Goal: Task Accomplishment & Management: Manage account settings

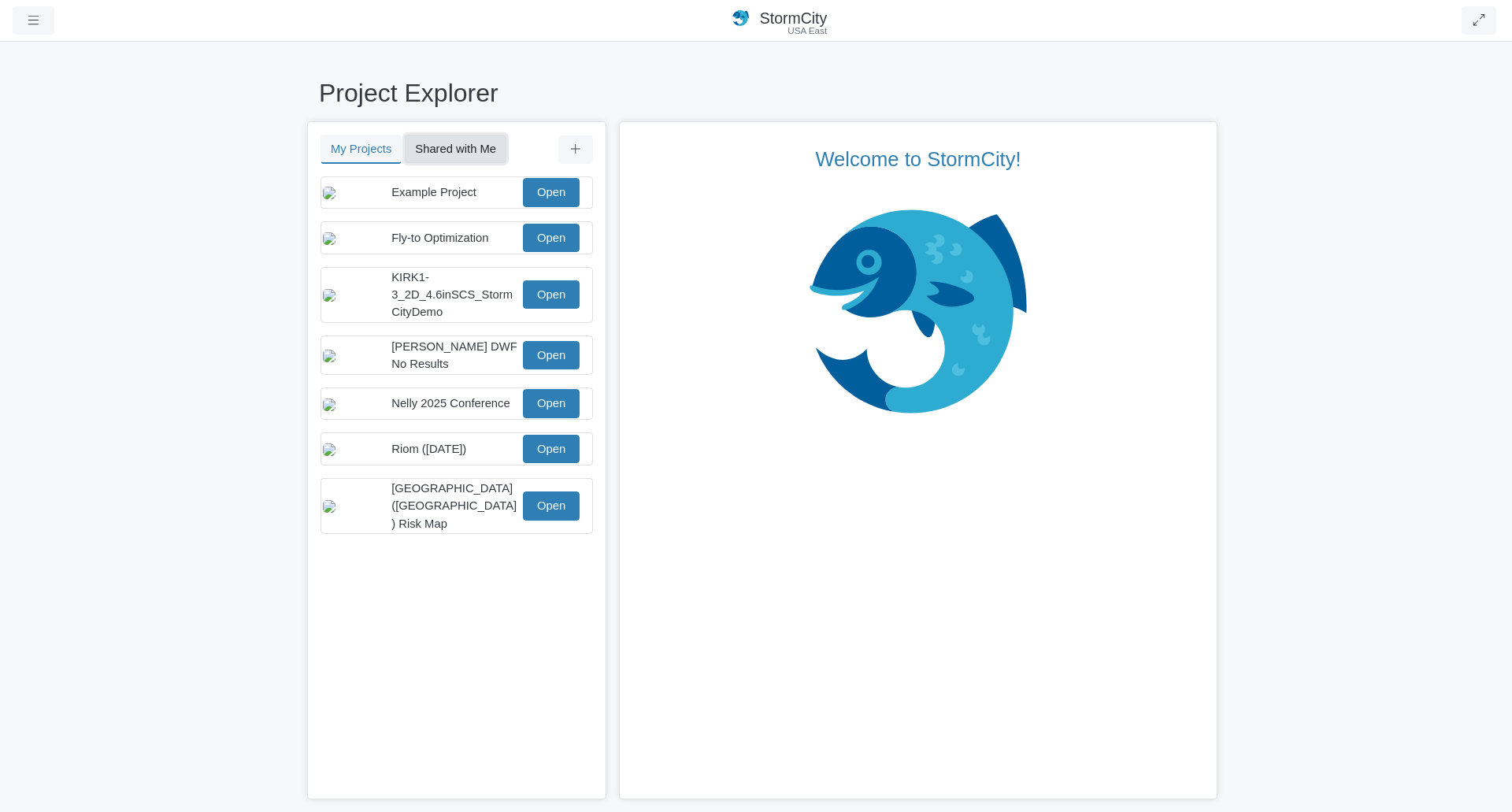
click at [463, 149] on button "Shared with Me" at bounding box center [455, 149] width 101 height 29
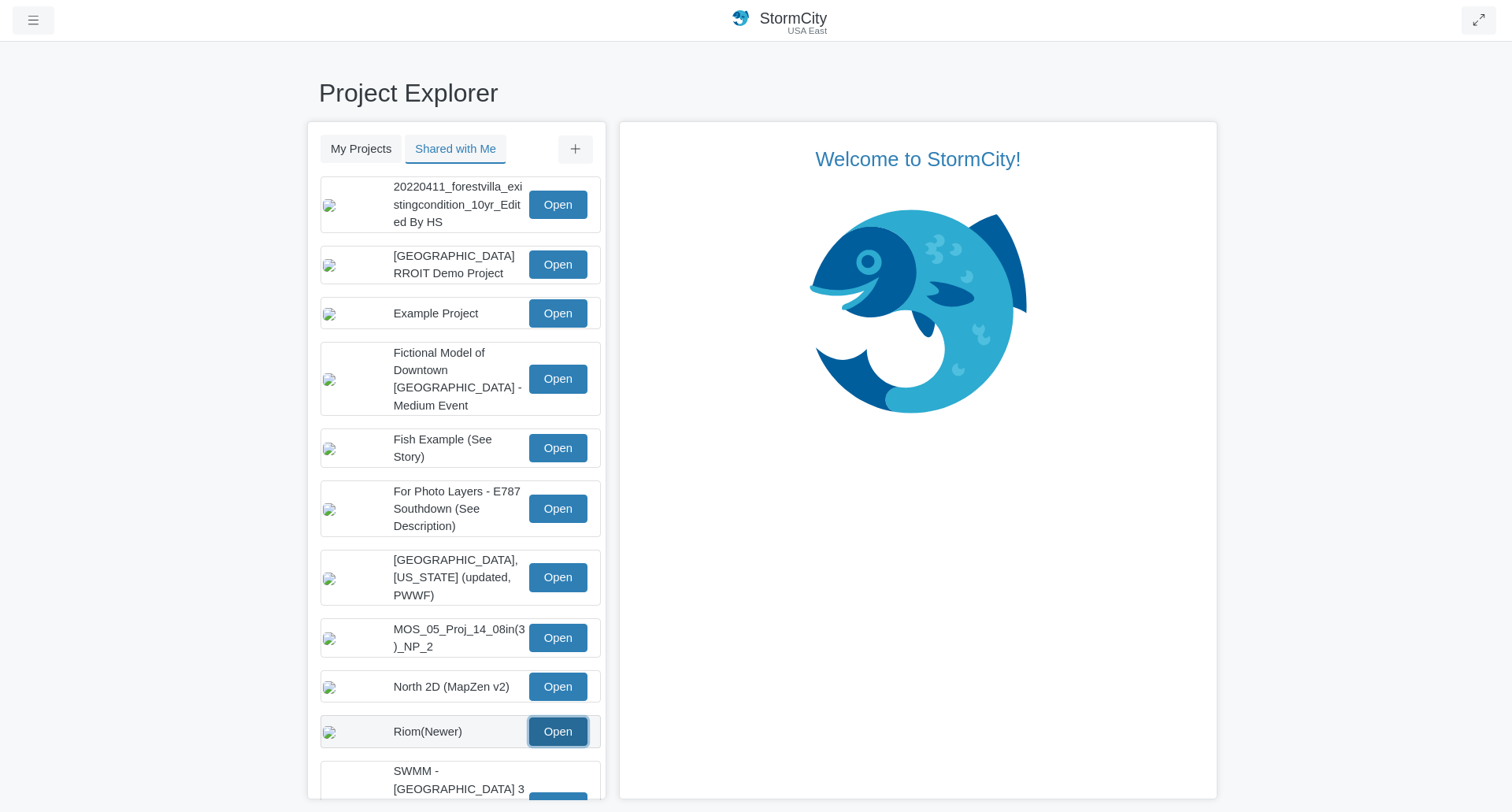
click at [556, 726] on link "Open" at bounding box center [558, 731] width 58 height 29
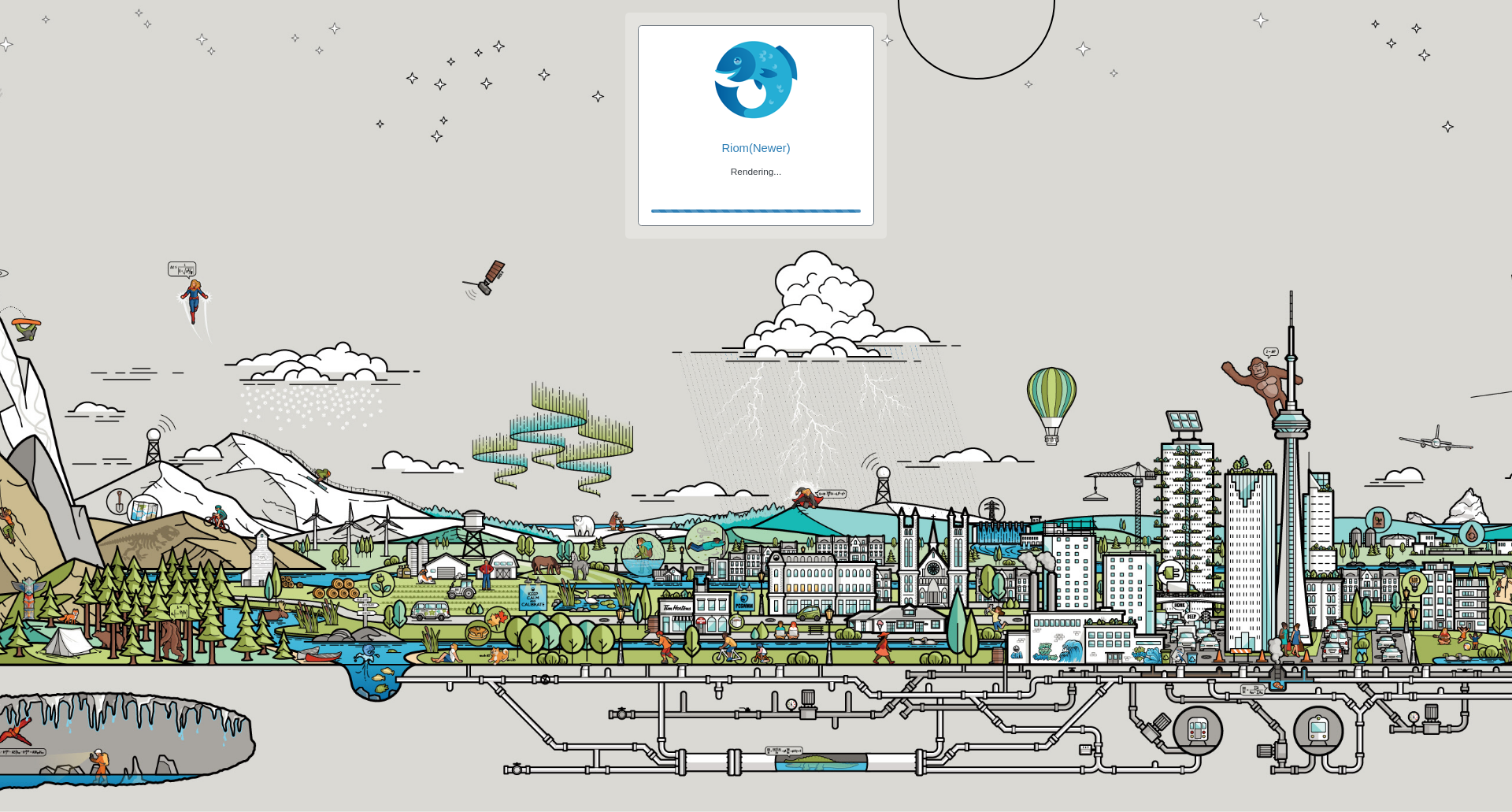
checkbox input "true"
checkbox input "false"
checkbox input "true"
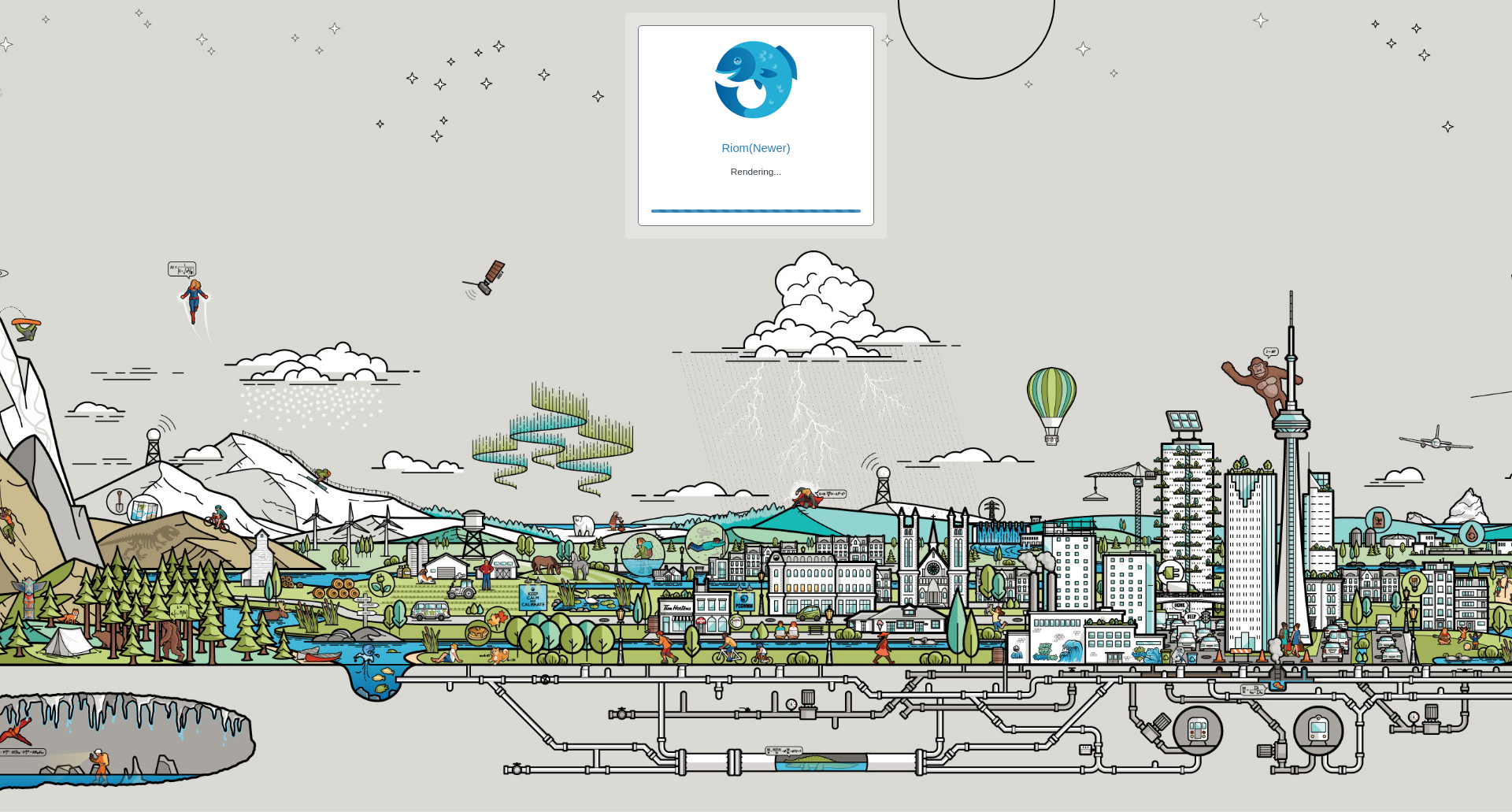
checkbox input "true"
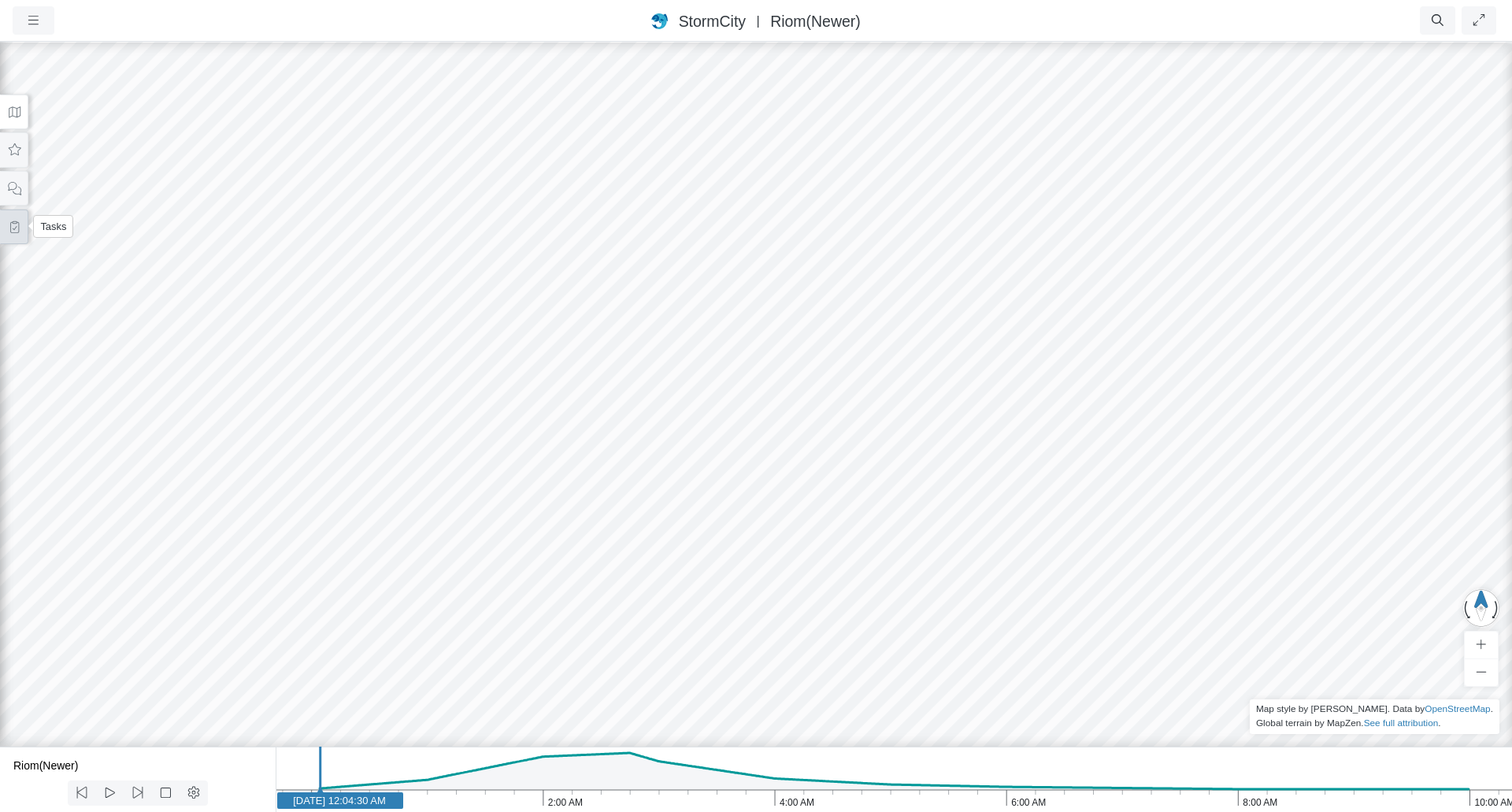
click at [16, 227] on icon at bounding box center [15, 227] width 15 height 11
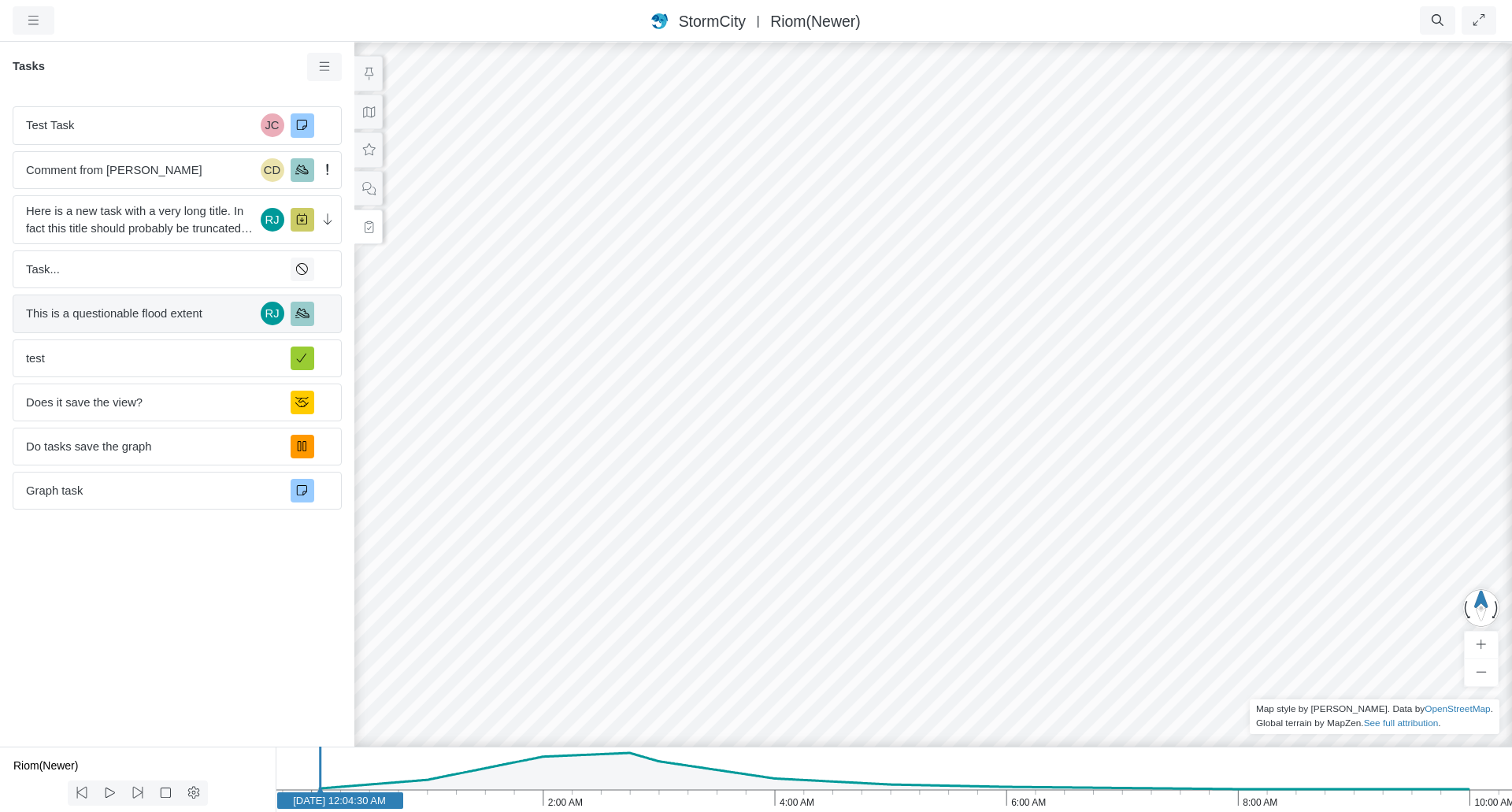
click at [199, 308] on span "This is a questionable flood extent" at bounding box center [140, 313] width 228 height 17
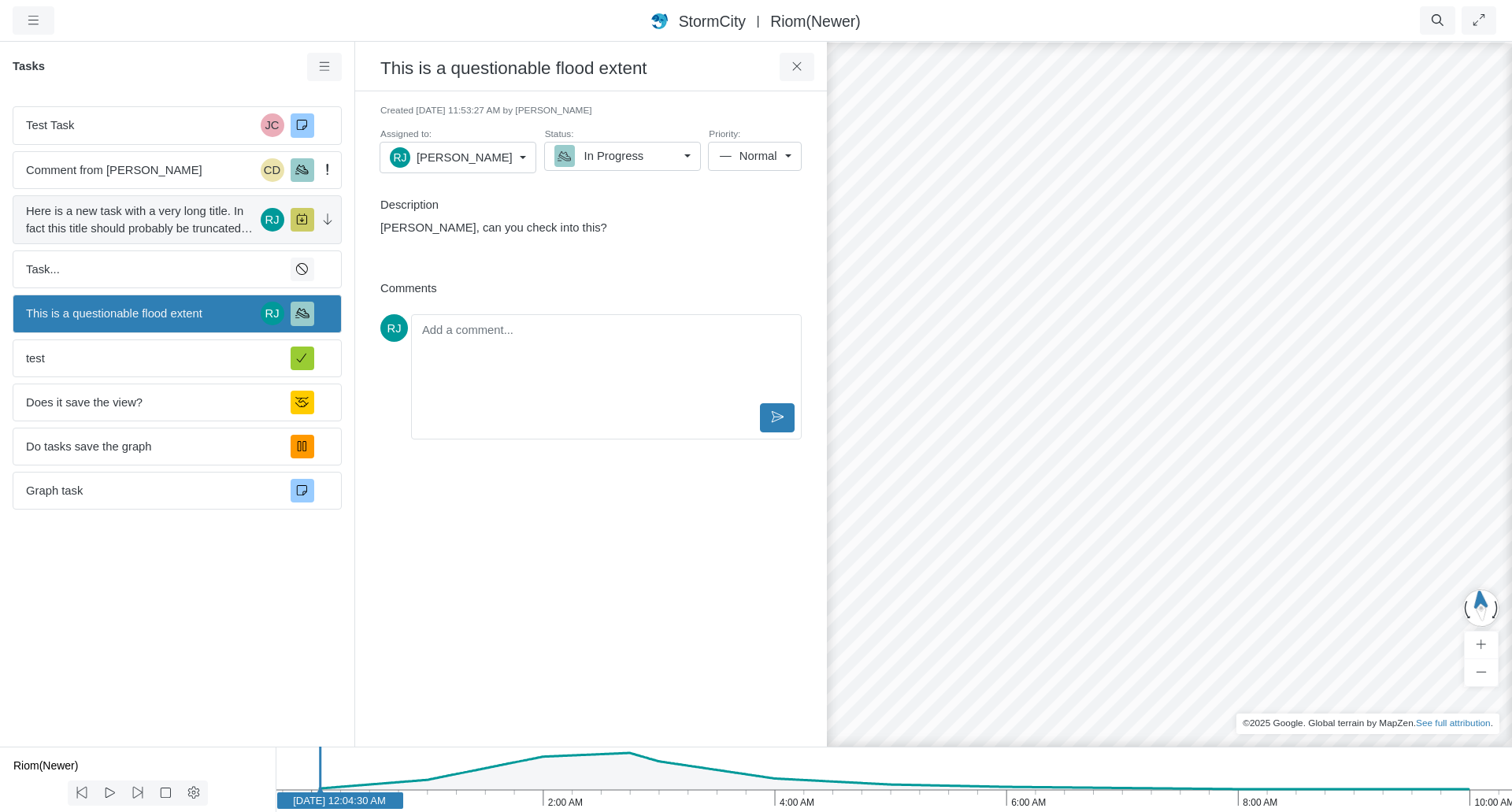
click at [193, 218] on span "Here is a new task with a very long title. In fact this title should probably b…" at bounding box center [140, 219] width 228 height 34
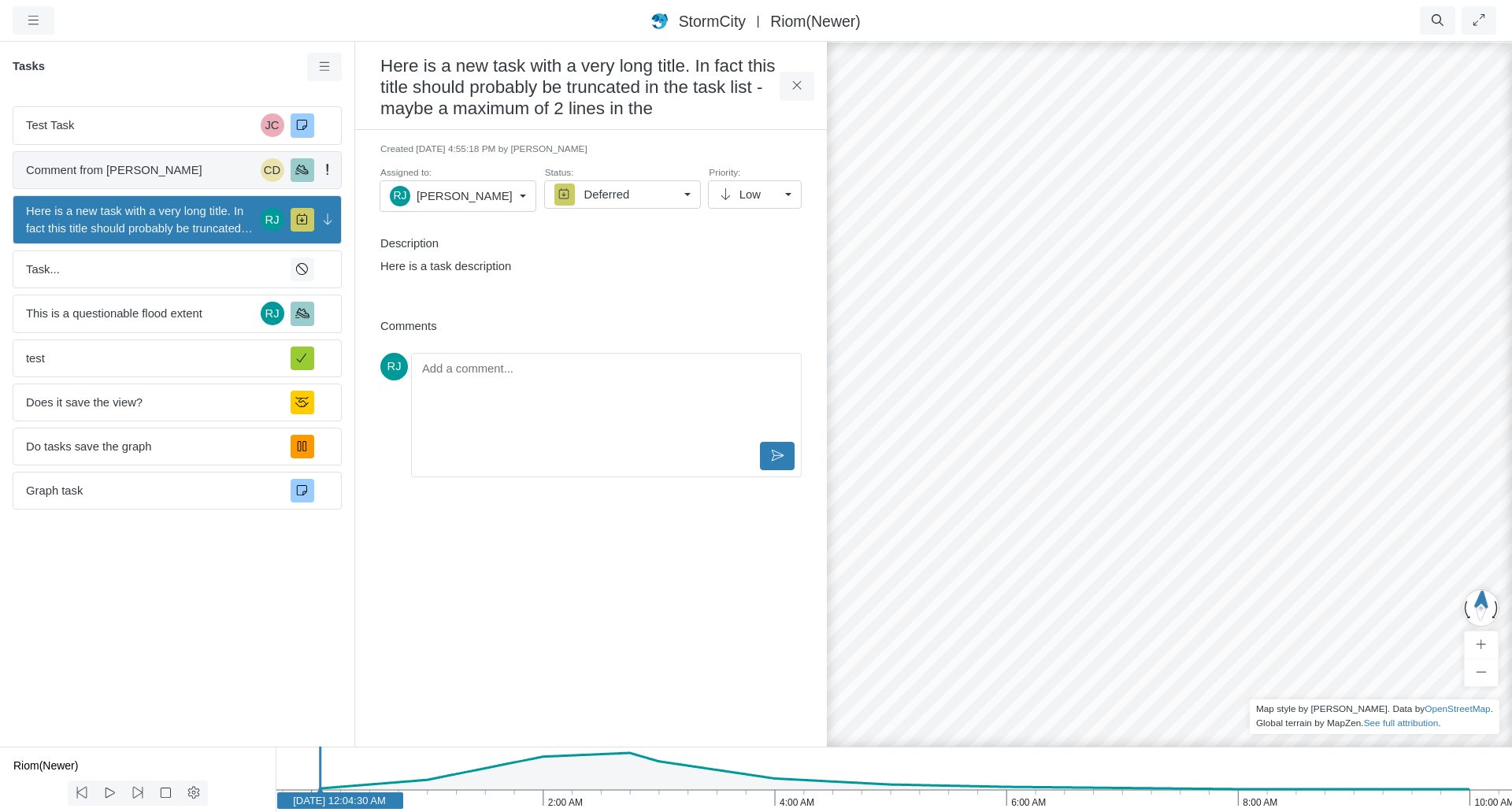
click at [200, 173] on span "Comment from Jesse Cluthe" at bounding box center [140, 169] width 228 height 17
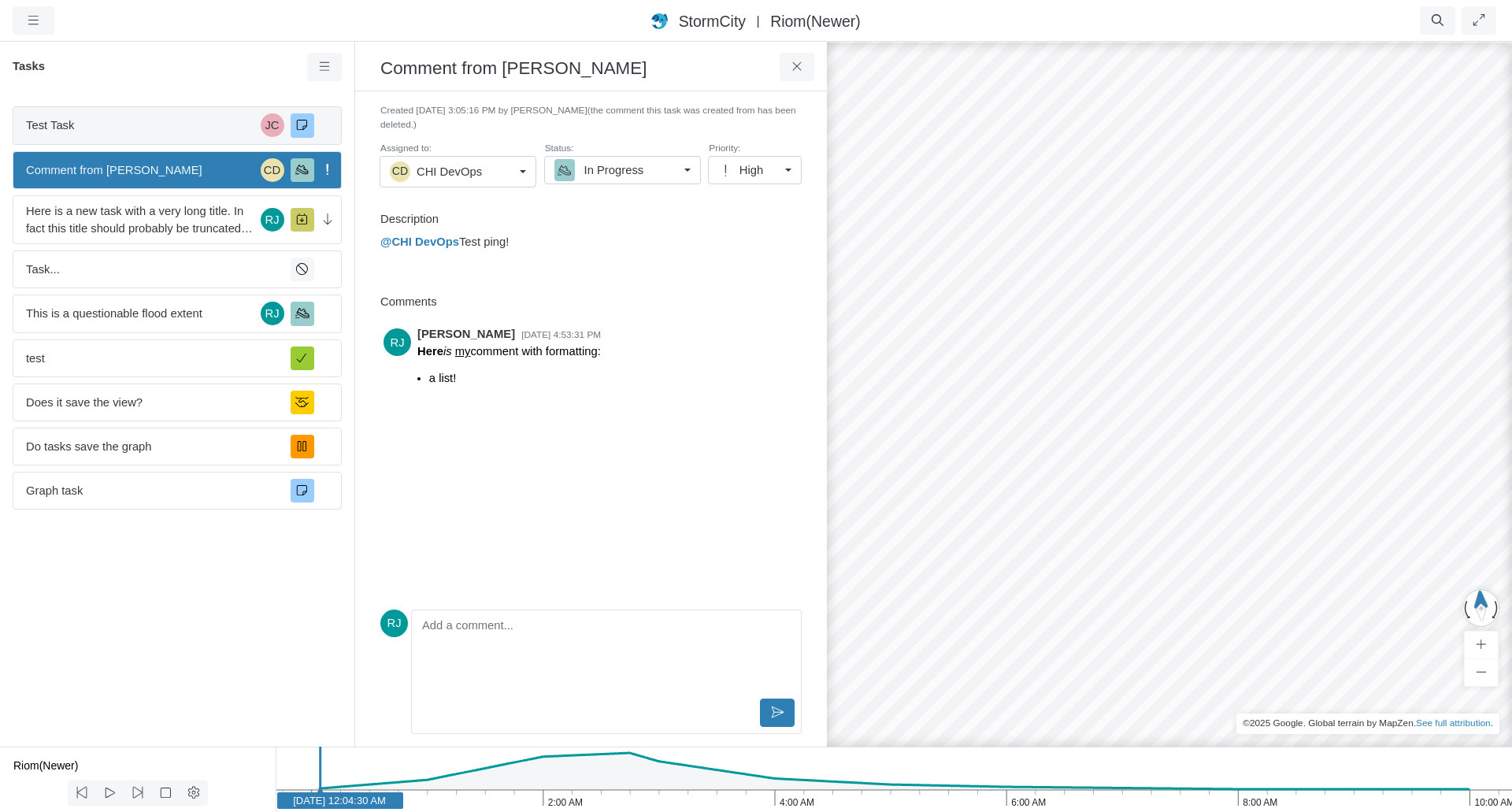
click at [209, 122] on span "Test Task" at bounding box center [140, 125] width 228 height 17
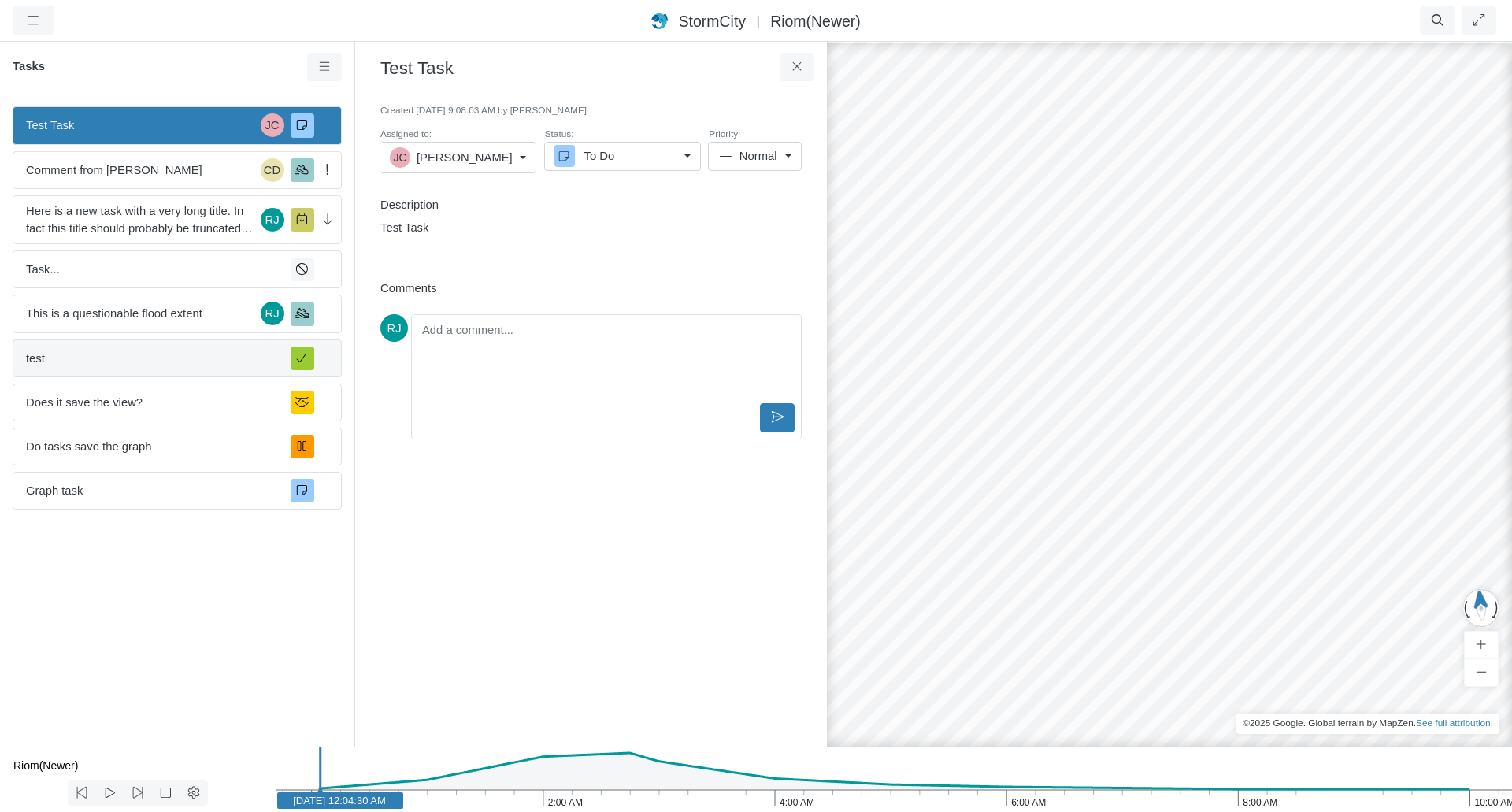
click at [174, 359] on span "test" at bounding box center [152, 358] width 252 height 17
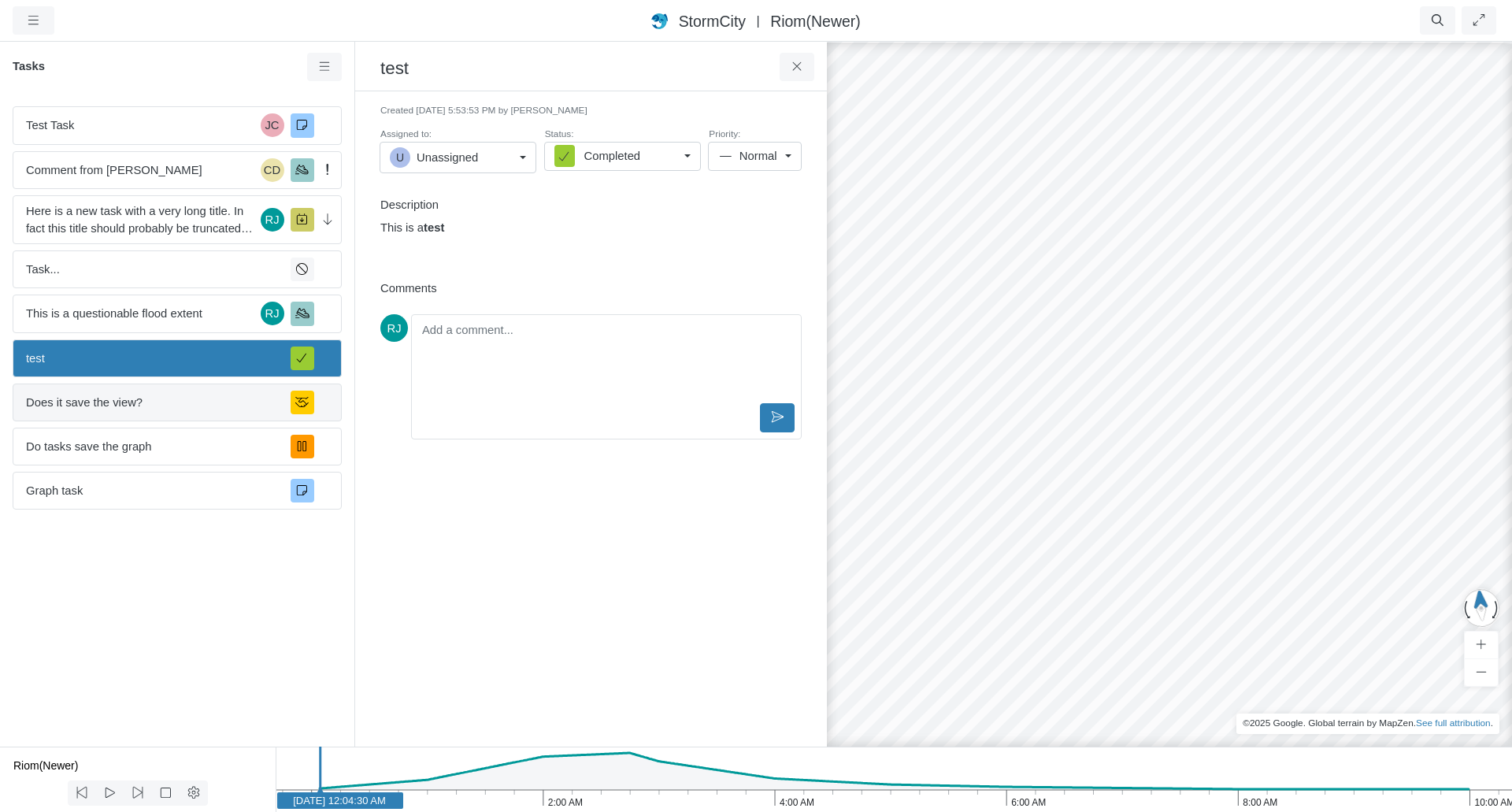
click at [162, 402] on span "Does it save the view?" at bounding box center [152, 402] width 252 height 17
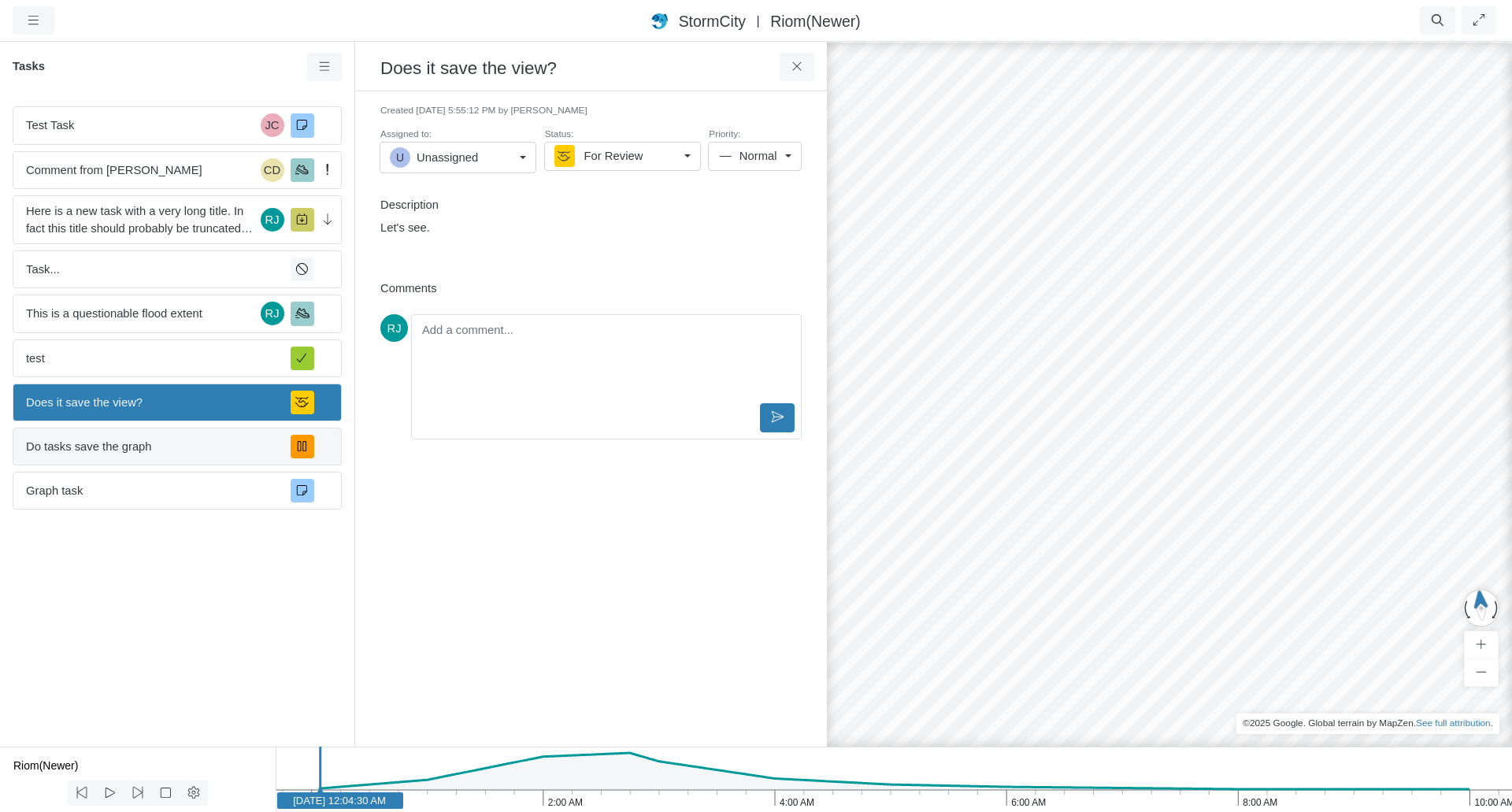
click at [164, 448] on span "Do tasks save the graph" at bounding box center [152, 446] width 252 height 17
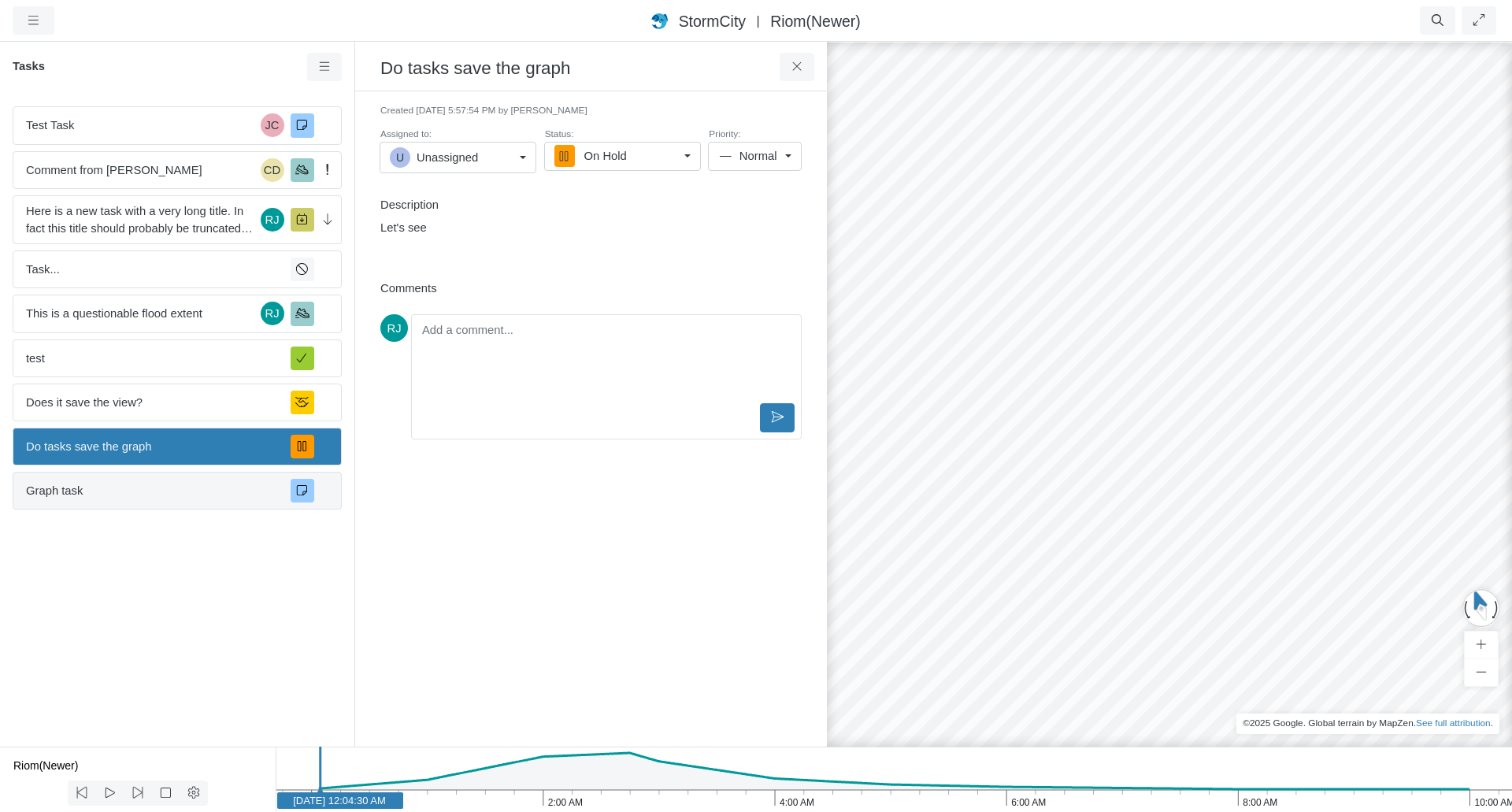
click at [165, 485] on span "Graph task" at bounding box center [152, 490] width 252 height 17
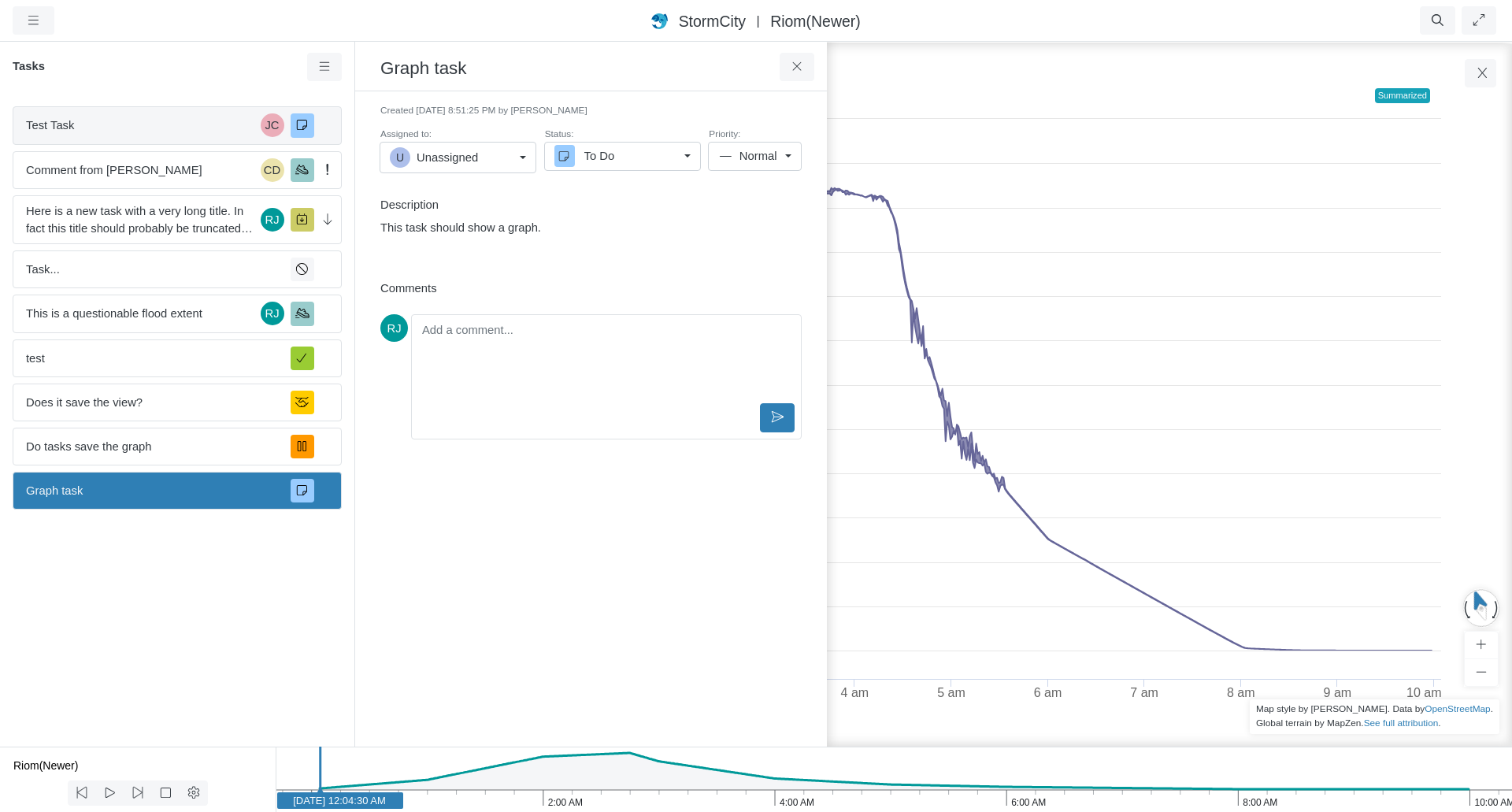
click at [184, 123] on span "Test Task" at bounding box center [140, 125] width 228 height 17
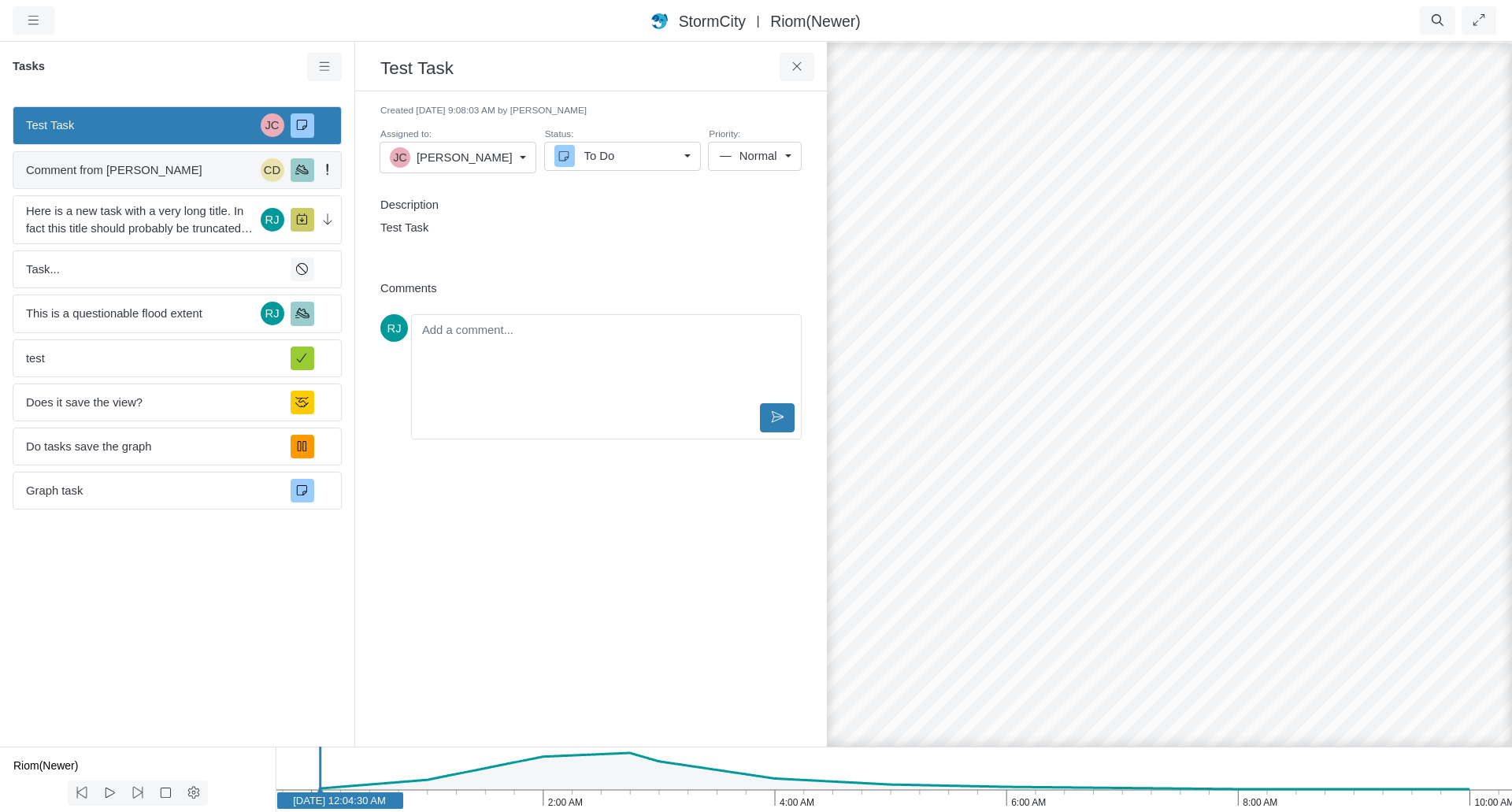
click at [183, 155] on div "Comment from Jesse Cluthe CD" at bounding box center [177, 170] width 330 height 38
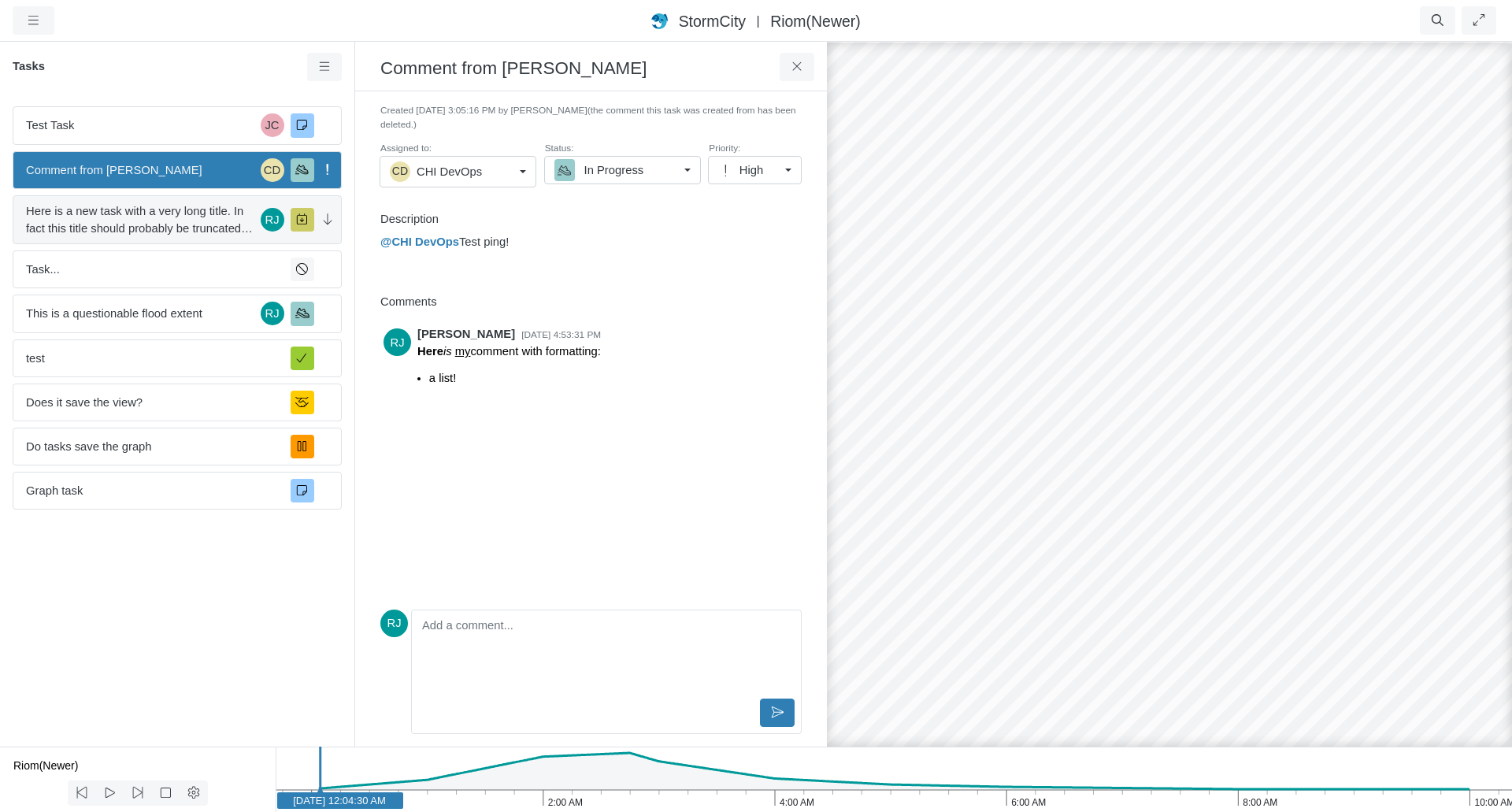
click at [177, 227] on span "Here is a new task with a very long title. In fact this title should probably b…" at bounding box center [140, 219] width 228 height 34
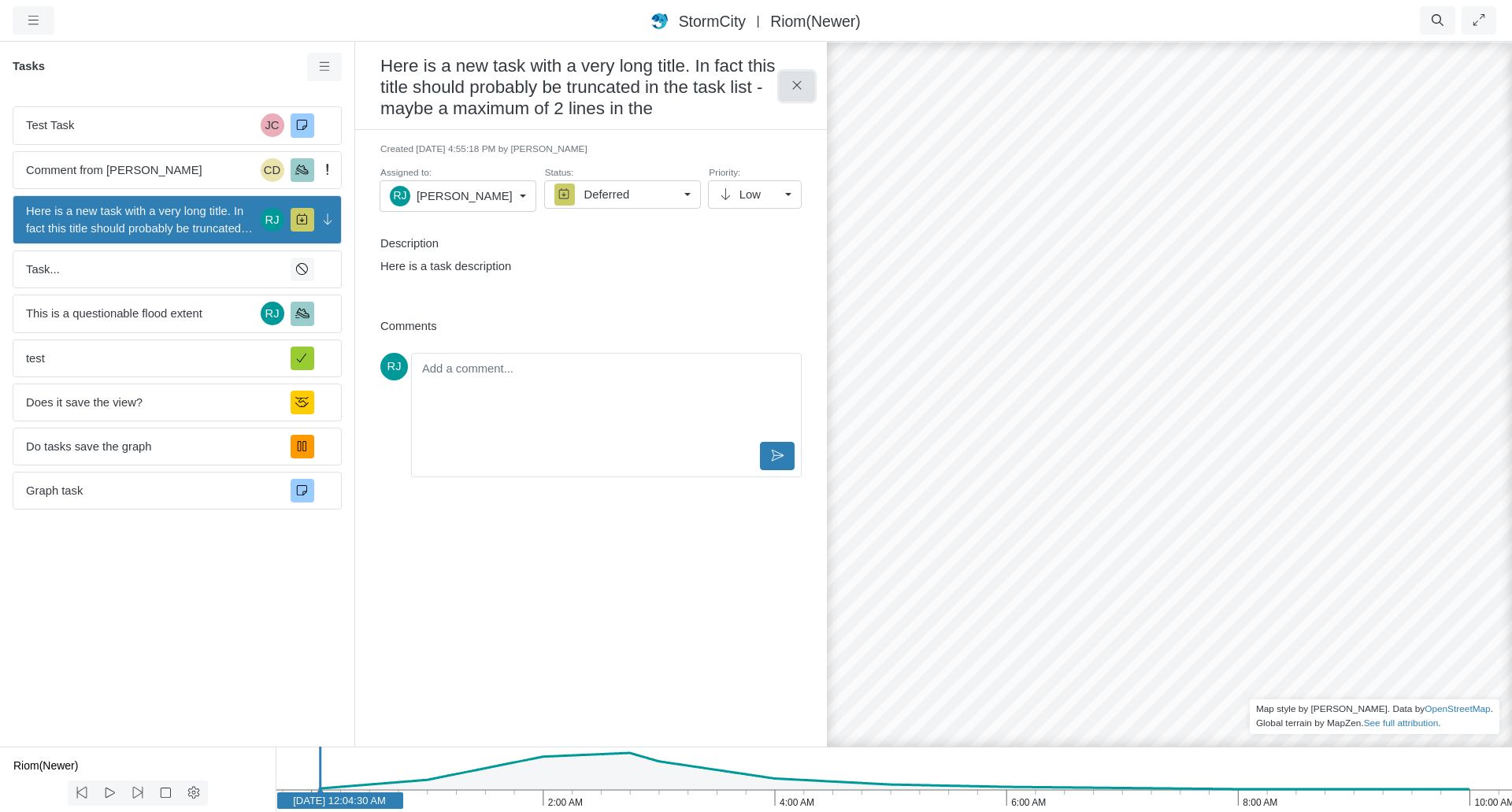
click at [795, 85] on icon at bounding box center [797, 85] width 15 height 11
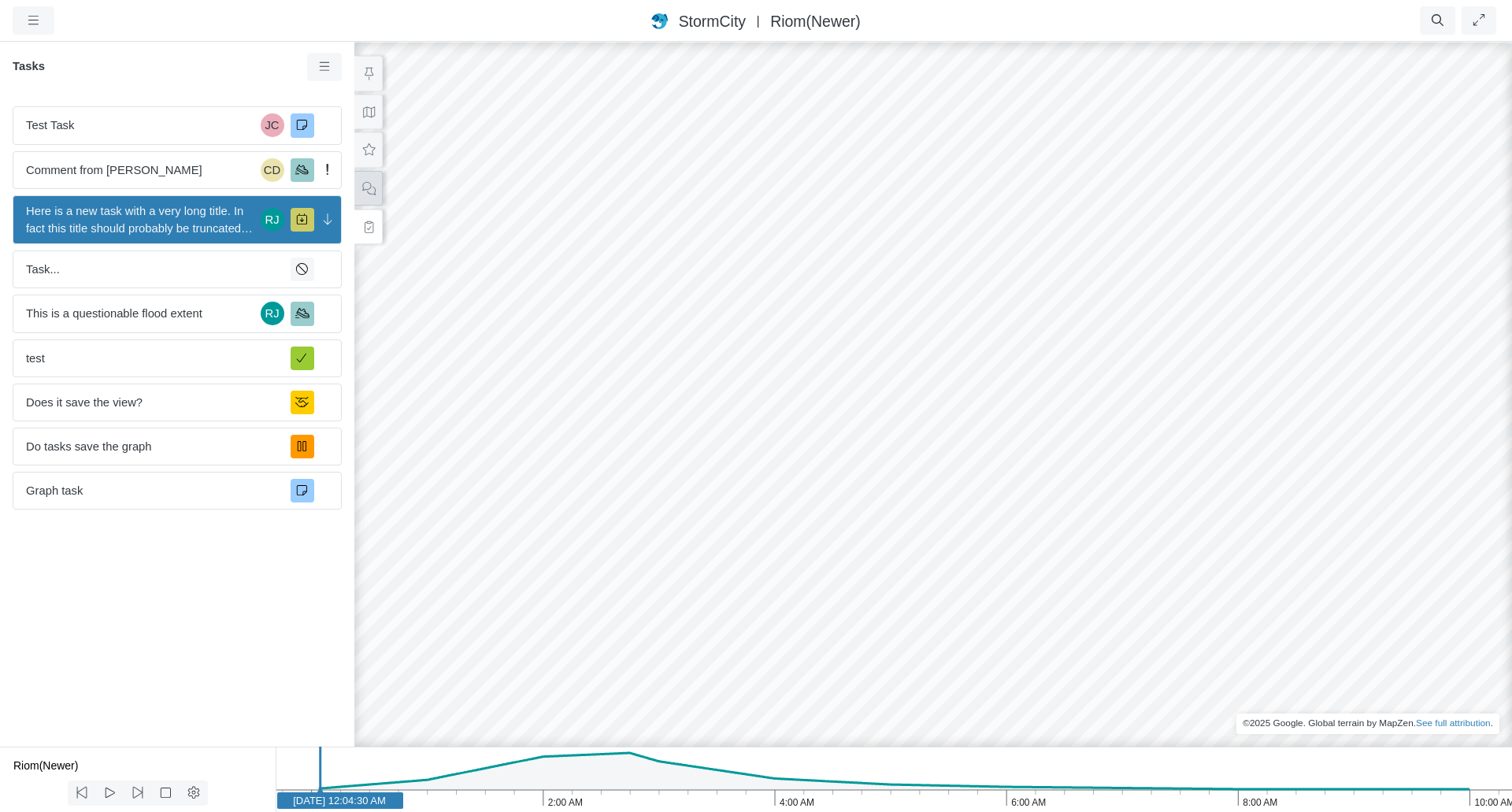
click at [370, 186] on icon at bounding box center [369, 188] width 15 height 11
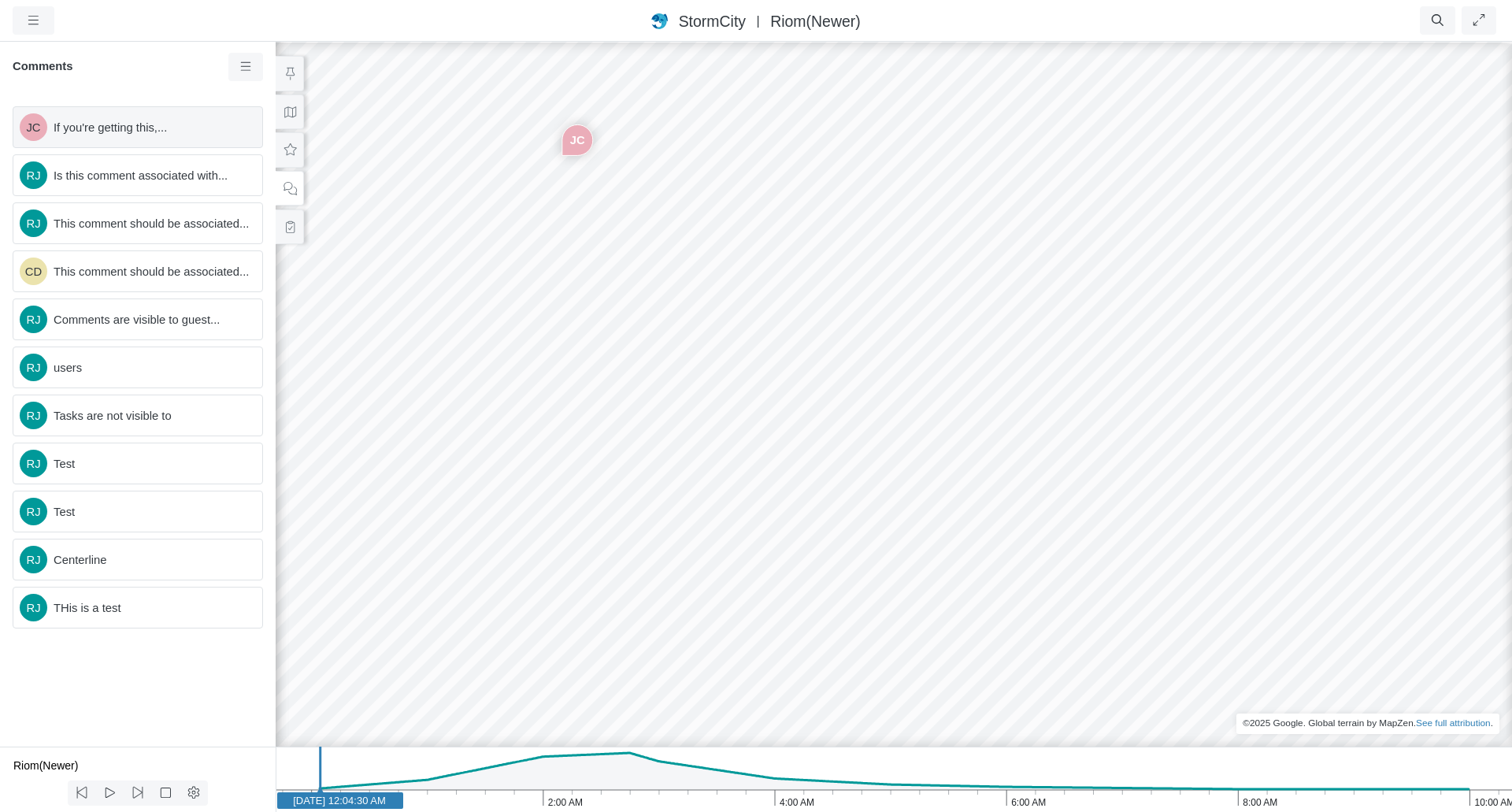
click at [137, 140] on div "JC If you're getting this,..." at bounding box center [137, 127] width 250 height 42
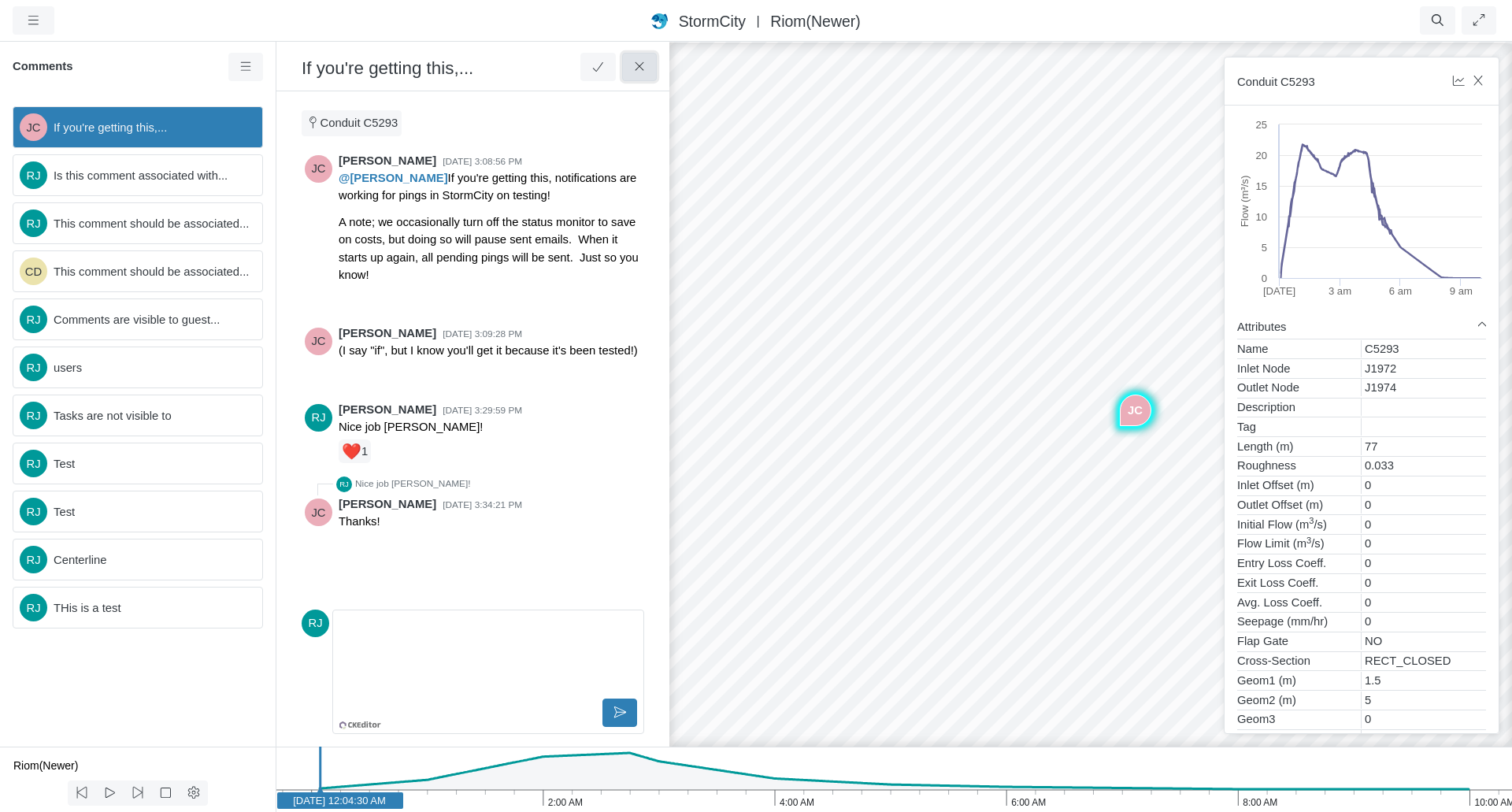
click at [640, 73] on icon at bounding box center [639, 66] width 15 height 11
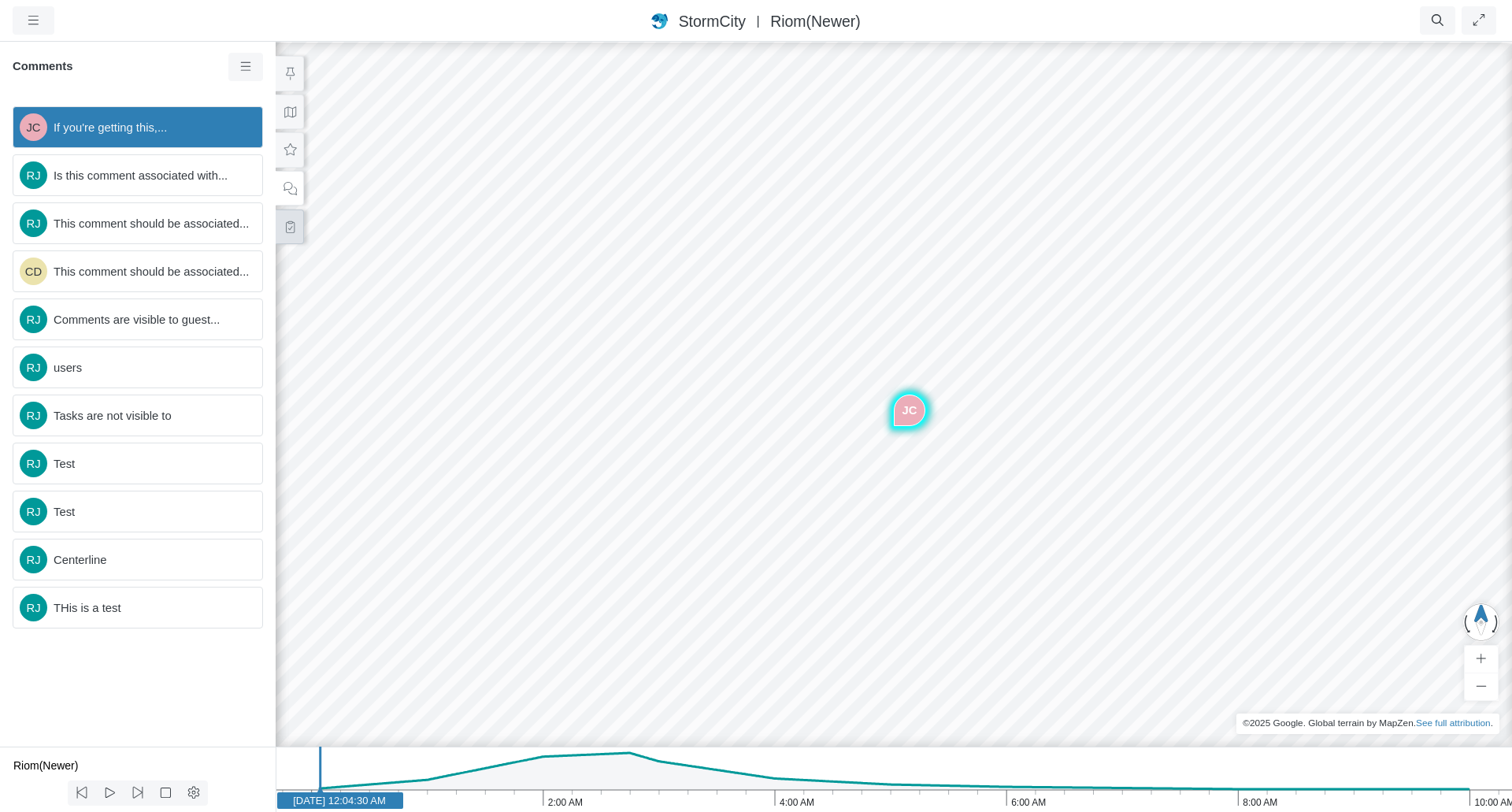
click at [285, 236] on button at bounding box center [289, 227] width 29 height 35
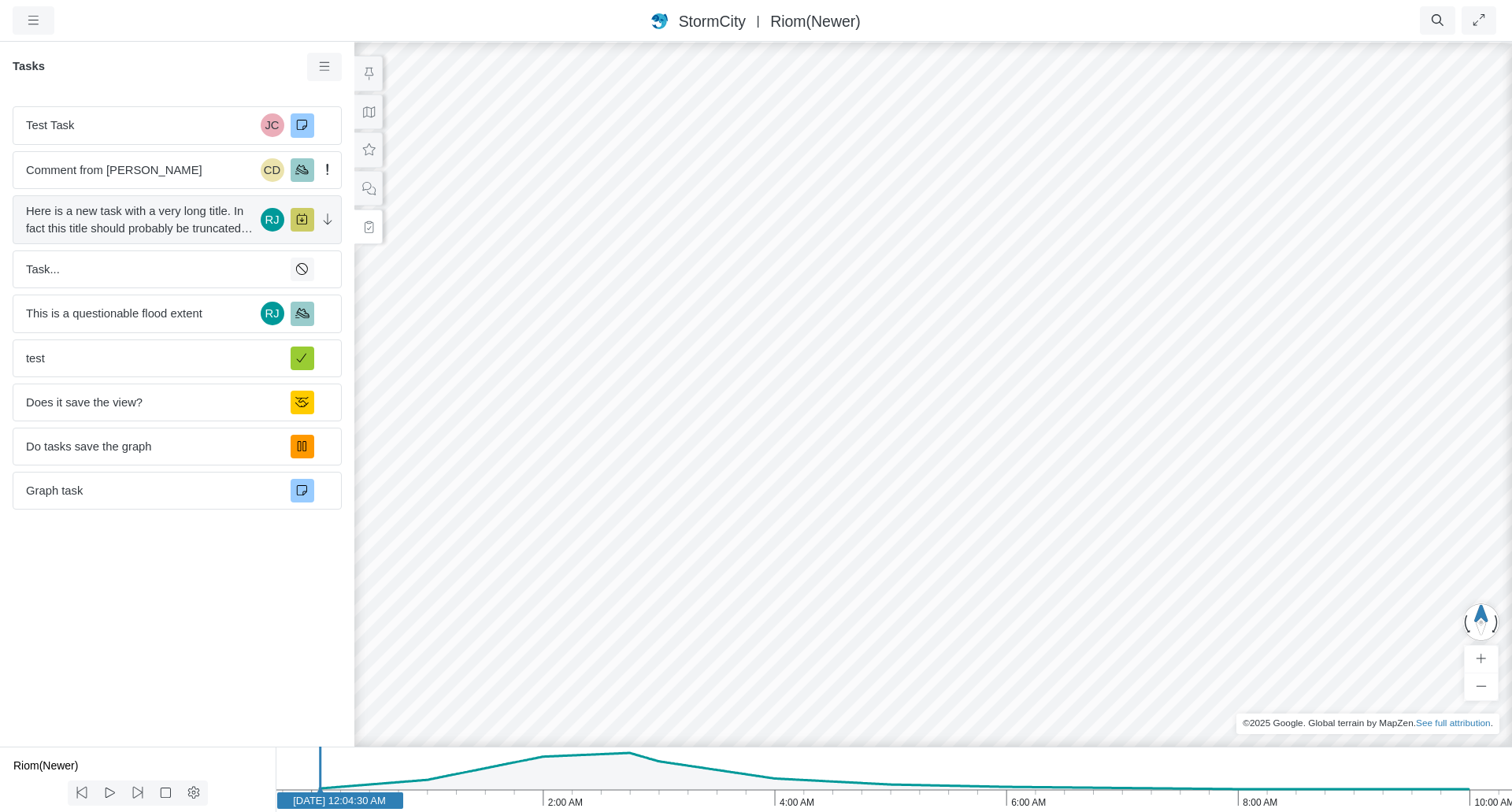
click at [209, 223] on span "Here is a new task with a very long title. In fact this title should probably b…" at bounding box center [140, 219] width 228 height 34
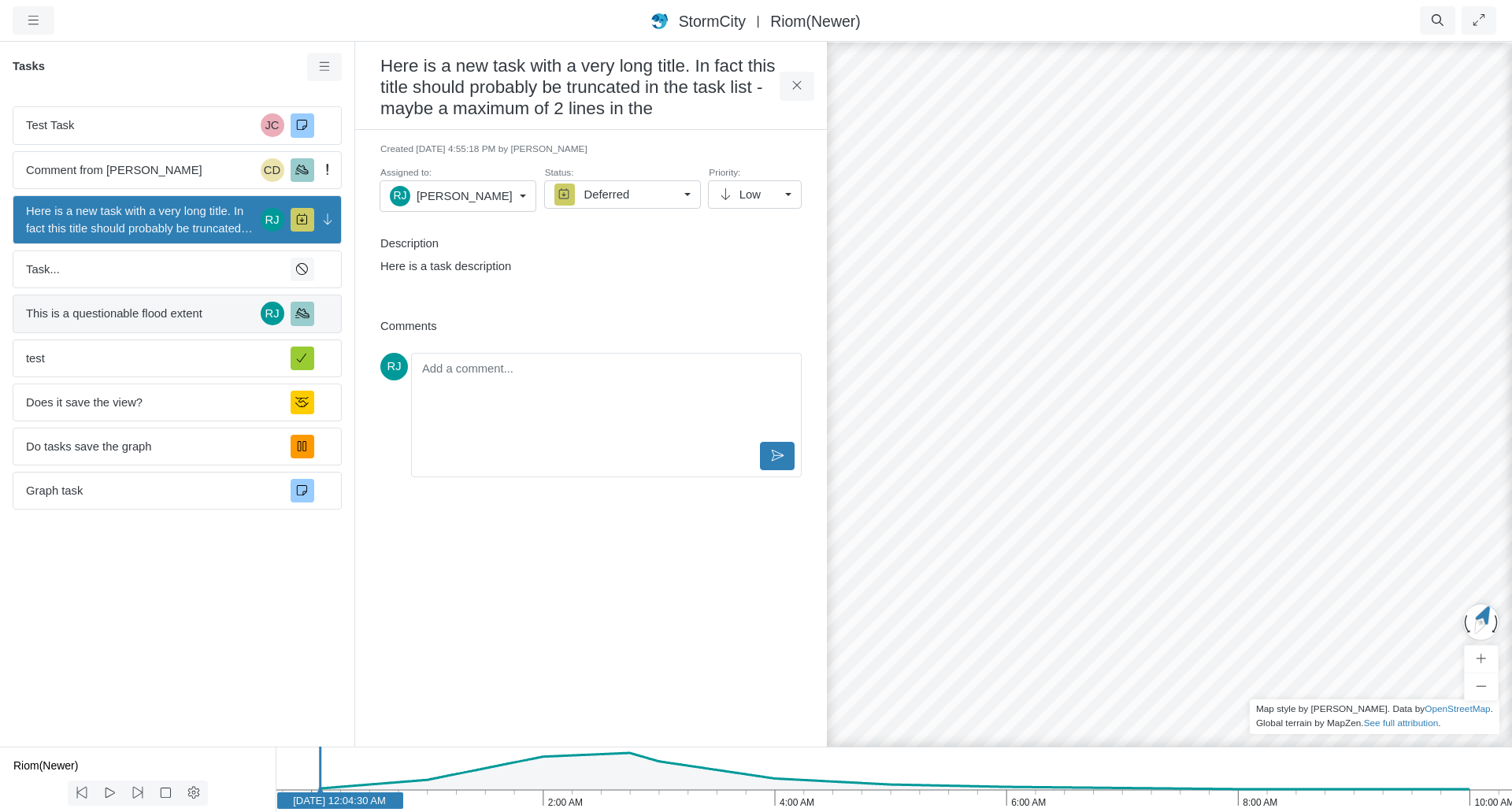
click at [204, 307] on span "This is a questionable flood extent" at bounding box center [140, 313] width 228 height 17
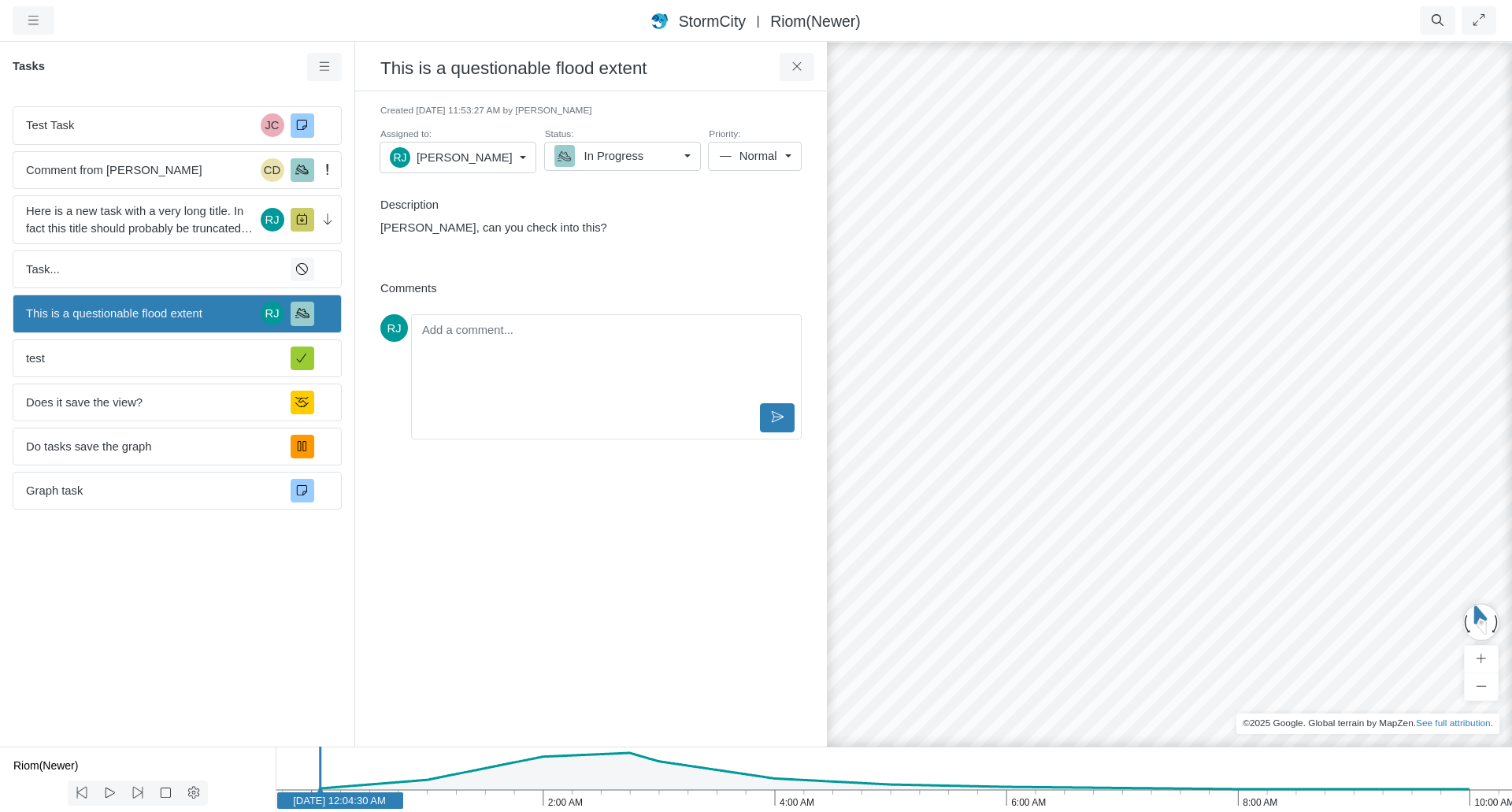
click at [660, 159] on div "In Progress" at bounding box center [616, 155] width 123 height 17
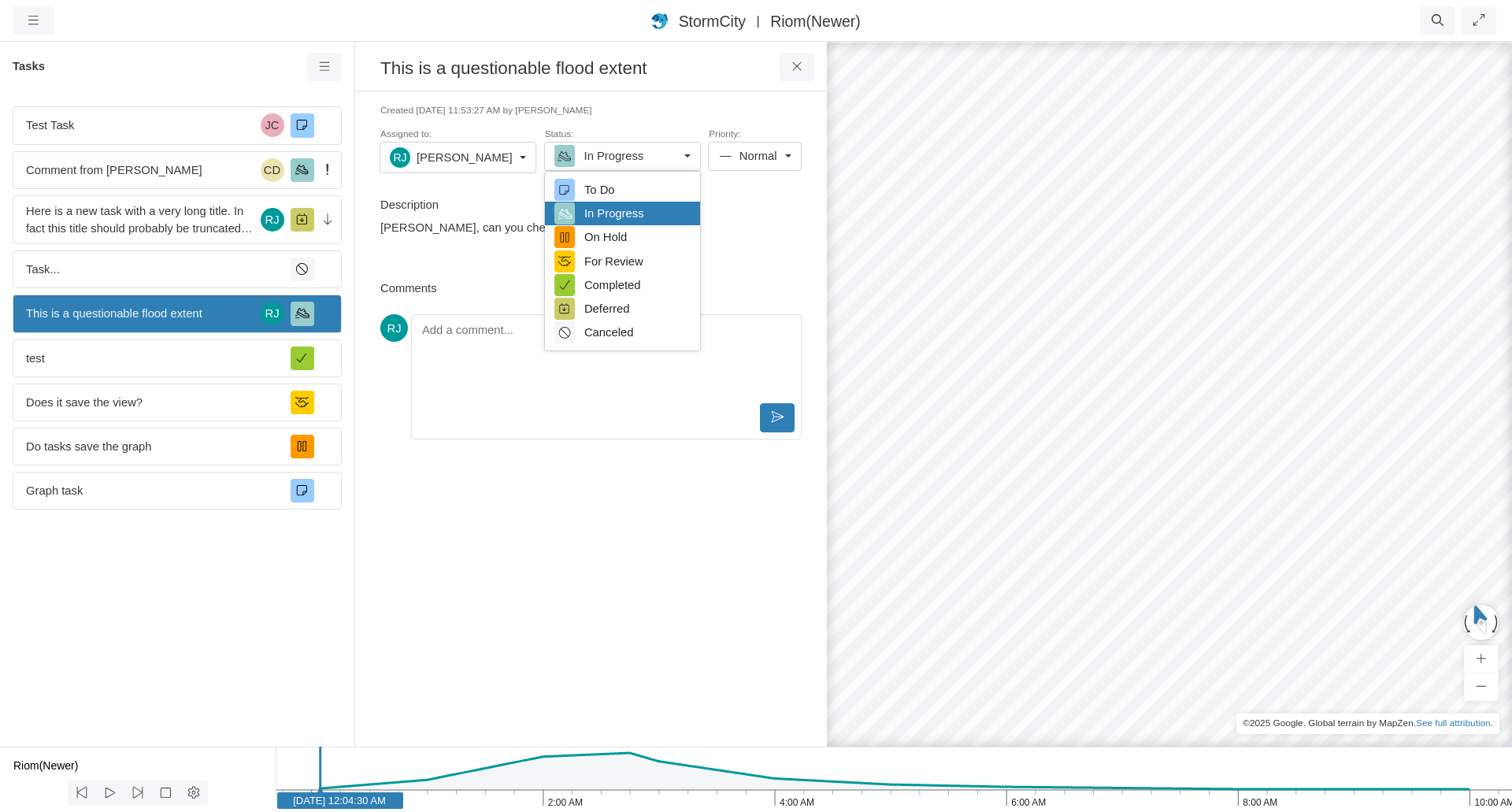
click at [656, 487] on div "Created 9/5/2025 at 11:53:27 AM by Rob James Assigned to: RJ Rob James U Unassi…" at bounding box center [591, 419] width 446 height 630
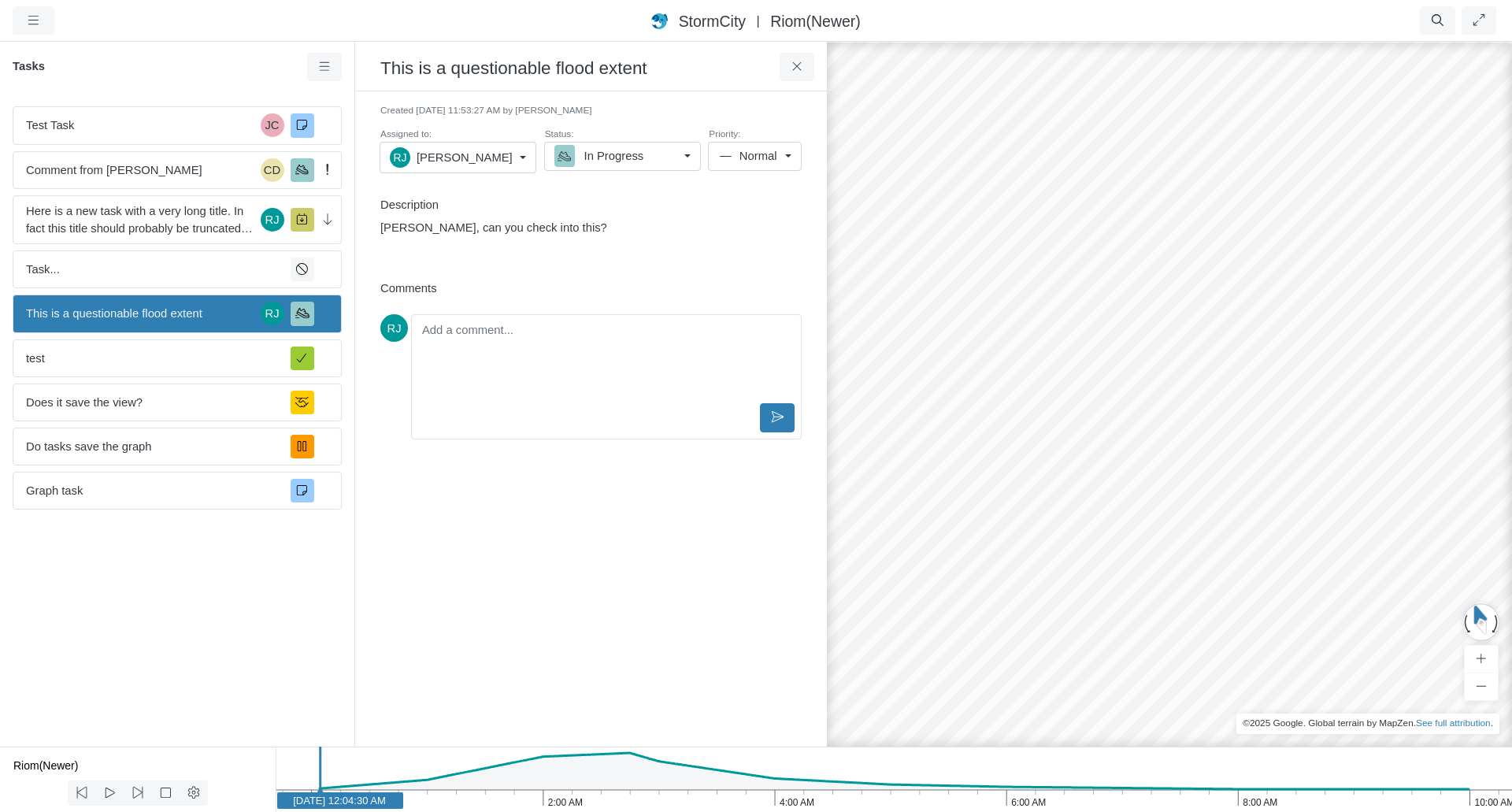
click at [457, 268] on div "Created 9/5/2025 at 11:53:27 AM by Rob James Assigned to: RJ Rob James U Unassi…" at bounding box center [591, 189] width 446 height 171
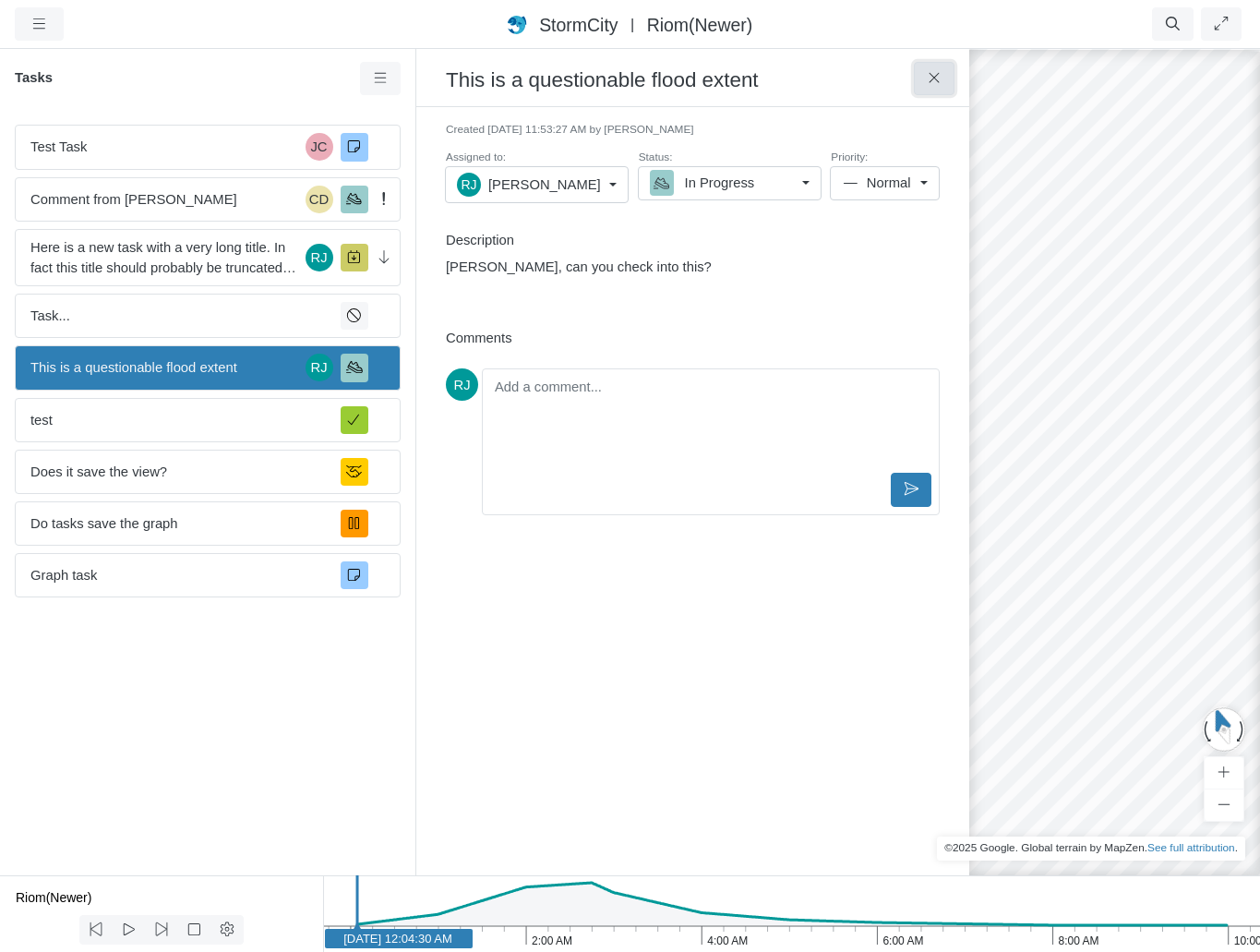
click at [937, 77] on icon at bounding box center [934, 78] width 11 height 11
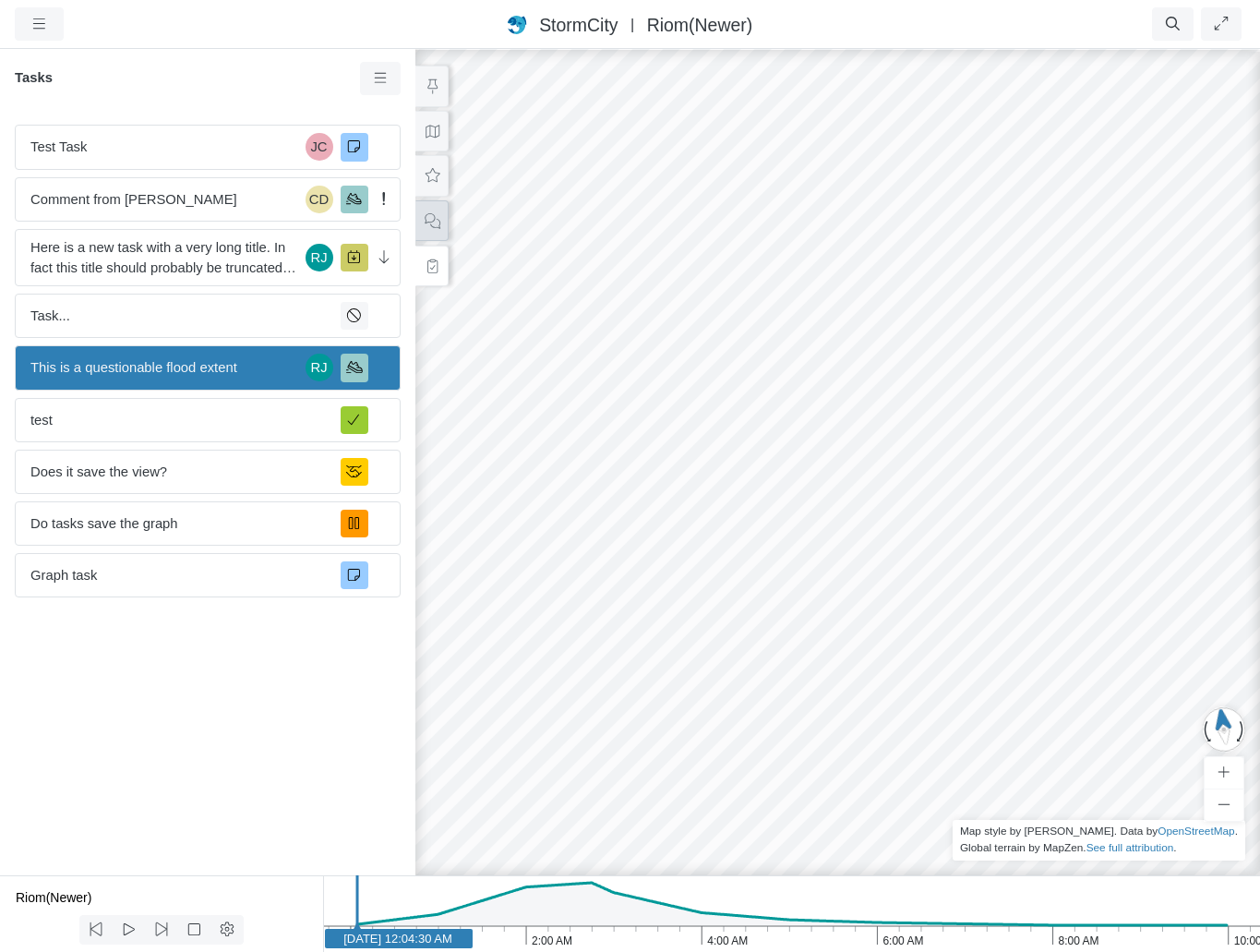
click at [429, 222] on icon at bounding box center [432, 221] width 17 height 13
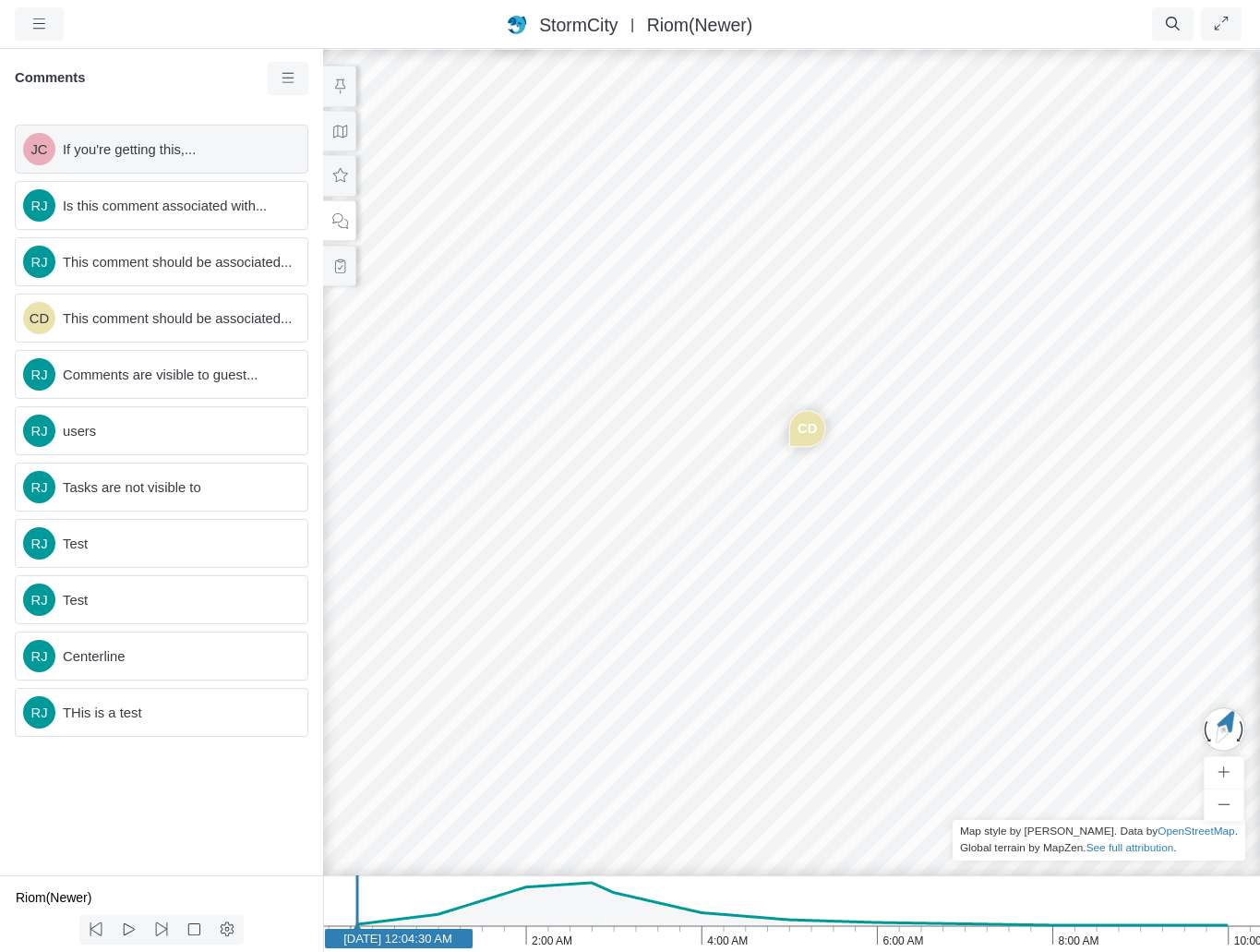
click at [122, 159] on span "If you're getting this,..." at bounding box center [177, 149] width 230 height 20
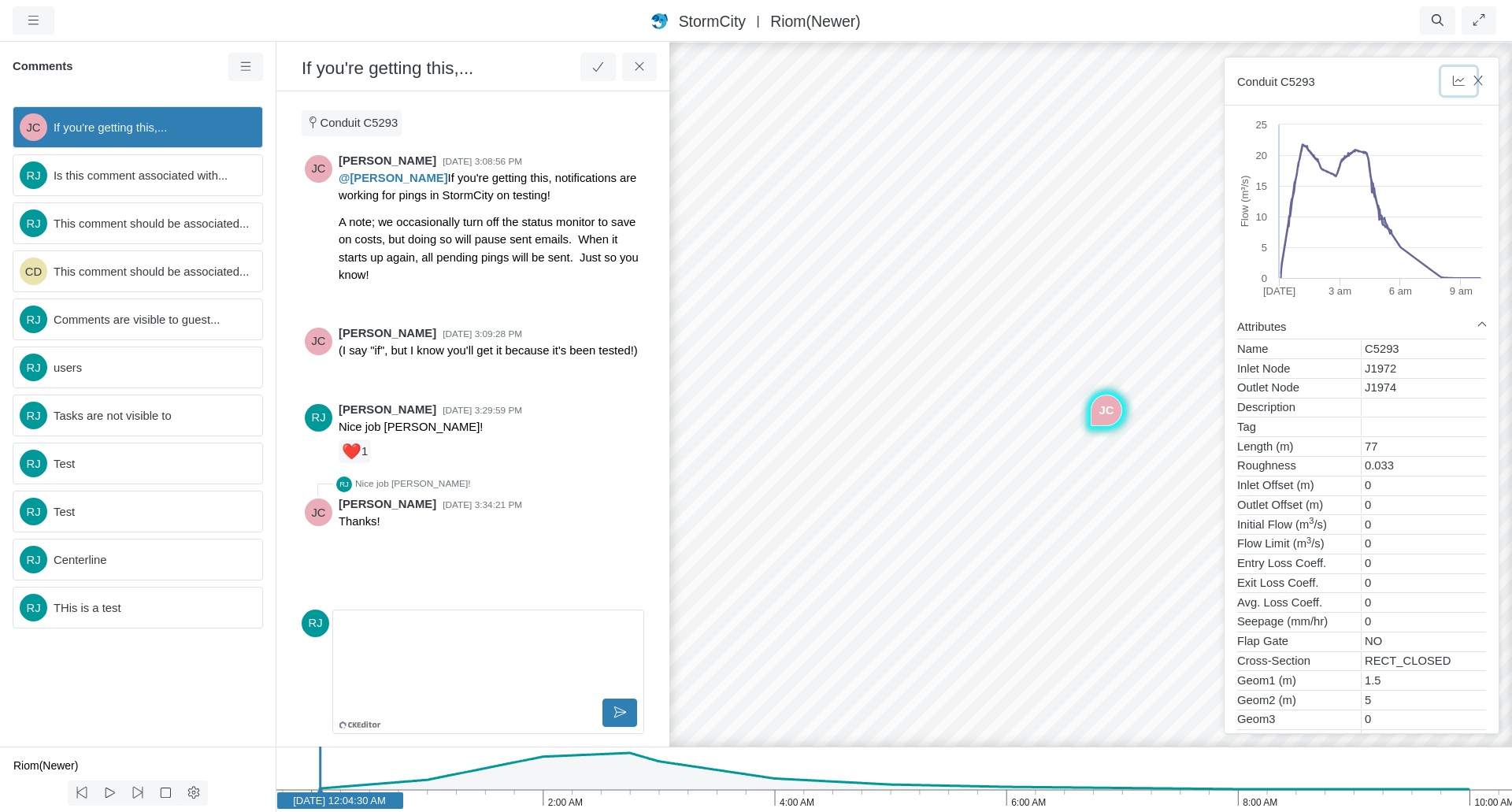
click at [1474, 83] on button "button" at bounding box center [1458, 81] width 35 height 29
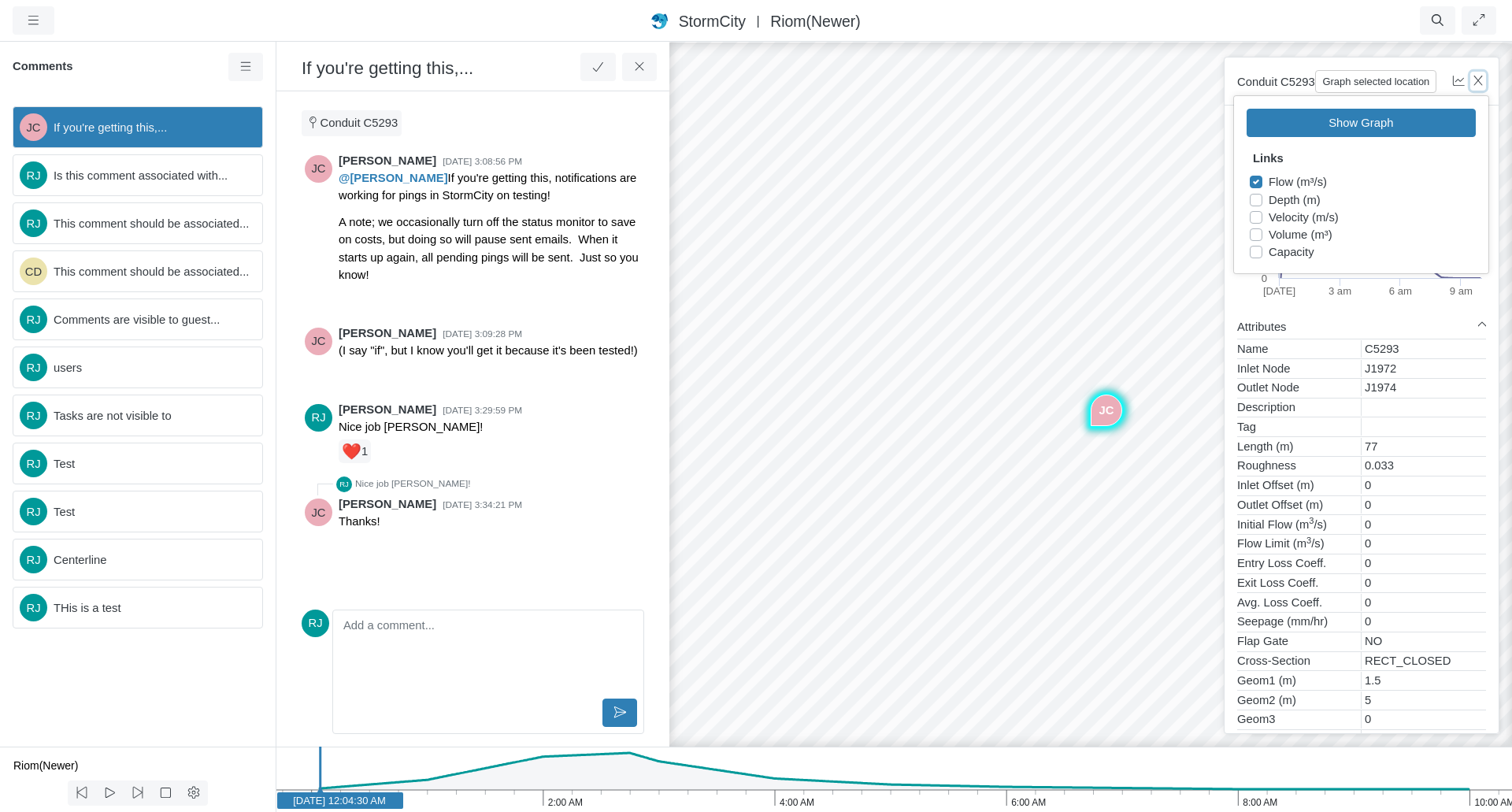
click at [1477, 86] on icon "button" at bounding box center [1478, 80] width 15 height 11
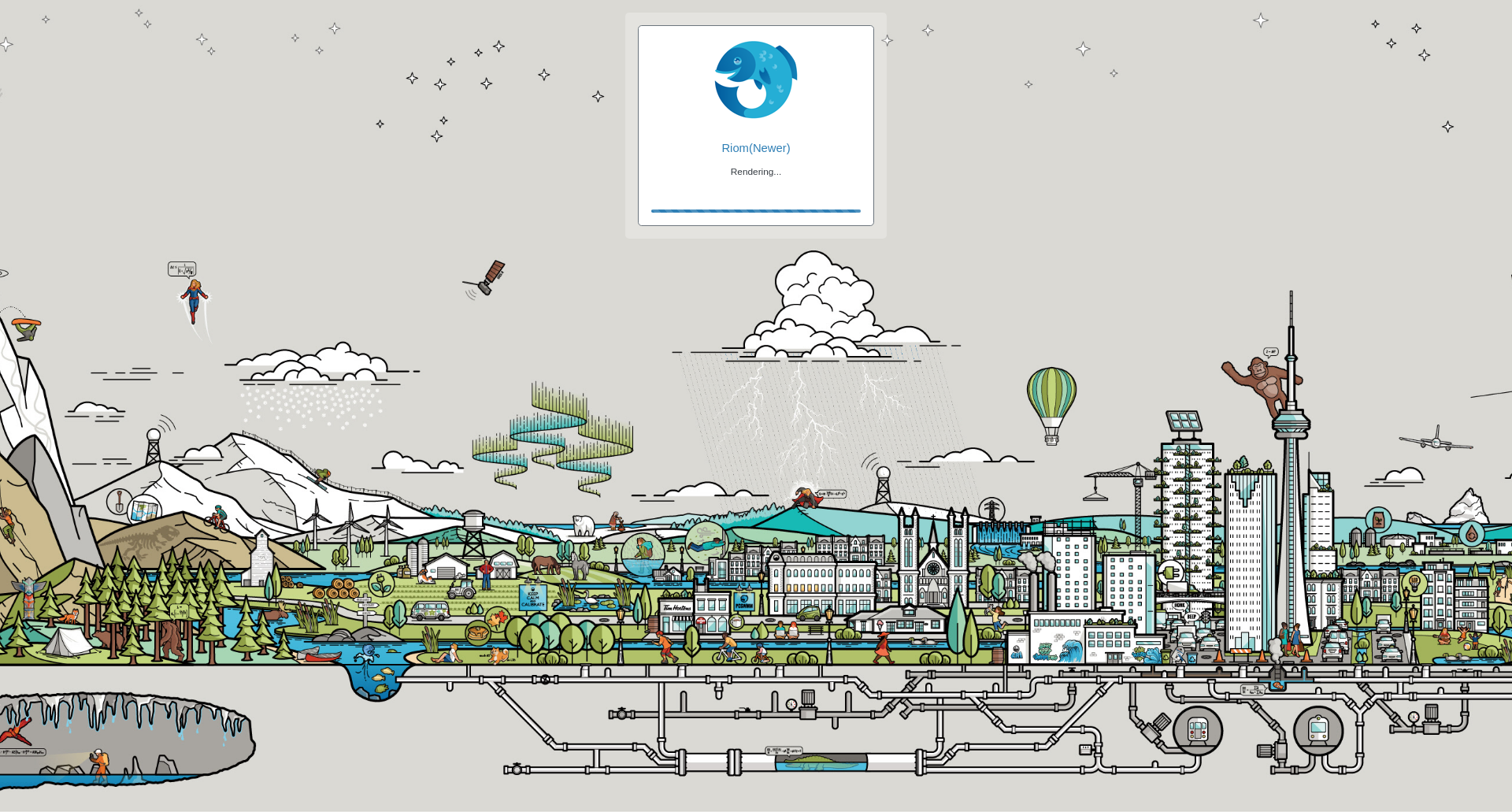
checkbox input "true"
checkbox input "false"
checkbox input "true"
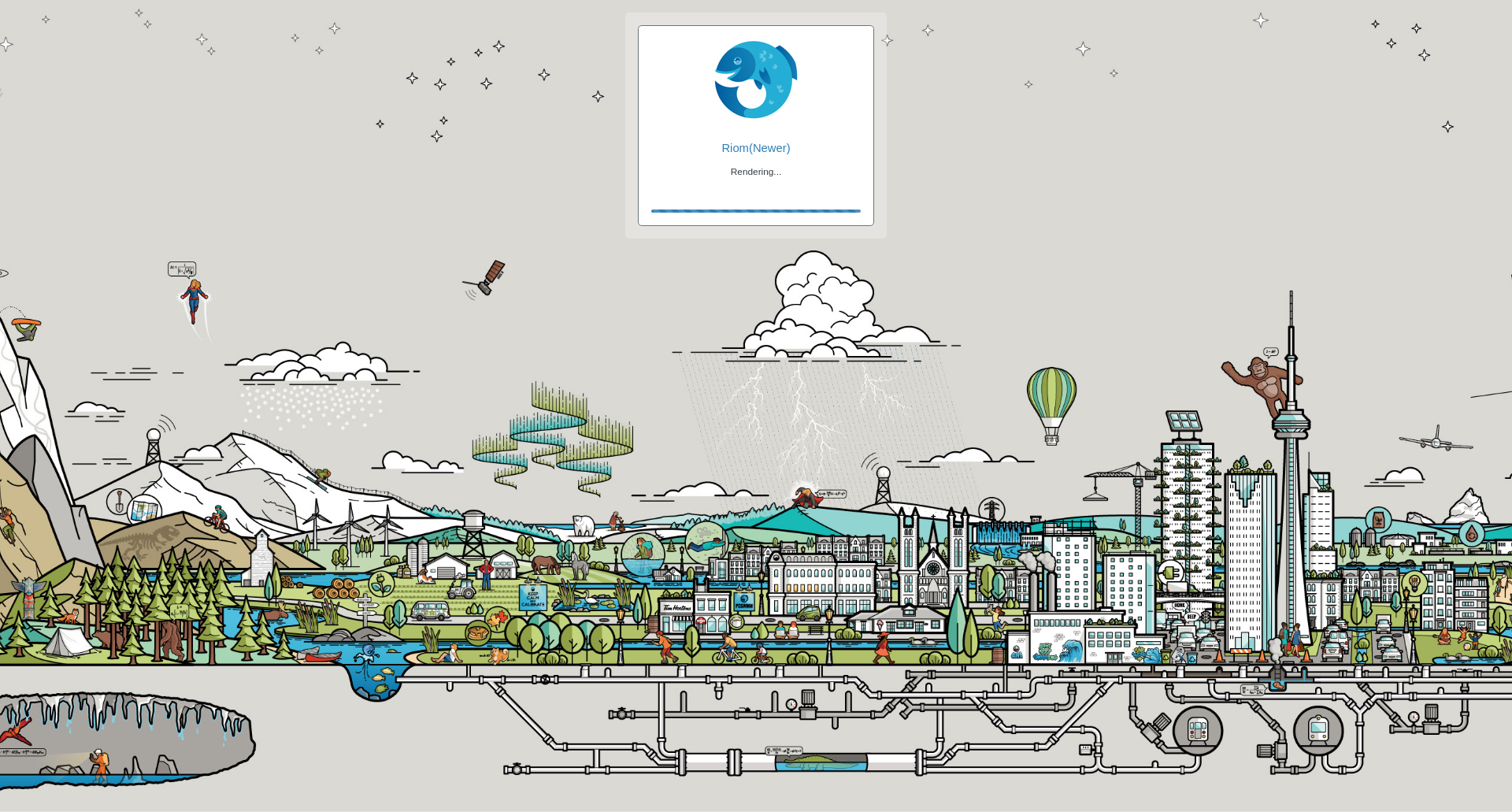
checkbox input "true"
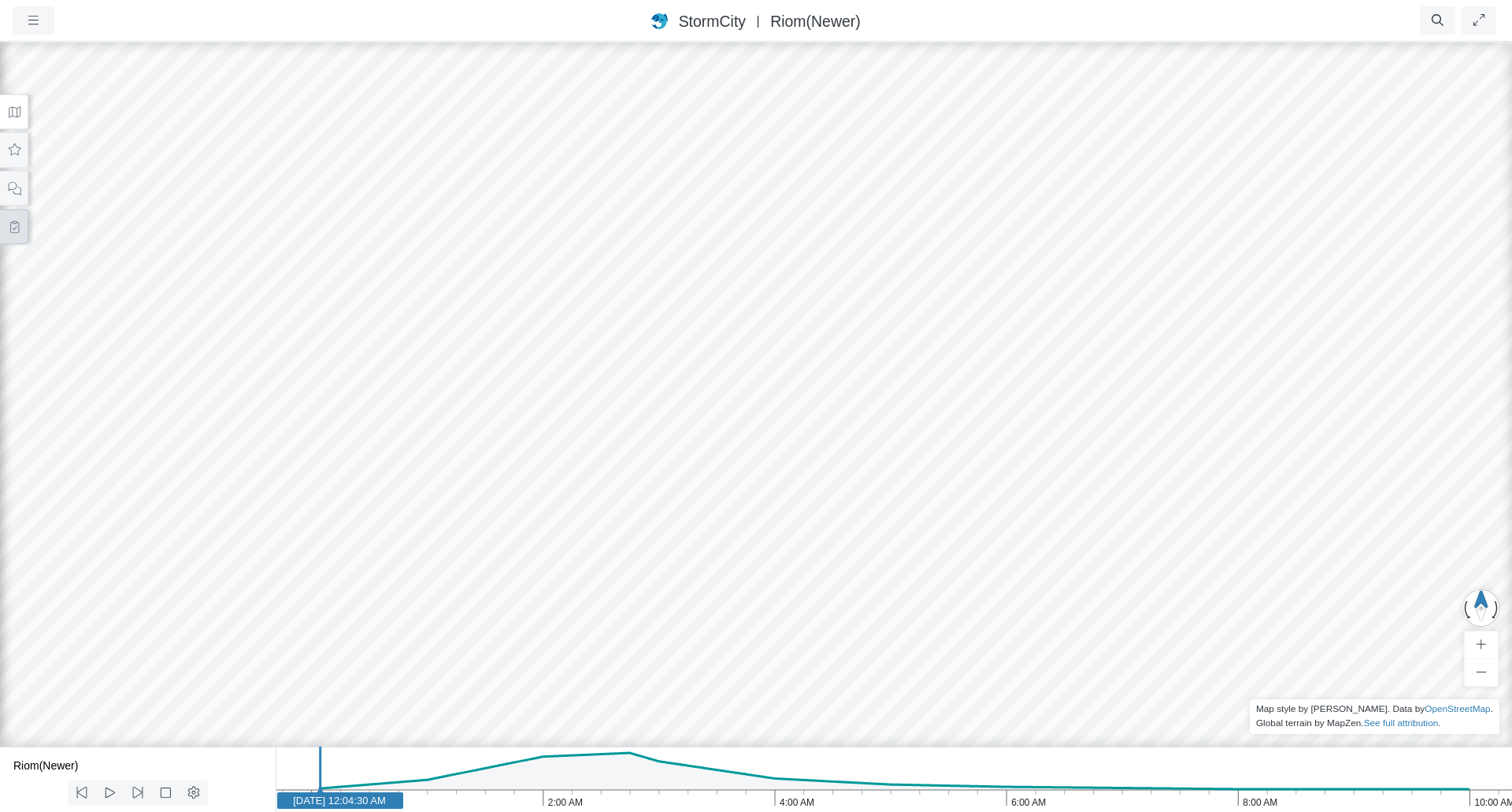
click at [11, 227] on icon at bounding box center [15, 227] width 15 height 11
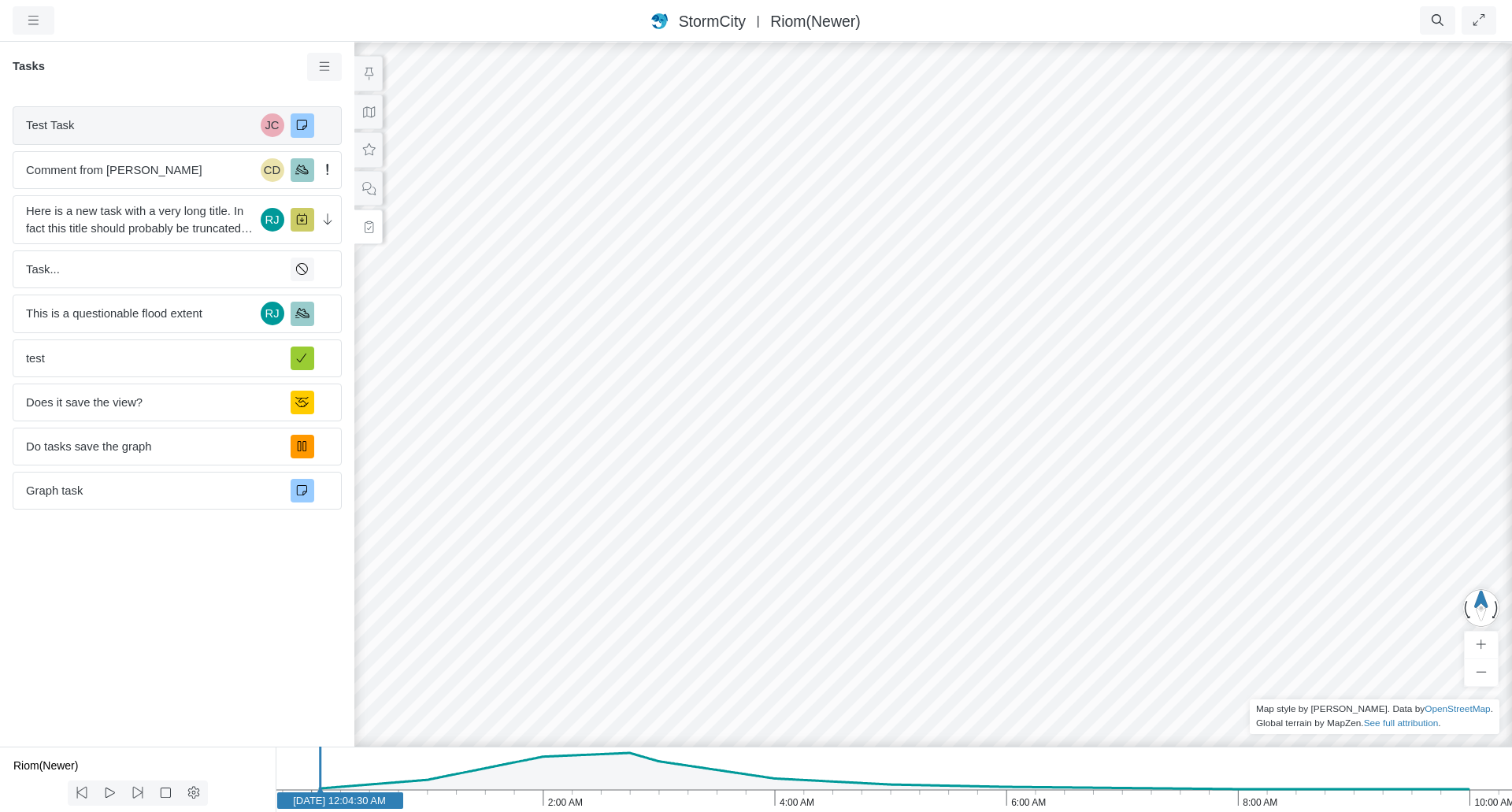
click at [151, 124] on span "Test Task" at bounding box center [140, 125] width 228 height 17
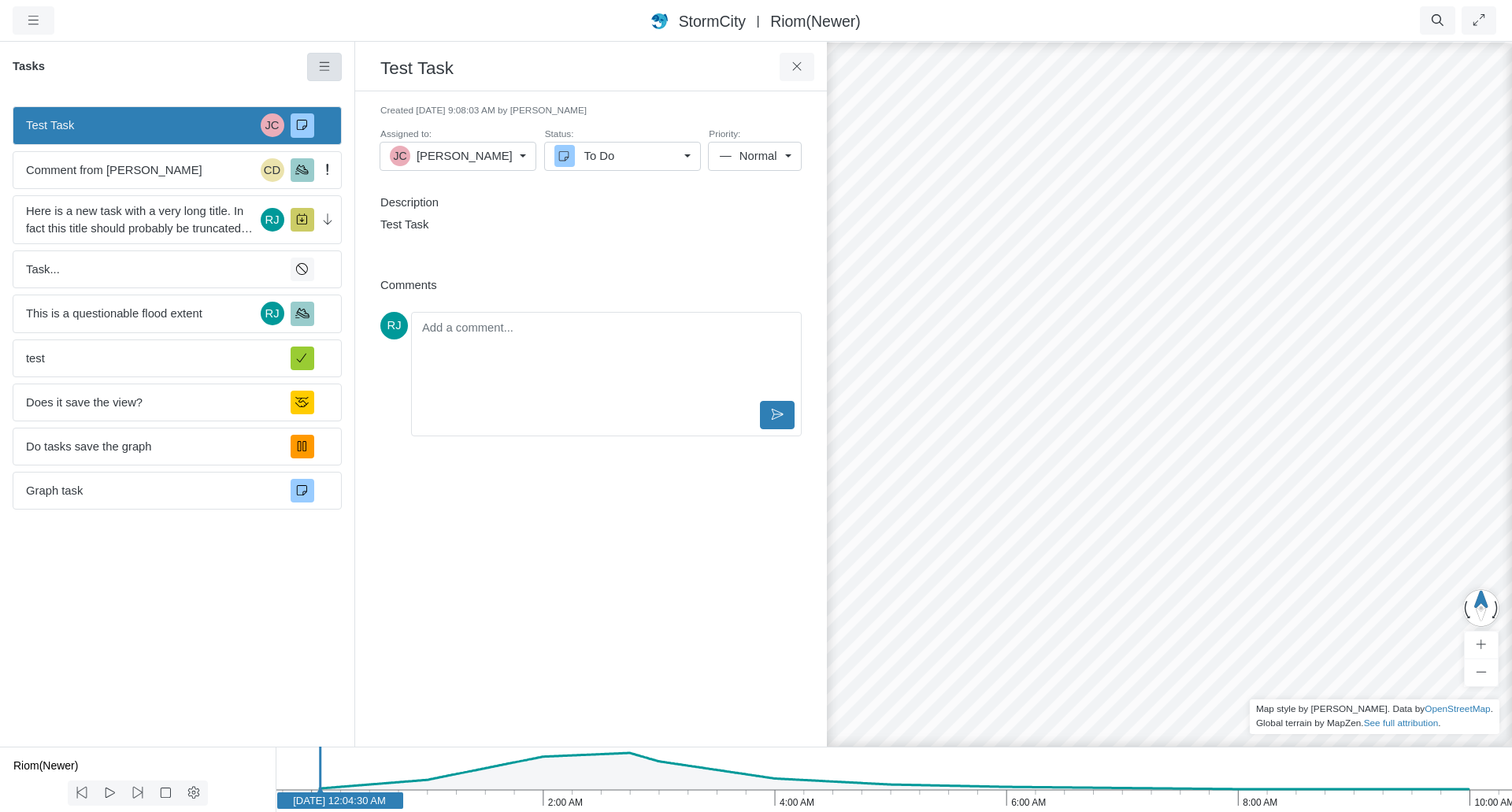
click at [330, 66] on icon at bounding box center [325, 66] width 15 height 11
click at [353, 98] on span "New Task" at bounding box center [366, 96] width 51 height 12
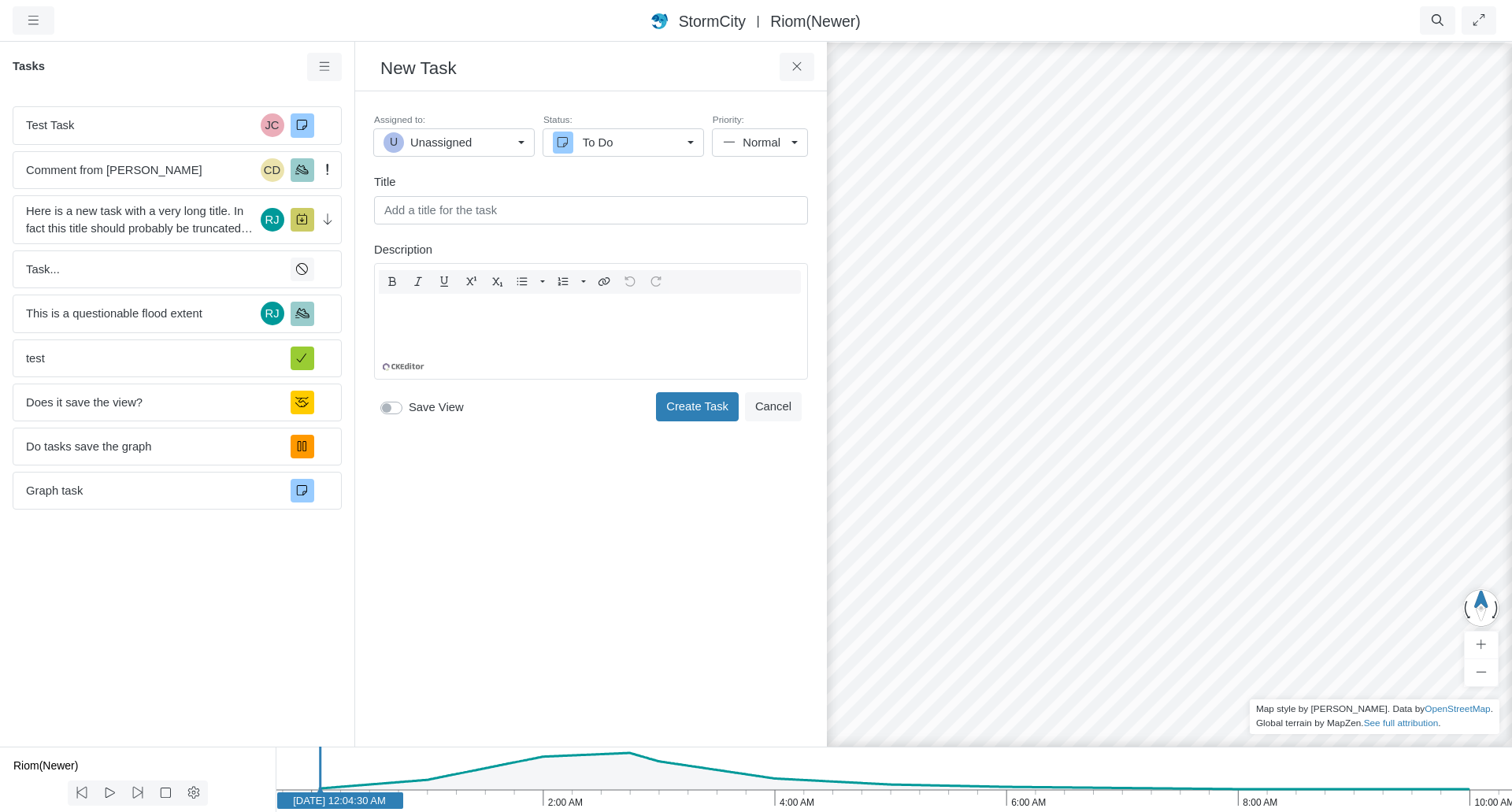
click at [478, 285] on div "Toggle Dropdown Toggle Dropdown" at bounding box center [590, 321] width 434 height 117
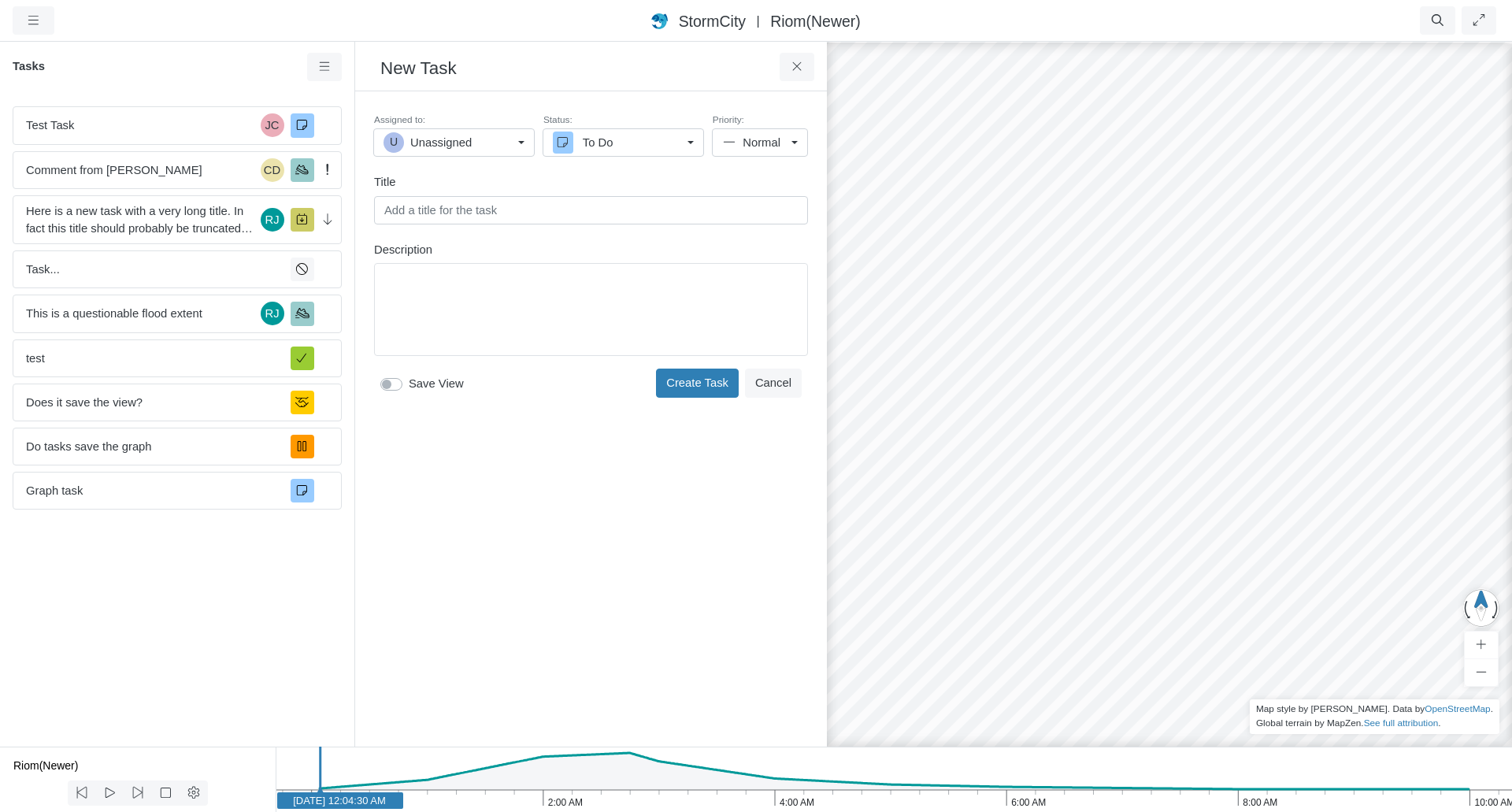
click at [520, 207] on input "text" at bounding box center [590, 210] width 434 height 29
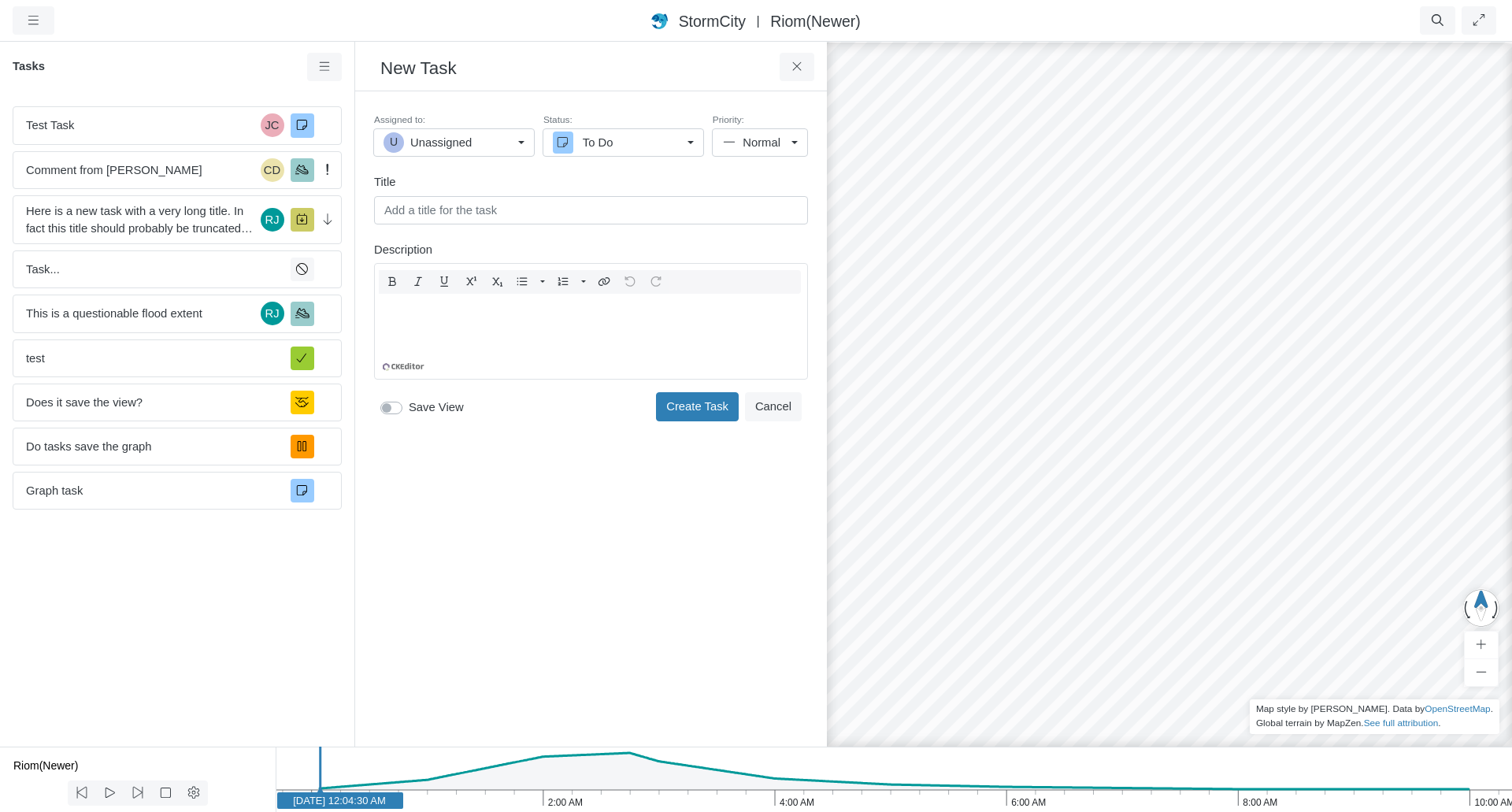
click at [509, 325] on div "Editor editing area: main" at bounding box center [590, 333] width 420 height 79
click at [566, 202] on input "text" at bounding box center [590, 210] width 434 height 29
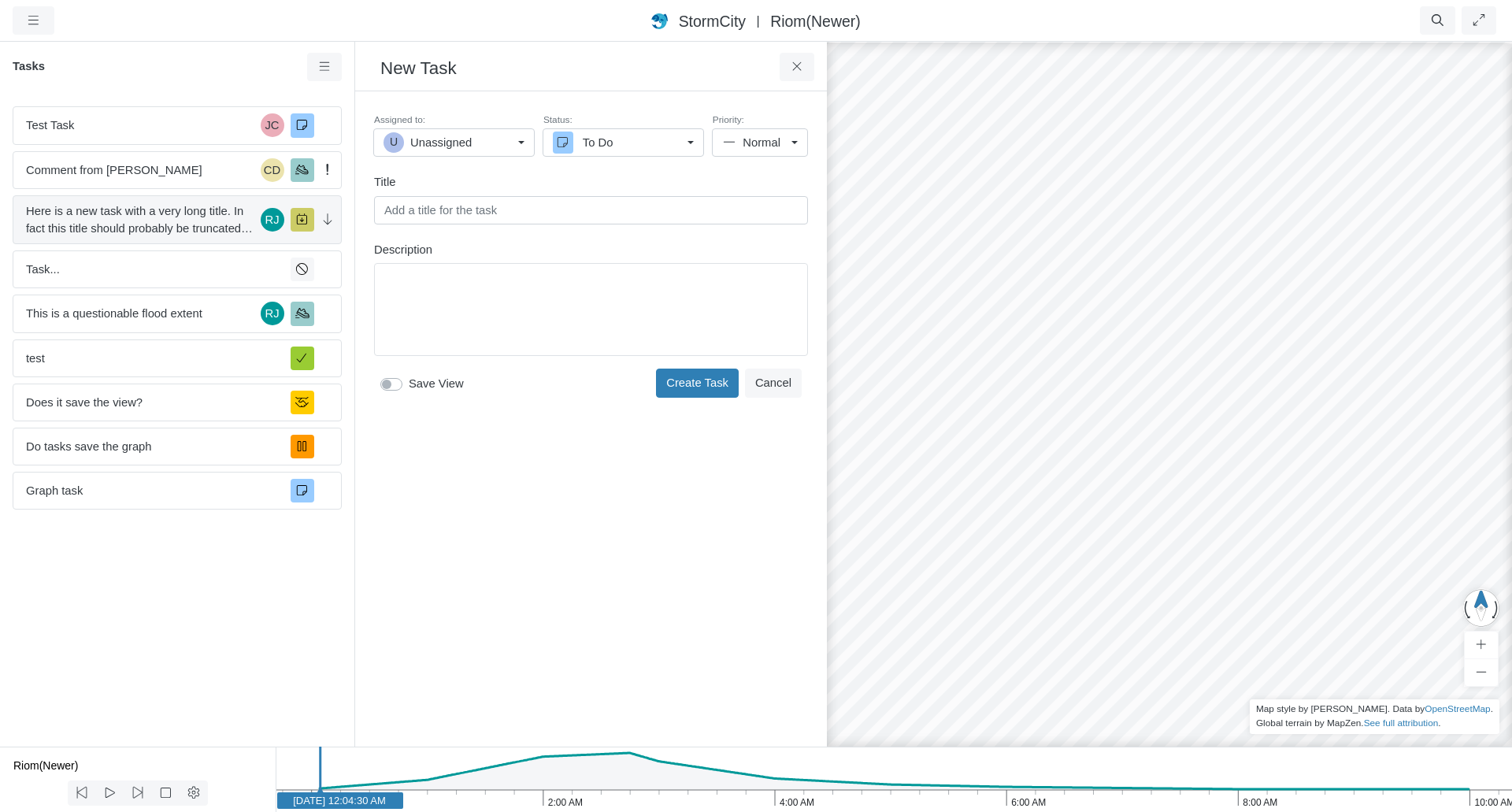
click at [180, 218] on span "Here is a new task with a very long title. In fact this title should probably b…" at bounding box center [140, 219] width 228 height 34
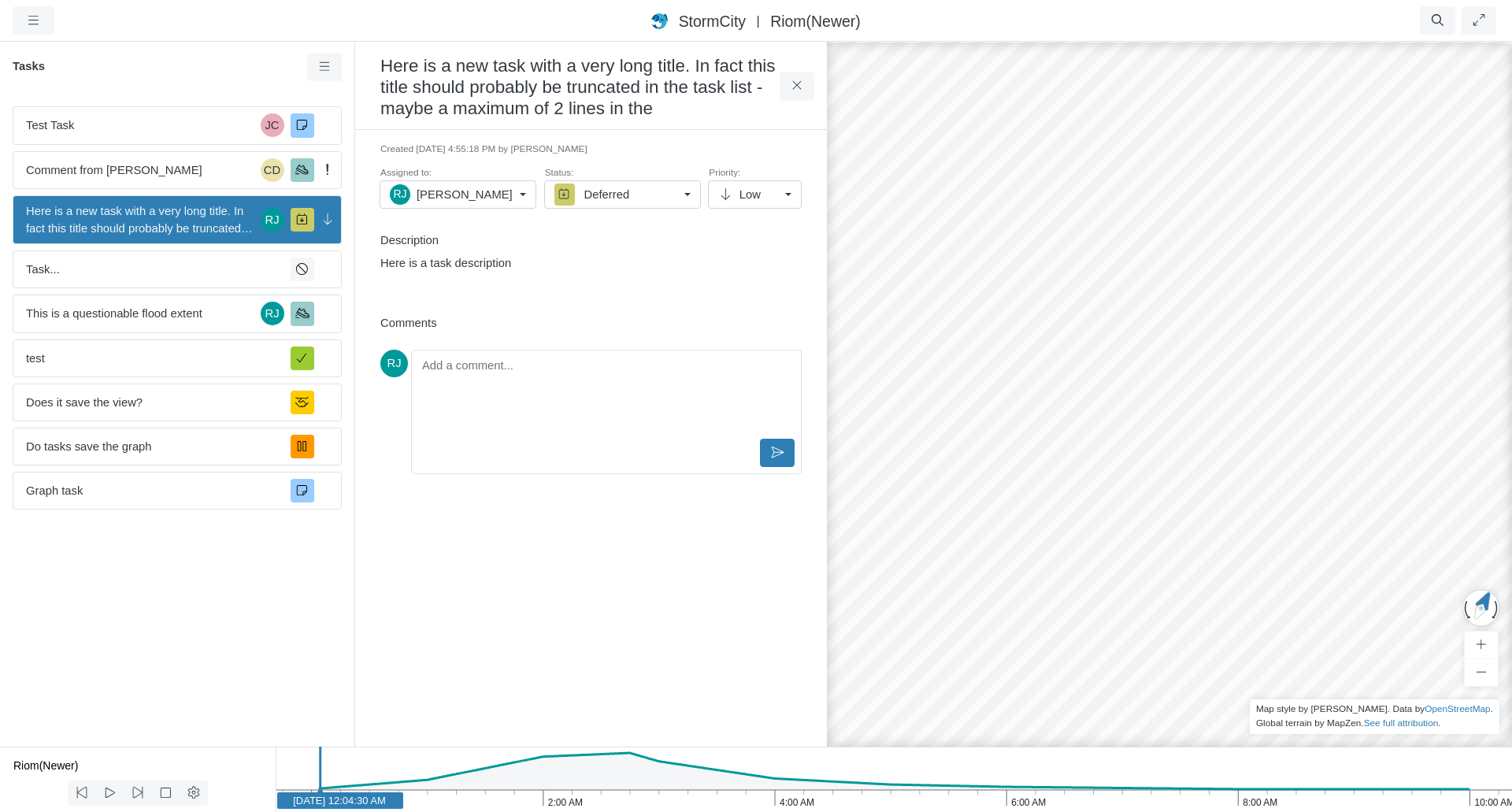
click at [531, 385] on div "Editor editing area: main" at bounding box center [606, 396] width 376 height 79
click at [773, 473] on icon at bounding box center [778, 476] width 15 height 11
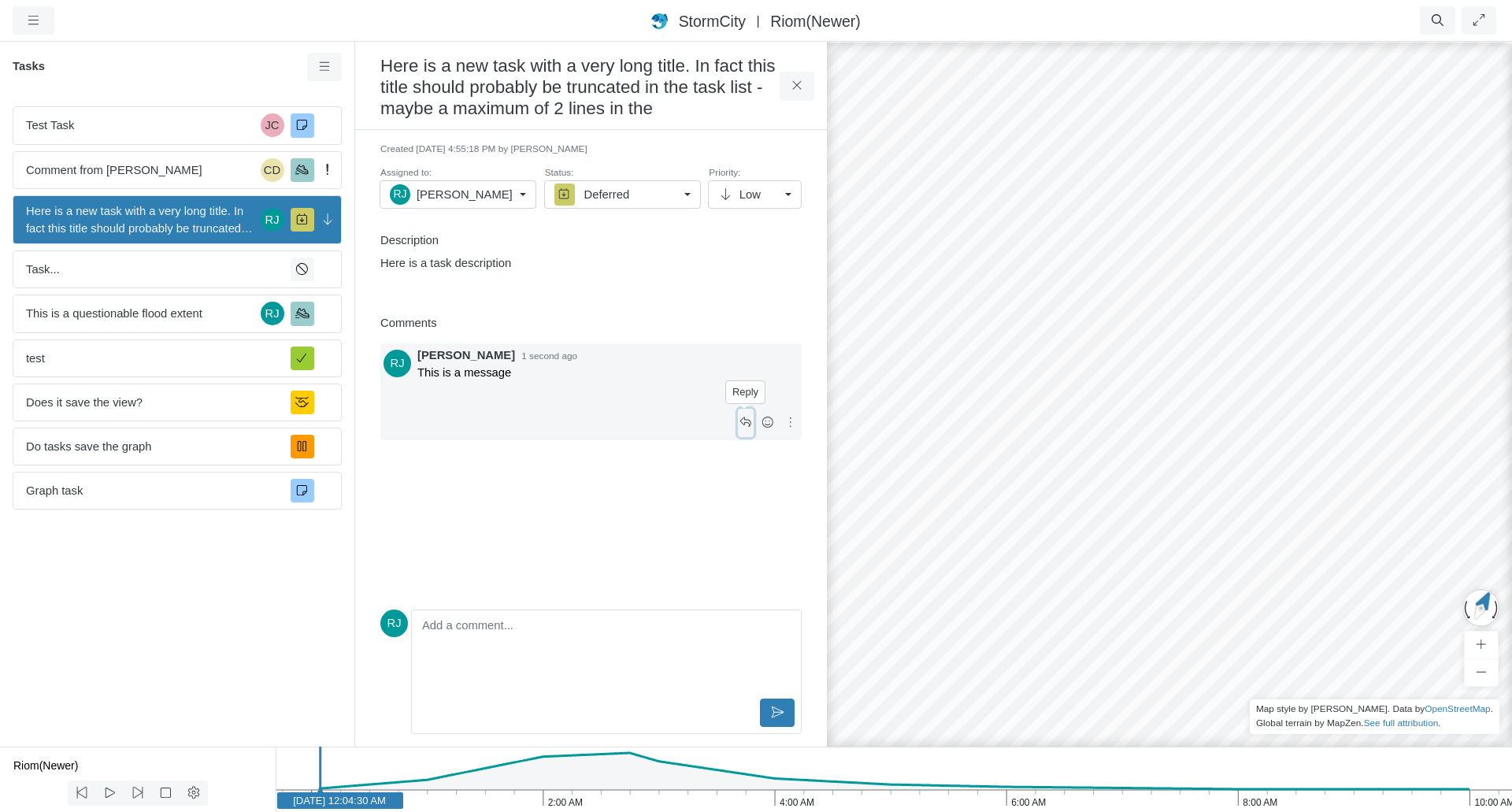
click at [753, 426] on button at bounding box center [746, 423] width 16 height 29
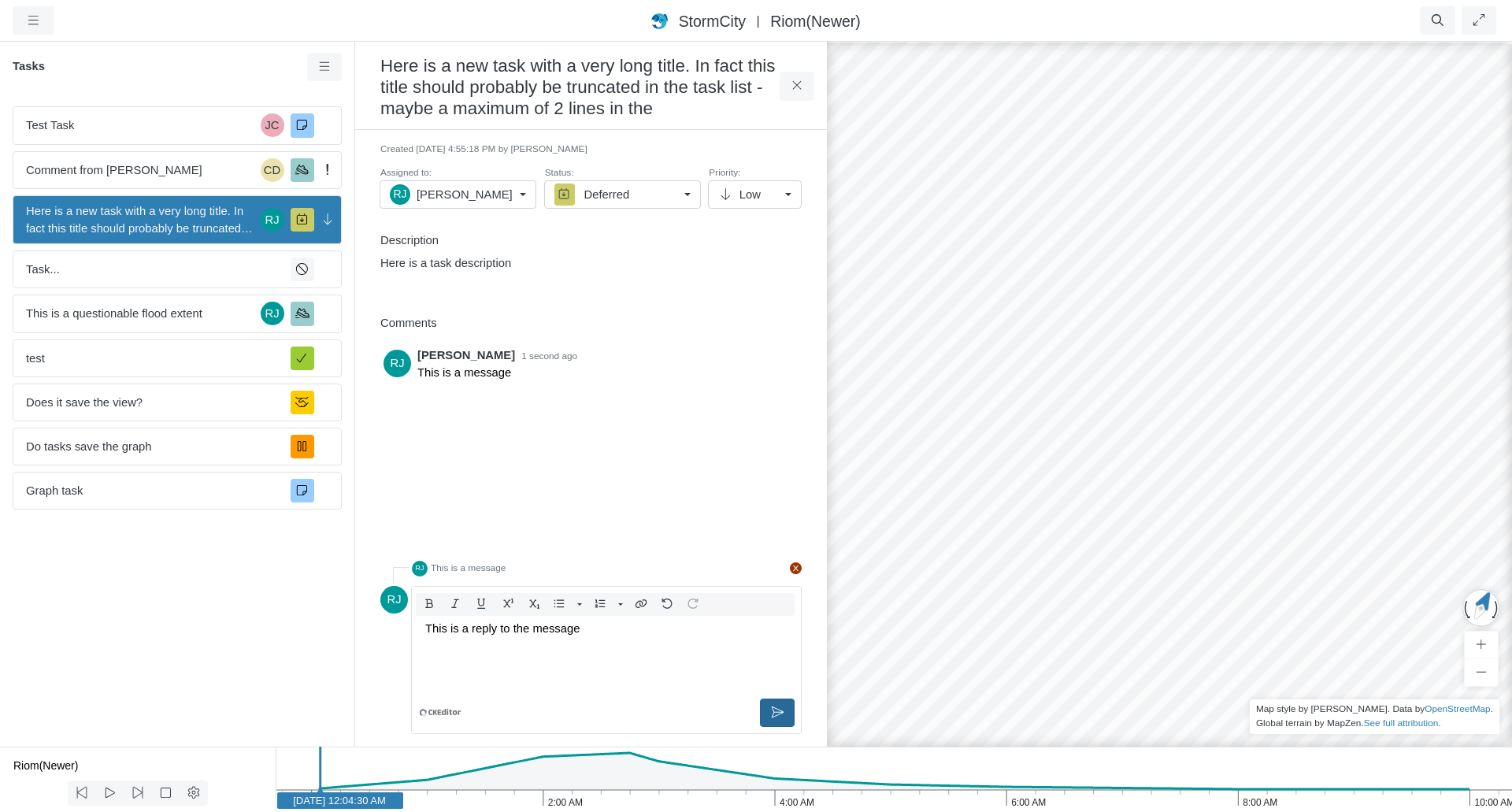
click at [778, 707] on icon at bounding box center [778, 712] width 15 height 11
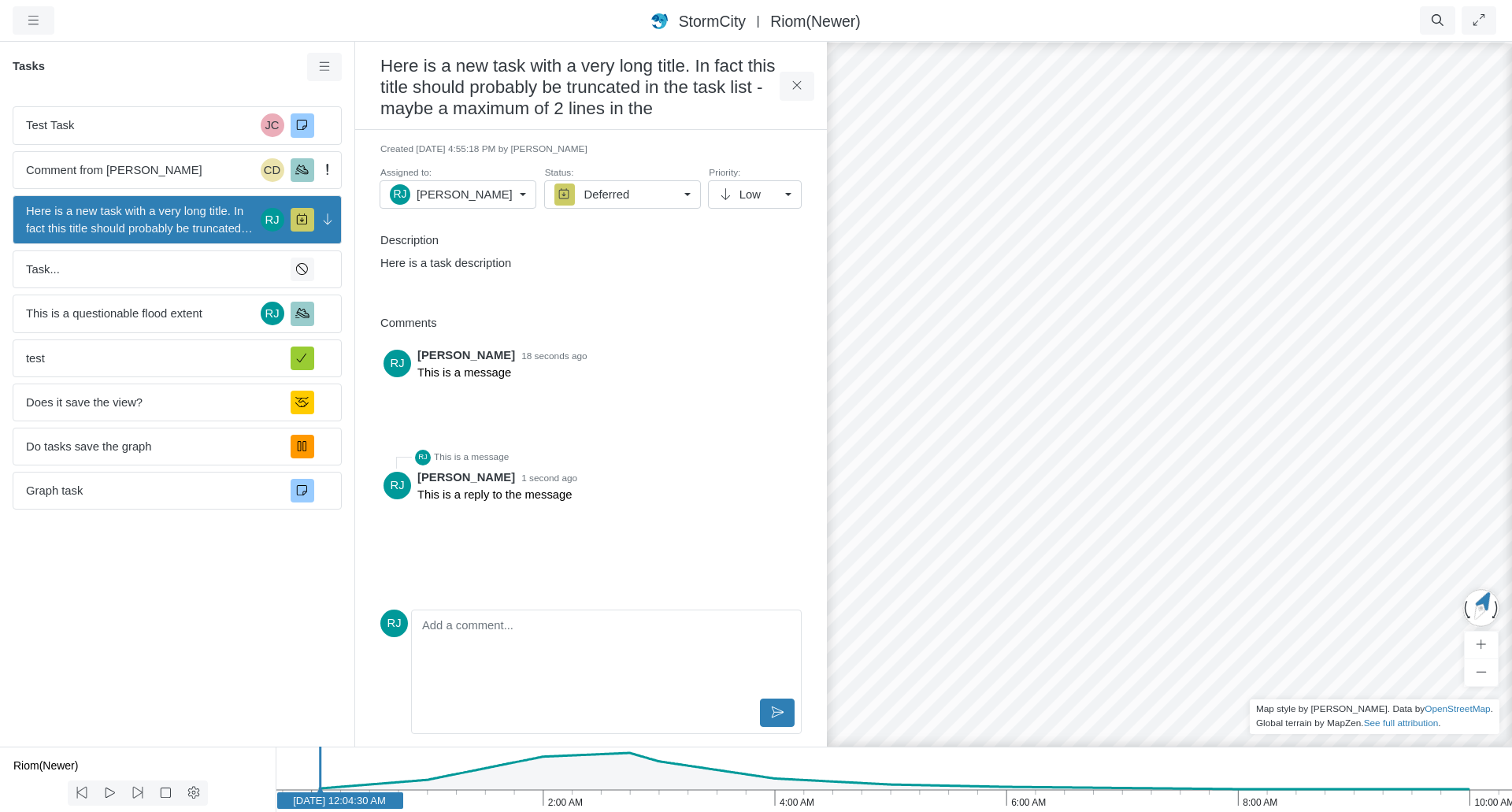
click at [693, 283] on div "Here is a task description" at bounding box center [590, 273] width 421 height 38
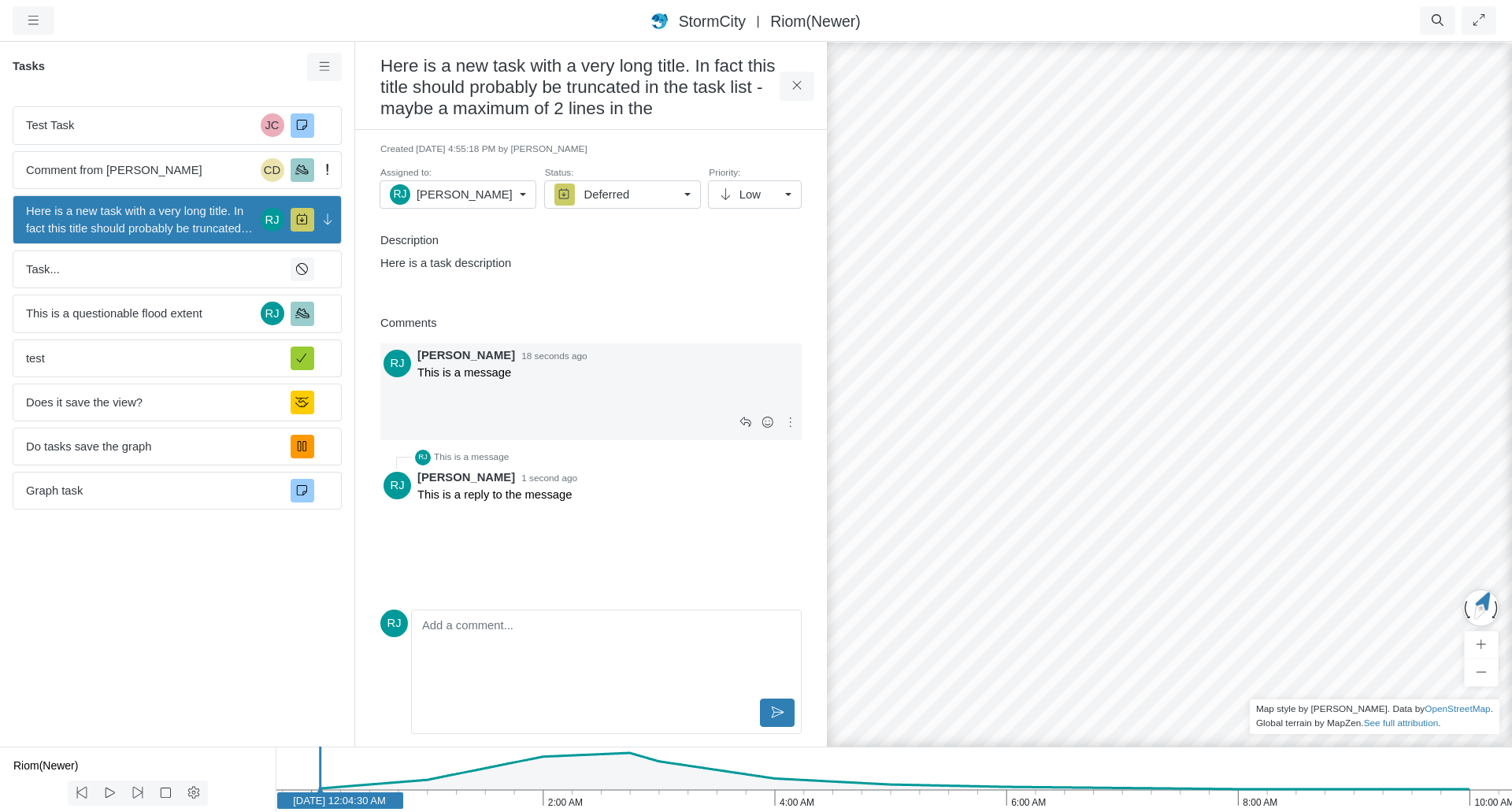
click at [554, 381] on p "This is a message" at bounding box center [608, 372] width 381 height 17
click at [663, 375] on p "This is a message" at bounding box center [608, 372] width 381 height 17
click at [789, 427] on icon at bounding box center [791, 422] width 15 height 11
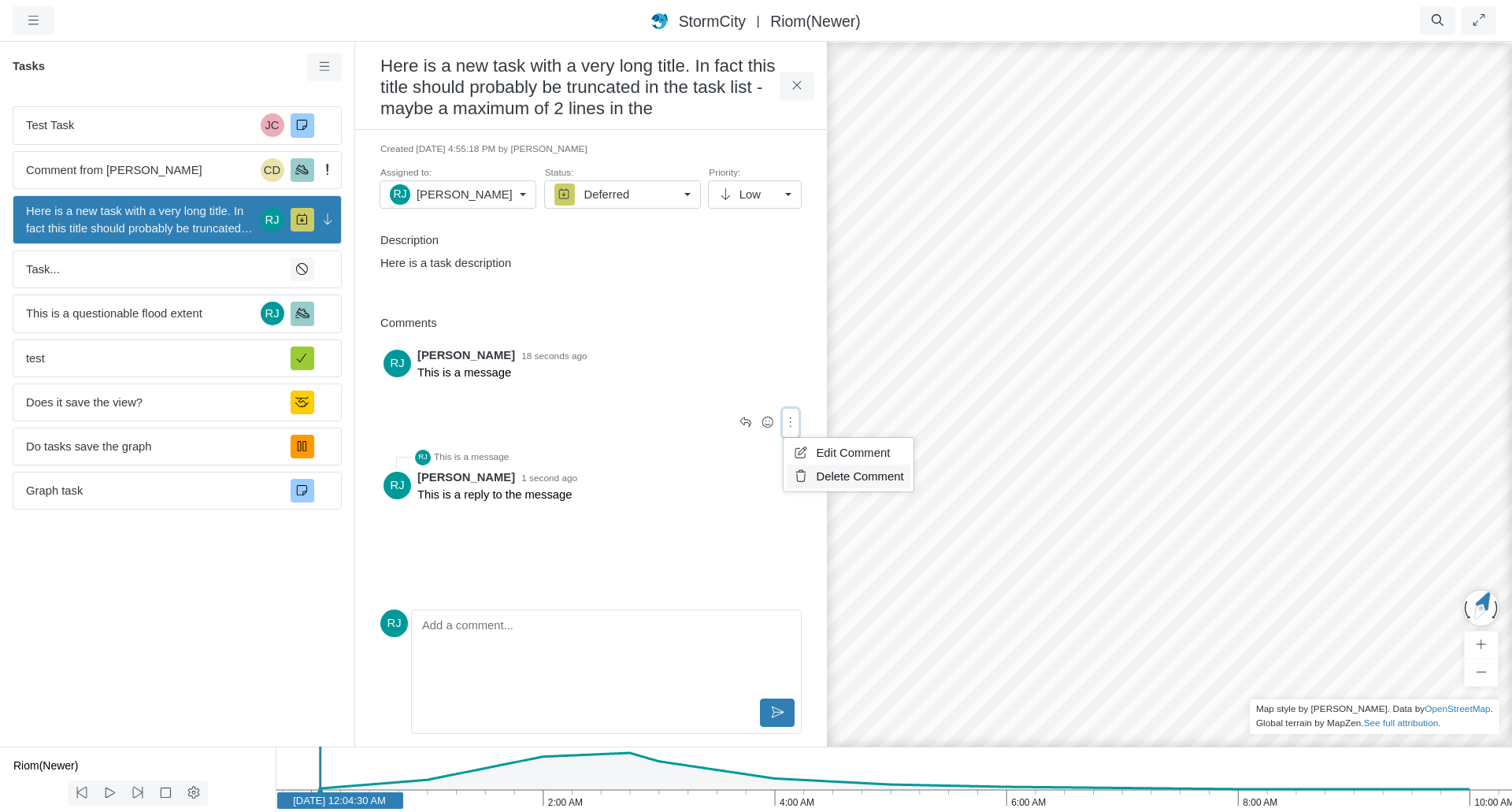
click at [852, 476] on span "Delete Comment" at bounding box center [860, 476] width 87 height 12
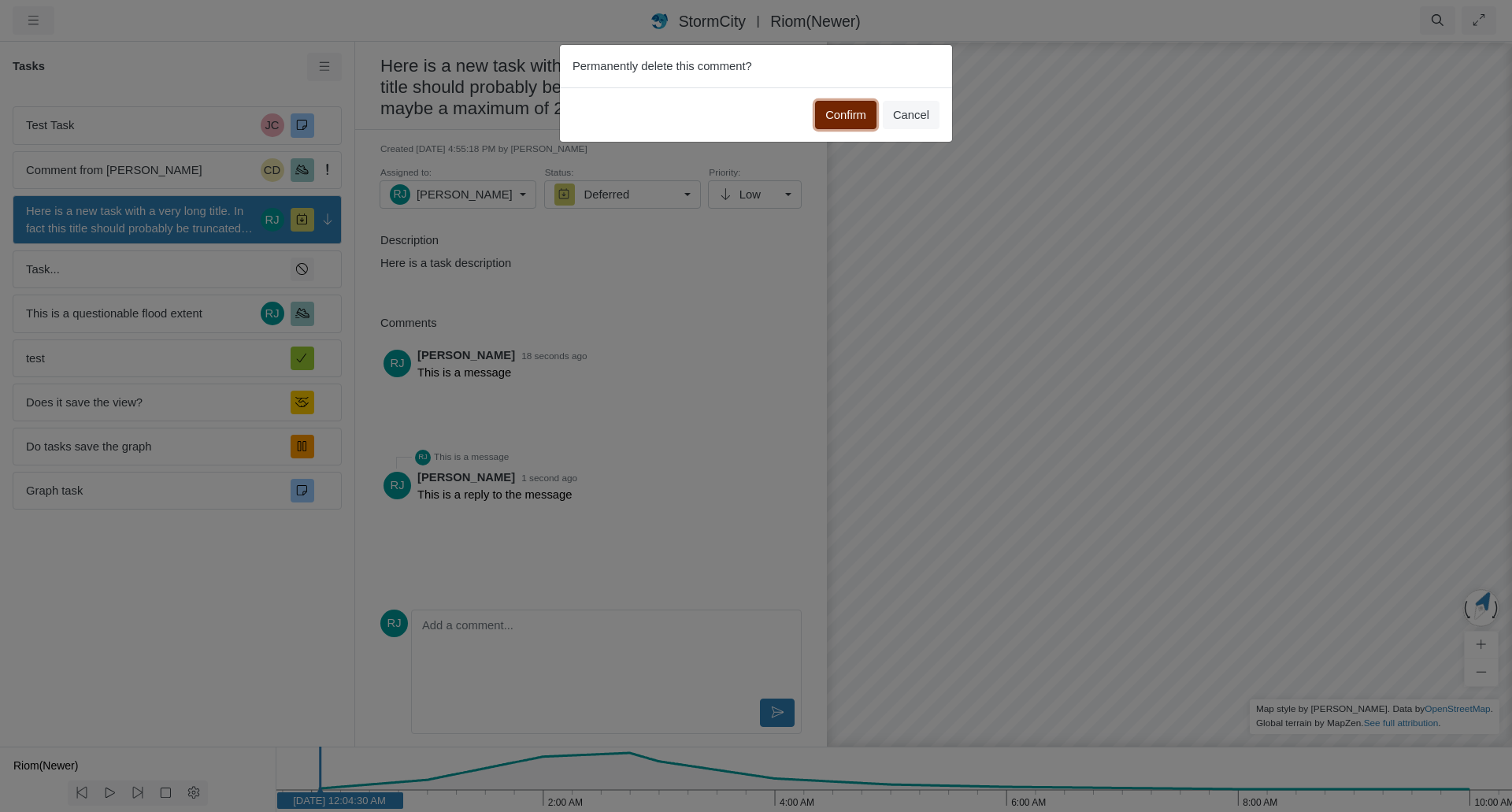
click at [852, 112] on button "Confirm" at bounding box center [846, 114] width 61 height 29
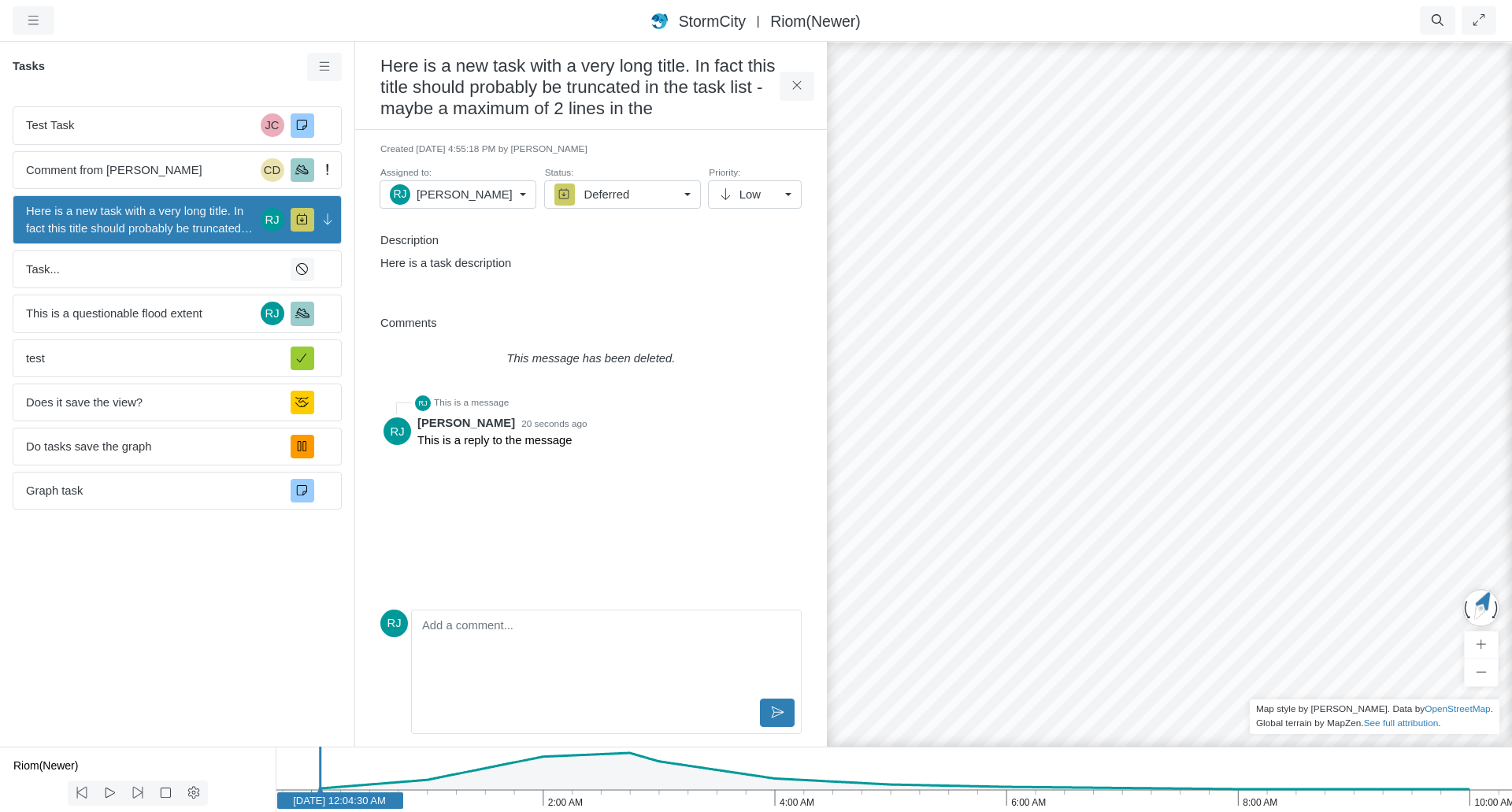
click at [573, 278] on div "Here is a task description" at bounding box center [590, 273] width 421 height 38
click at [159, 270] on span "Task..." at bounding box center [152, 269] width 252 height 17
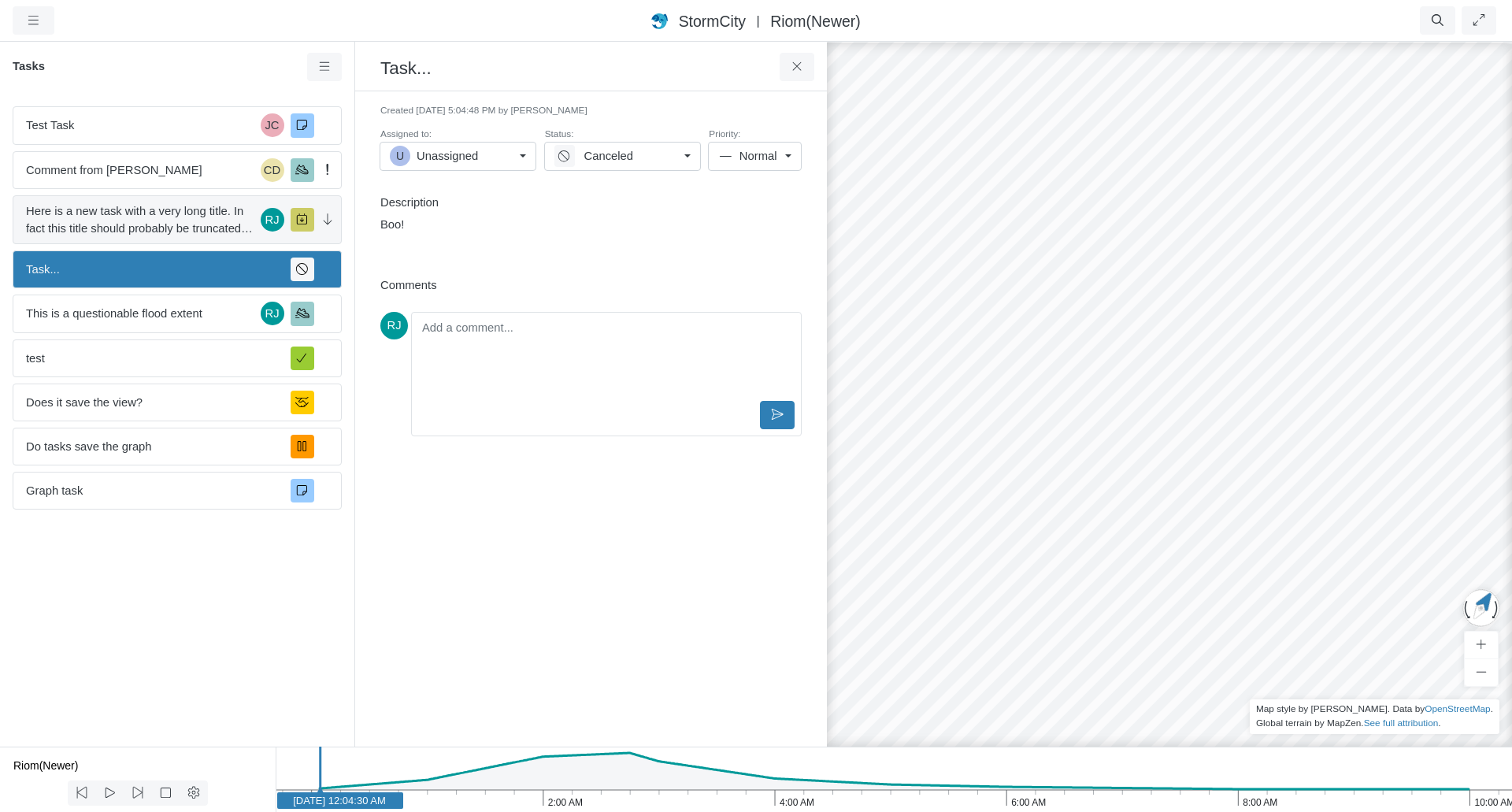
click at [161, 221] on span "Here is a new task with a very long title. In fact this title should probably b…" at bounding box center [140, 219] width 228 height 34
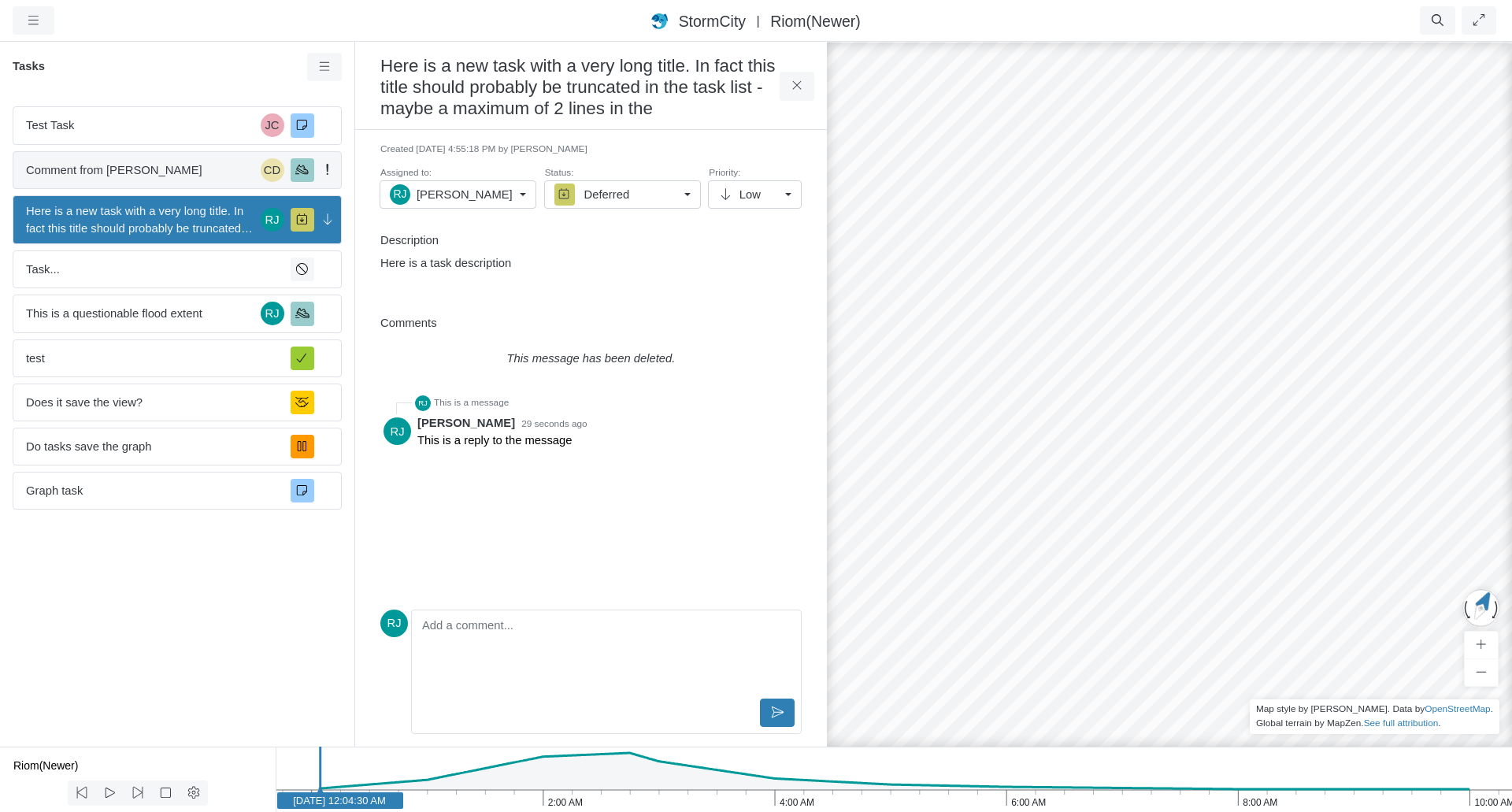
click at [171, 159] on div "Comment from Jesse Cluthe CD" at bounding box center [177, 170] width 330 height 38
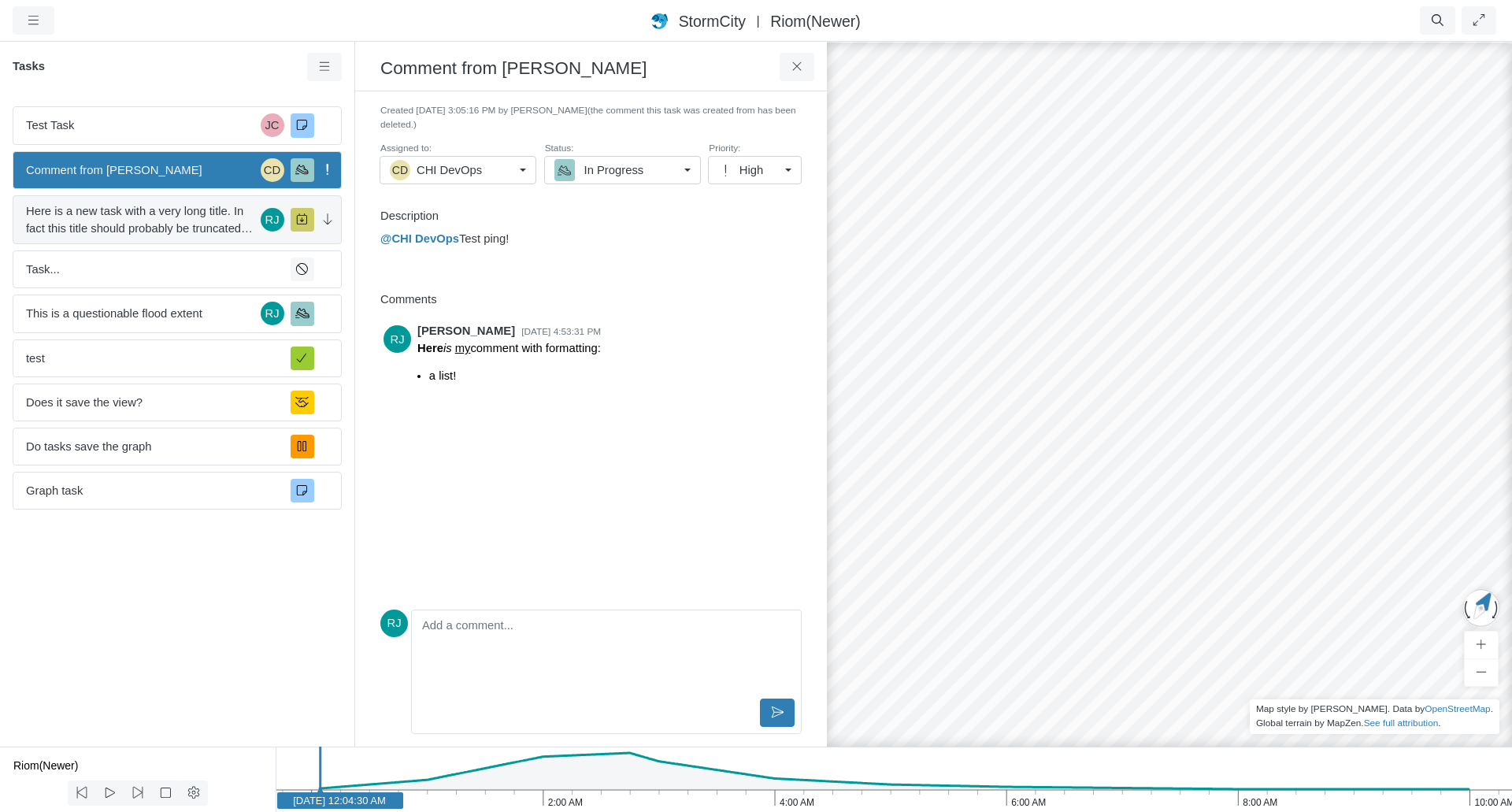
click at [177, 222] on span "Here is a new task with a very long title. In fact this title should probably b…" at bounding box center [140, 219] width 228 height 34
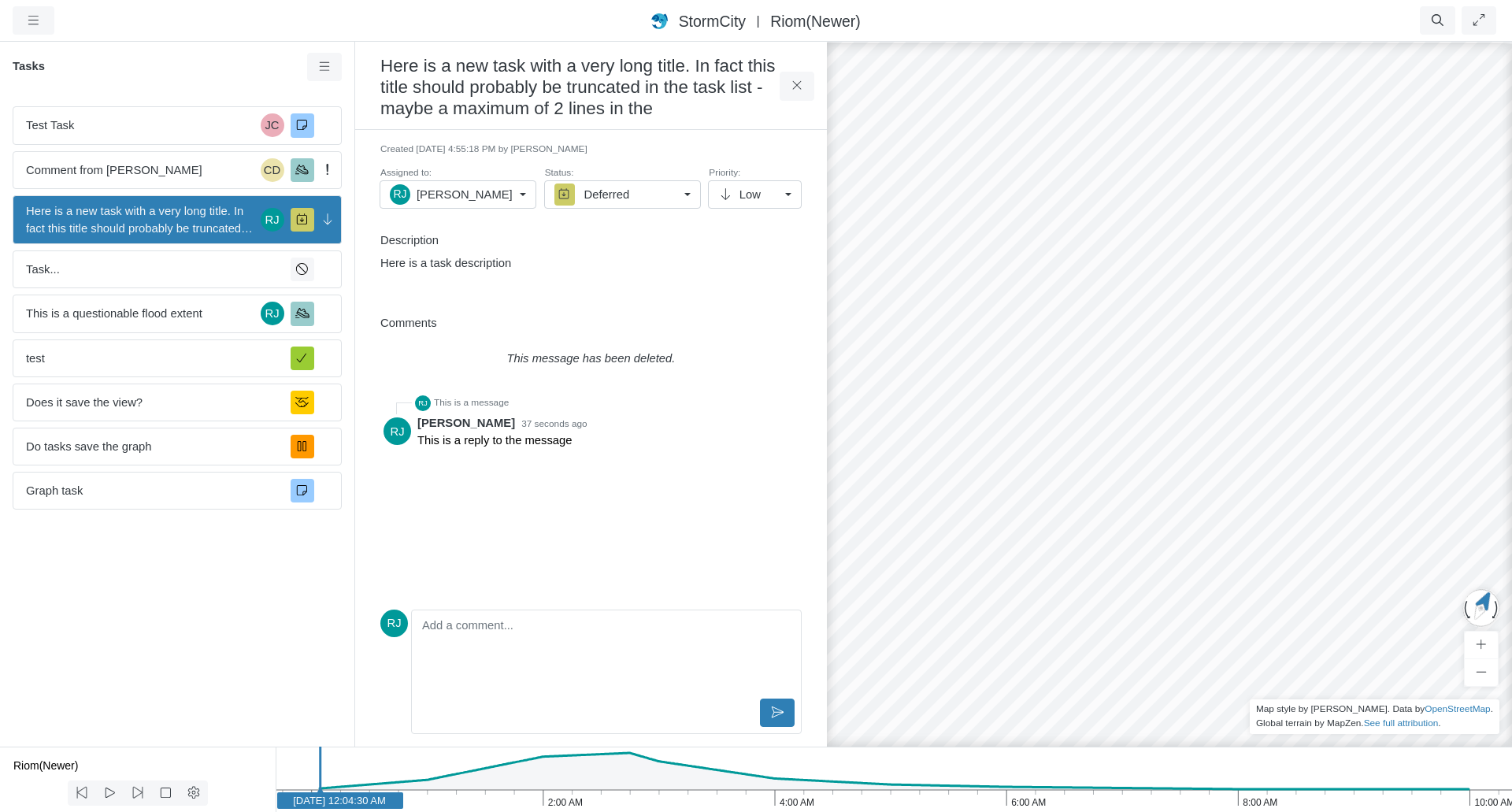
click at [487, 657] on div "Editor editing area: main" at bounding box center [606, 656] width 376 height 79
copy p "This is a very long message."
click at [587, 648] on p "This is a very long message. This is a very long message. This is a very long m…" at bounding box center [606, 637] width 362 height 34
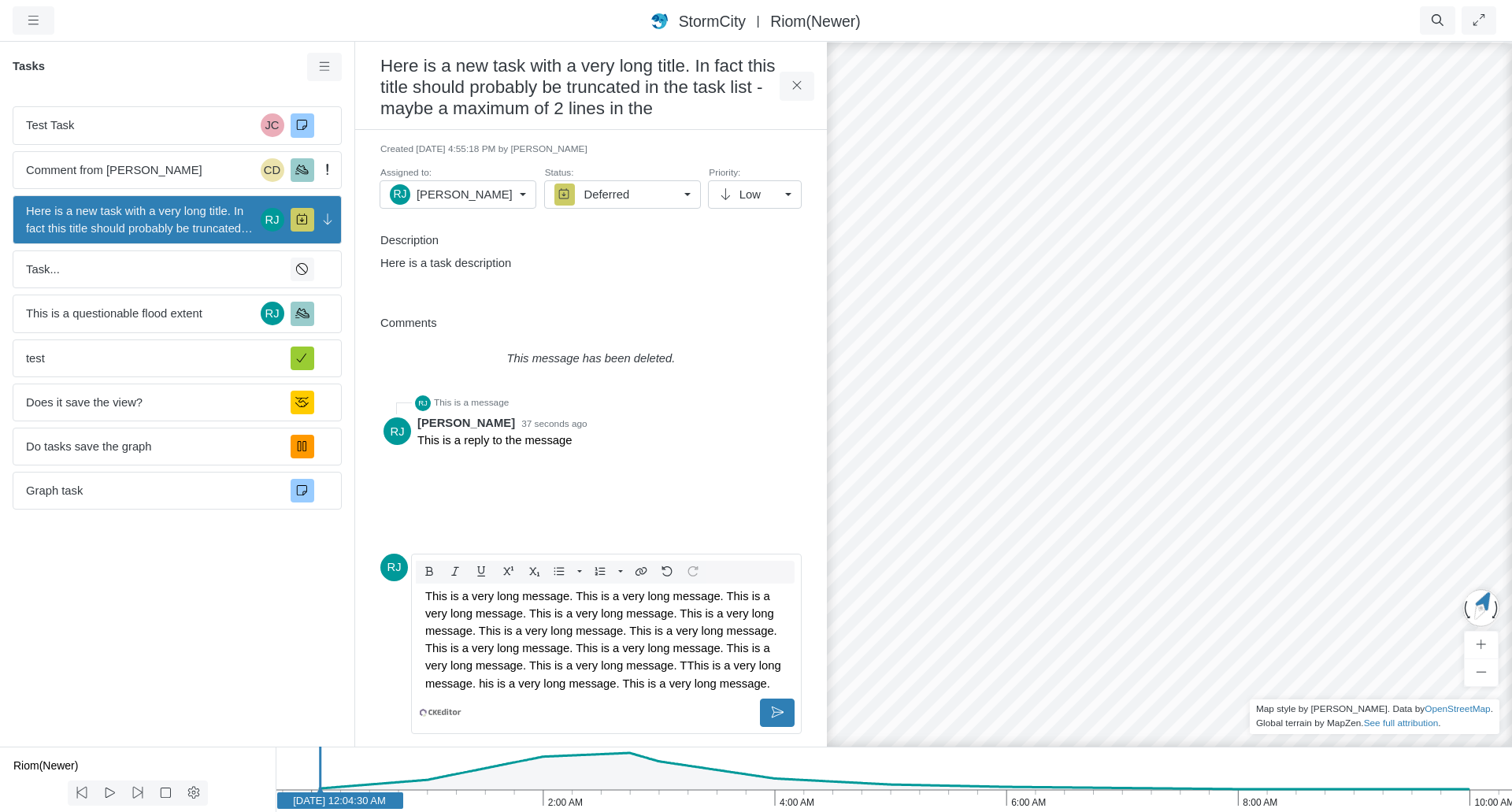
click at [627, 658] on p "This is a very long message. This is a very long message. This is a very long m…" at bounding box center [606, 639] width 362 height 105
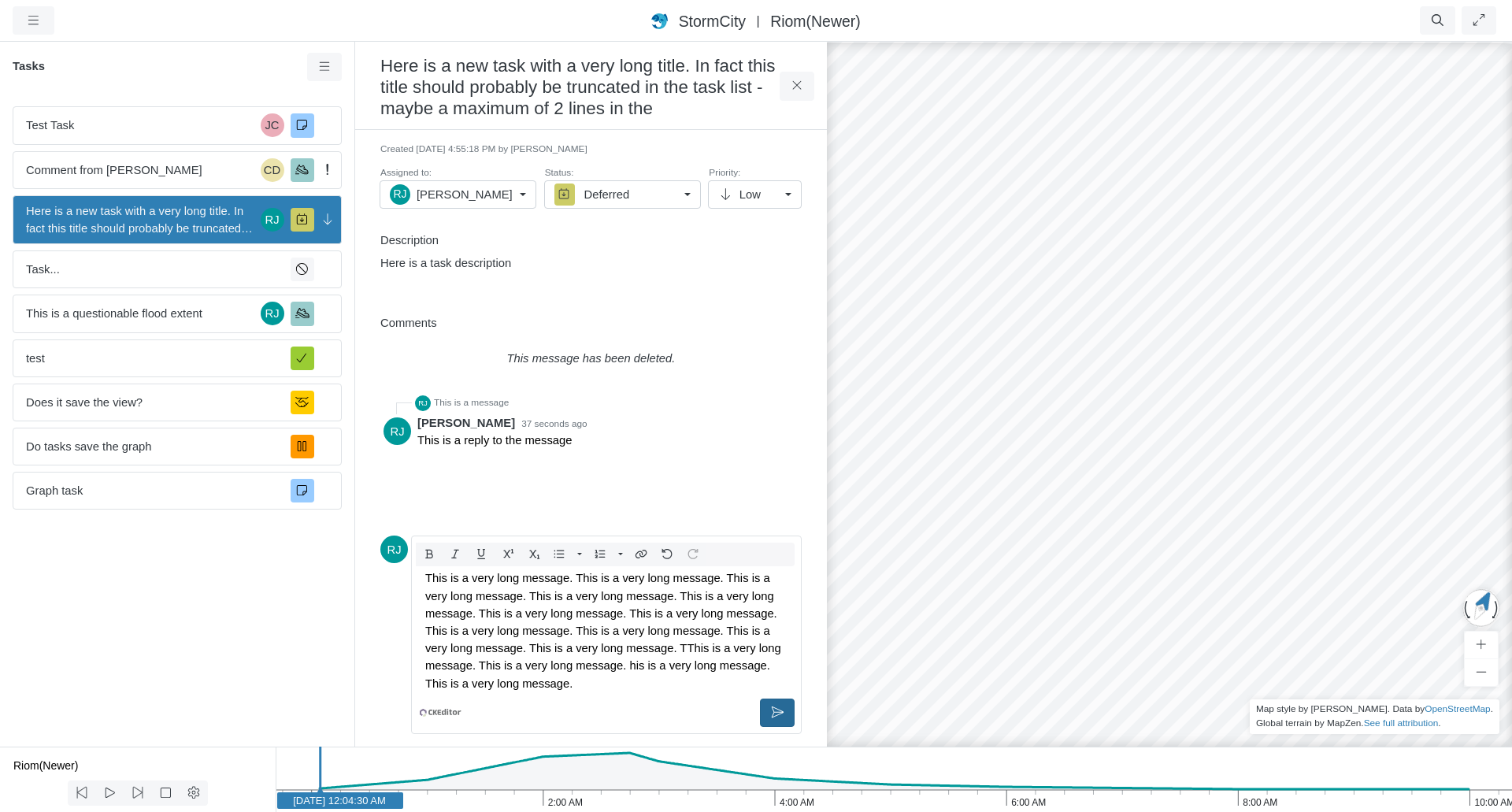
click at [778, 705] on button at bounding box center [777, 712] width 35 height 29
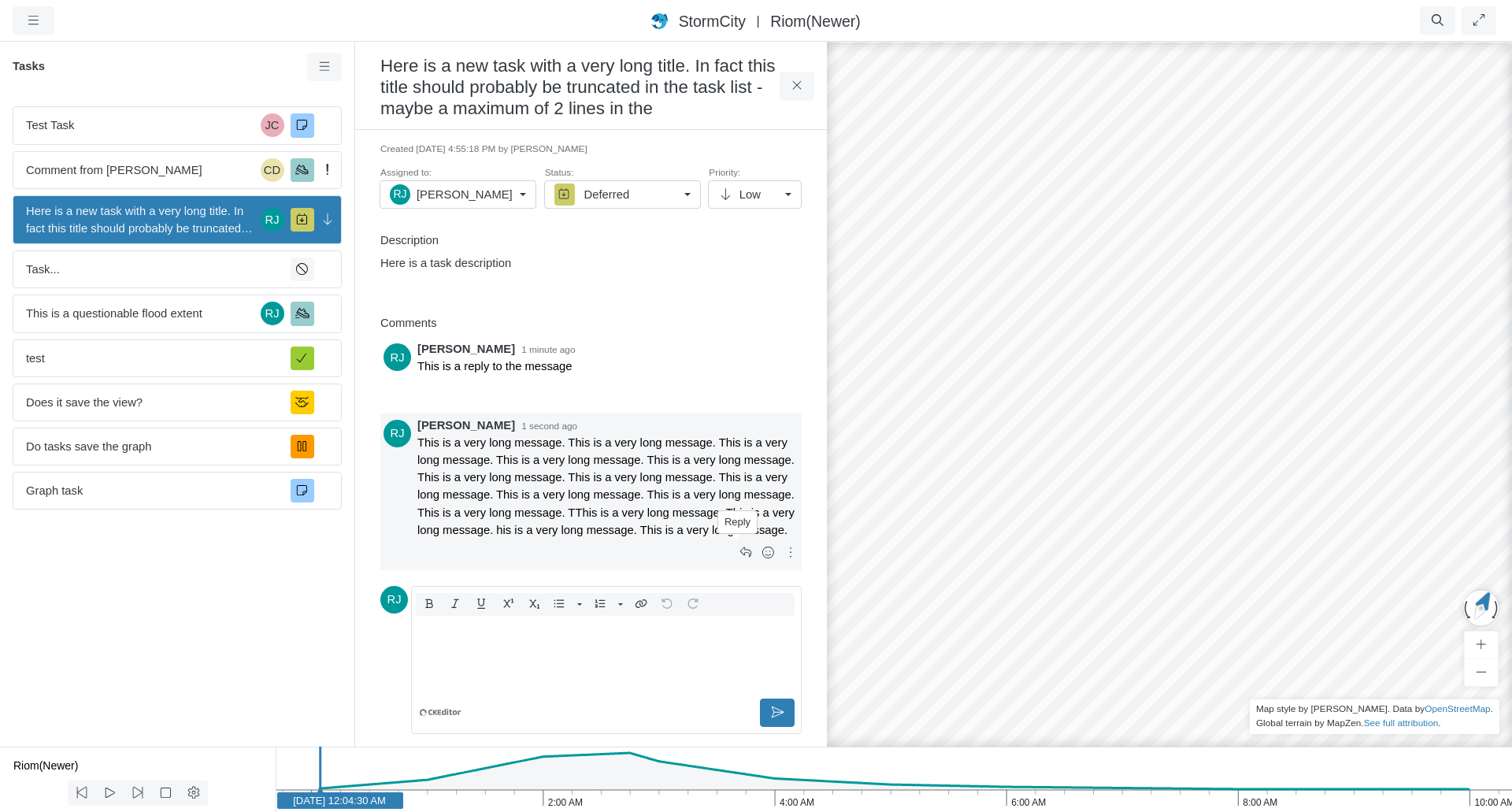
scroll to position [51, 0]
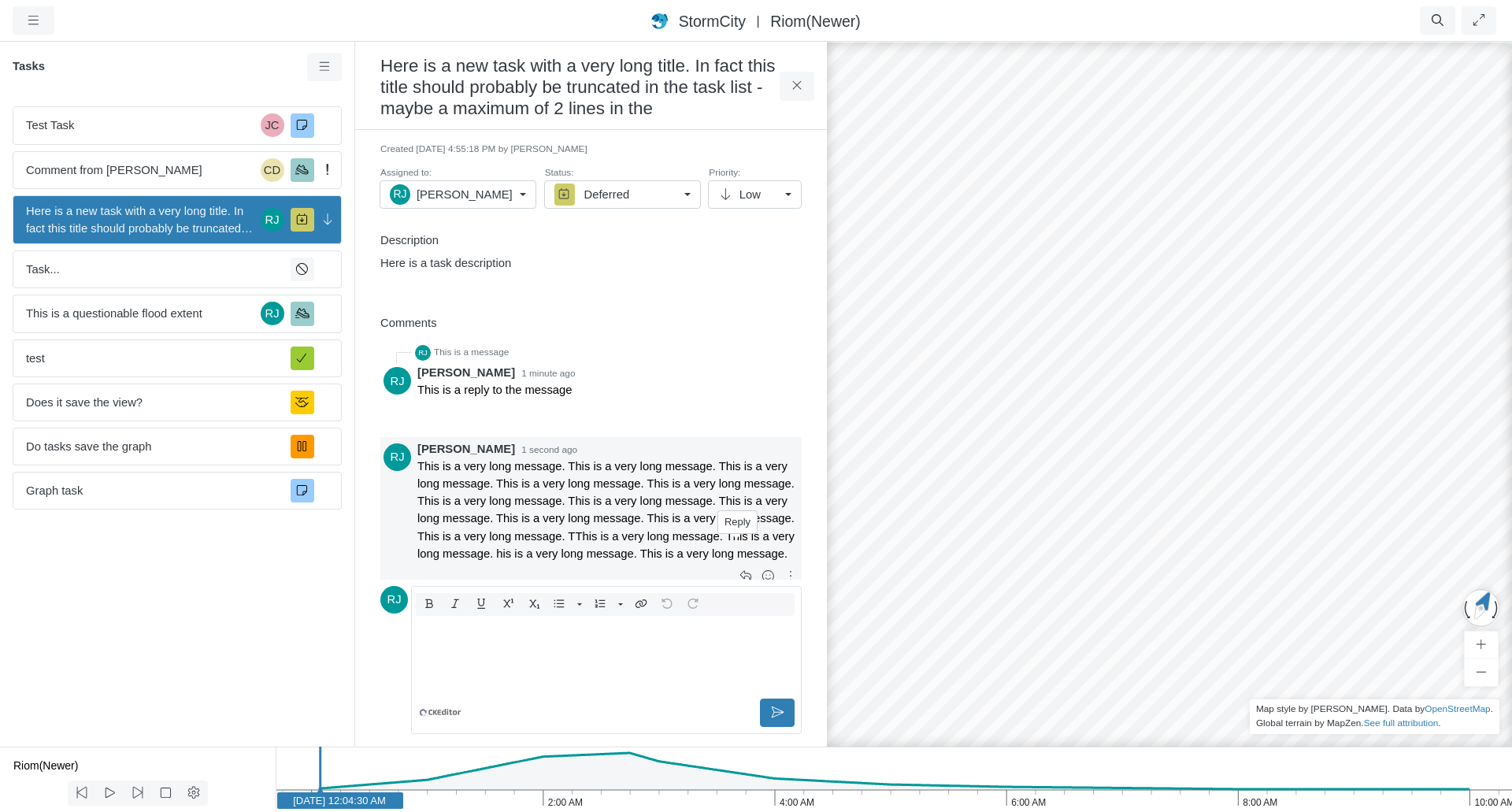
click at [739, 552] on body "Version 10910 9/25/2025, 4:54:19 PM Critical Infrastructure Chemical Commercial…" at bounding box center [756, 406] width 1512 height 812
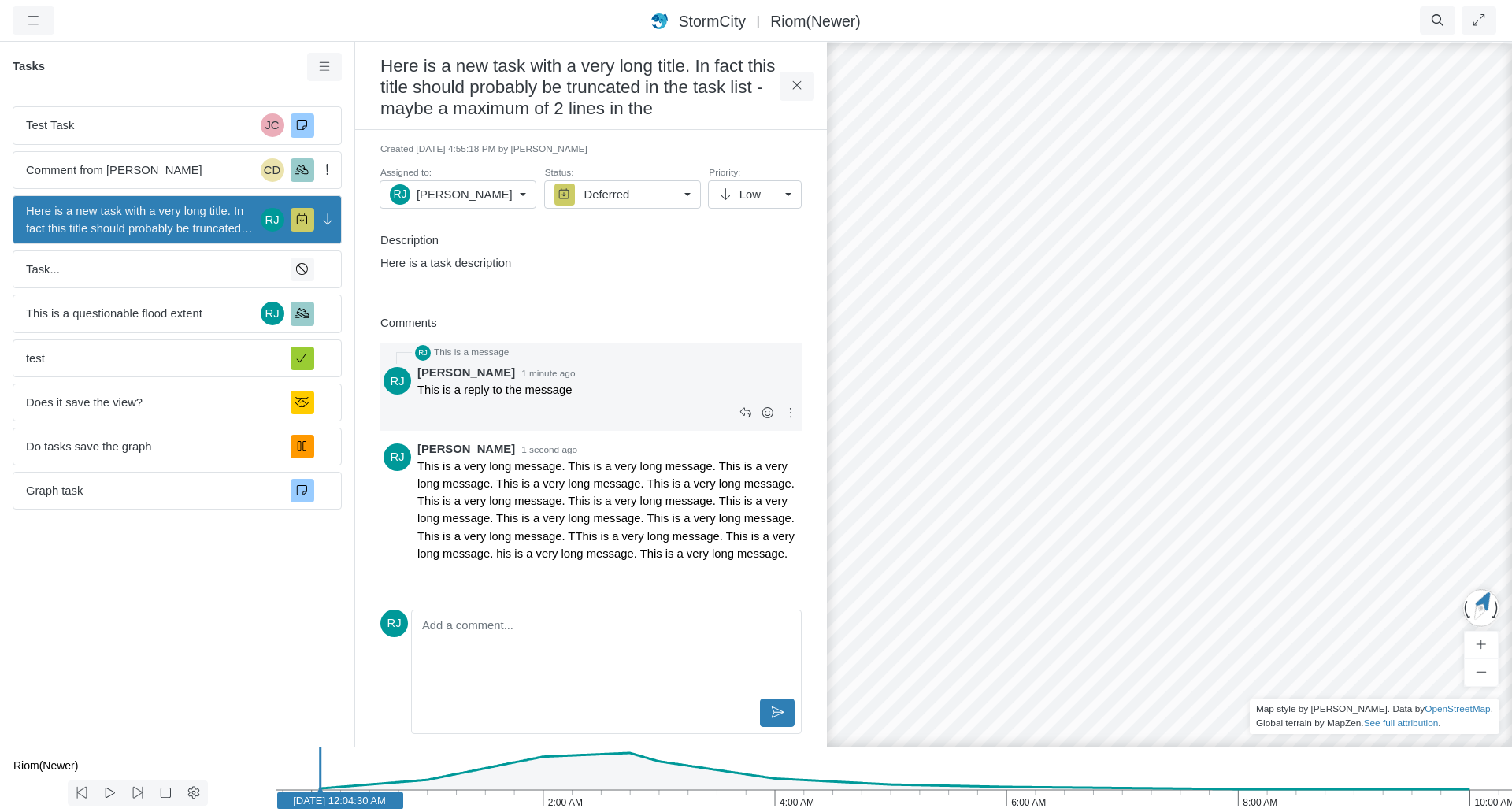
click at [657, 373] on div "Rob James 1 minute ago" at bounding box center [608, 372] width 381 height 17
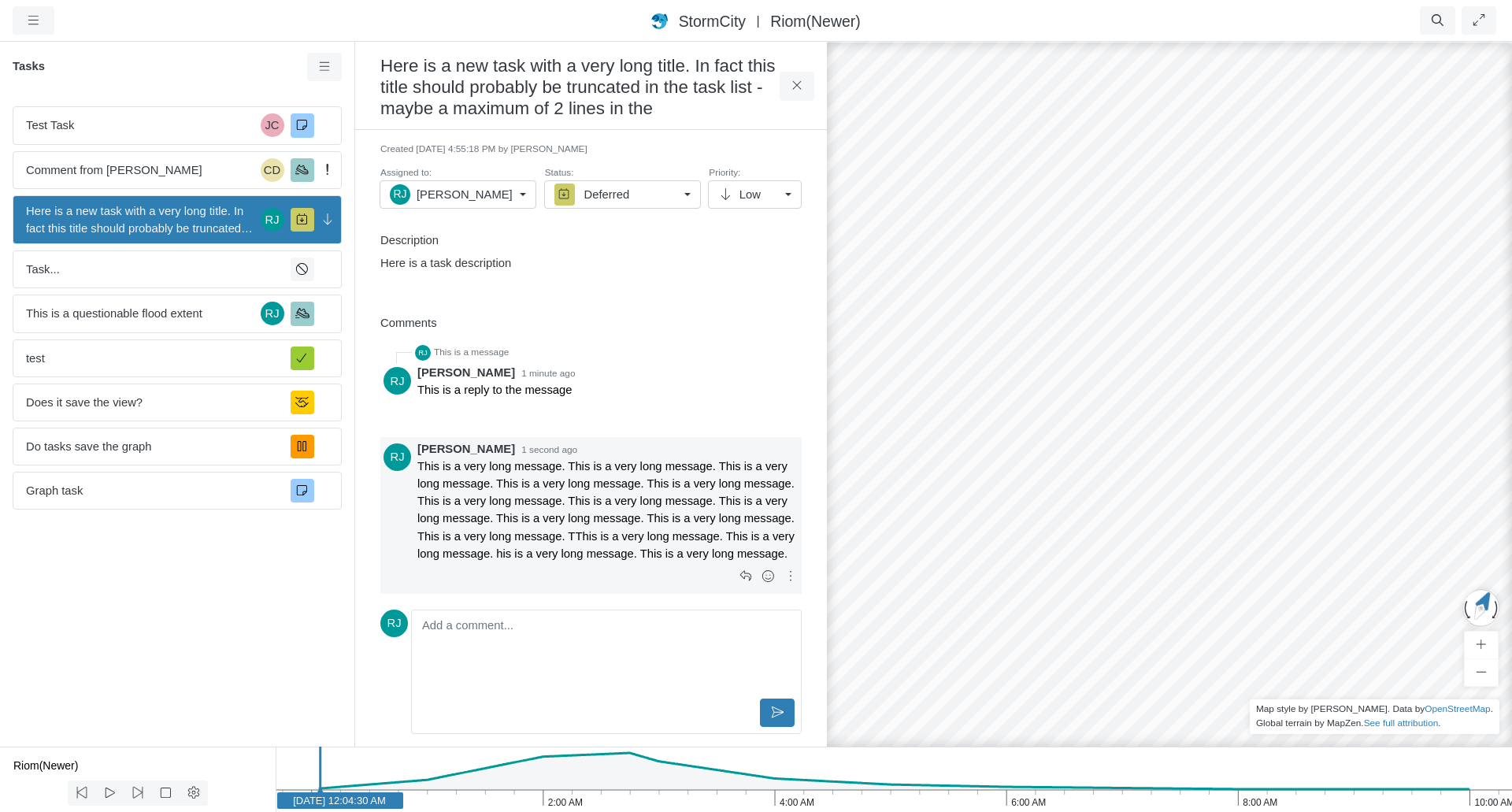
click at [633, 512] on p "This is a very long message. This is a very long message. This is a very long m…" at bounding box center [608, 509] width 381 height 105
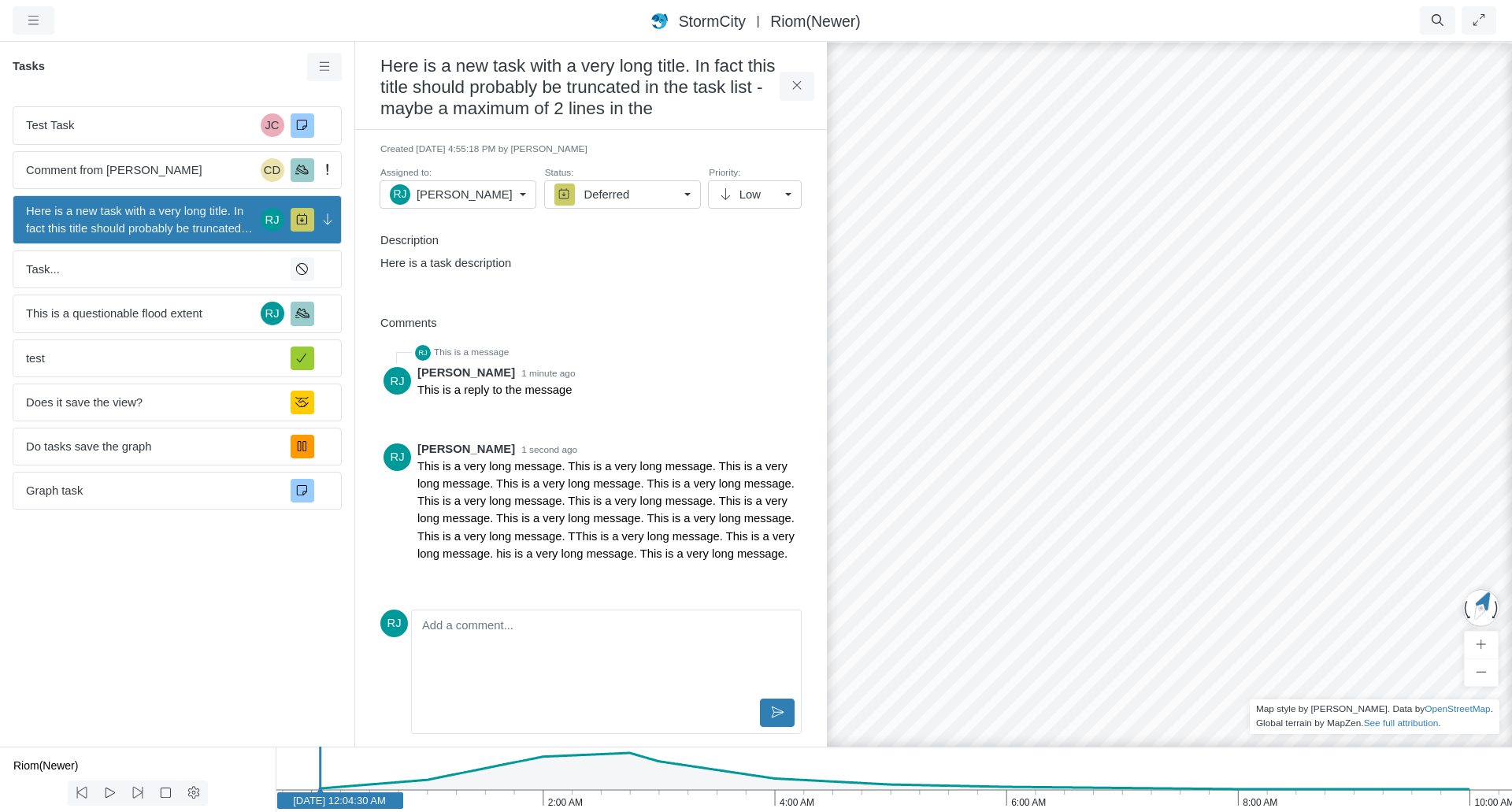
click at [626, 648] on div "Editor editing area: main" at bounding box center [606, 656] width 376 height 79
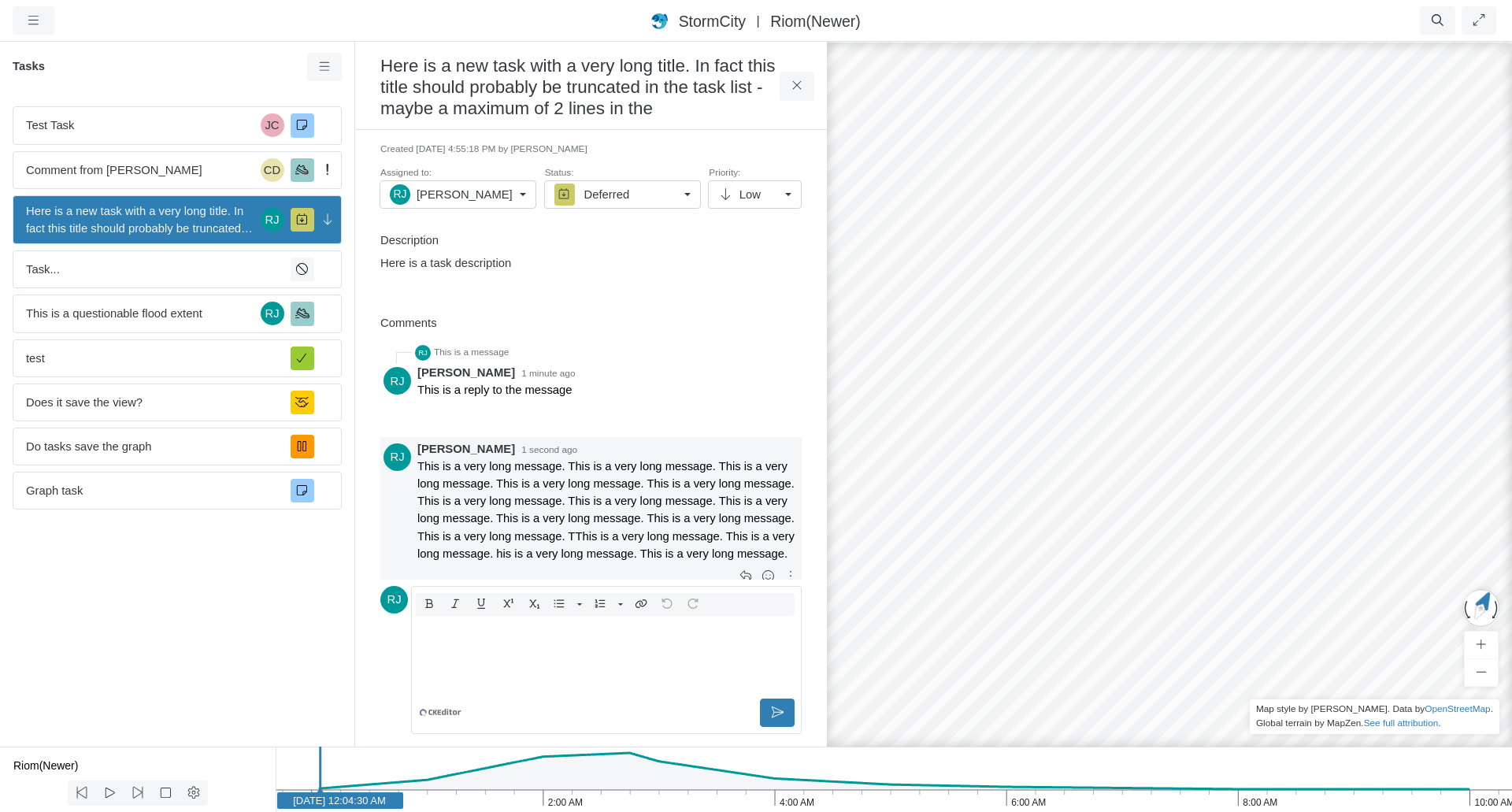
click at [644, 508] on p "This is a very long message. This is a very long message. This is a very long m…" at bounding box center [608, 509] width 381 height 105
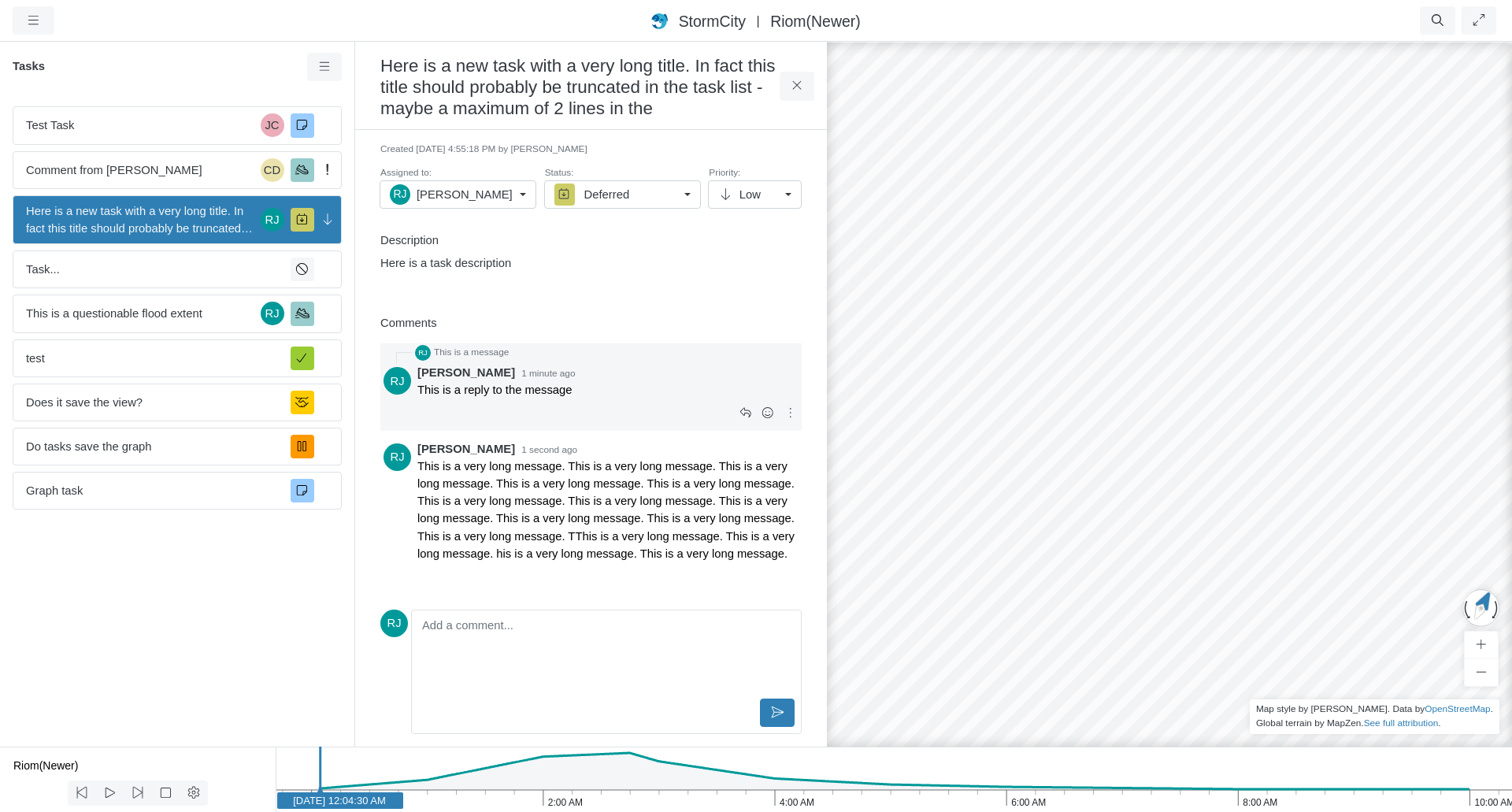
click at [597, 399] on div at bounding box center [608, 413] width 381 height 29
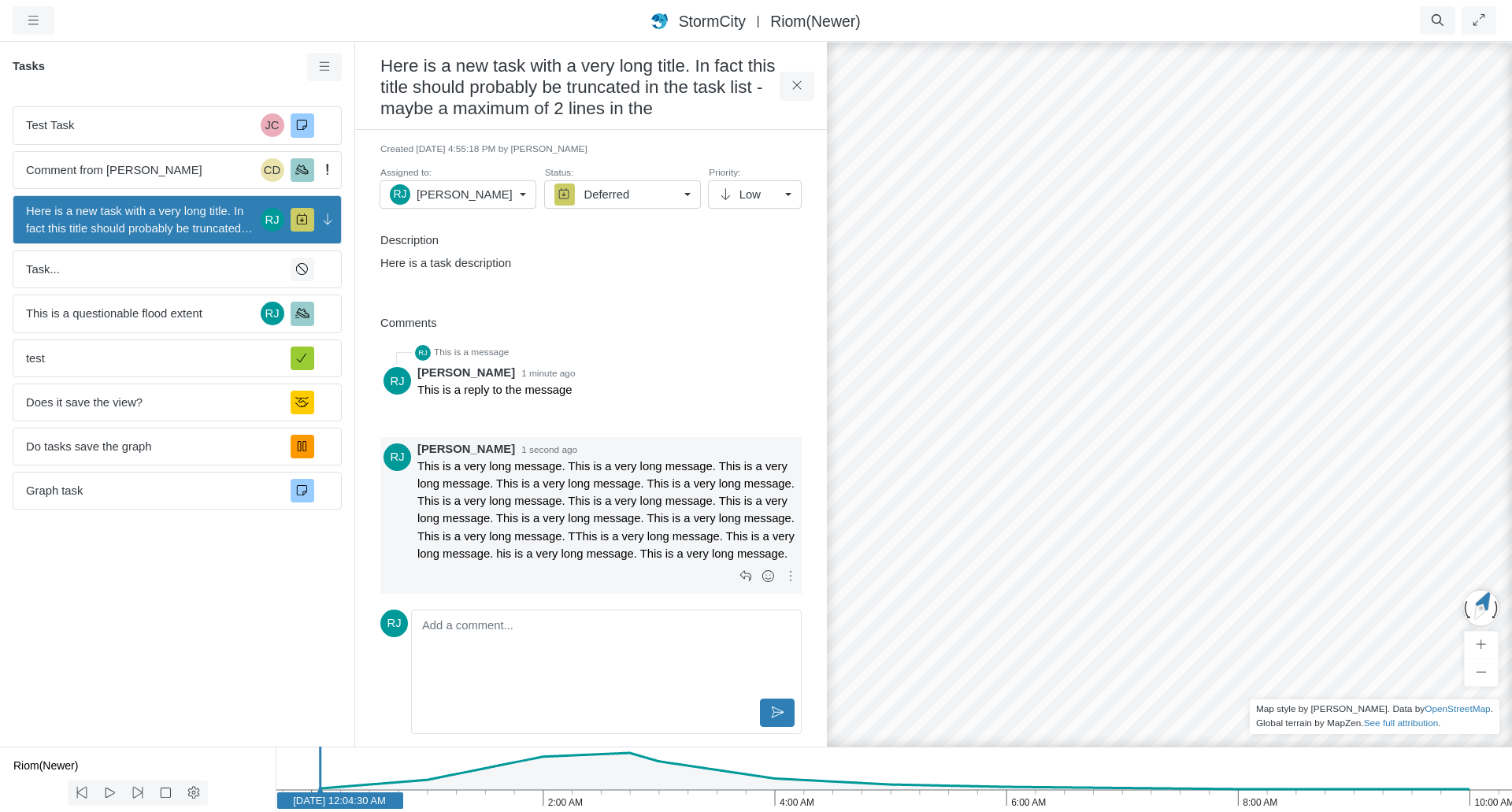
click at [580, 522] on p "This is a very long message. This is a very long message. This is a very long m…" at bounding box center [608, 509] width 381 height 105
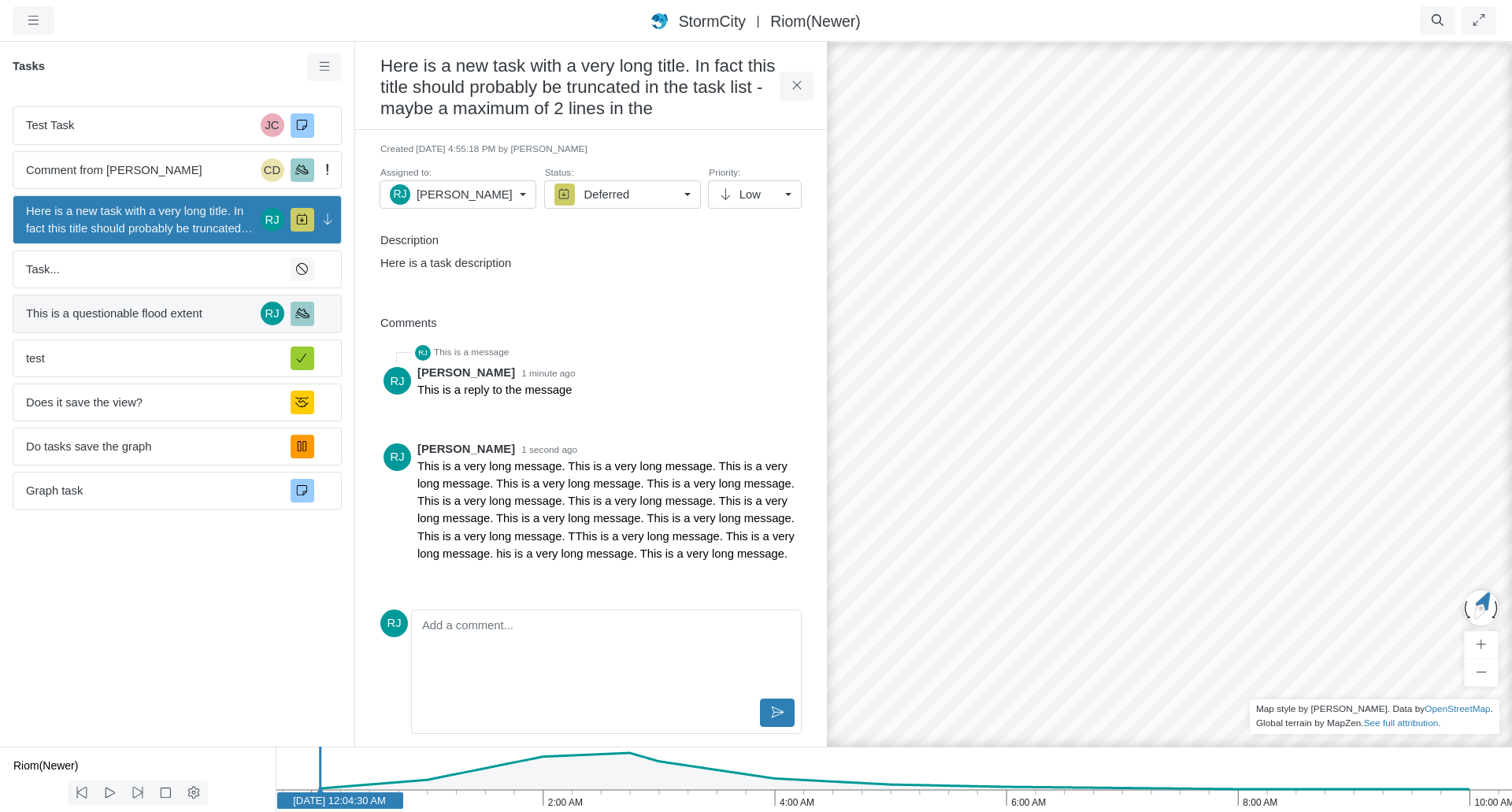
click at [146, 314] on span "This is a questionable flood extent" at bounding box center [140, 313] width 228 height 17
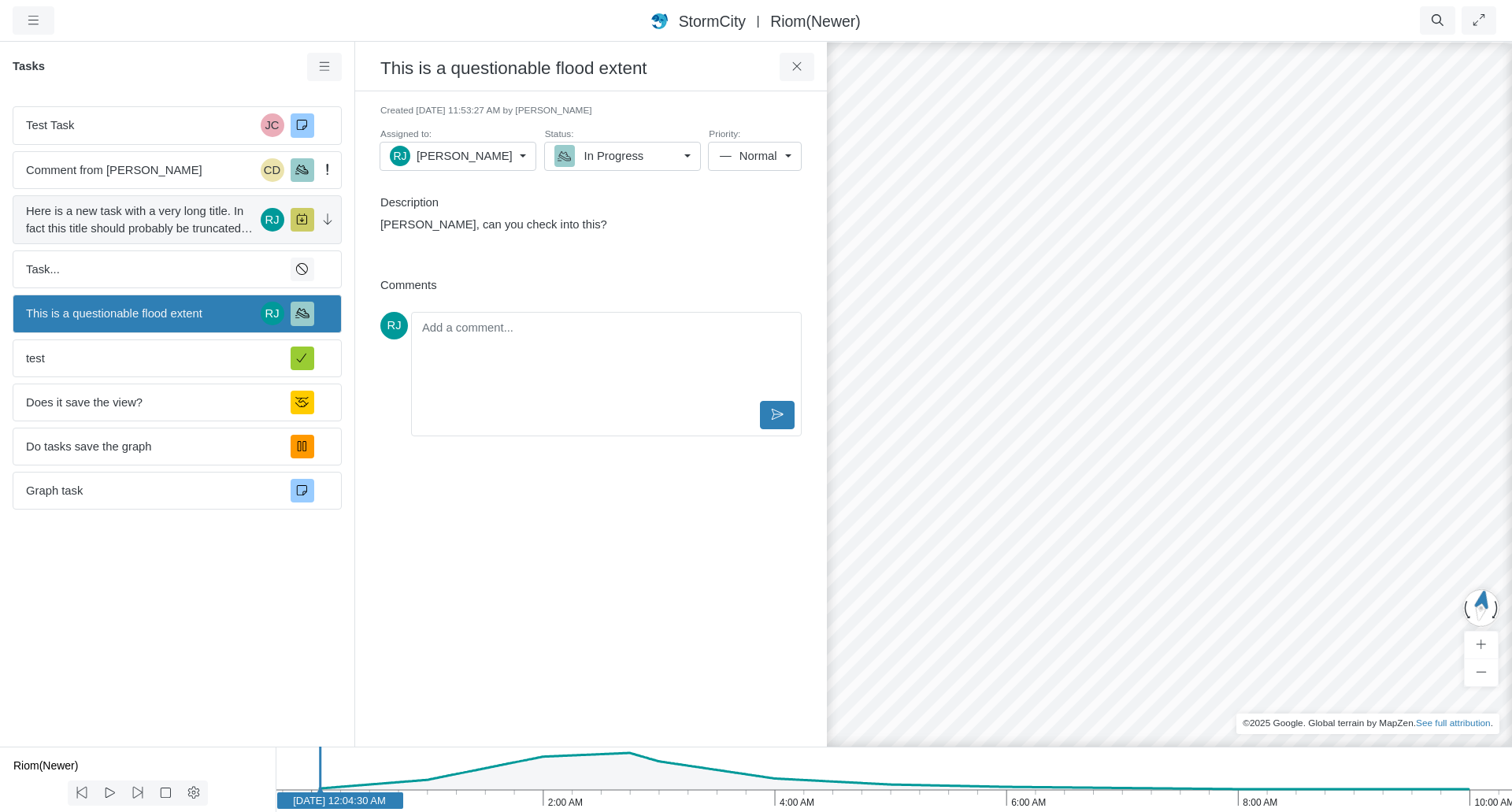
click at [119, 226] on span "Here is a new task with a very long title. In fact this title should probably b…" at bounding box center [140, 219] width 228 height 34
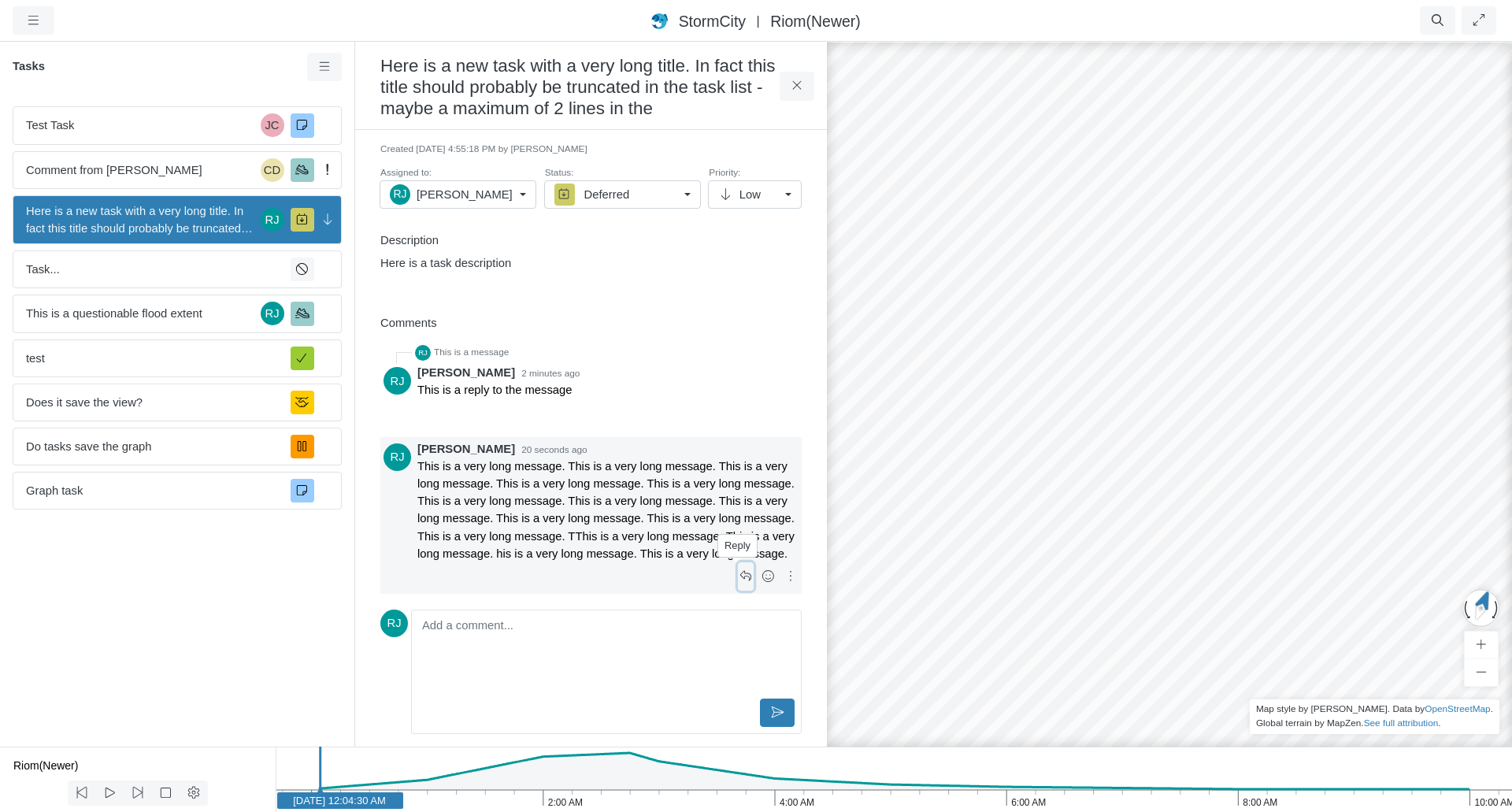
click at [738, 576] on icon at bounding box center [746, 576] width 15 height 11
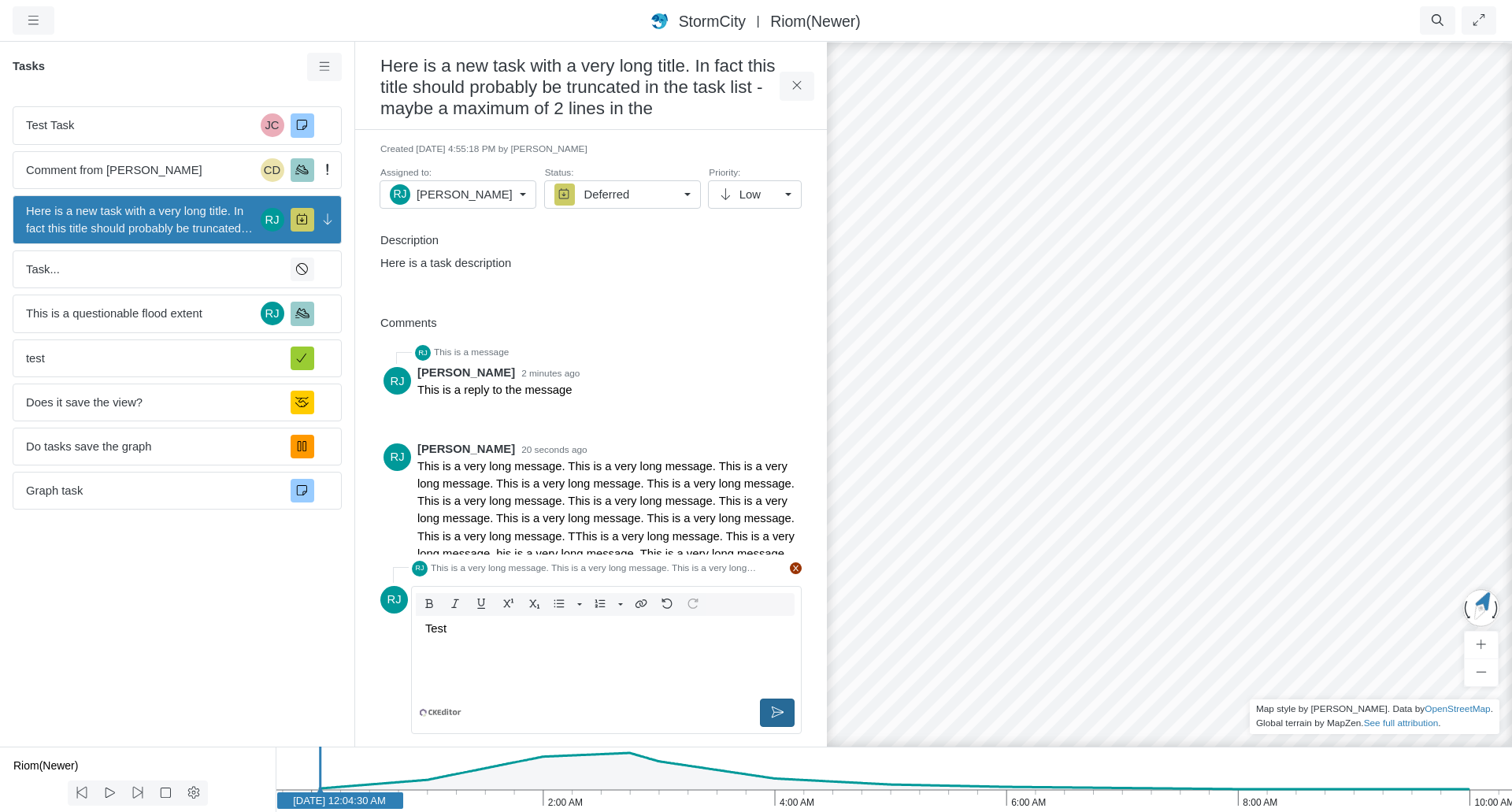
click at [762, 713] on button at bounding box center [777, 712] width 35 height 29
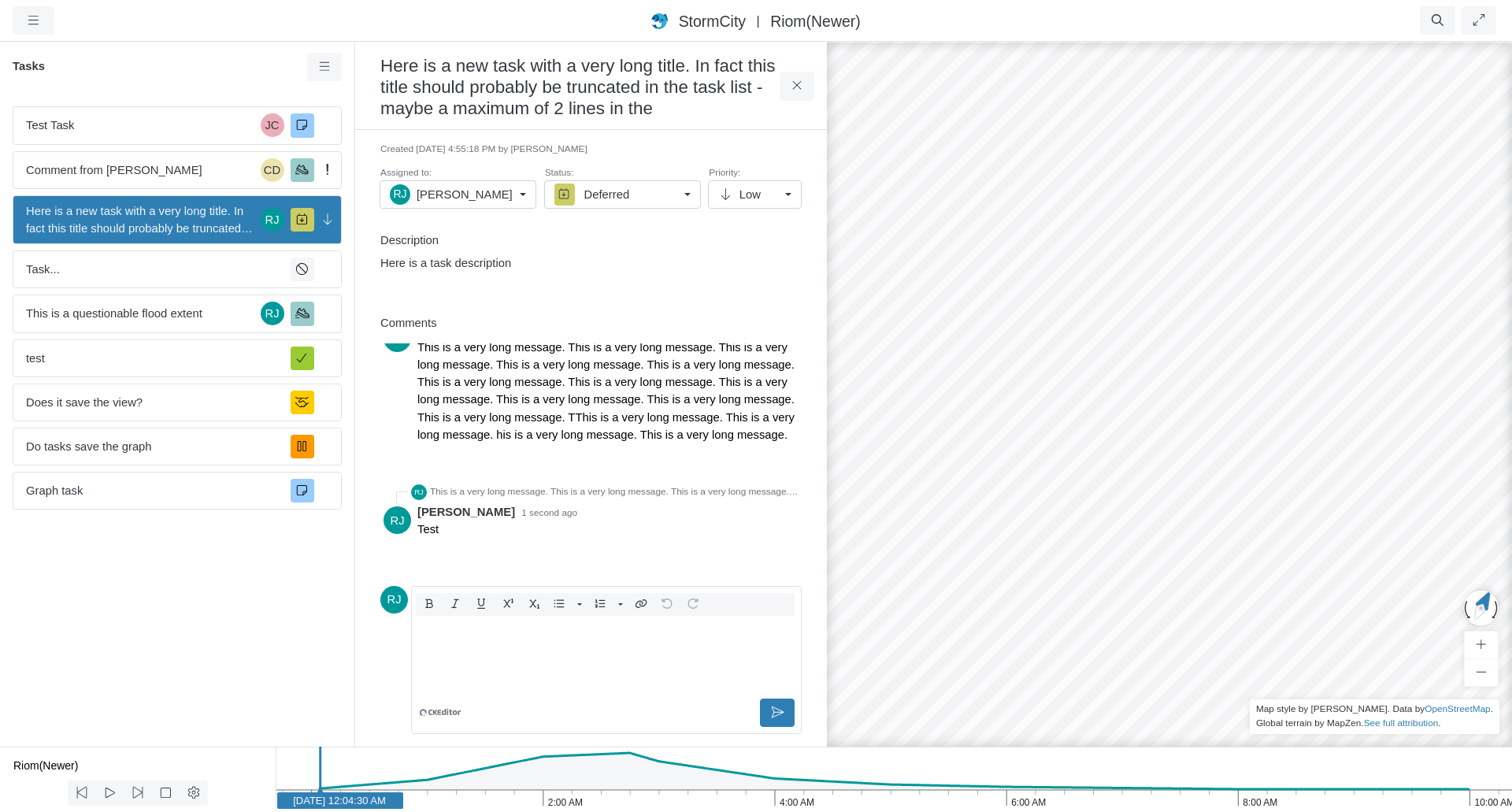
click at [572, 649] on div "Editor editing area: main" at bounding box center [606, 656] width 376 height 79
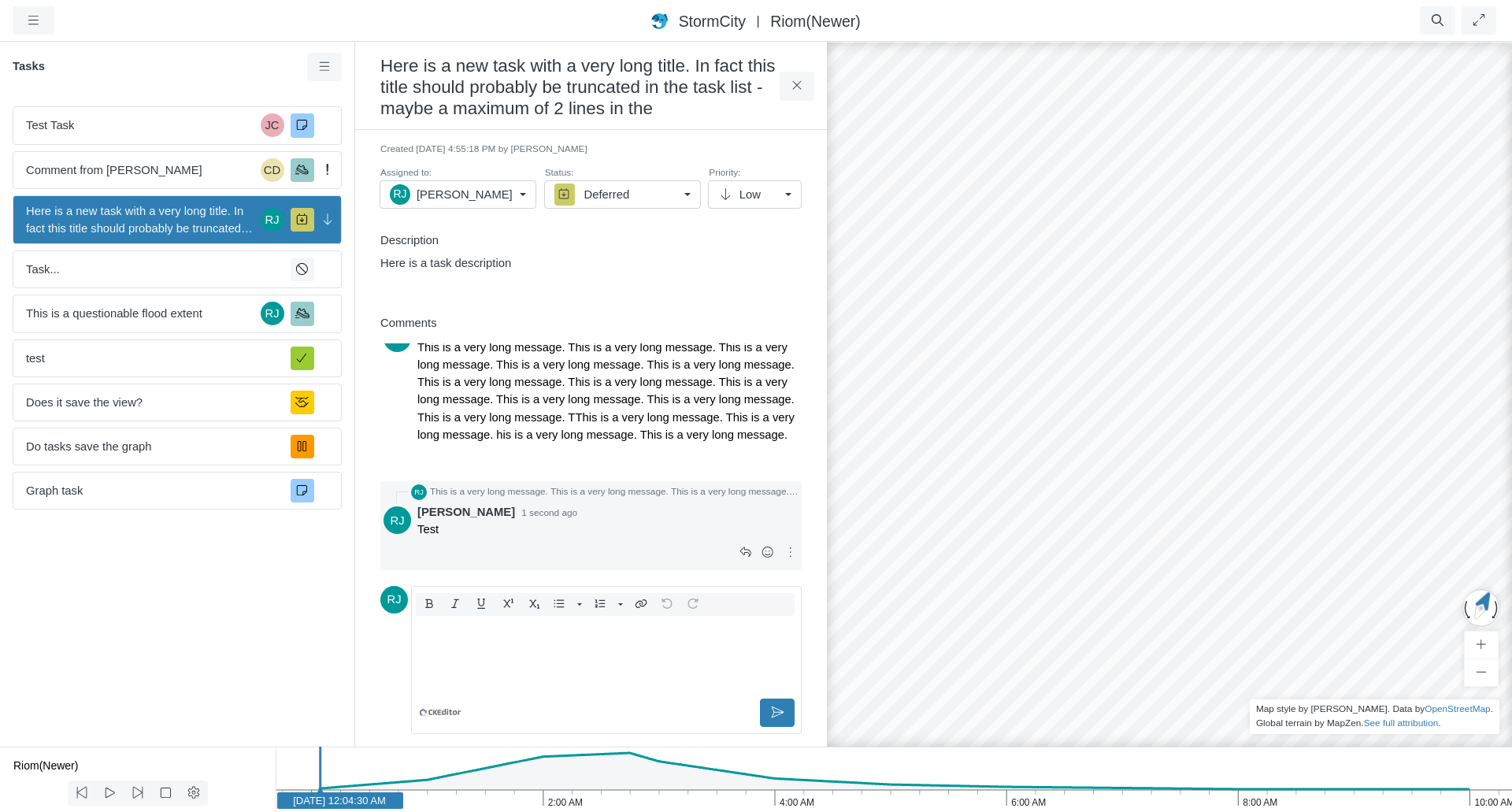
click at [592, 530] on div "Rob James 1 second ago Test" at bounding box center [608, 535] width 381 height 64
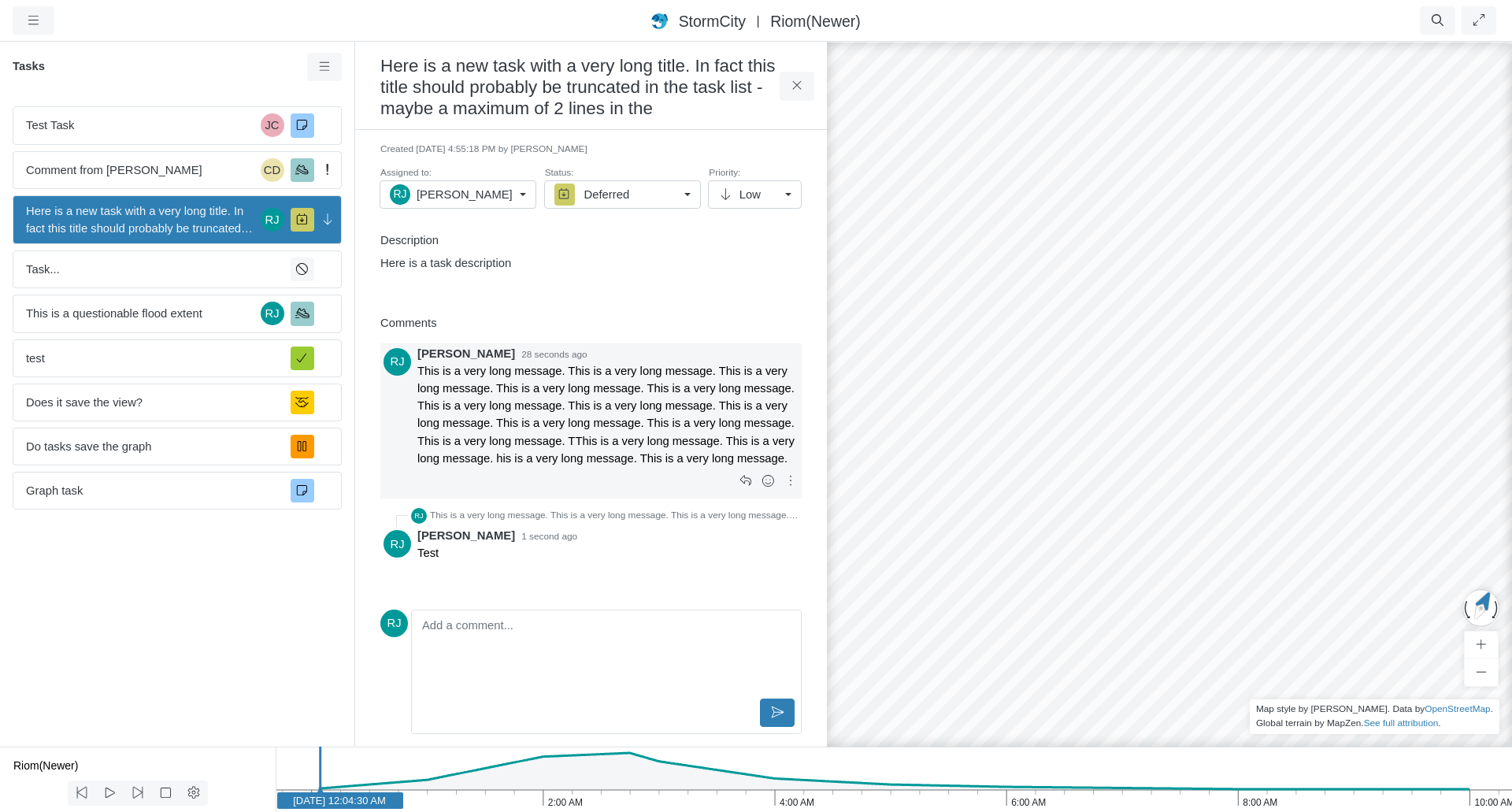
scroll to position [0, 0]
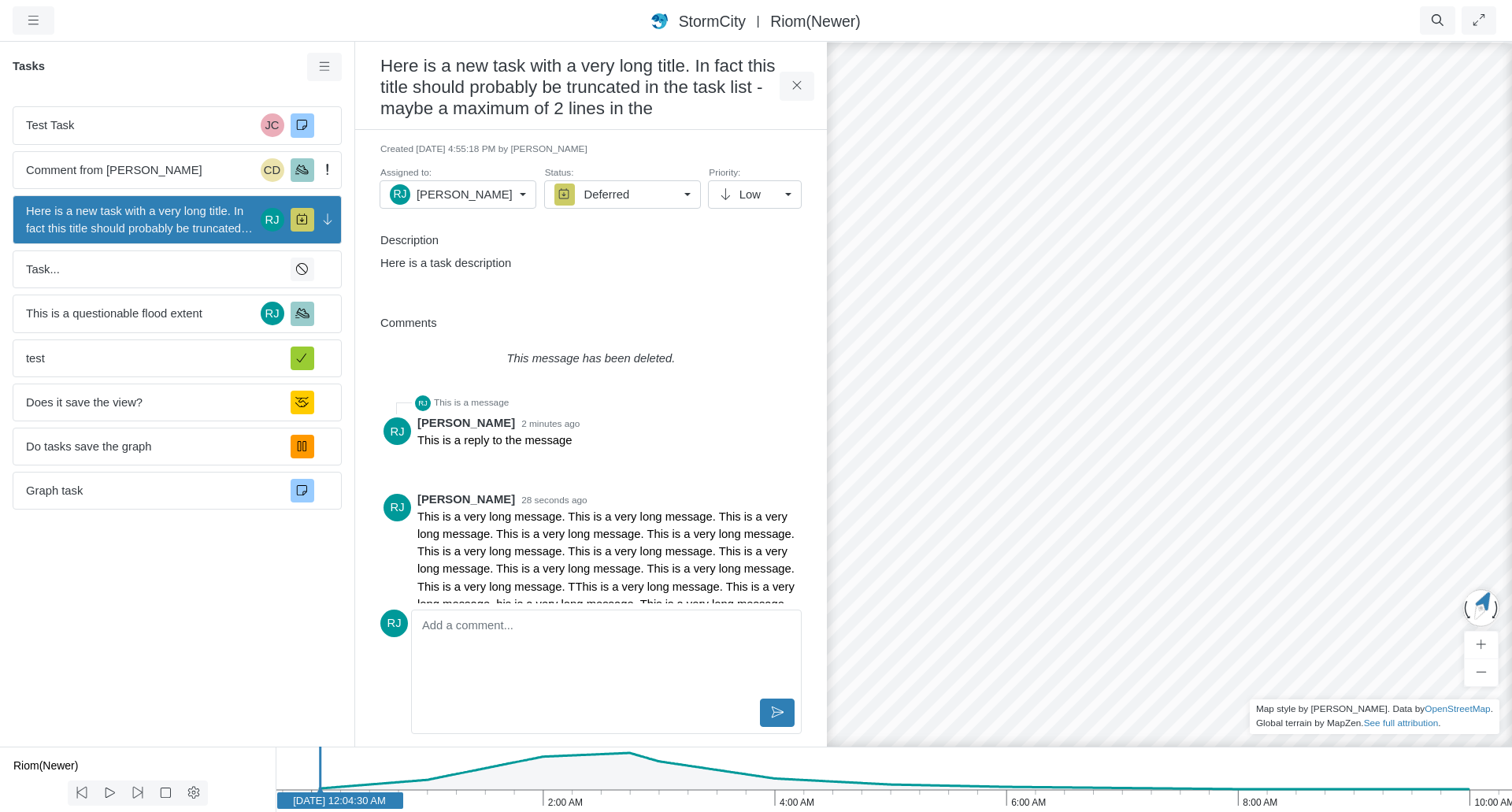
click at [659, 276] on div "Here is a task description" at bounding box center [590, 273] width 421 height 38
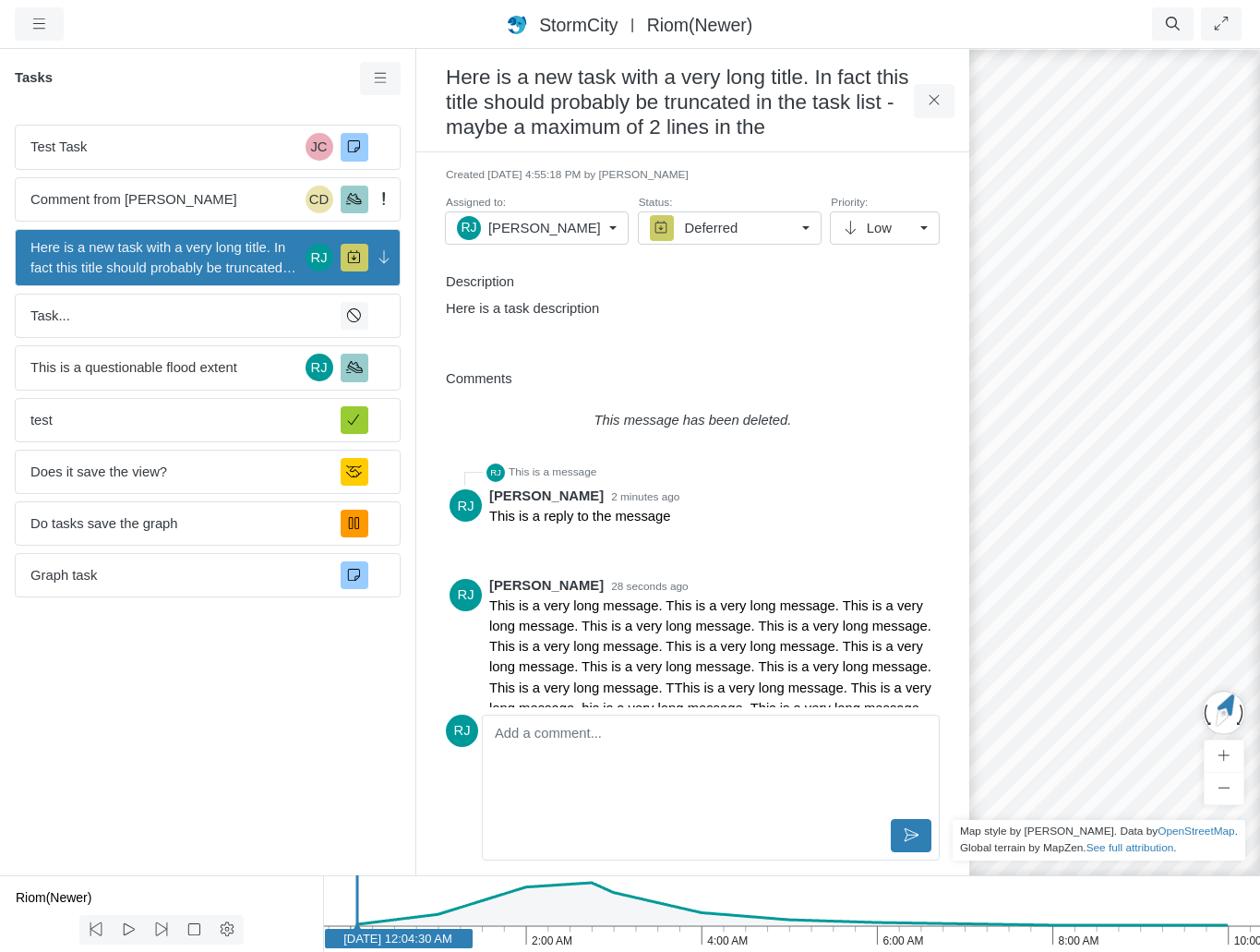
click at [622, 228] on link "RJ Rob James" at bounding box center [537, 228] width 184 height 34
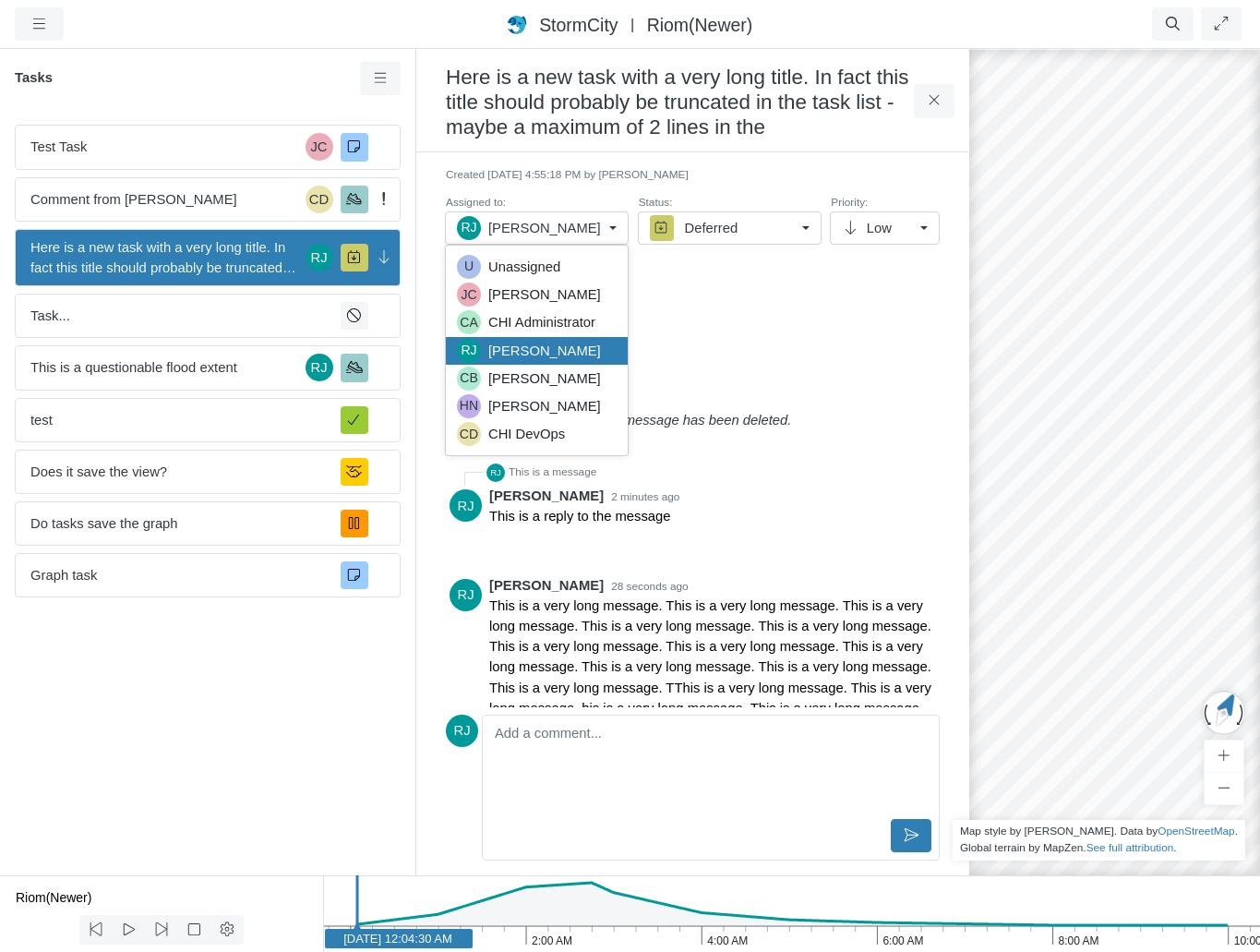
click at [622, 228] on link "RJ Rob James" at bounding box center [537, 228] width 184 height 34
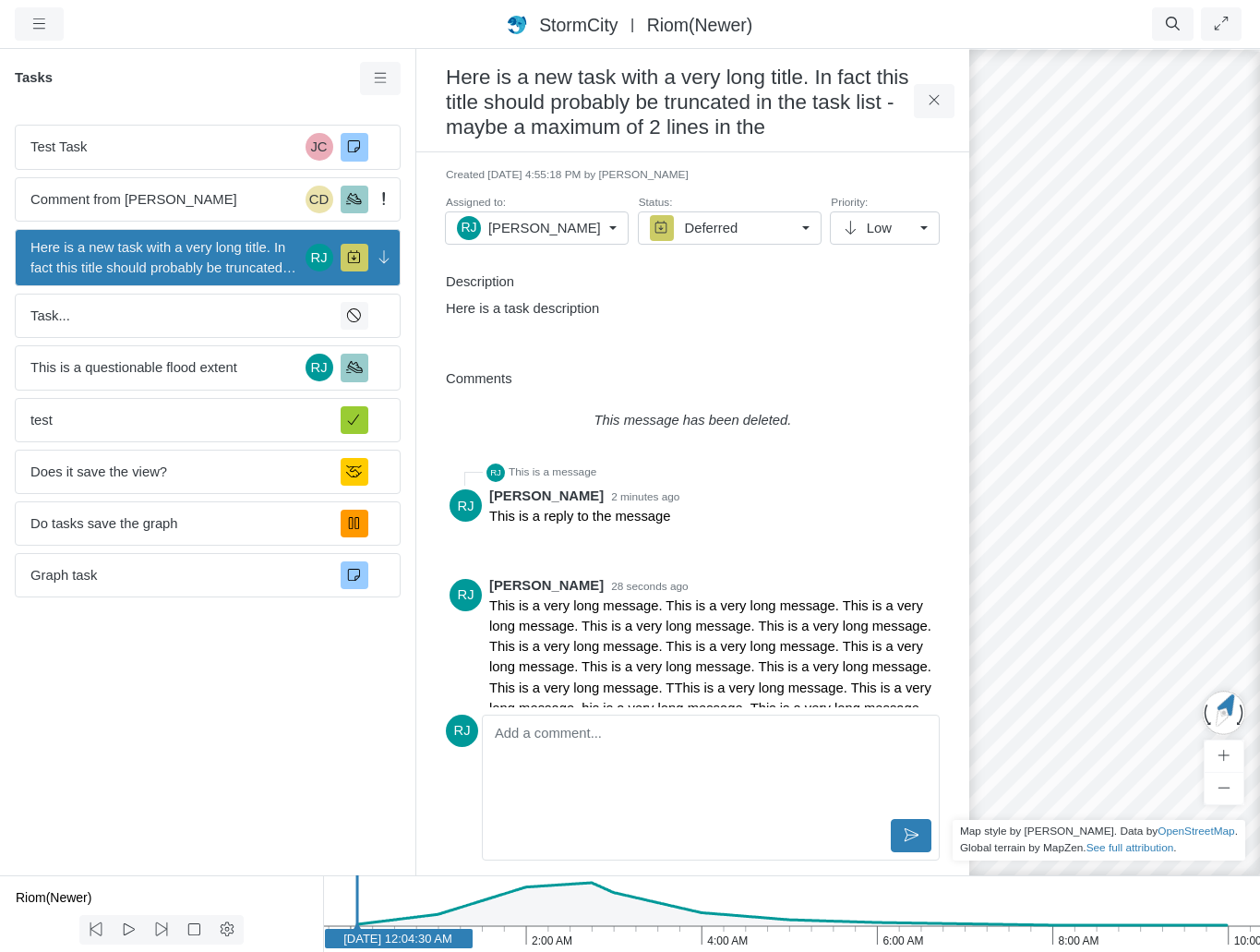
click at [807, 227] on link "Deferred" at bounding box center [730, 228] width 184 height 34
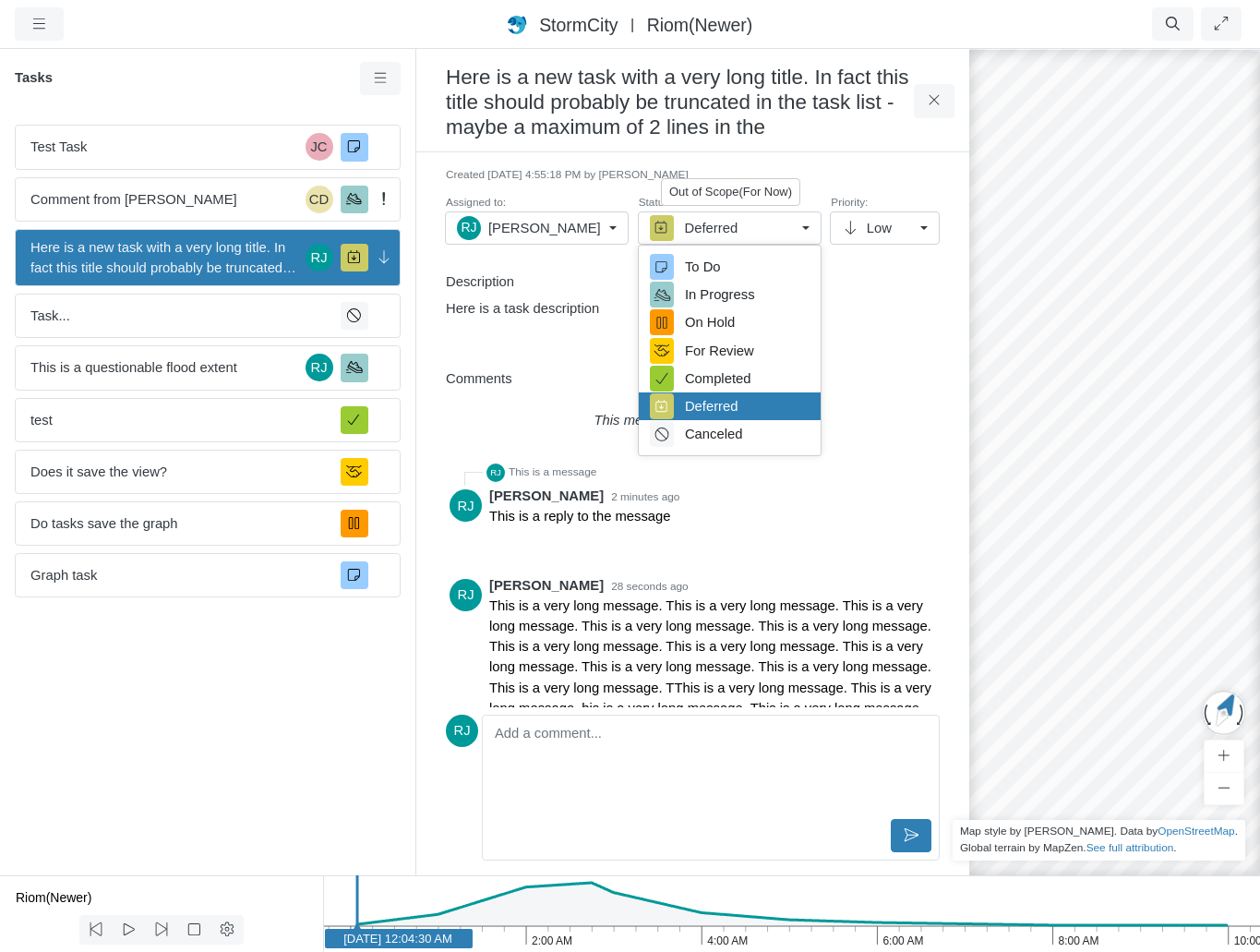
click at [807, 227] on link "Deferred" at bounding box center [730, 228] width 184 height 34
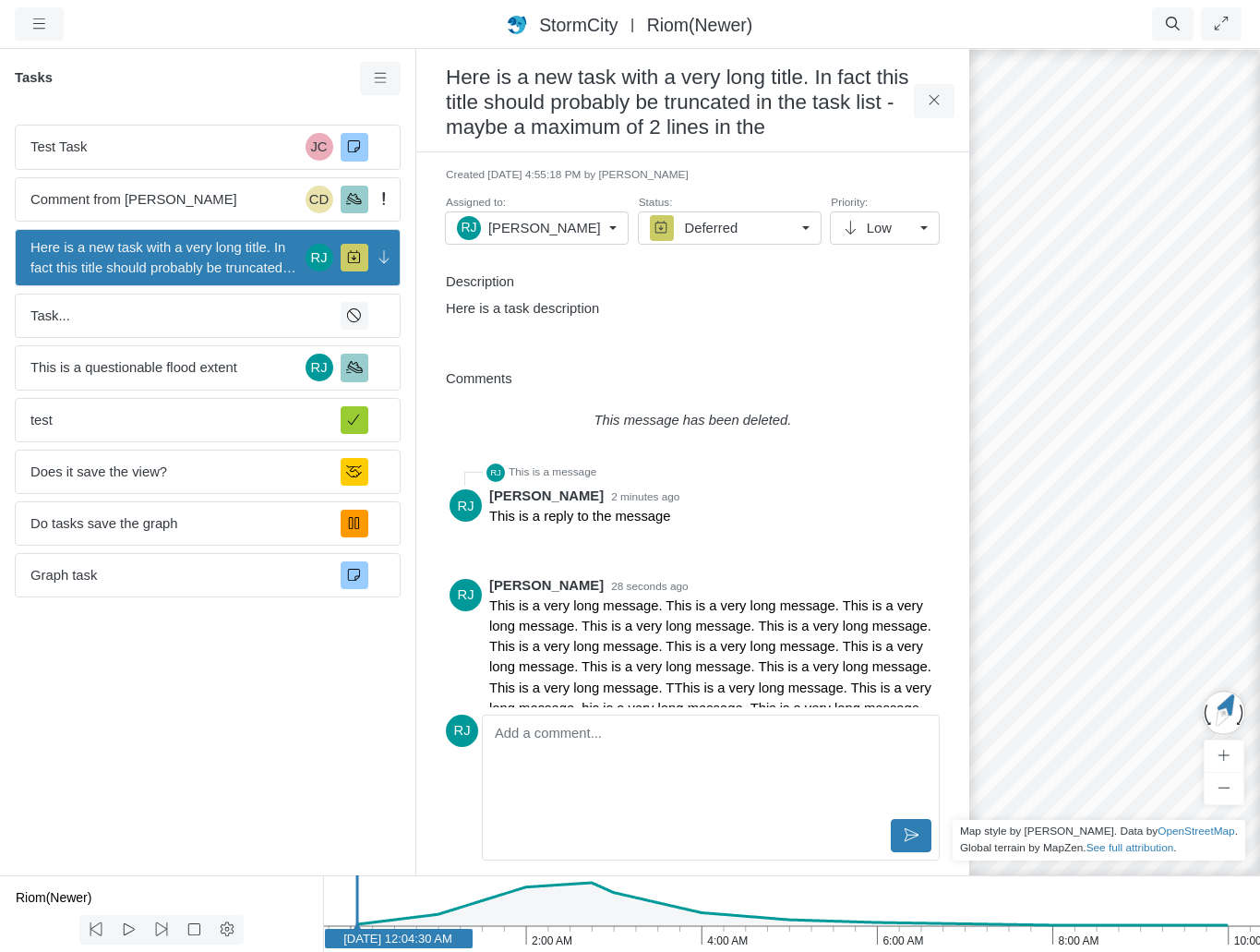
click at [926, 226] on link "Low" at bounding box center [885, 228] width 110 height 34
click at [809, 222] on link "Deferred" at bounding box center [730, 228] width 184 height 34
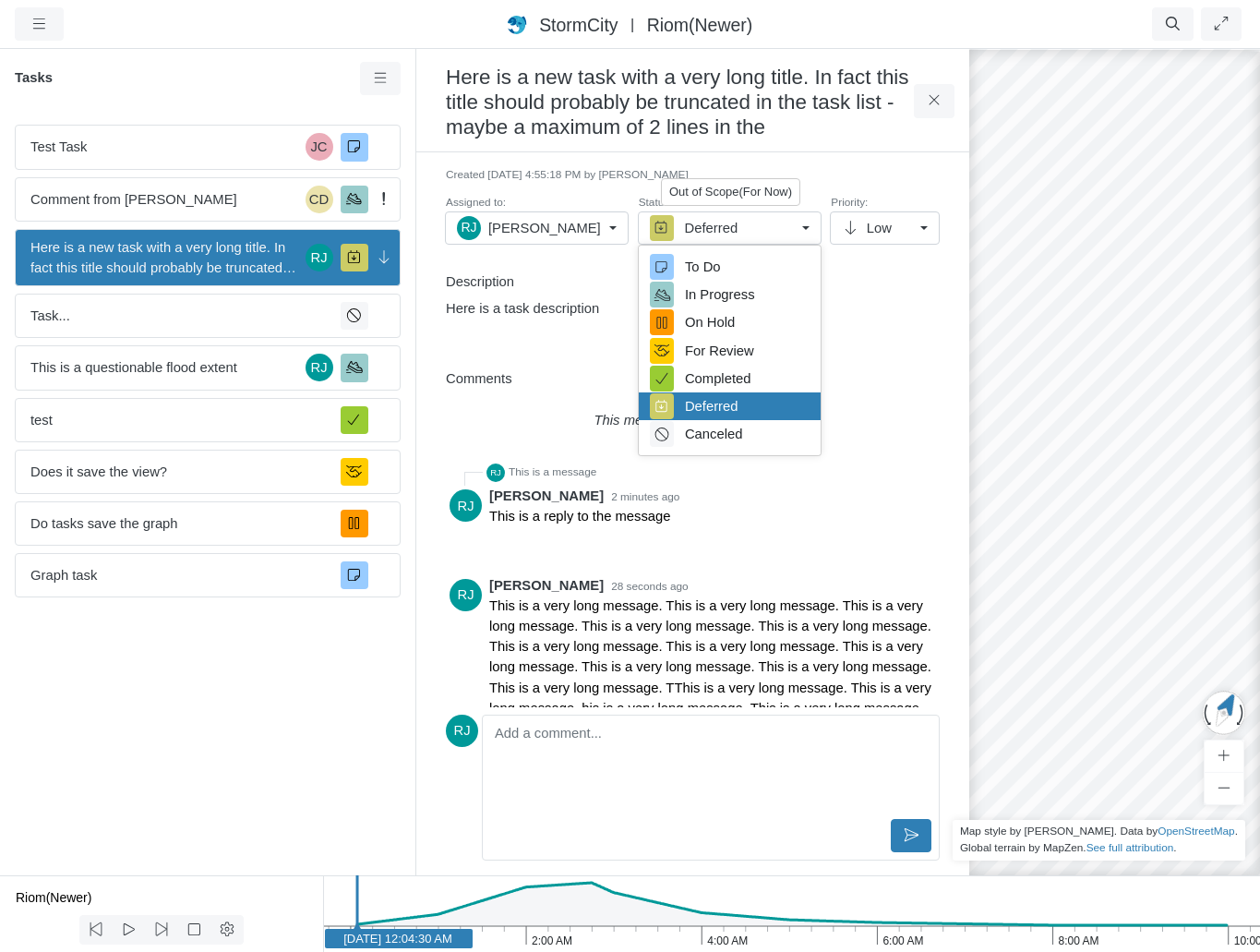
click at [809, 223] on link "Deferred" at bounding box center [730, 228] width 184 height 34
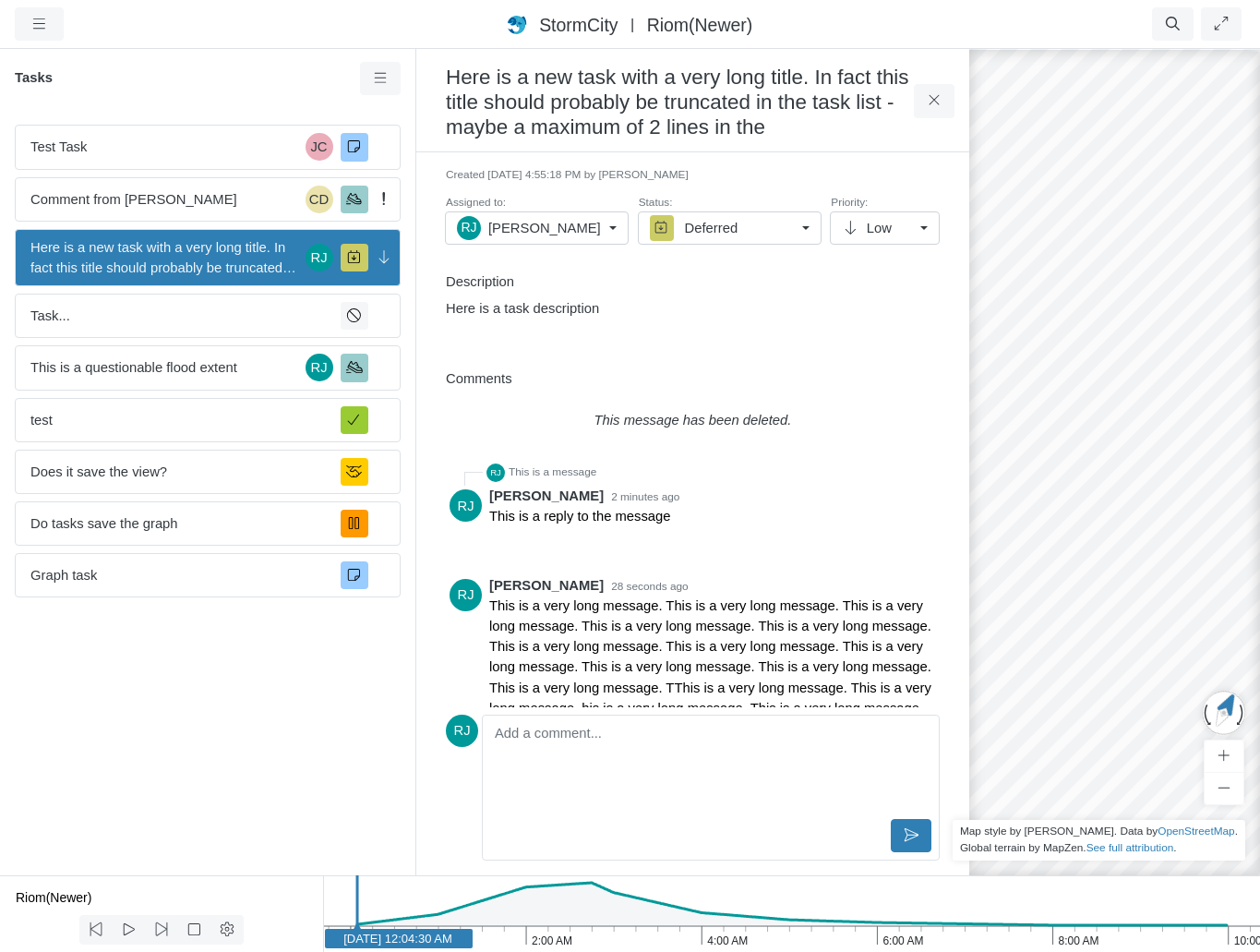
click at [608, 224] on link "RJ Rob James" at bounding box center [537, 228] width 184 height 34
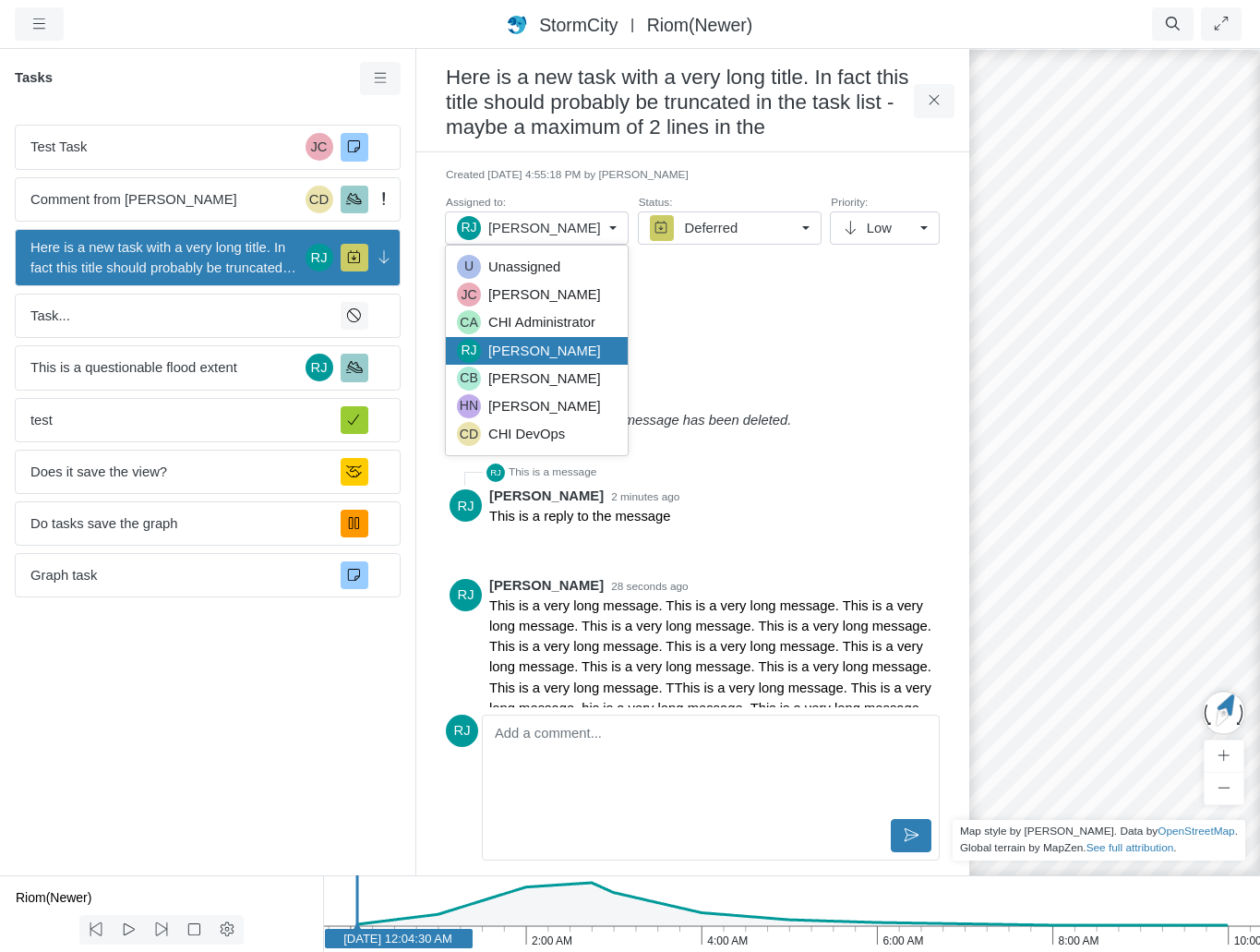
click at [608, 224] on link "RJ Rob James" at bounding box center [537, 228] width 184 height 34
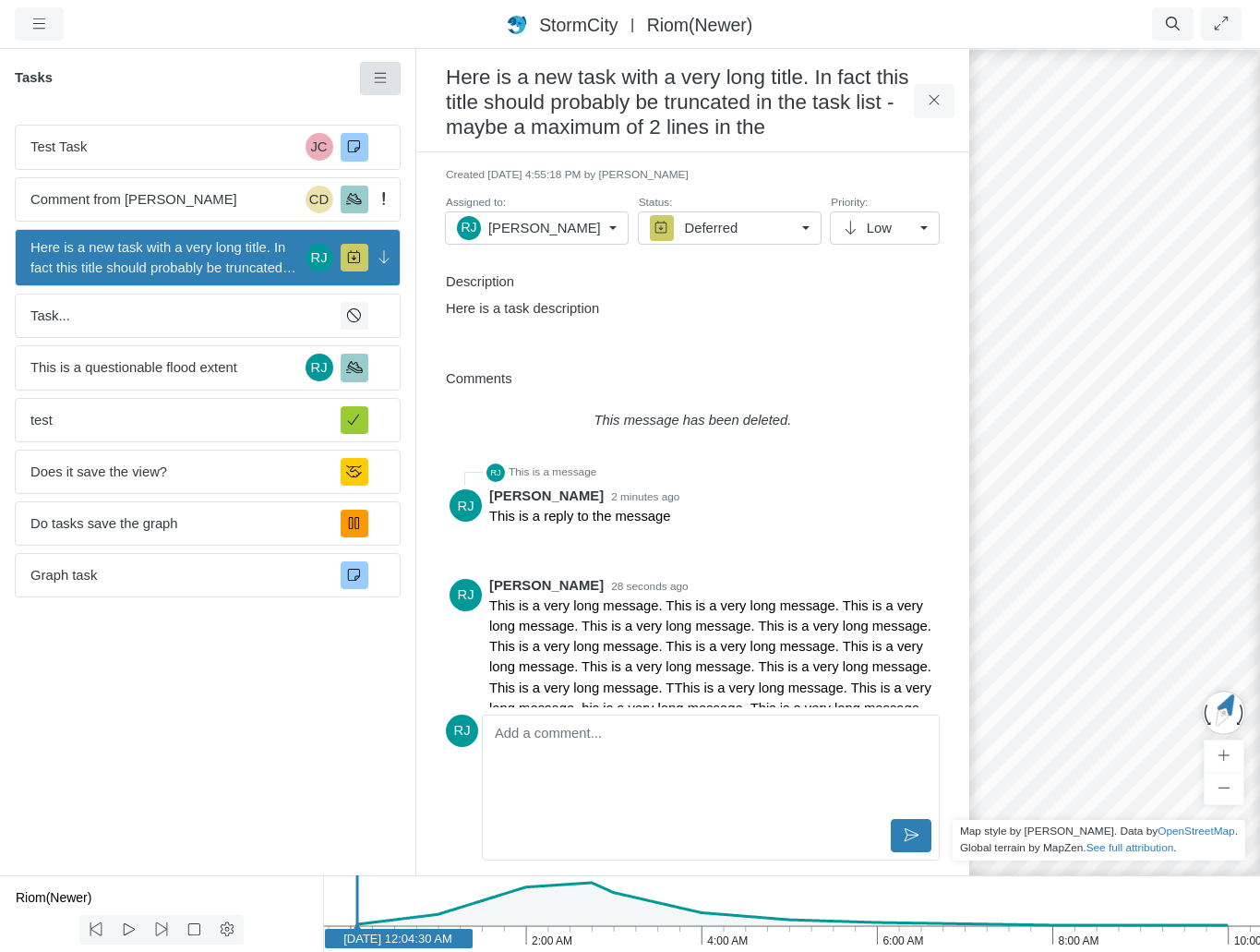
click at [376, 81] on icon at bounding box center [381, 78] width 17 height 13
click at [383, 87] on link at bounding box center [381, 79] width 41 height 34
click at [403, 107] on span "New Task" at bounding box center [430, 113] width 59 height 14
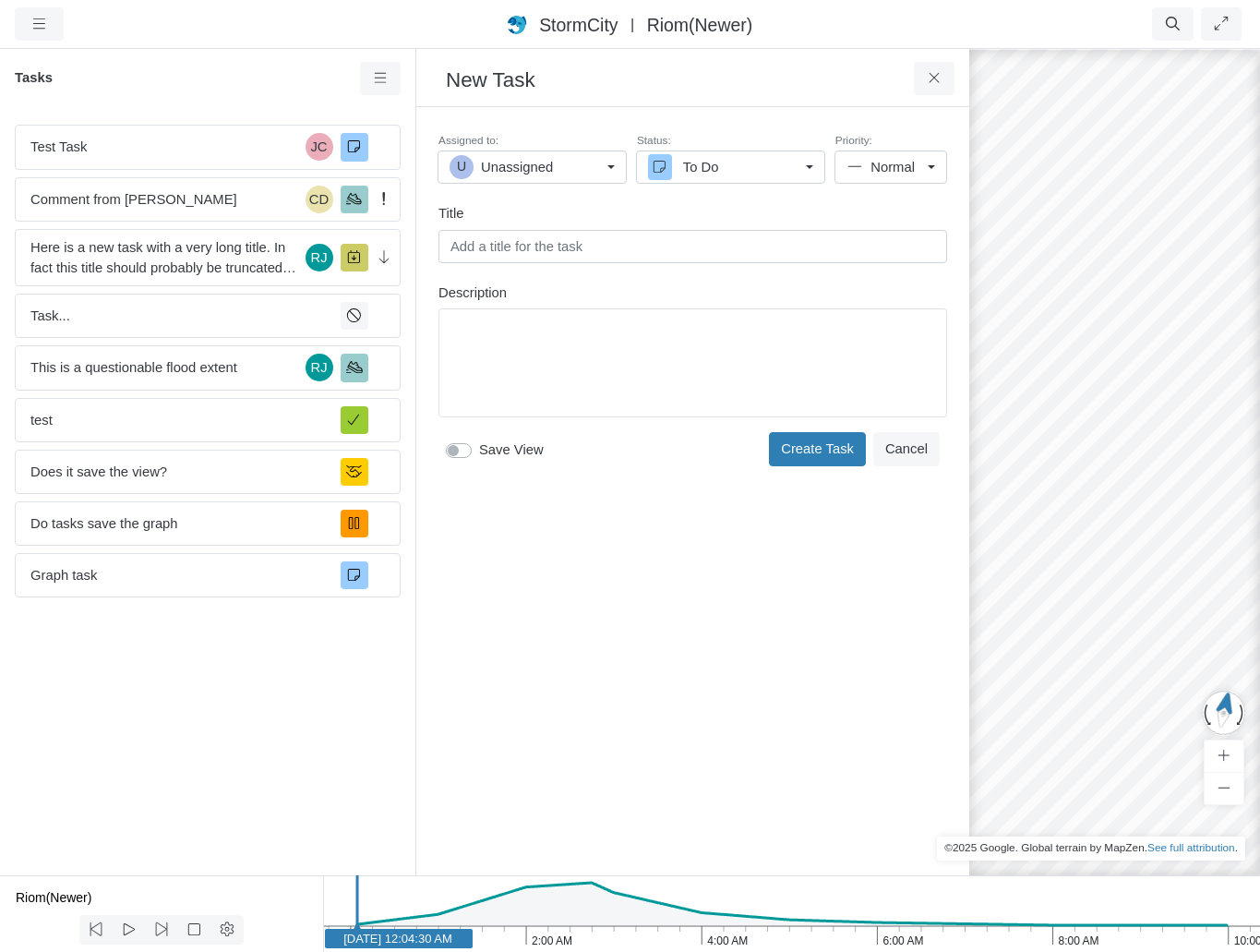
click at [610, 251] on input "text" at bounding box center [692, 246] width 509 height 34
type input "L"
drag, startPoint x: 644, startPoint y: 245, endPoint x: 442, endPoint y: 238, distance: 202.1
click at [442, 238] on input "This task has a long description" at bounding box center [692, 246] width 509 height 34
type input "This task has a long description"
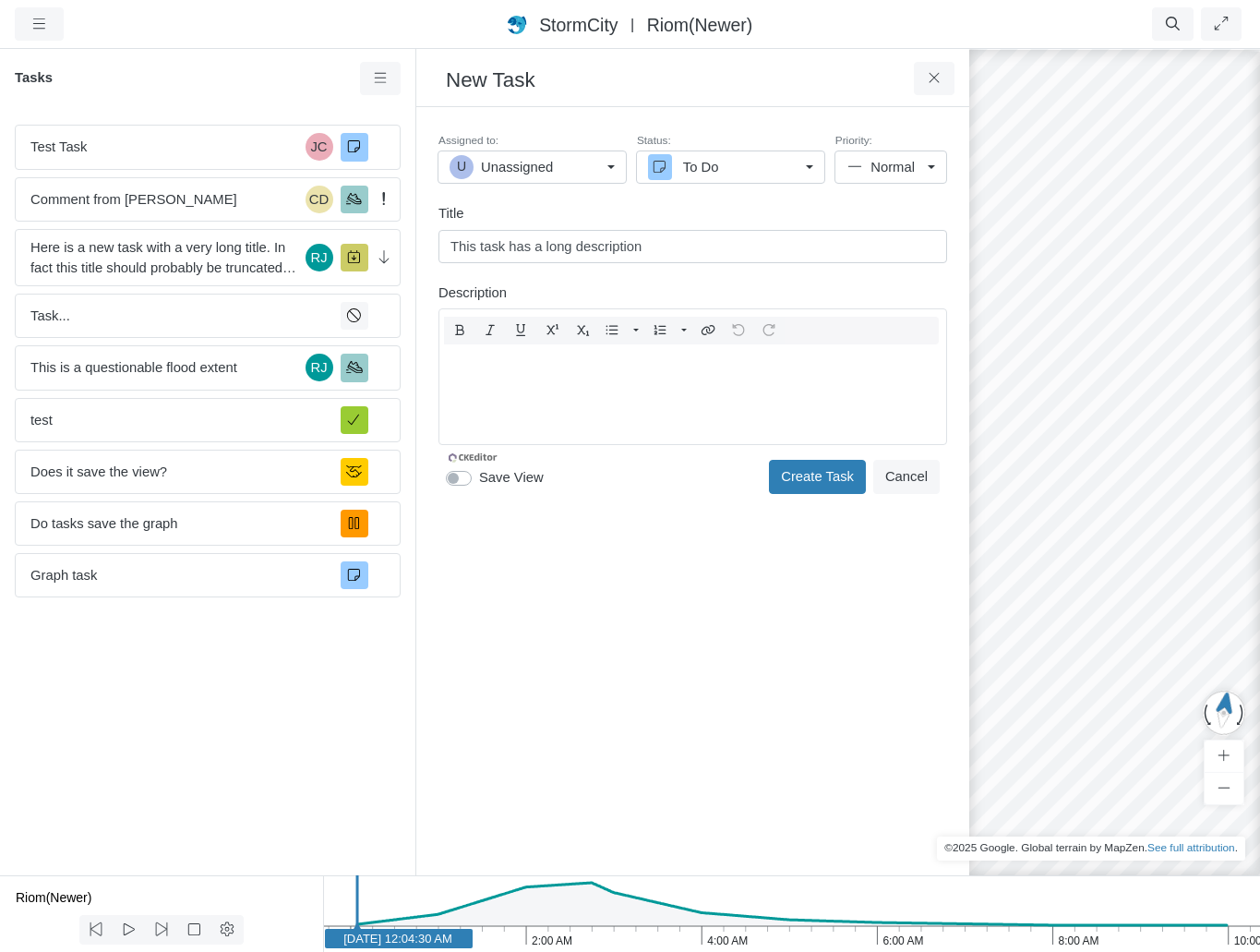
click at [533, 333] on div "Toggle Dropdown Toggle Dropdown" at bounding box center [692, 377] width 509 height 137
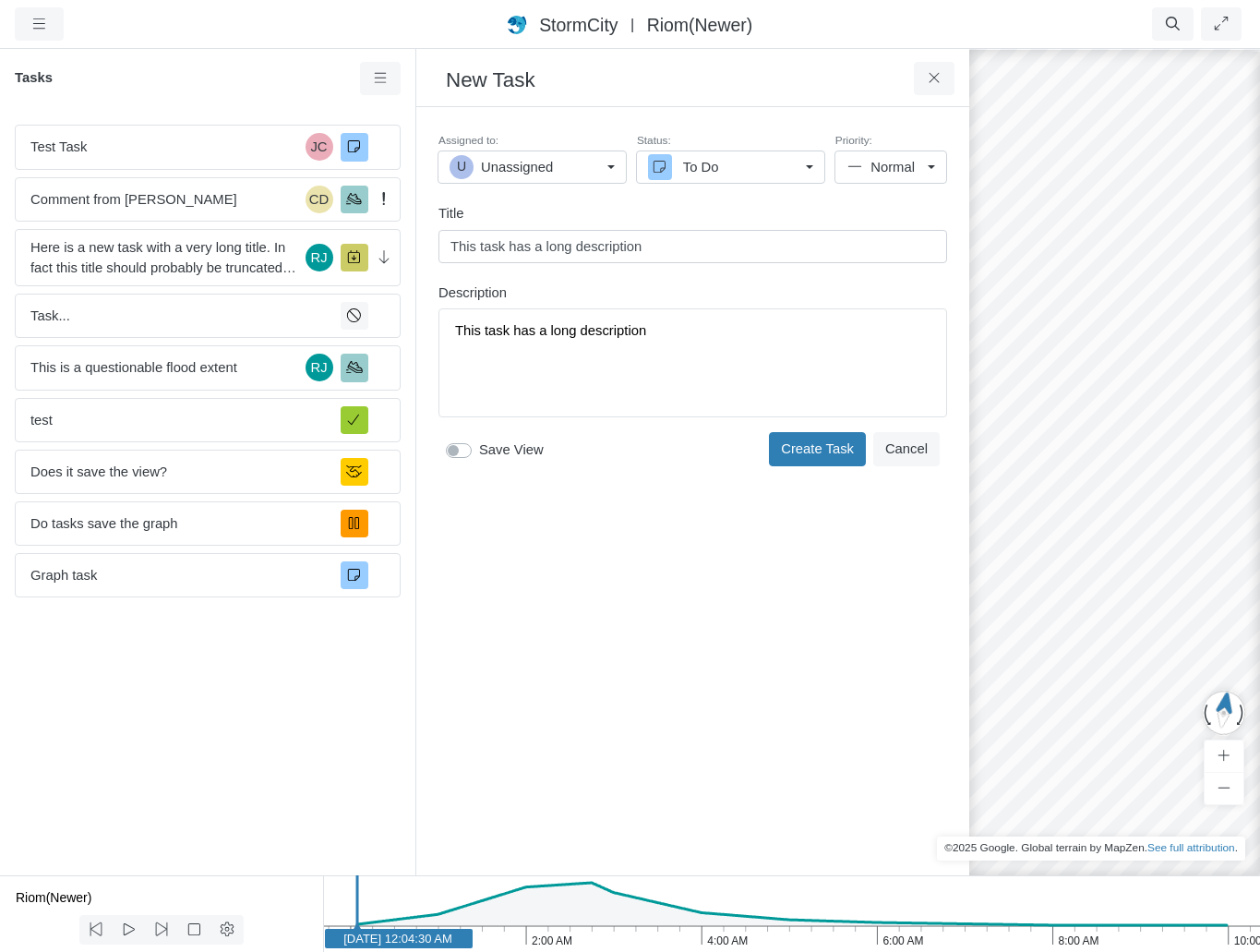
click at [0, 0] on button "Toggle Dropdown" at bounding box center [0, 0] width 0 height 0
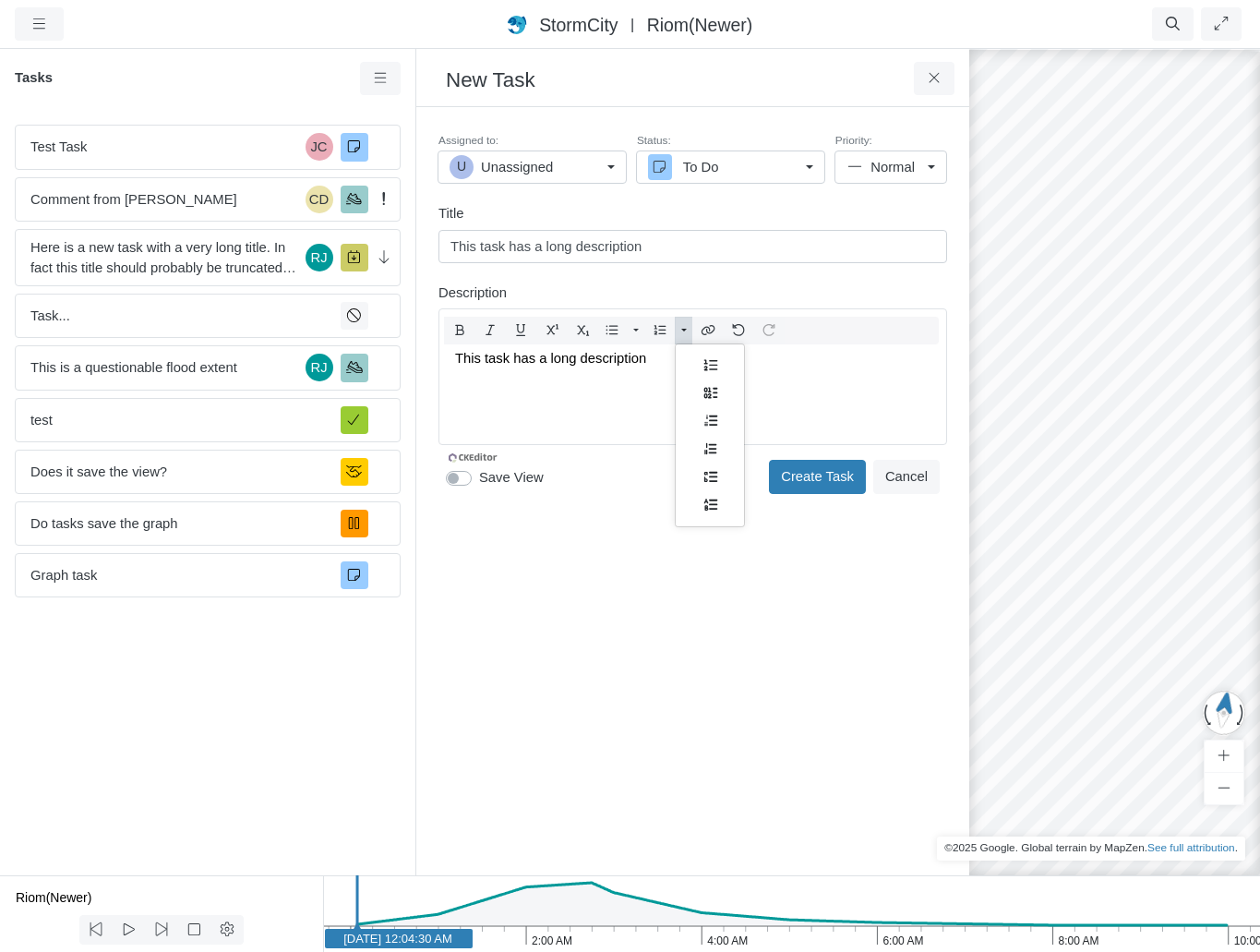
click at [661, 354] on p "This task has a long description" at bounding box center [693, 358] width 476 height 20
drag, startPoint x: 700, startPoint y: 363, endPoint x: 451, endPoint y: 363, distance: 249.0
click at [451, 363] on div "This task has a long description." at bounding box center [692, 390] width 492 height 92
copy p "This task has a long description."
click at [681, 360] on p "This task has a long description." at bounding box center [693, 358] width 476 height 20
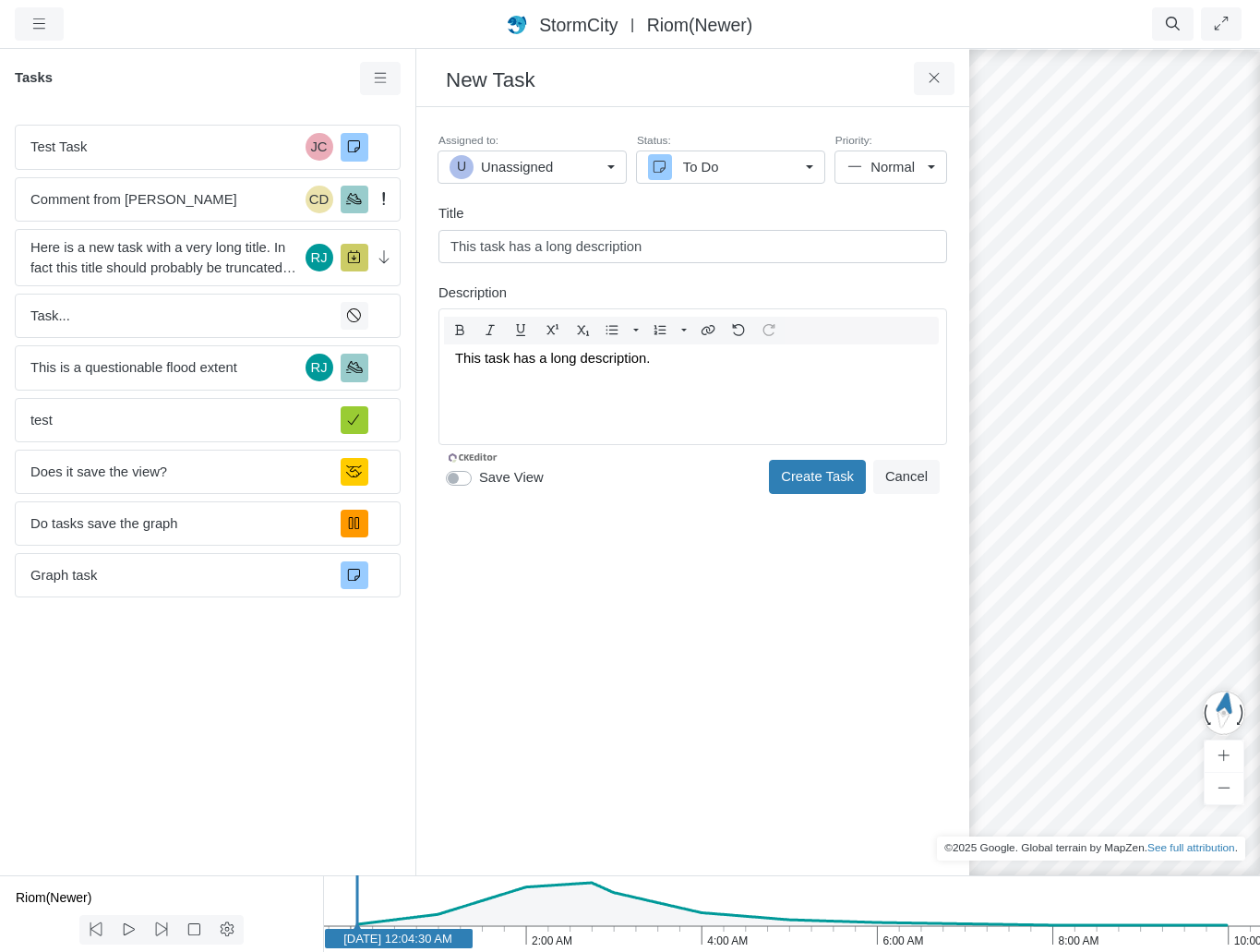
click at [677, 358] on p "This task has a long description." at bounding box center [693, 358] width 476 height 20
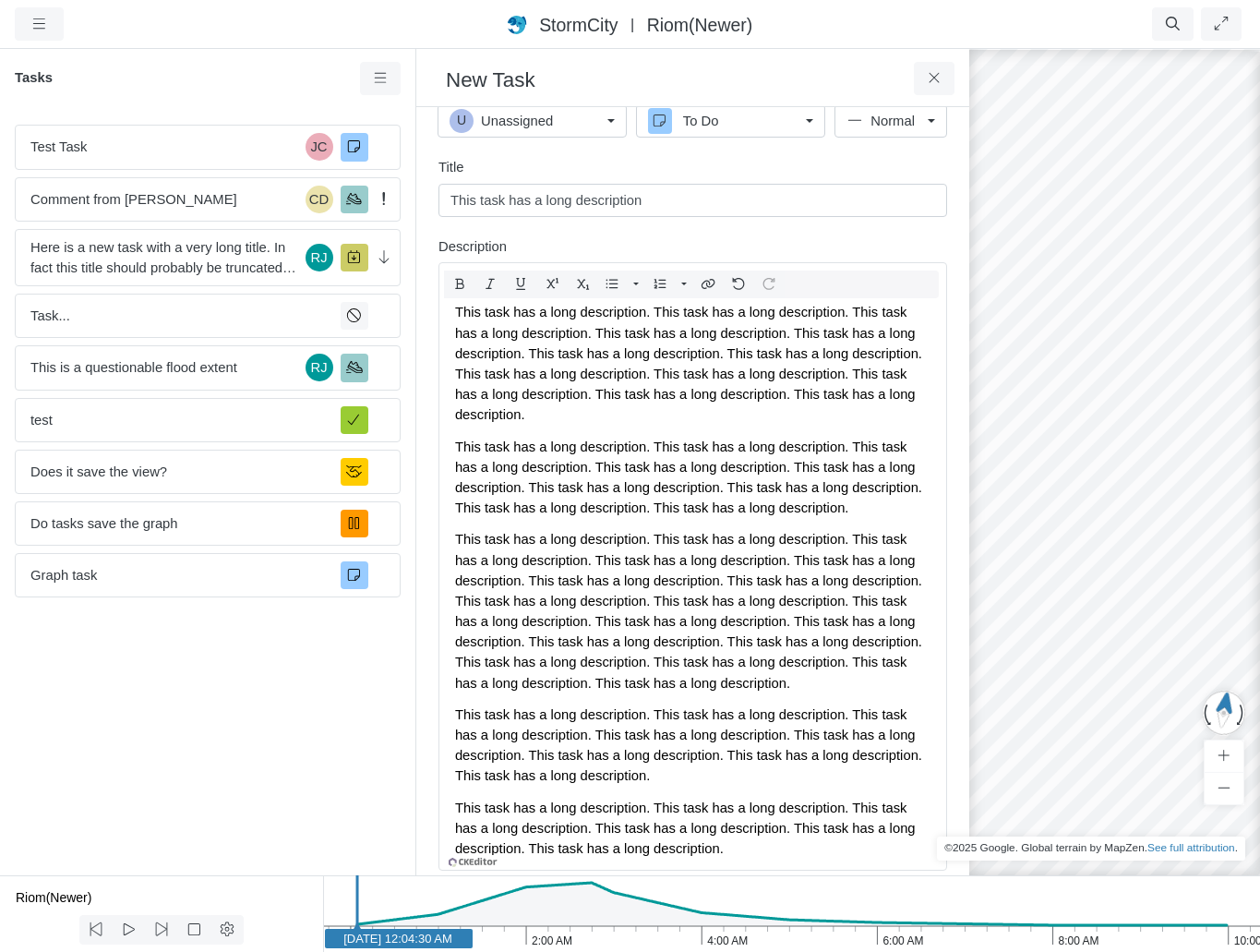
scroll to position [104, 0]
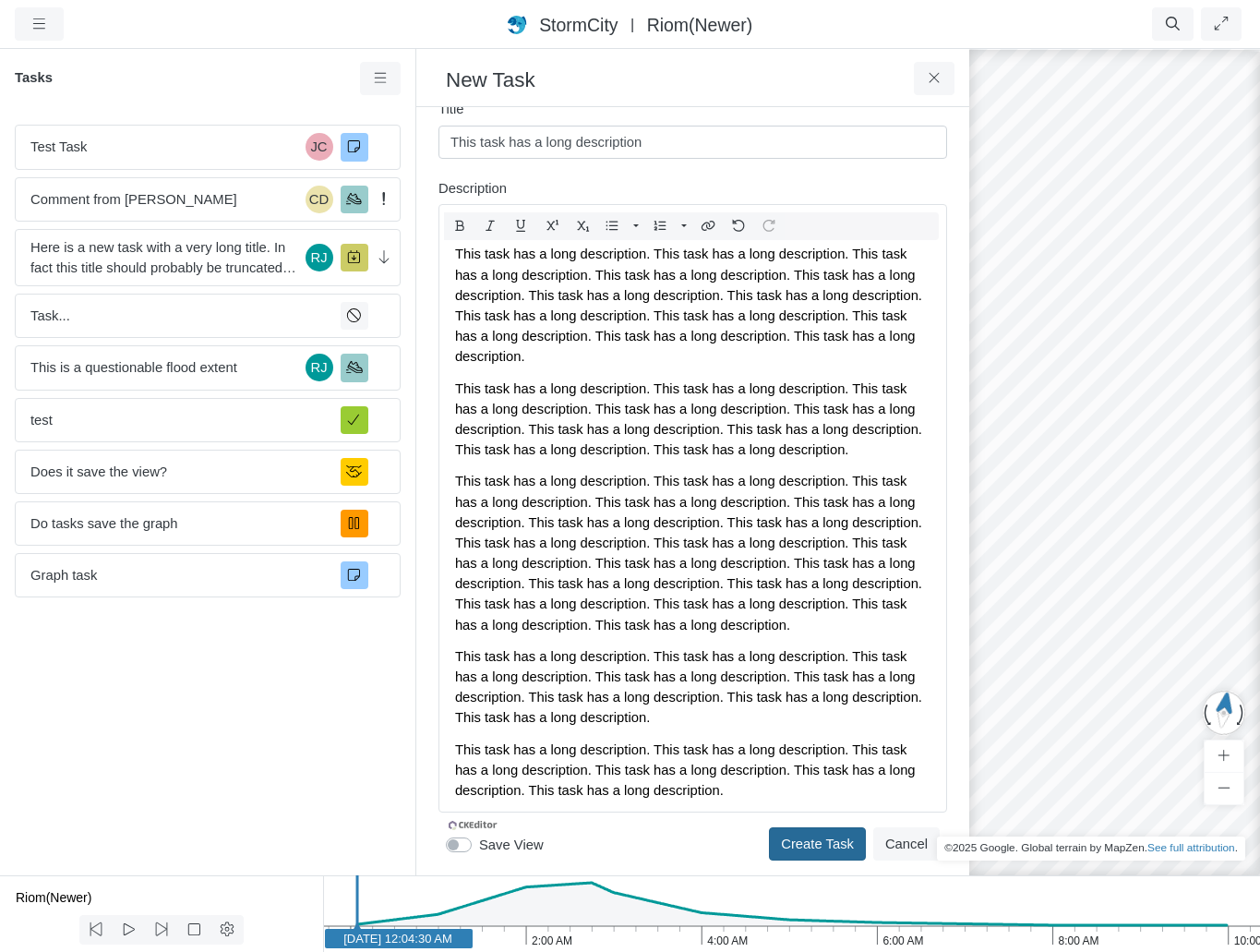
click at [822, 840] on button "Create Task" at bounding box center [817, 844] width 97 height 34
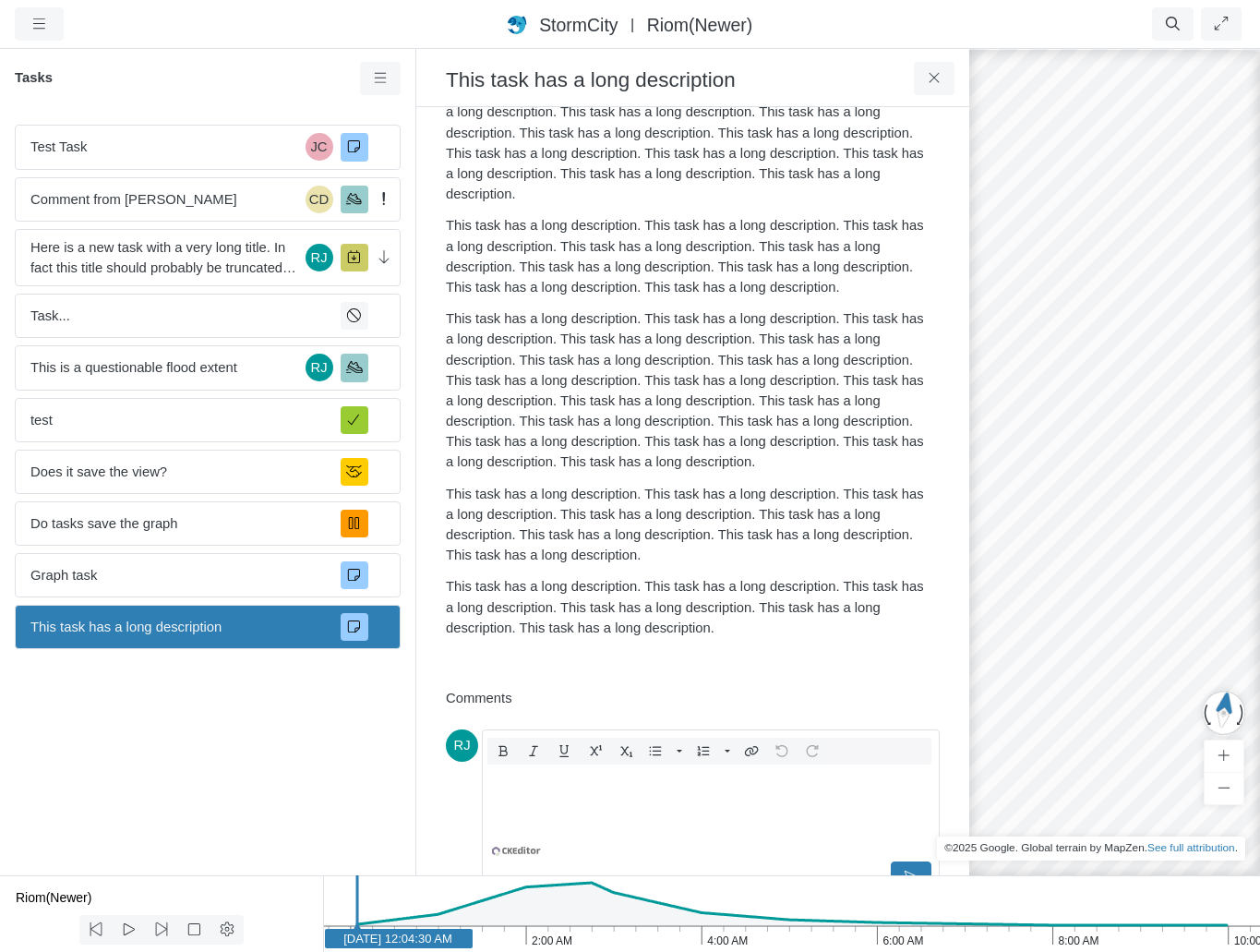
scroll to position [199, 0]
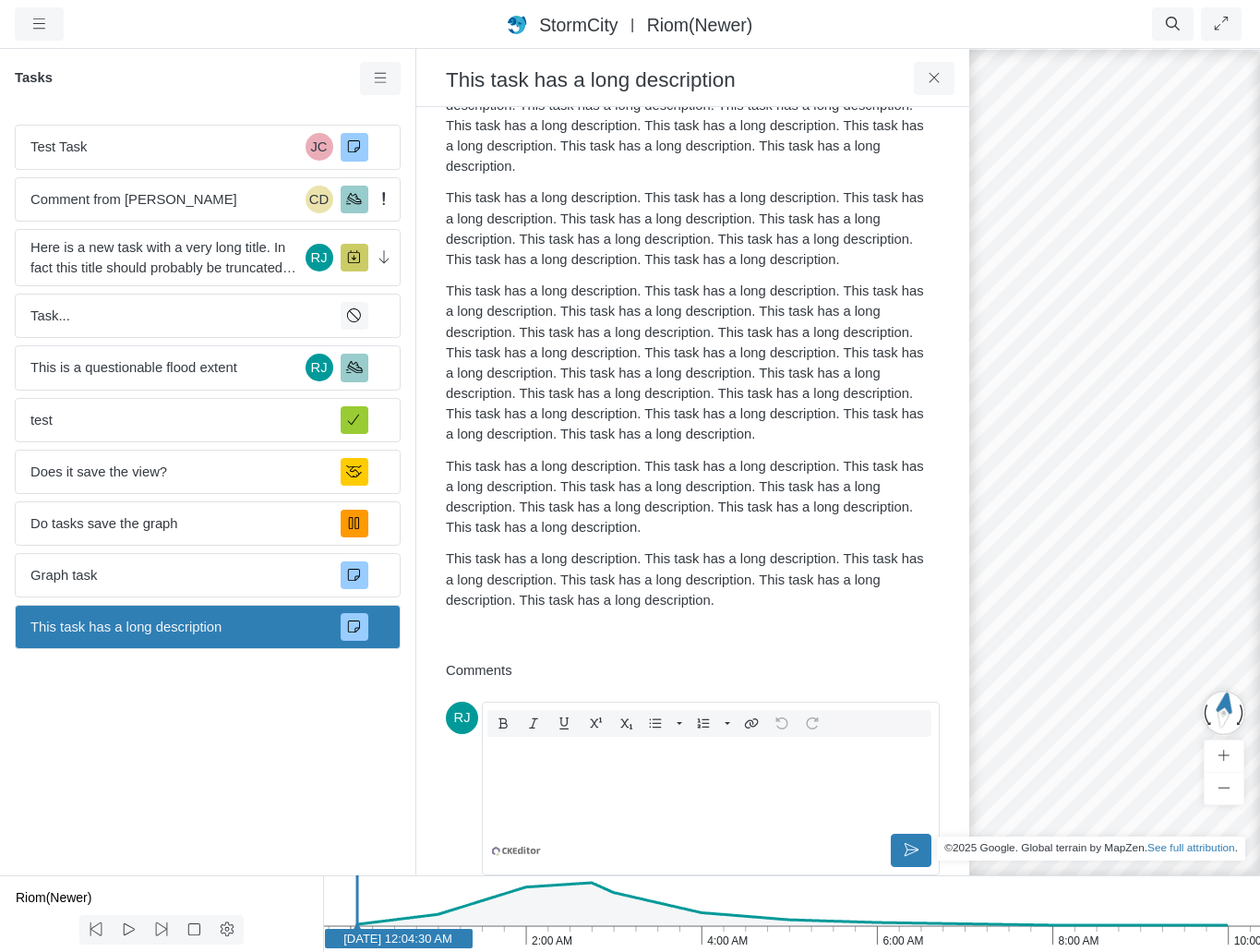
click at [675, 796] on div "Editor editing area: main" at bounding box center [711, 783] width 441 height 92
click at [903, 850] on icon at bounding box center [912, 849] width 17 height 13
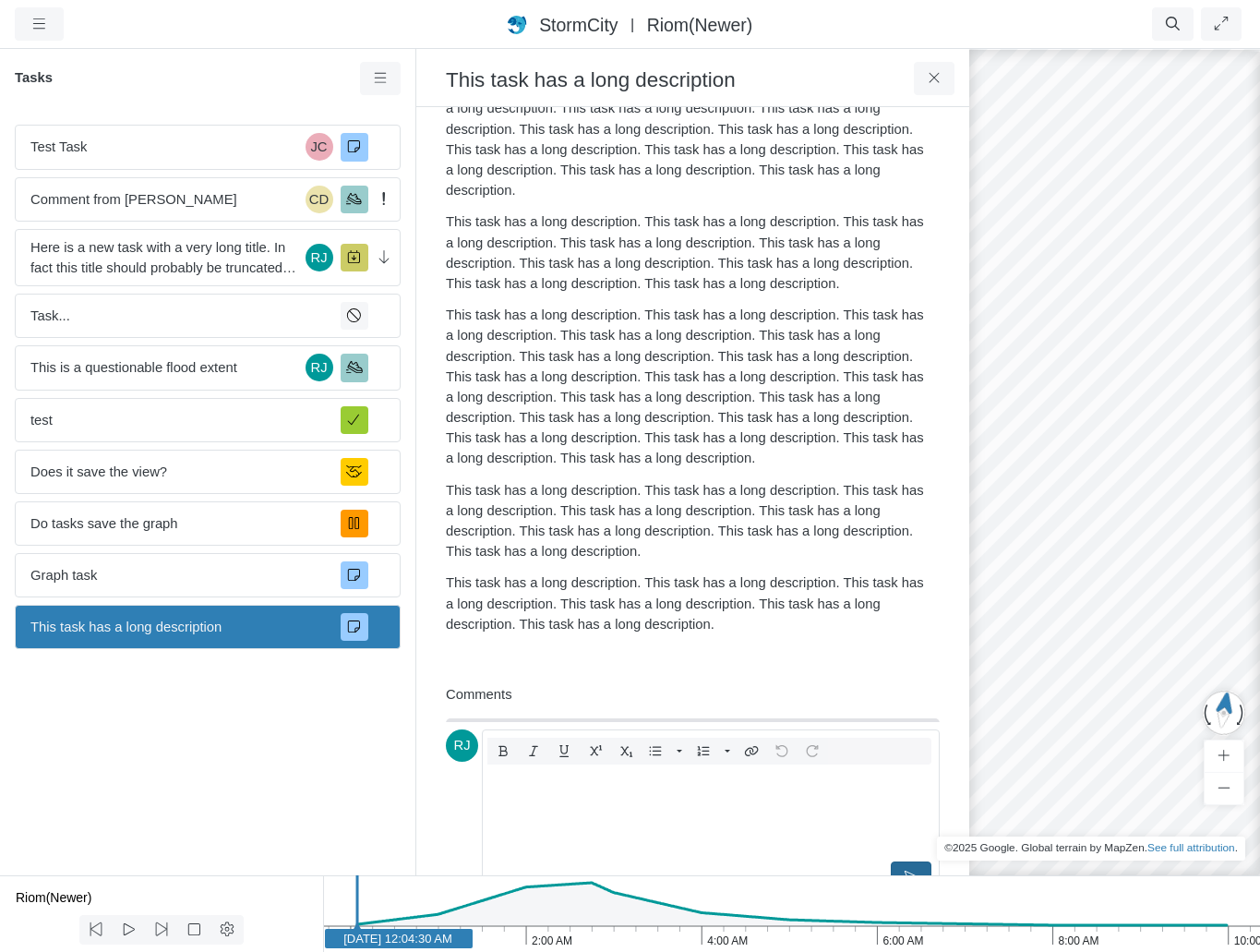
scroll to position [89, 0]
click at [784, 824] on div "Editor editing area: main" at bounding box center [711, 811] width 441 height 92
click at [895, 867] on button at bounding box center [911, 877] width 41 height 34
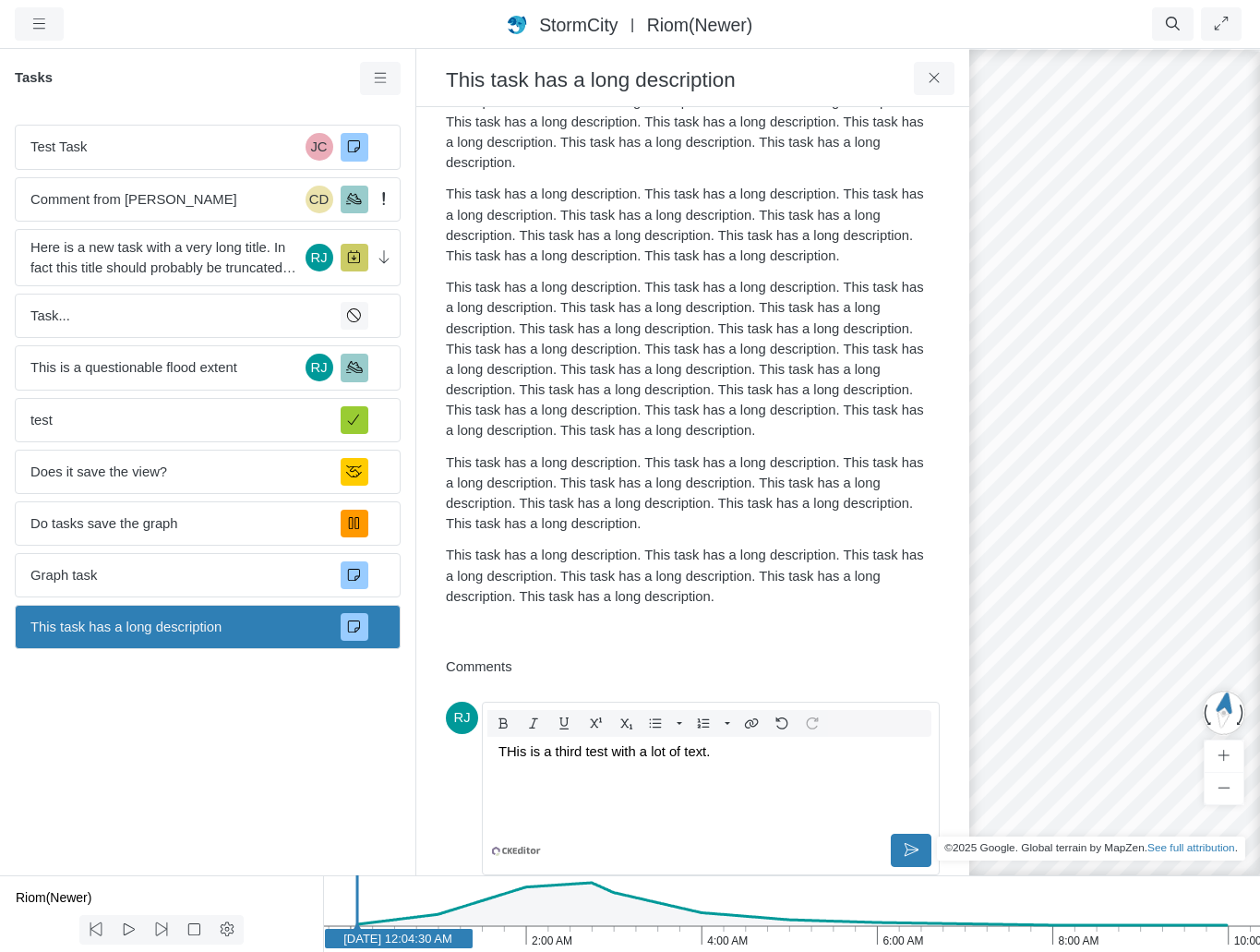
drag, startPoint x: 731, startPoint y: 755, endPoint x: 487, endPoint y: 755, distance: 244.0
click at [487, 755] on div "Toggle Dropdown Toggle Dropdown" at bounding box center [712, 788] width 458 height 174
copy p "THis is a third test with a lot of text."
click at [783, 749] on p "THis is a third test with a lot of text." at bounding box center [711, 751] width 425 height 20
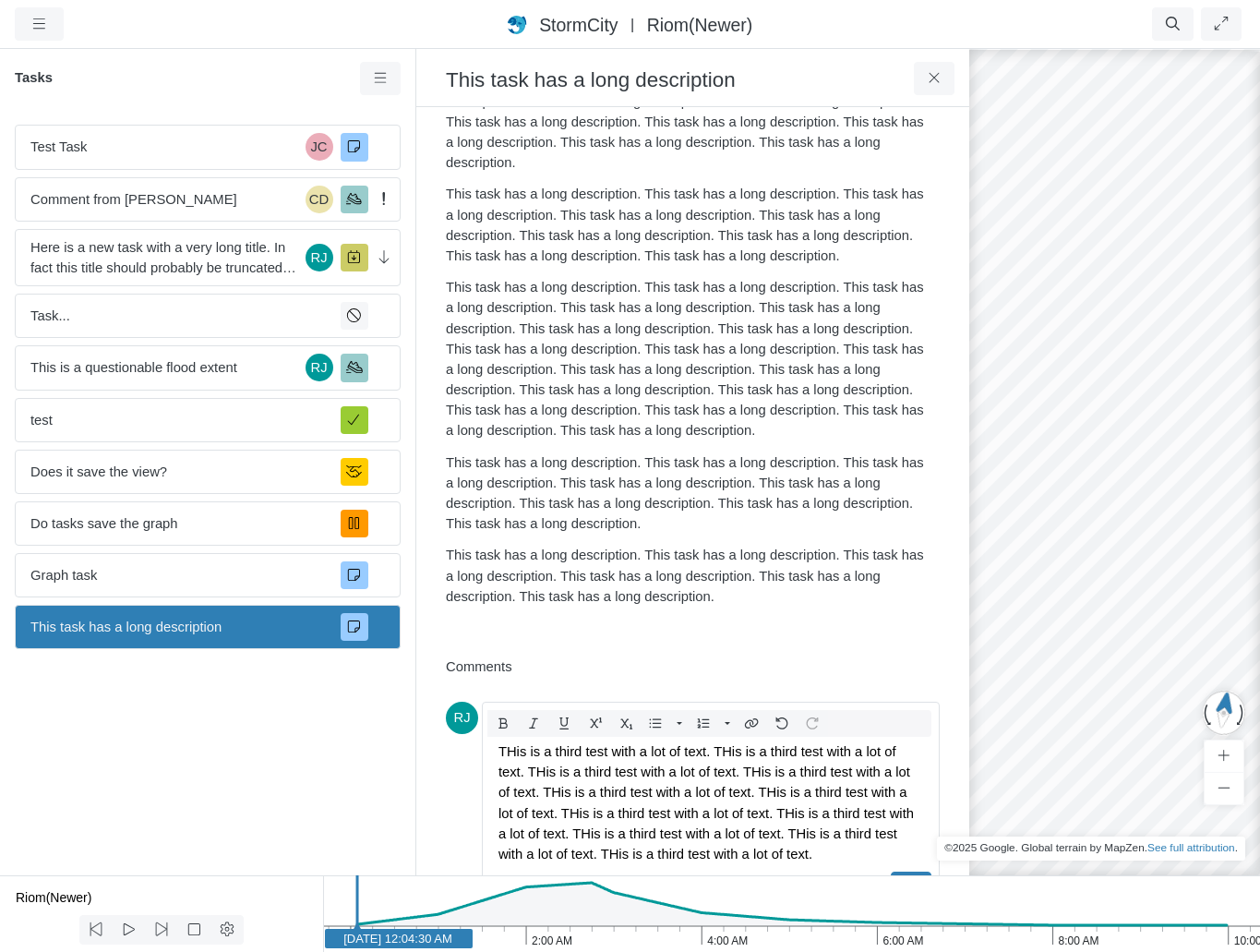
scroll to position [230, 0]
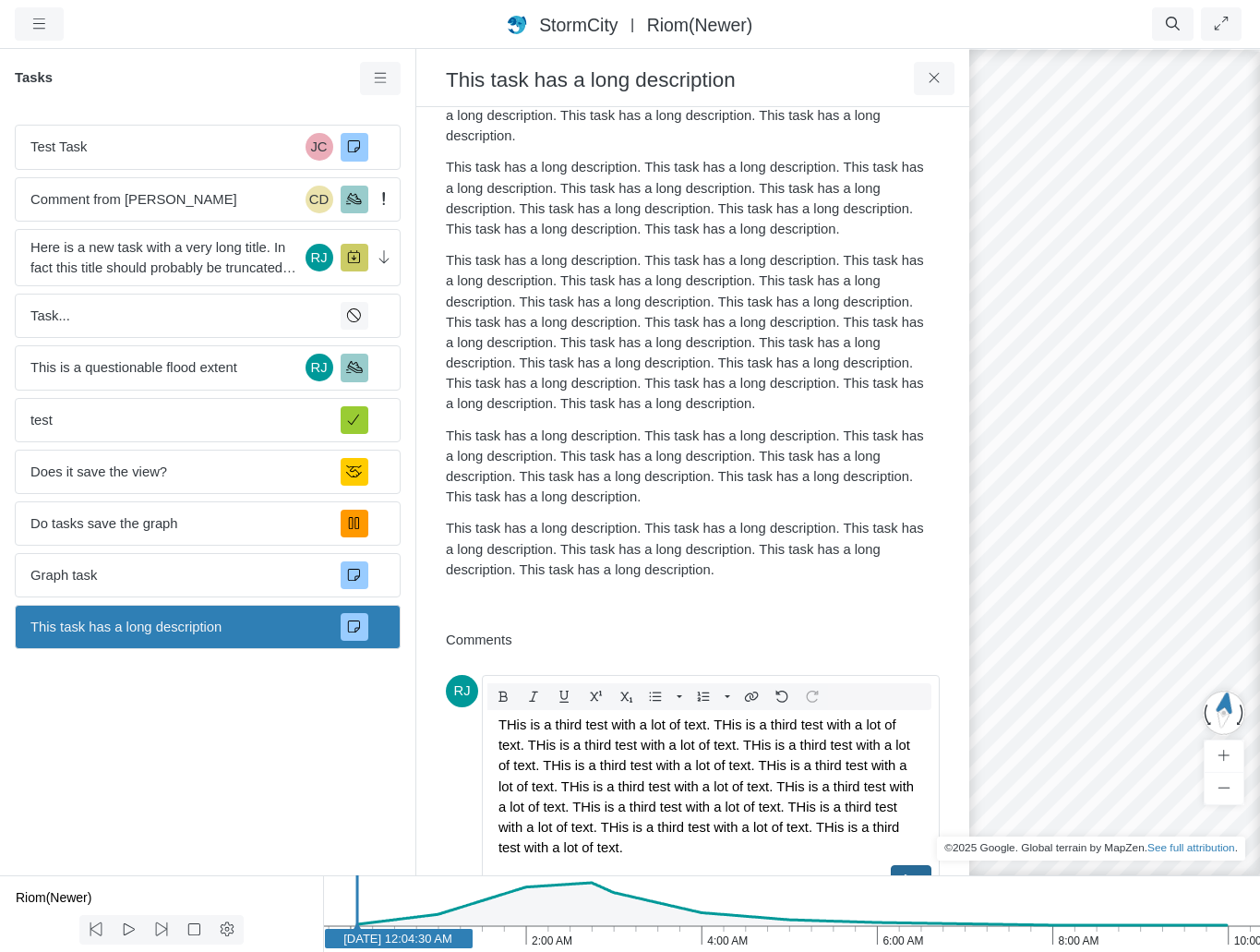
click at [891, 871] on button at bounding box center [911, 881] width 41 height 34
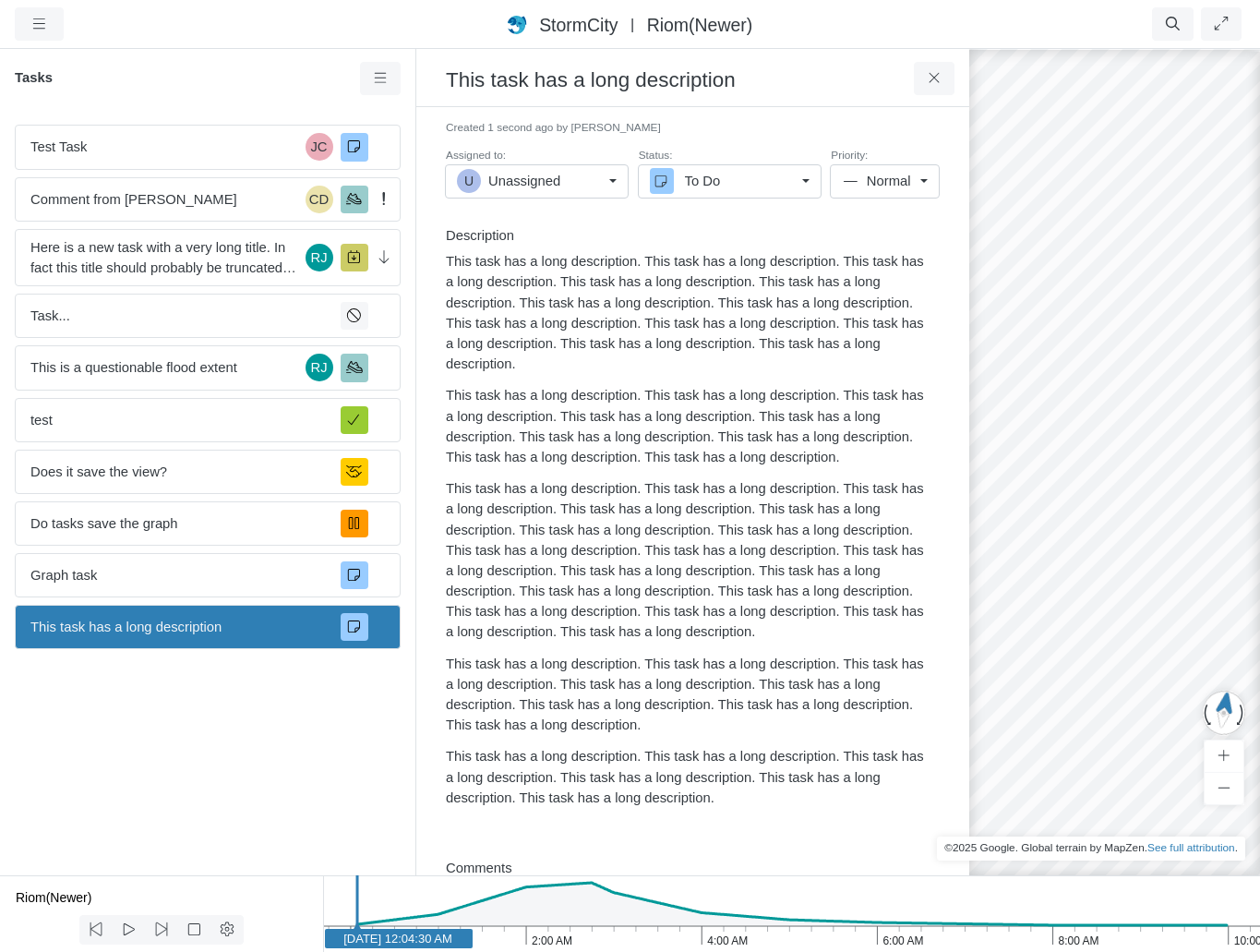
scroll to position [0, 0]
click at [143, 257] on span "Here is a new task with a very long title. In fact this title should probably b…" at bounding box center [164, 257] width 268 height 40
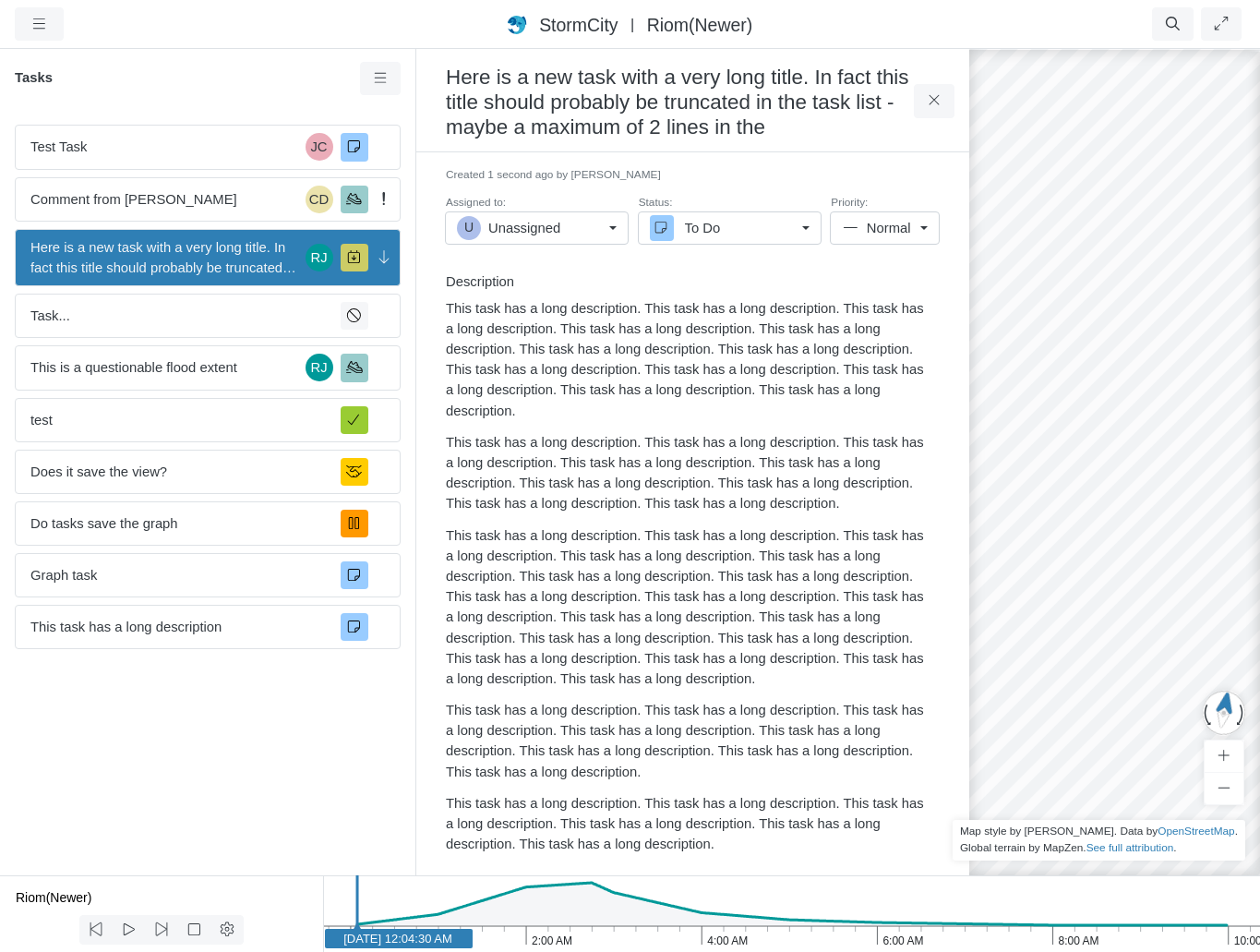
scroll to position [171, 0]
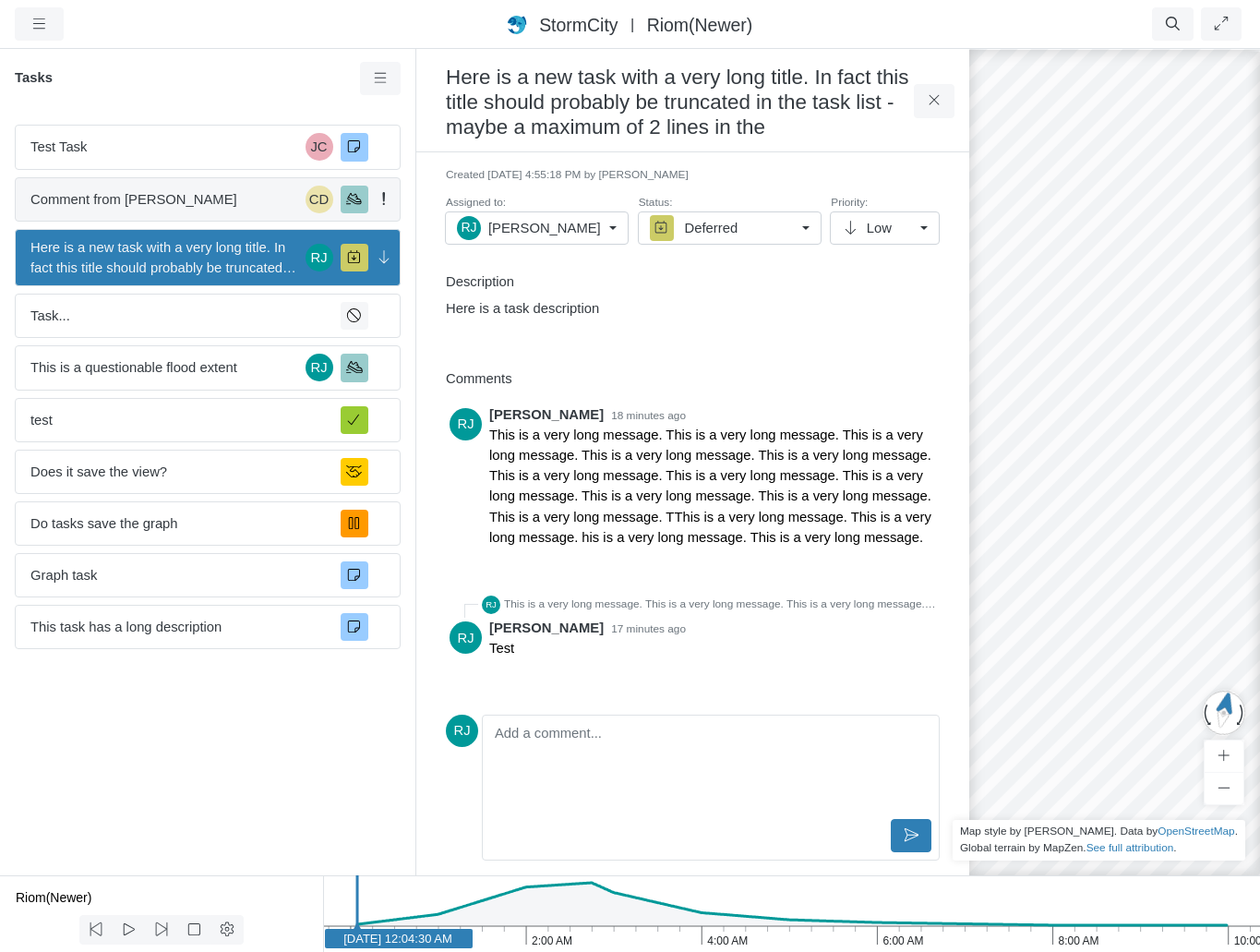
click at [148, 195] on span "Comment from Jesse Cluthe" at bounding box center [164, 198] width 268 height 20
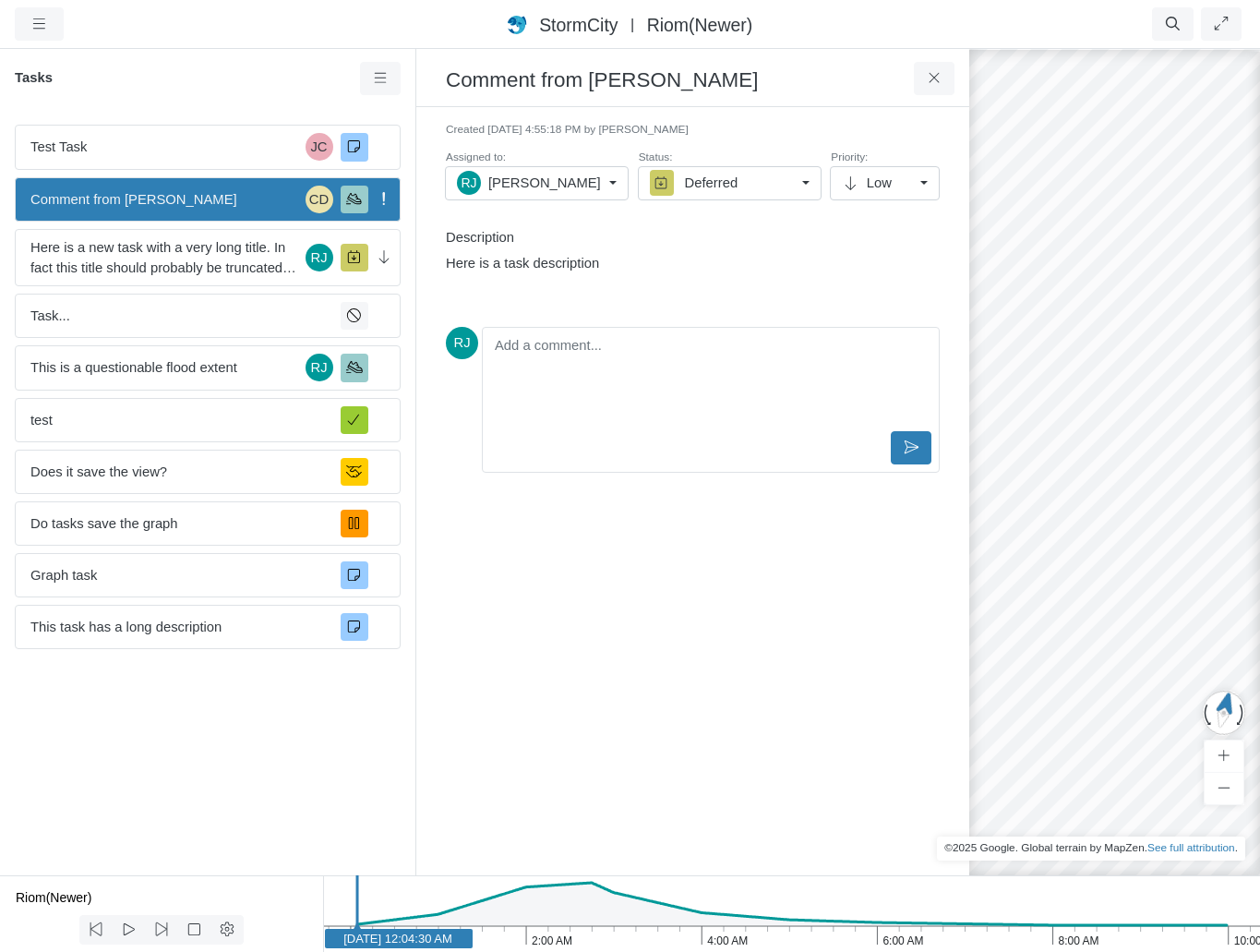
scroll to position [0, 0]
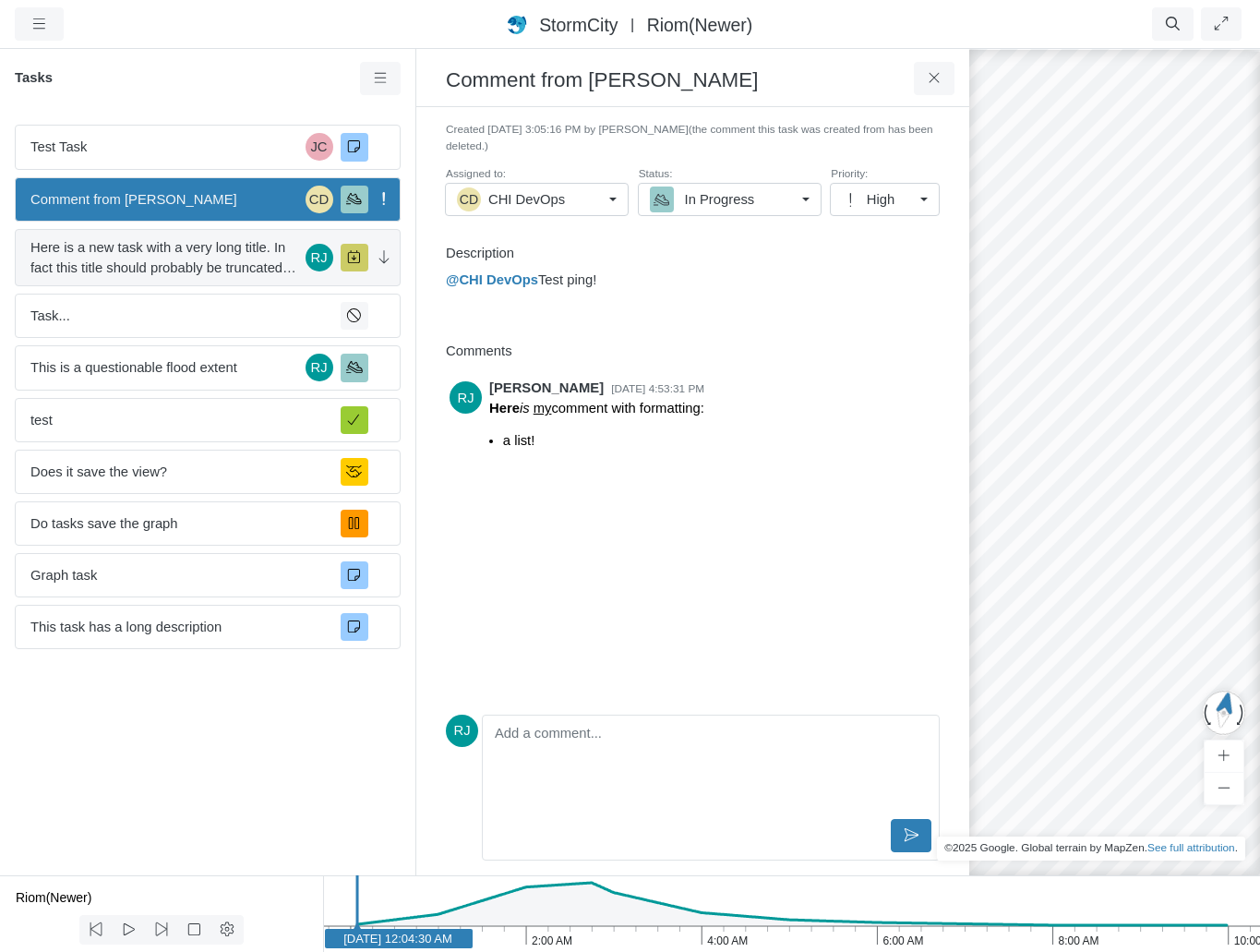
click at [138, 265] on span "Here is a new task with a very long title. In fact this title should probably b…" at bounding box center [164, 257] width 268 height 40
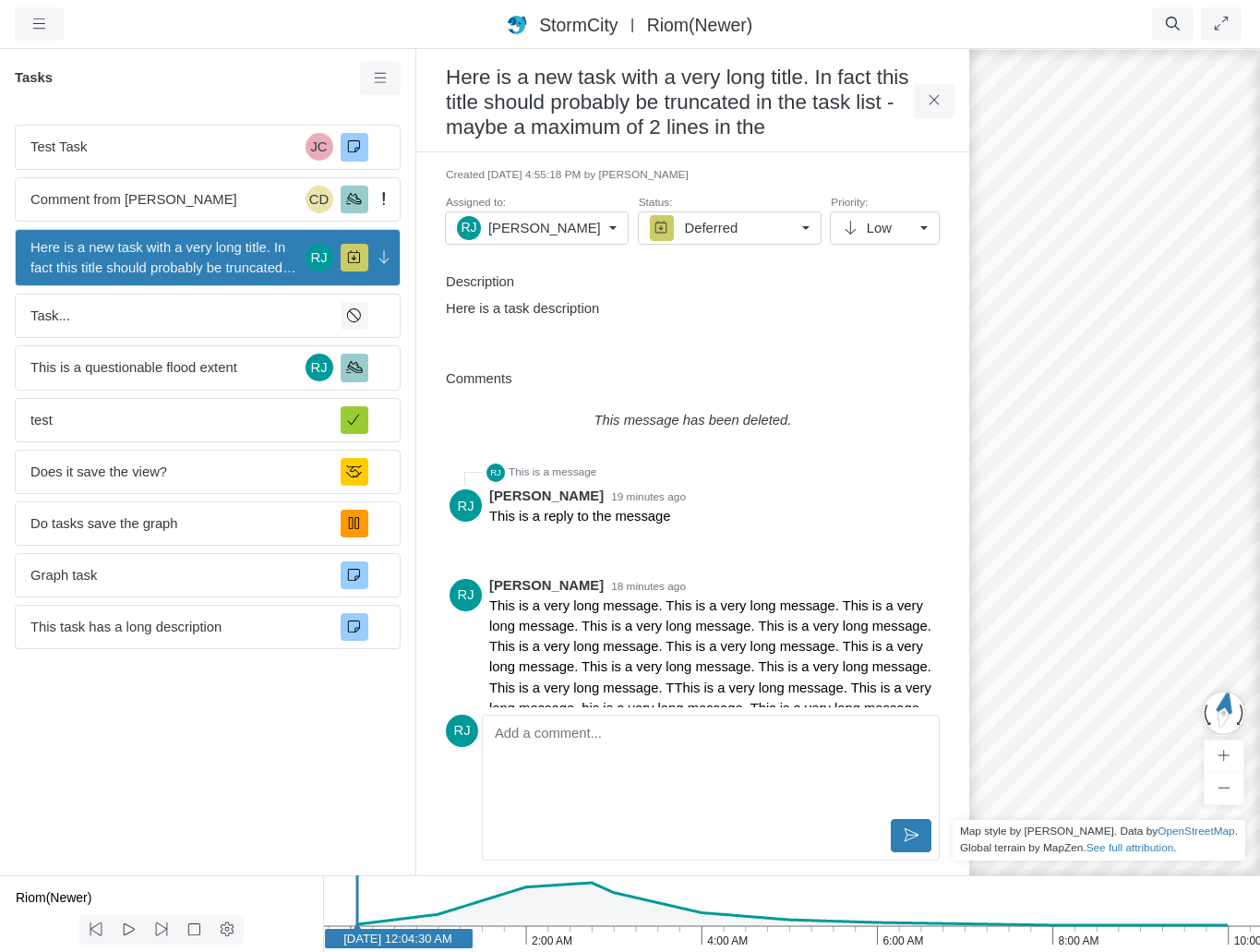
scroll to position [171, 0]
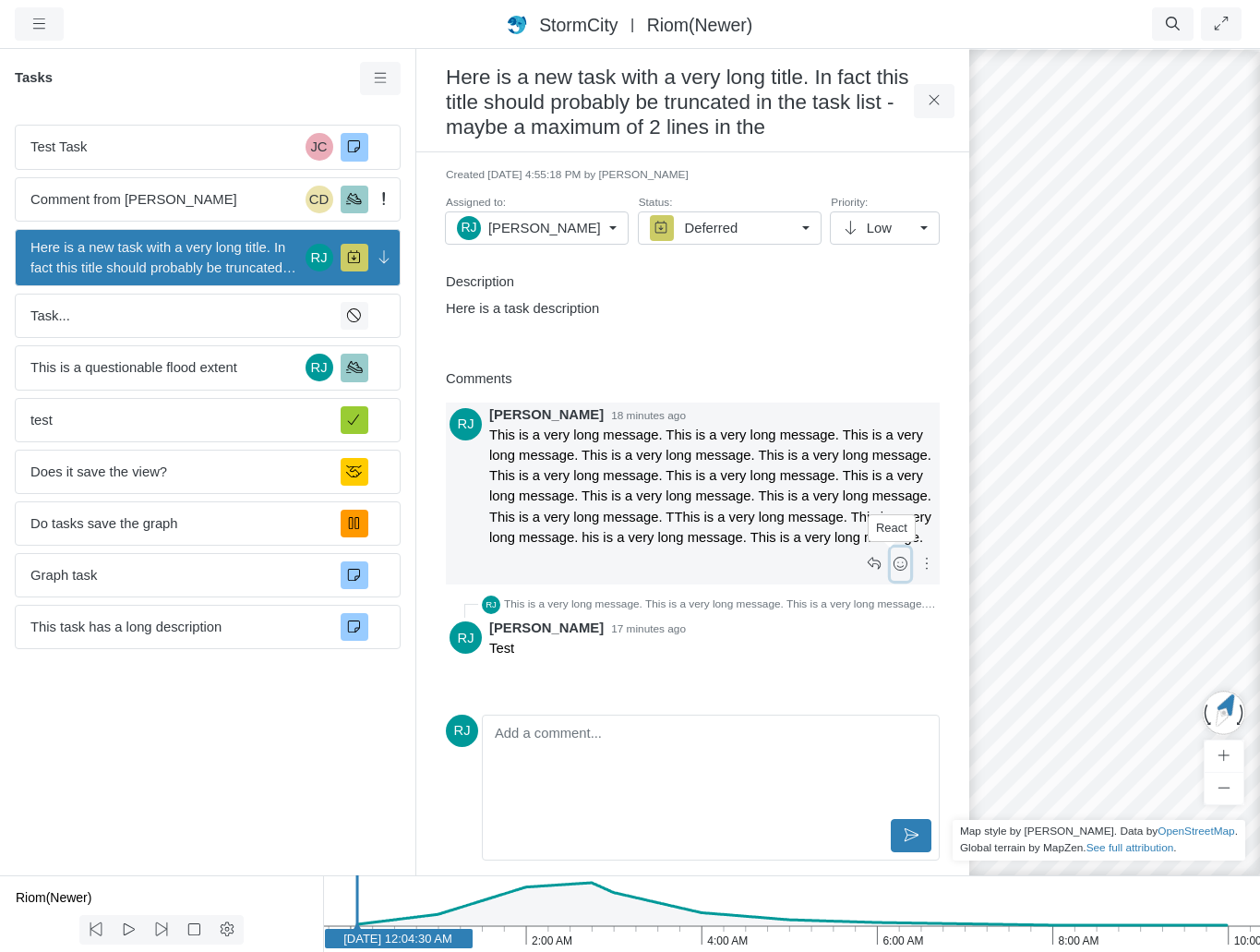
click at [894, 568] on icon at bounding box center [900, 564] width 13 height 13
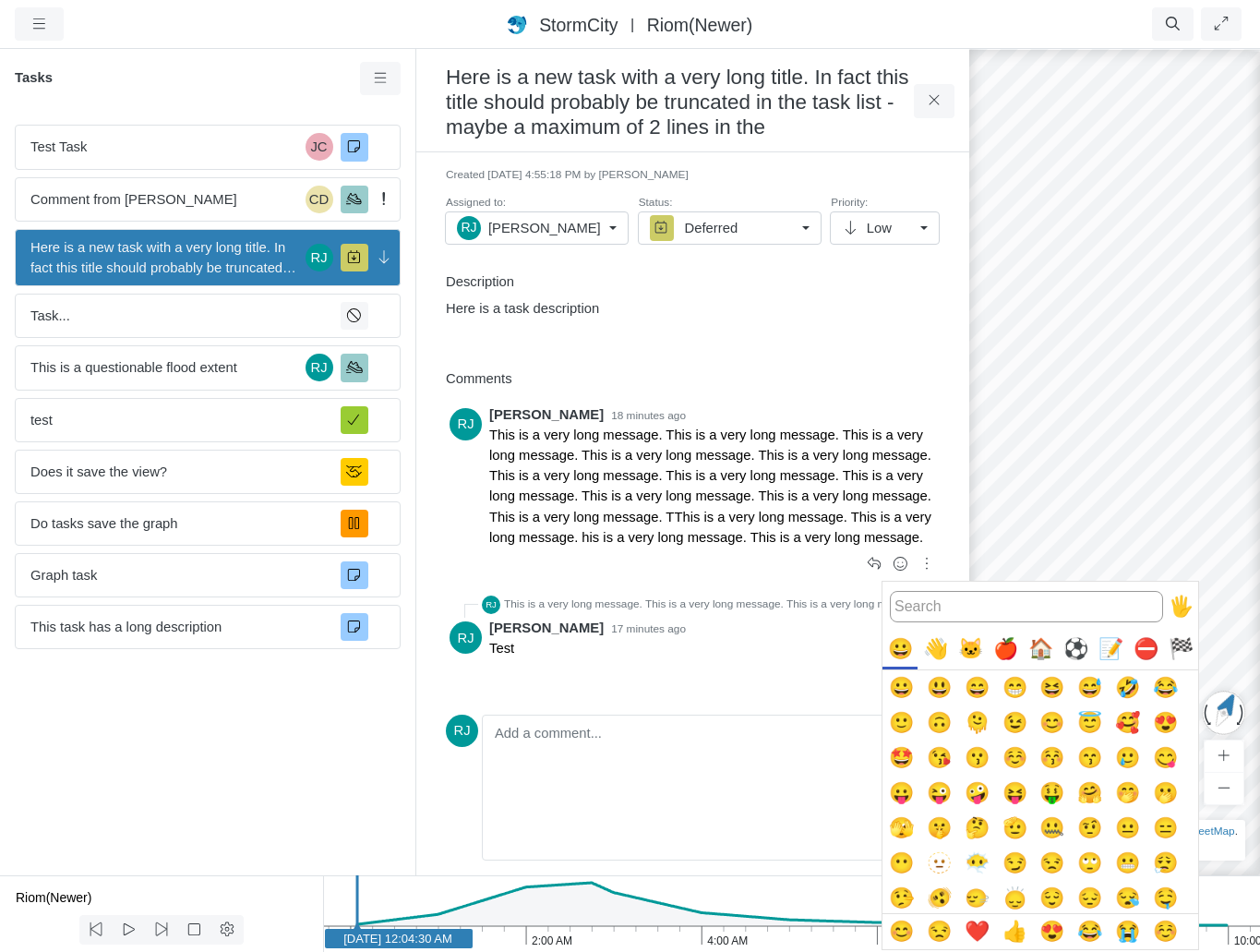
click at [1006, 651] on div "🍎" at bounding box center [1005, 649] width 35 height 35
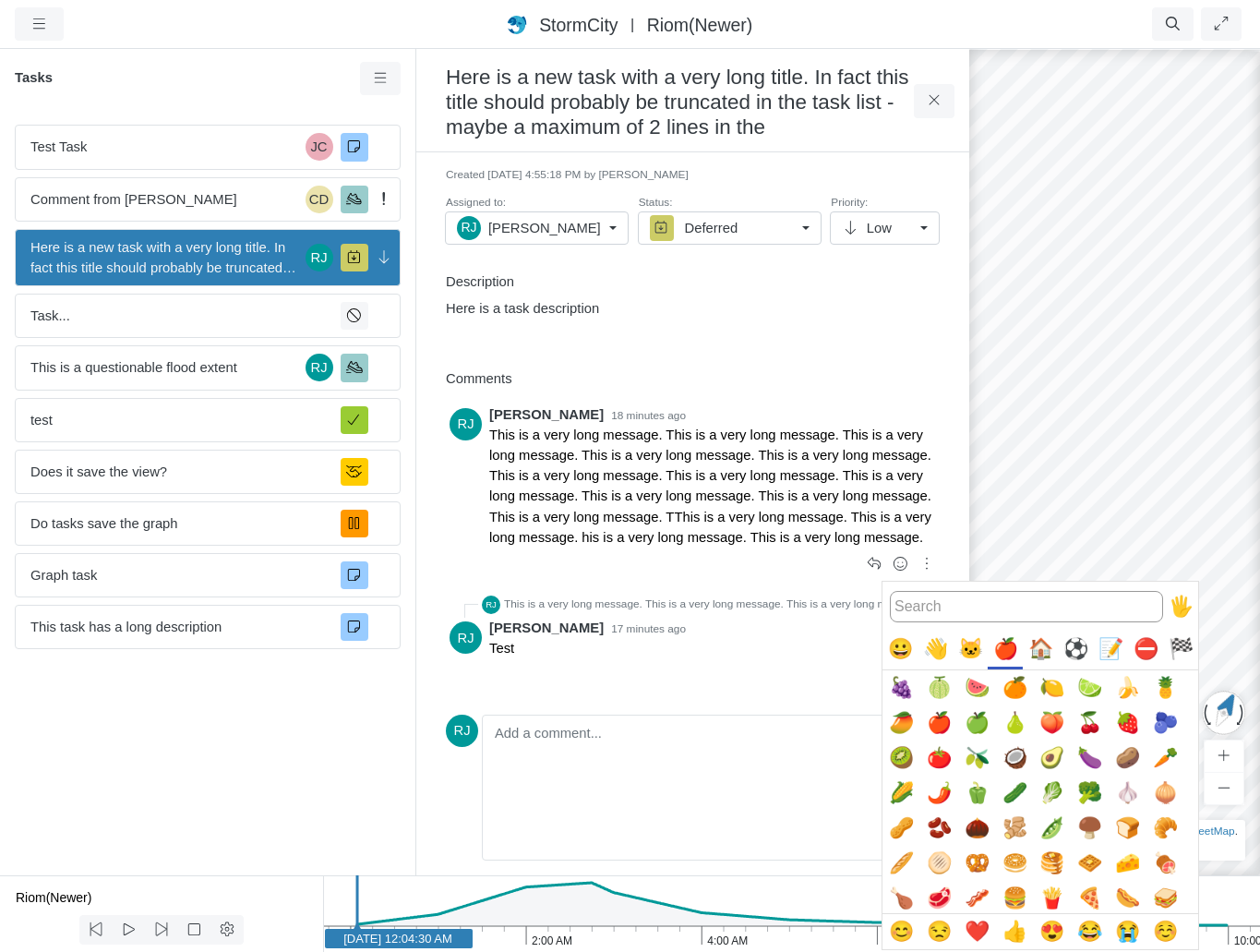
click at [1009, 646] on div "🍎" at bounding box center [1005, 649] width 35 height 35
click at [1009, 688] on button "🍊" at bounding box center [1015, 687] width 35 height 35
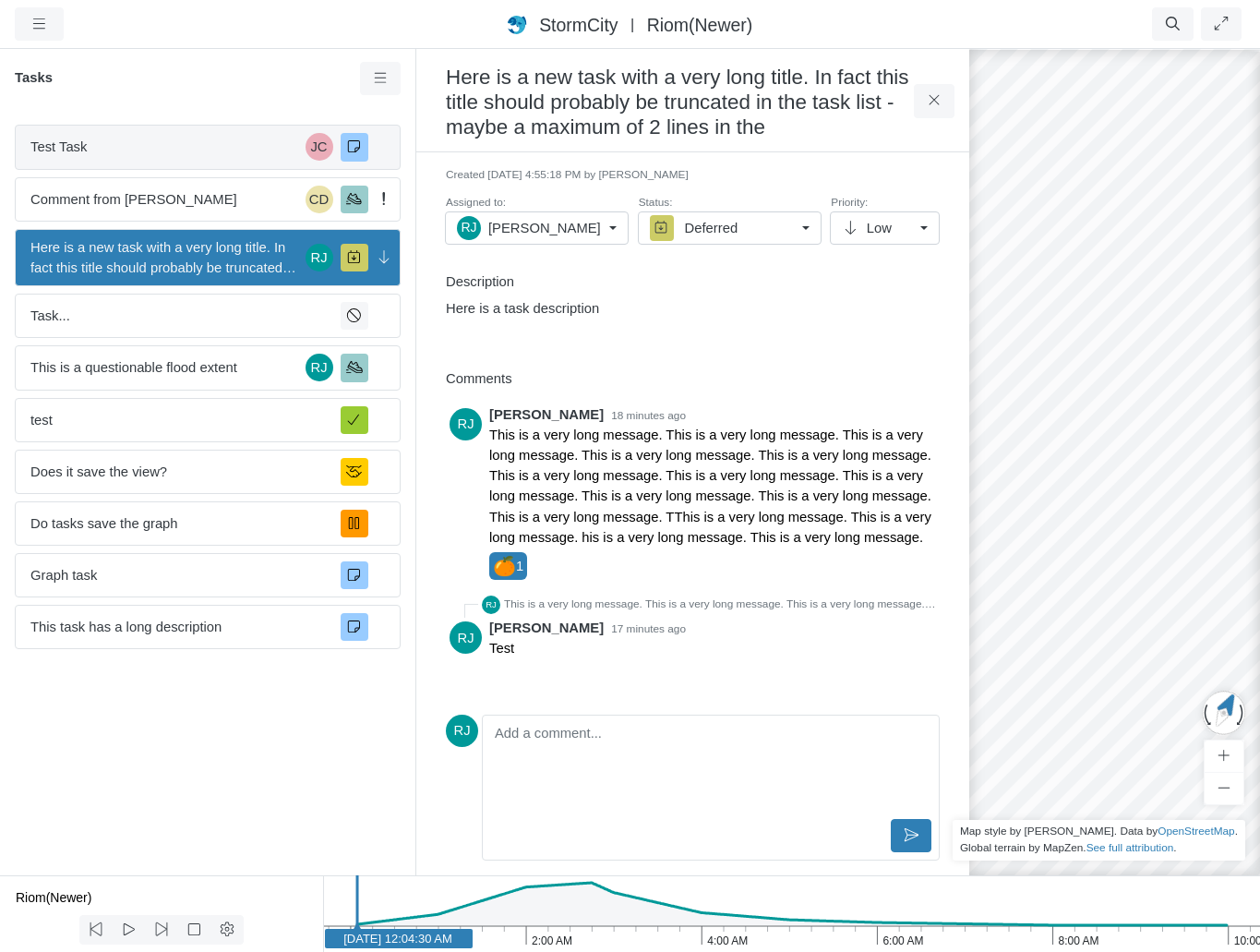
click at [226, 148] on span "Test Task" at bounding box center [164, 147] width 268 height 20
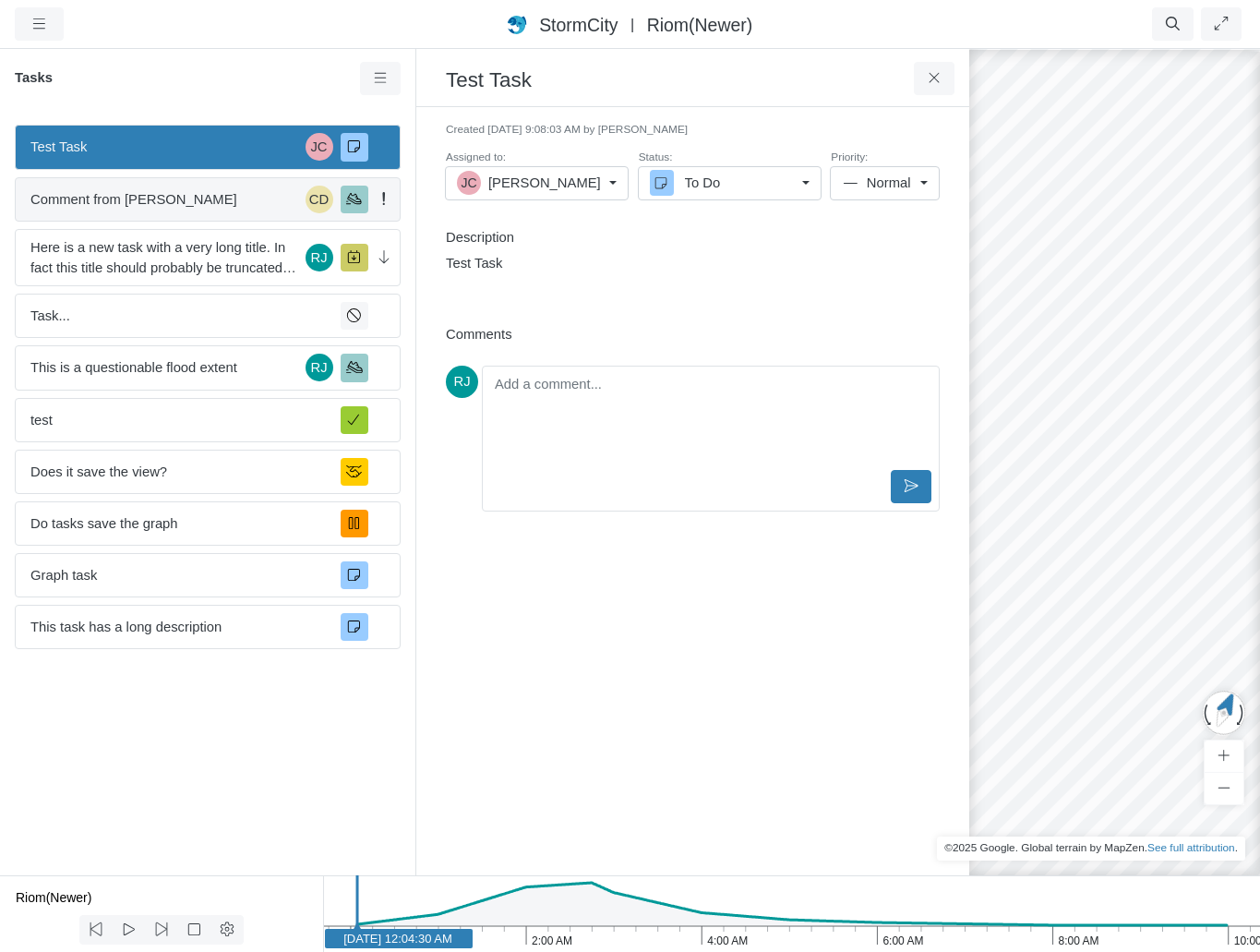
click at [212, 198] on span "Comment from Jesse Cluthe" at bounding box center [164, 198] width 268 height 20
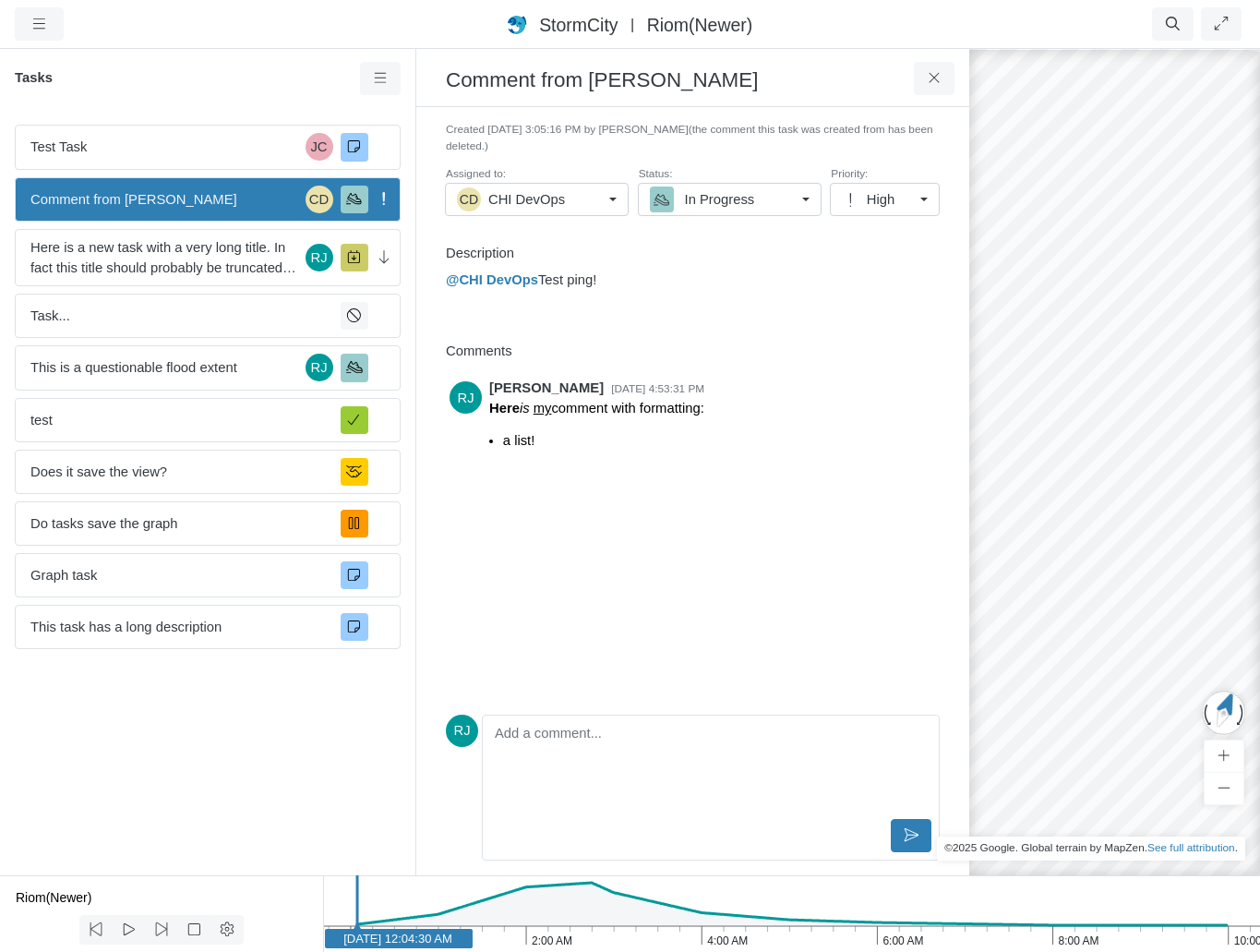
scroll to position [0, 0]
click at [202, 259] on span "Here is a new task with a very long title. In fact this title should probably b…" at bounding box center [164, 257] width 268 height 40
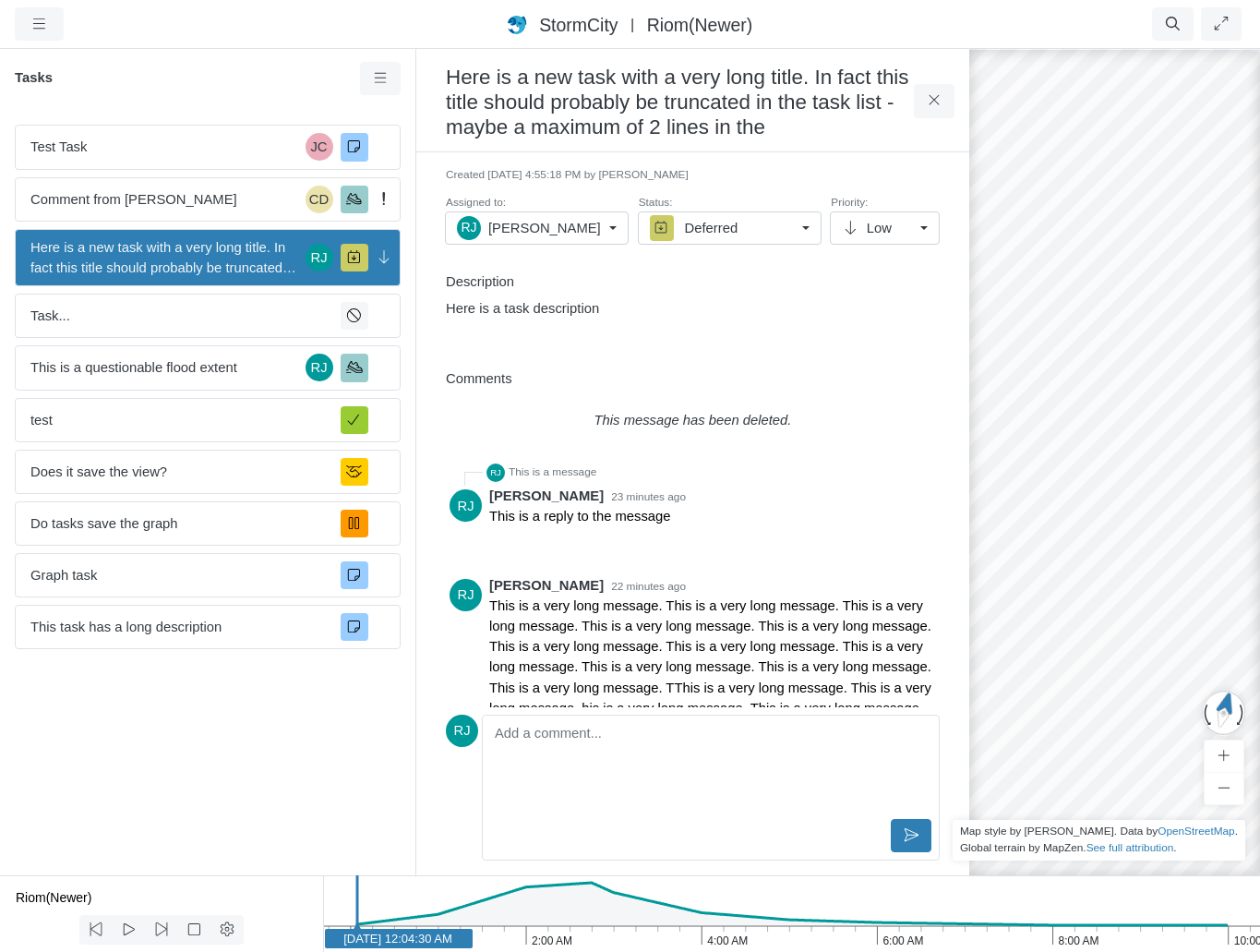
scroll to position [171, 0]
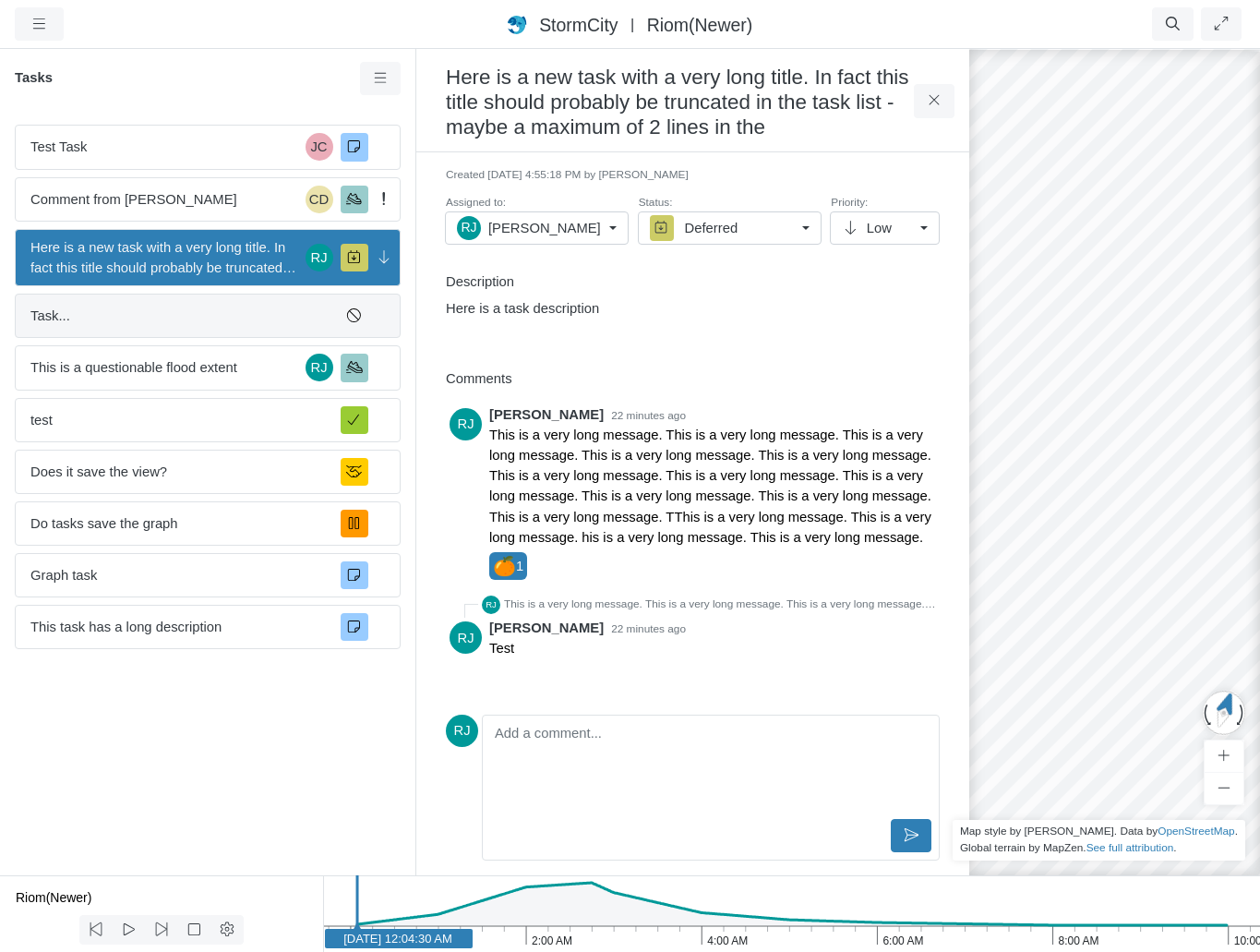
click at [202, 320] on span "Task..." at bounding box center [178, 315] width 295 height 20
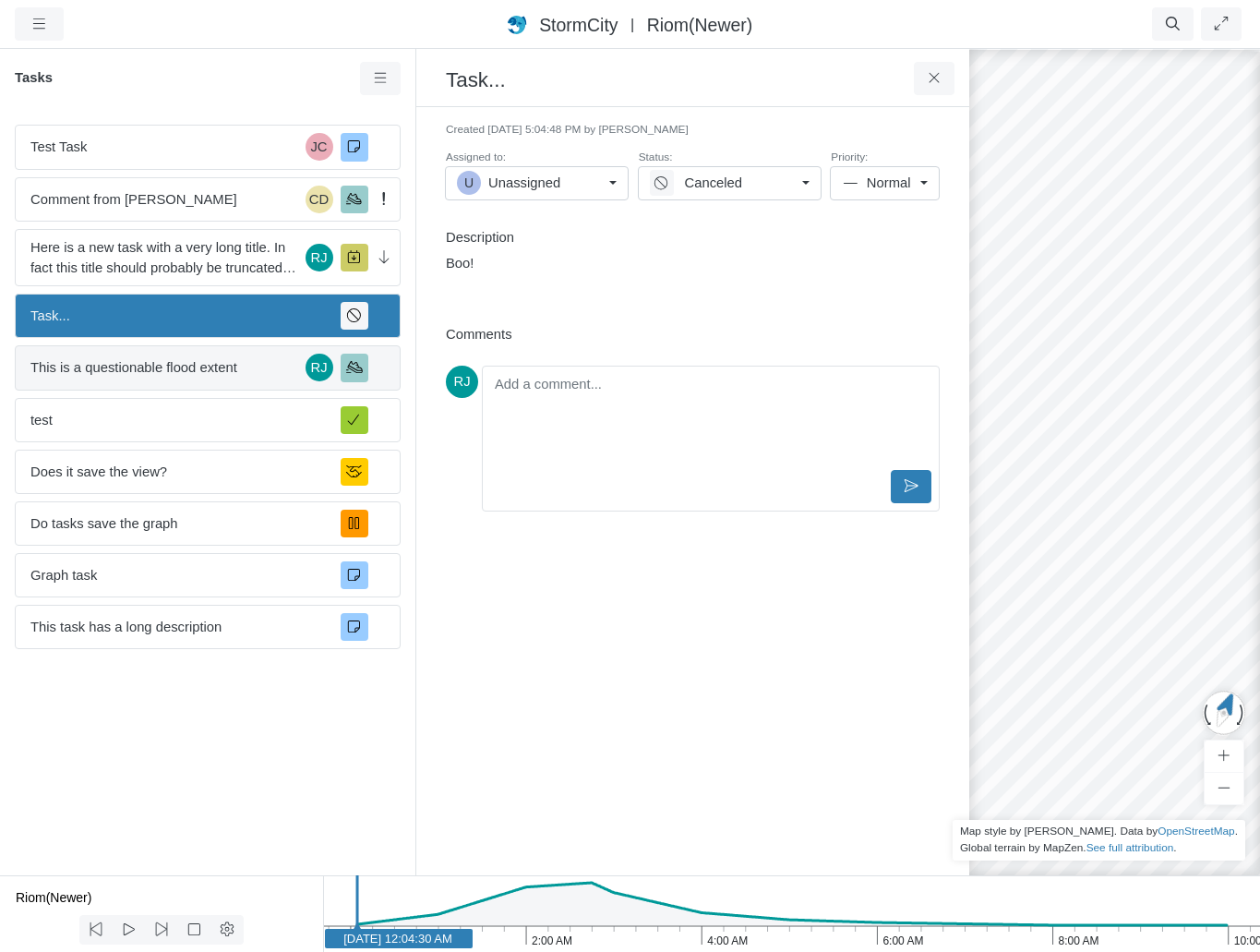
click at [198, 359] on span "This is a questionable flood extent" at bounding box center [164, 367] width 268 height 20
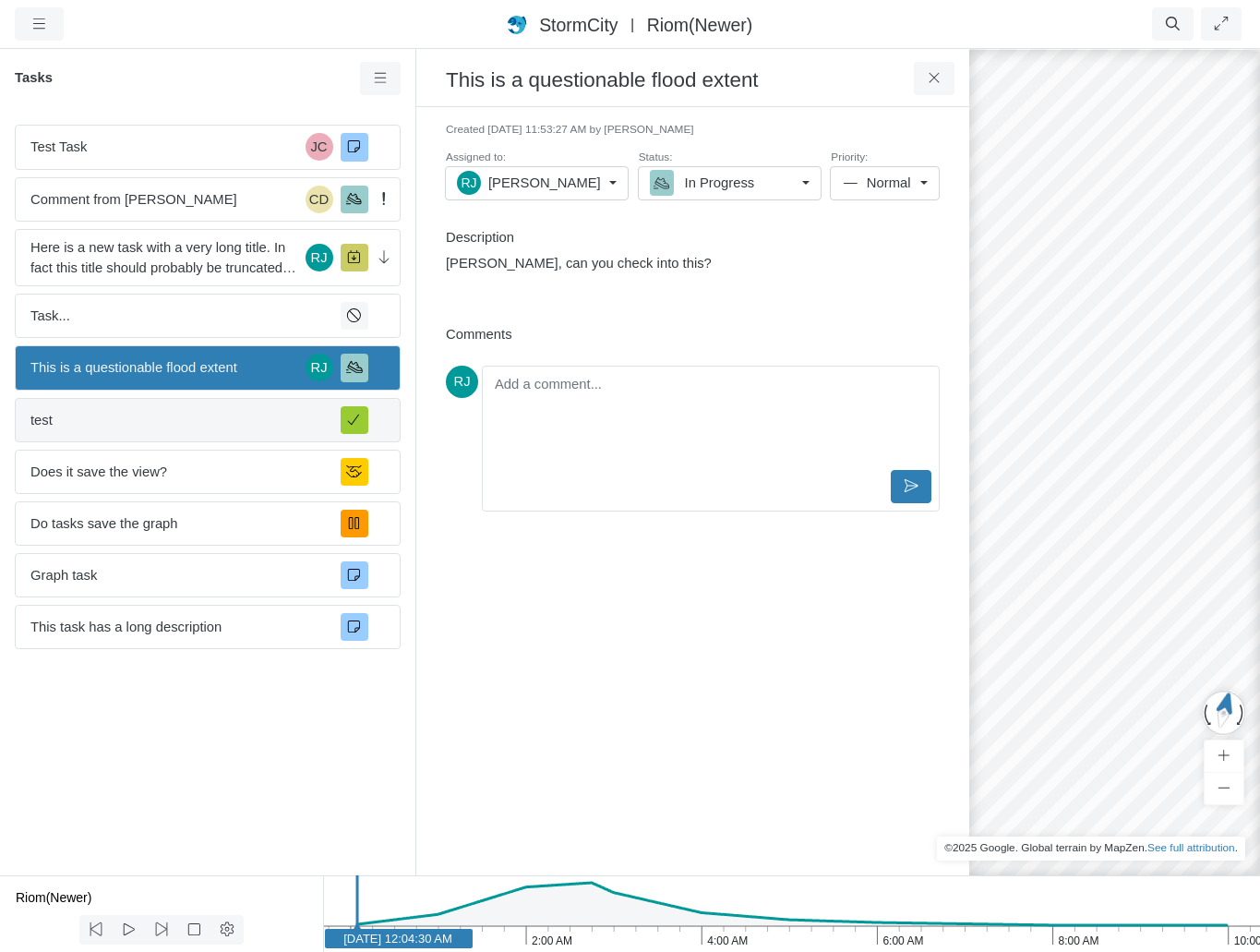
click at [191, 426] on span "test" at bounding box center [178, 420] width 295 height 20
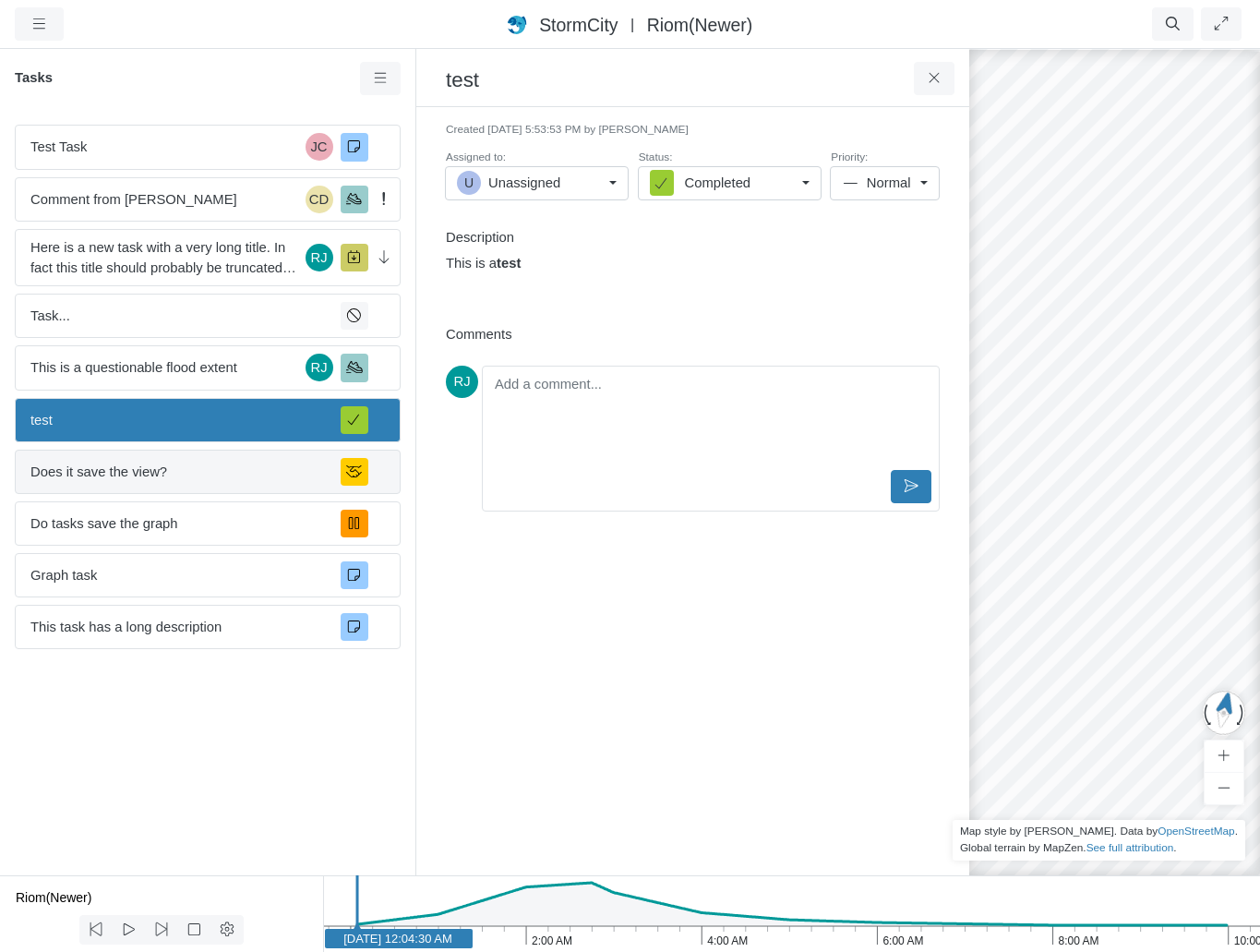
click at [177, 486] on div "Does it save the view?" at bounding box center [207, 472] width 386 height 44
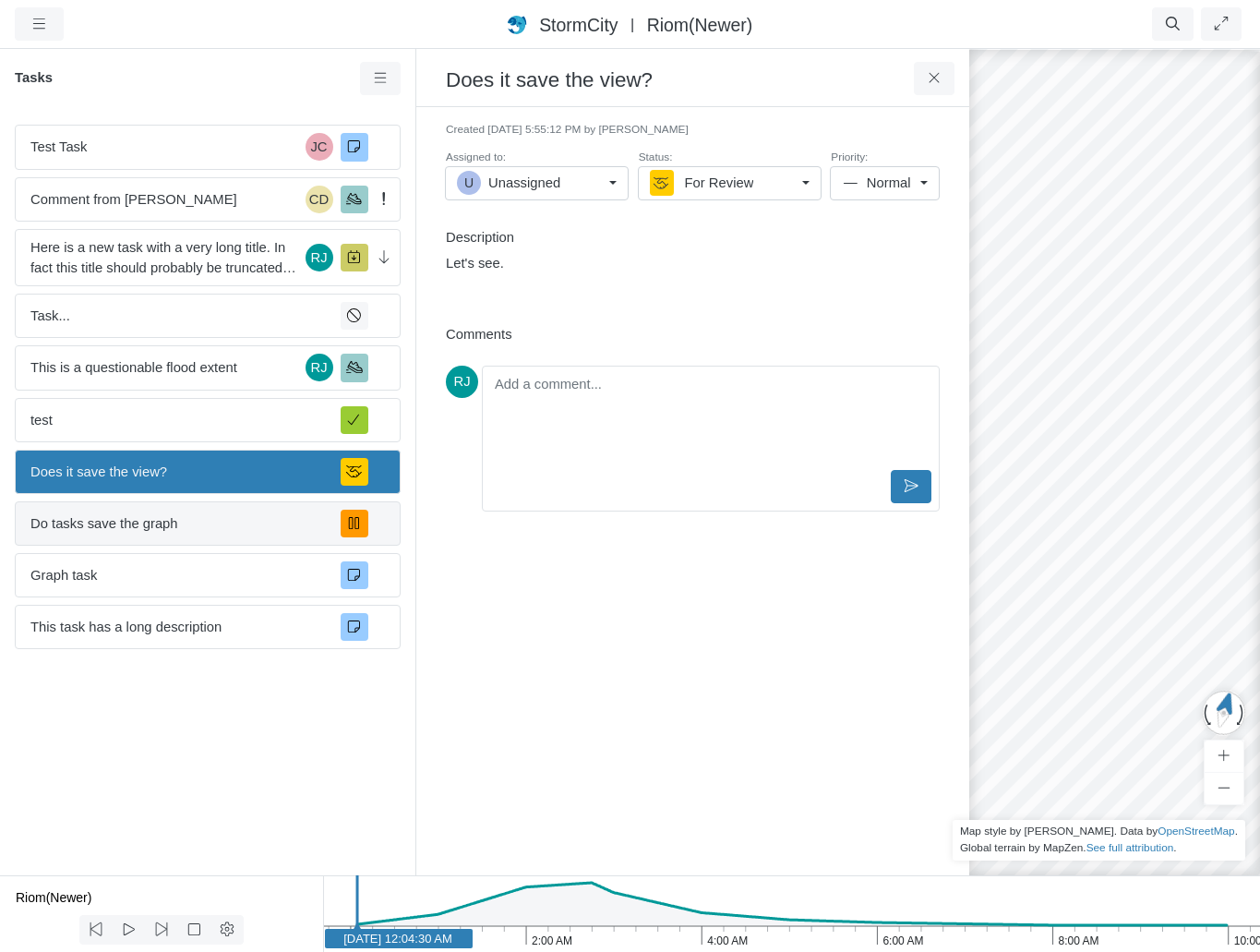
click at [170, 516] on span "Do tasks save the graph" at bounding box center [178, 522] width 295 height 20
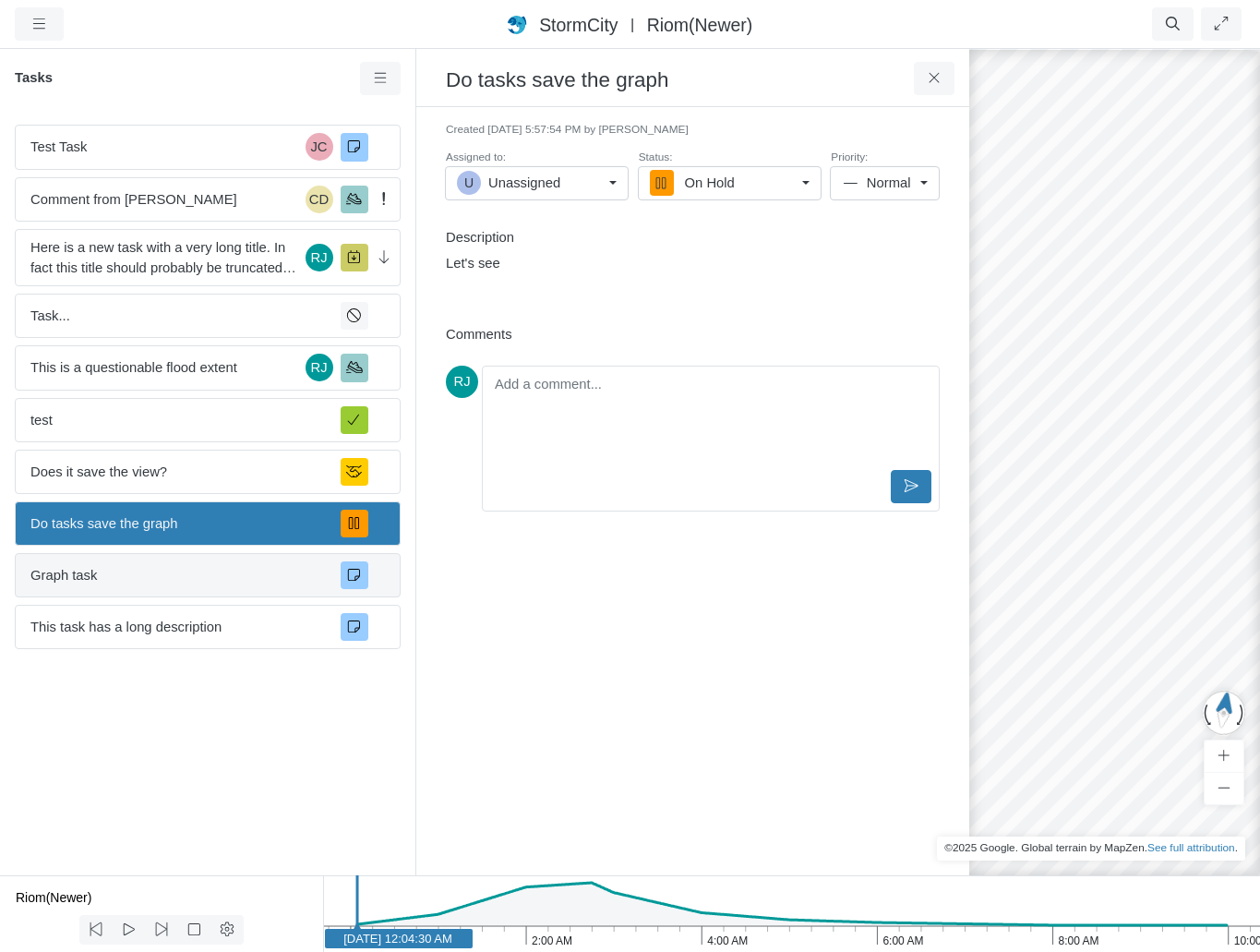
click at [167, 570] on span "Graph task" at bounding box center [178, 574] width 295 height 20
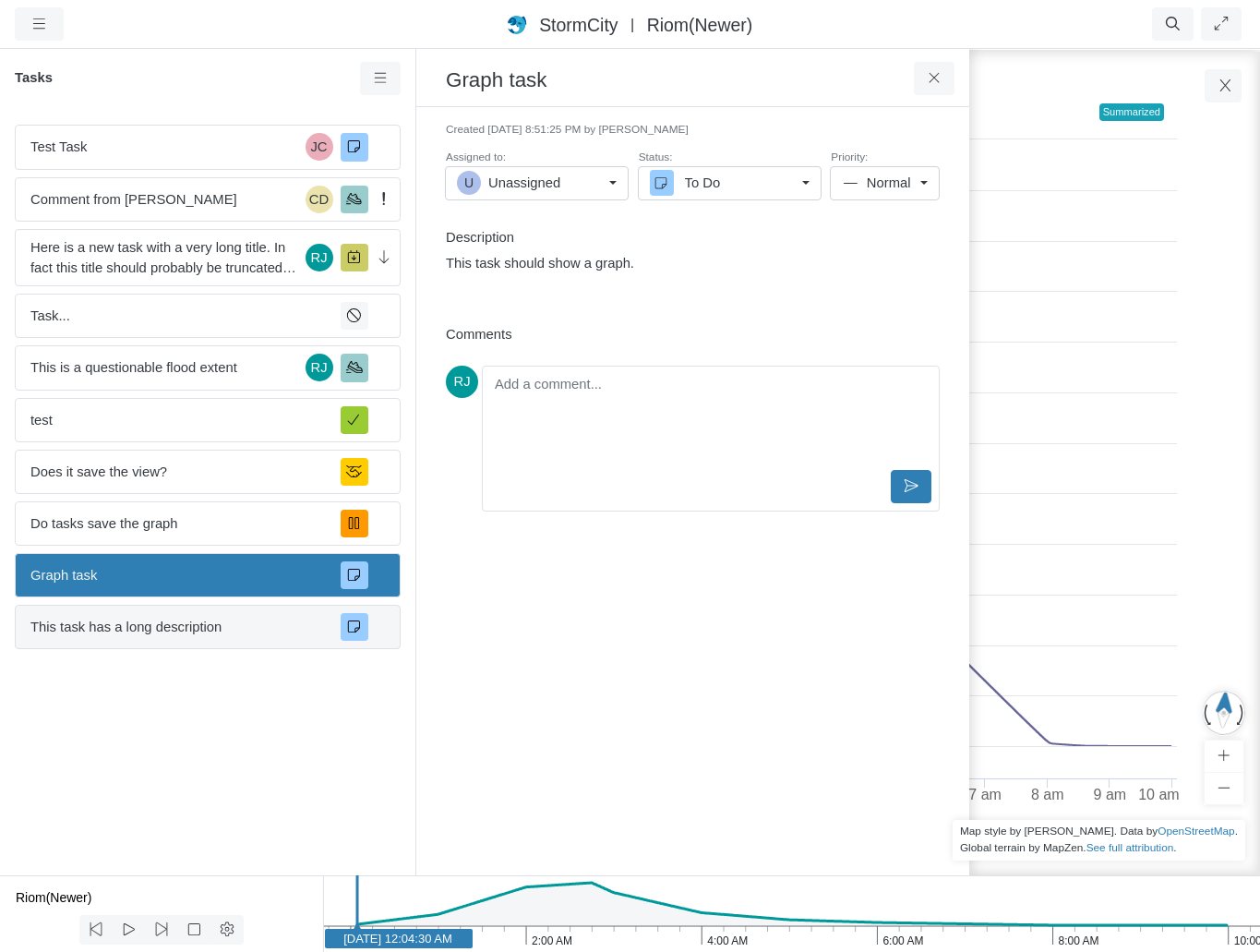
click at [170, 629] on span "This task has a long description" at bounding box center [178, 626] width 295 height 20
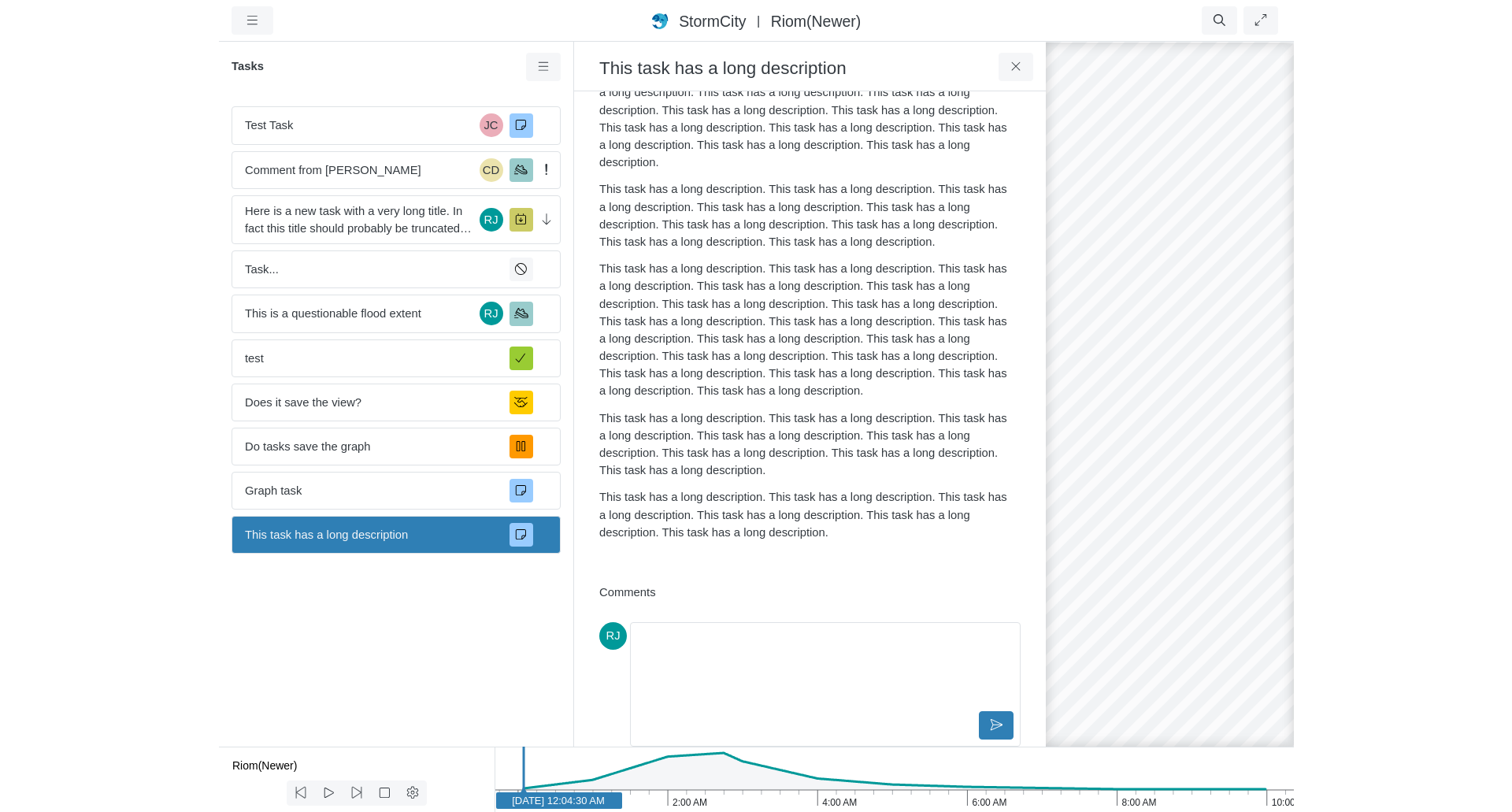
scroll to position [0, 0]
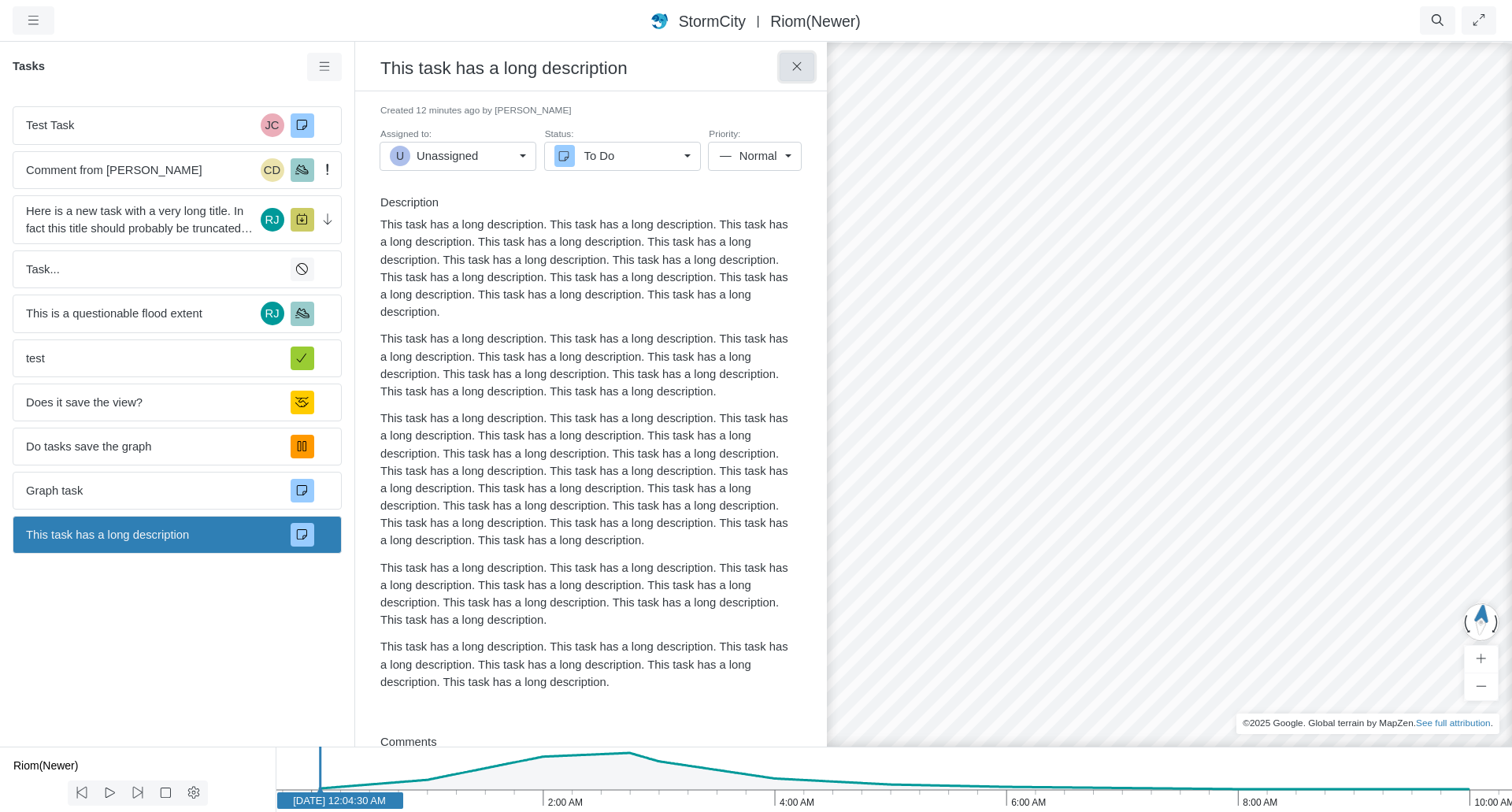
click at [803, 65] on icon at bounding box center [797, 66] width 15 height 11
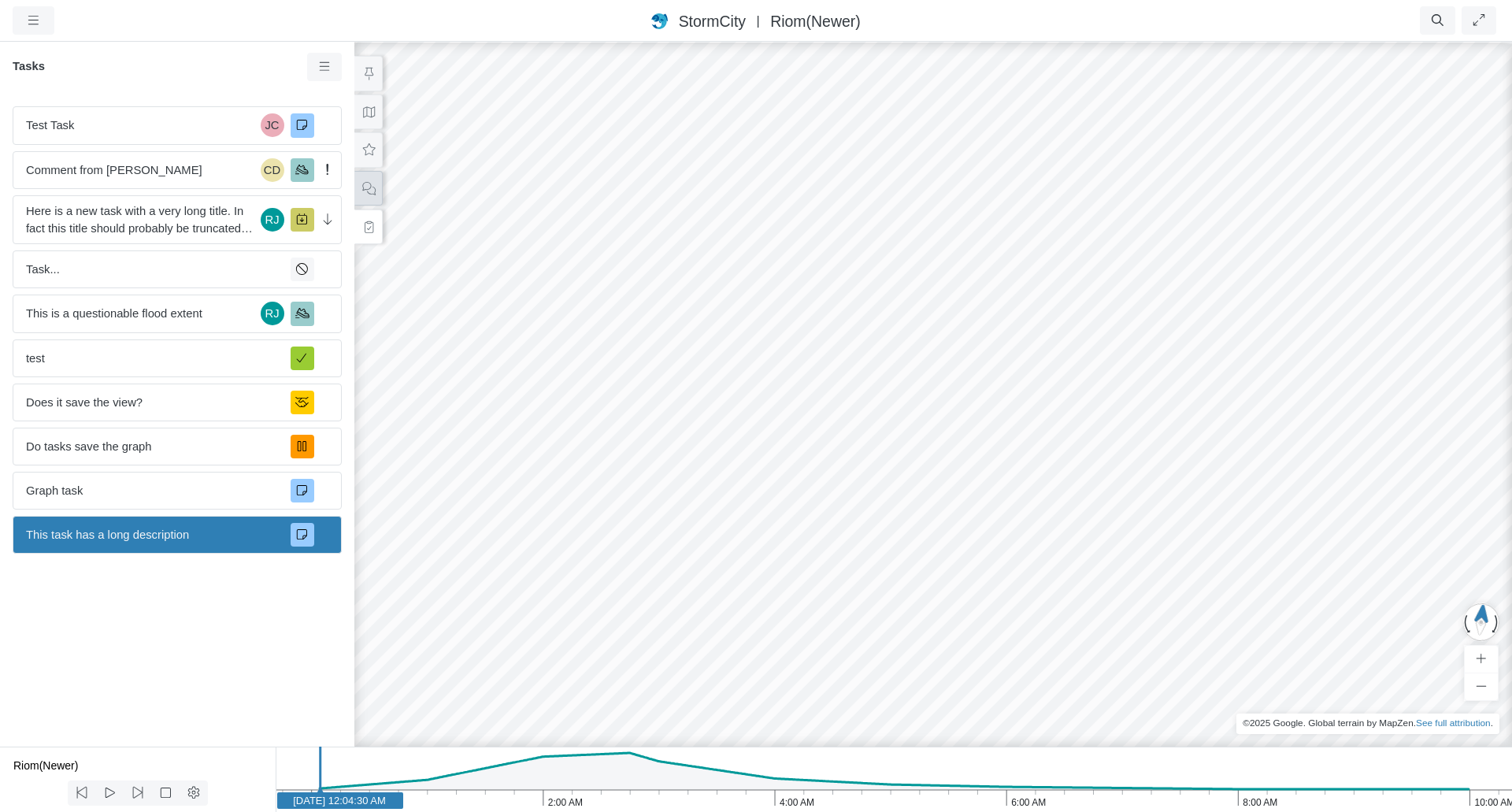
click at [372, 187] on icon at bounding box center [369, 188] width 13 height 13
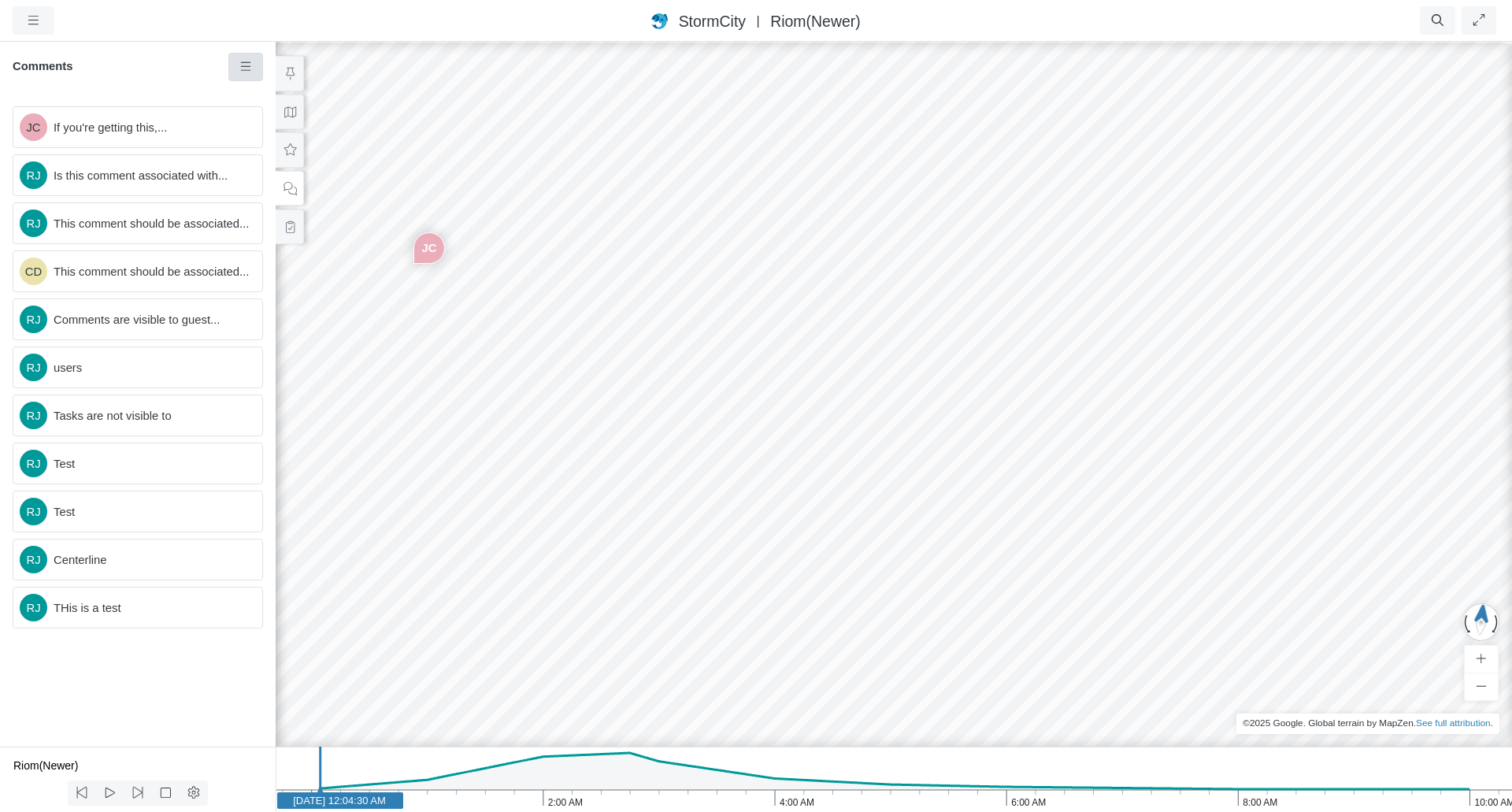
click at [246, 69] on icon at bounding box center [246, 66] width 15 height 11
click at [162, 72] on h6 "Comments" at bounding box center [120, 66] width 216 height 14
click at [857, 249] on div "JC RJ RJ CD RJ RJ RJ RJ RJ RJ" at bounding box center [894, 426] width 1512 height 772
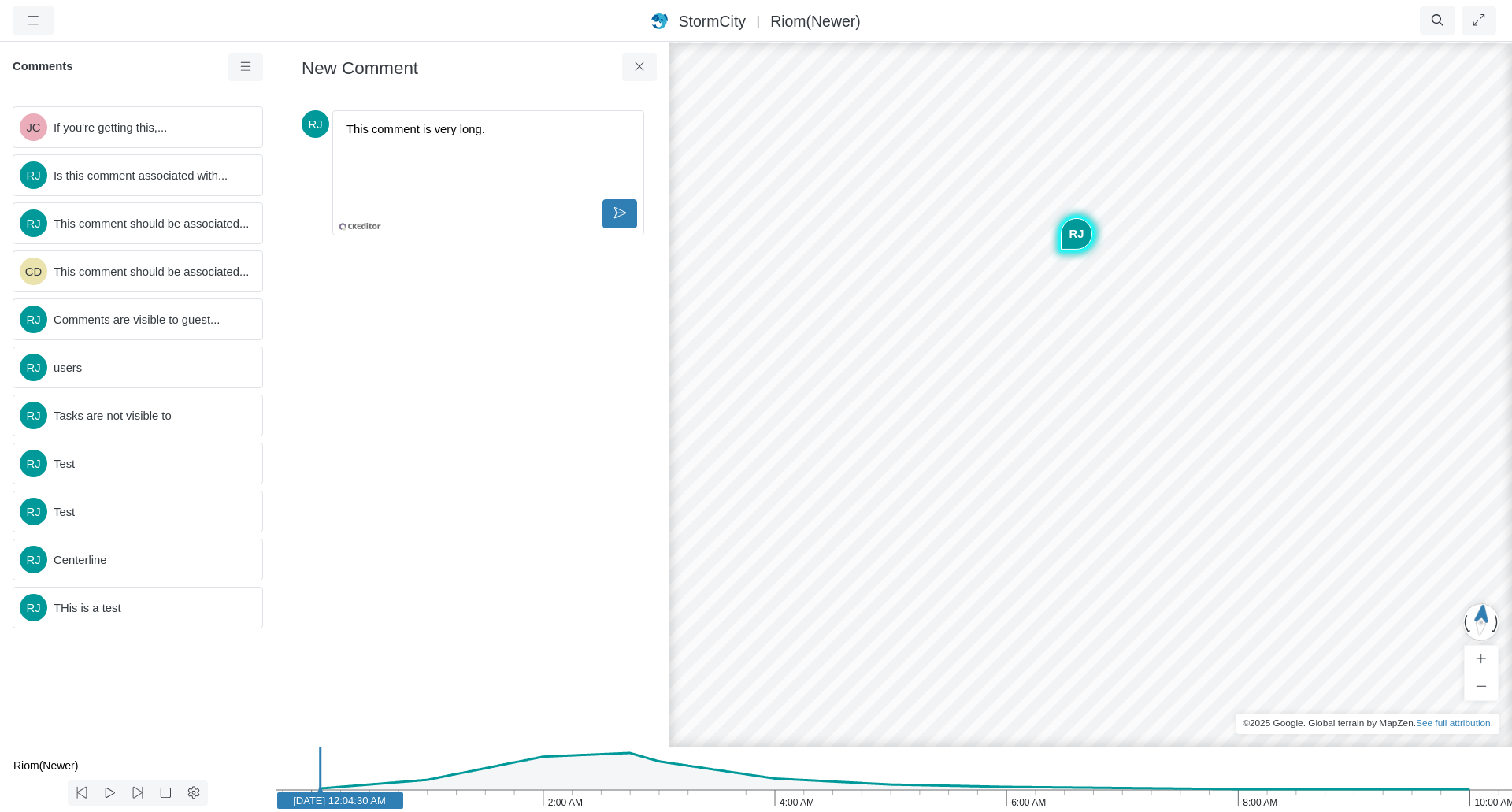
drag, startPoint x: 529, startPoint y: 132, endPoint x: 341, endPoint y: 124, distance: 188.2
click at [341, 124] on div "This comment is very long." at bounding box center [488, 156] width 298 height 79
copy p "This comment is very long."
click at [529, 128] on p "This comment is very long." at bounding box center [488, 128] width 284 height 17
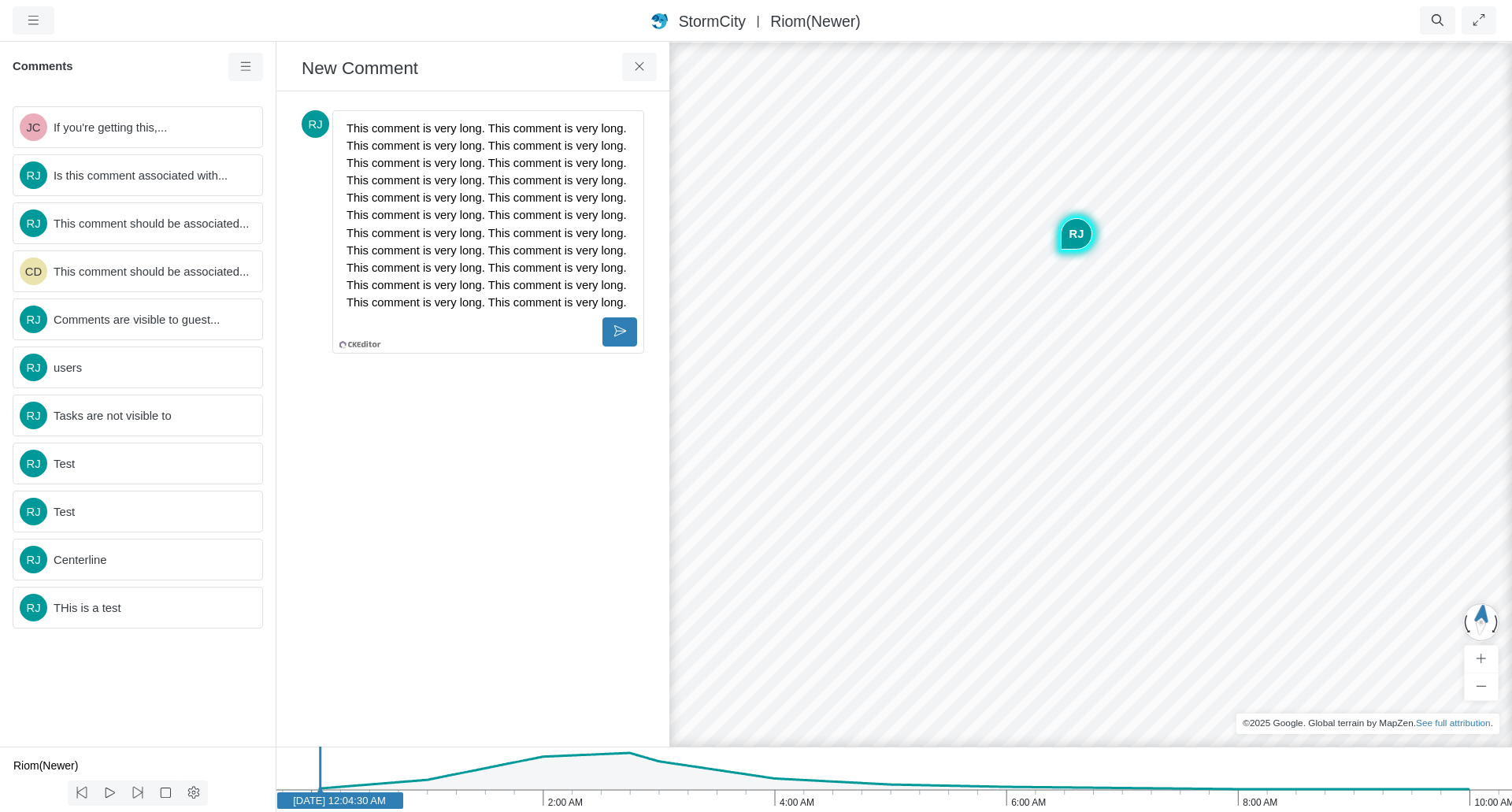
scroll to position [159, 0]
click at [624, 334] on icon at bounding box center [620, 331] width 15 height 11
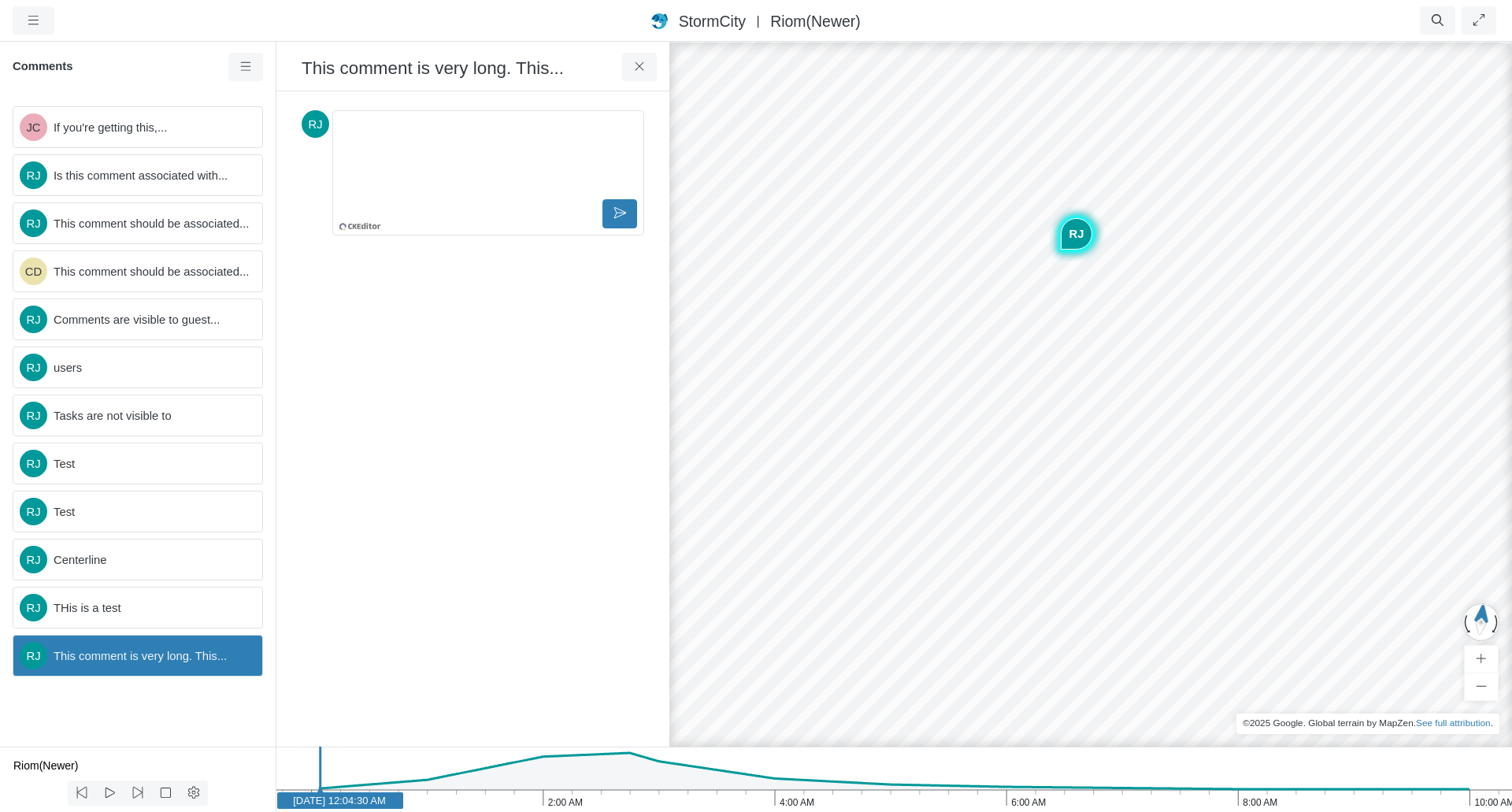
scroll to position [0, 0]
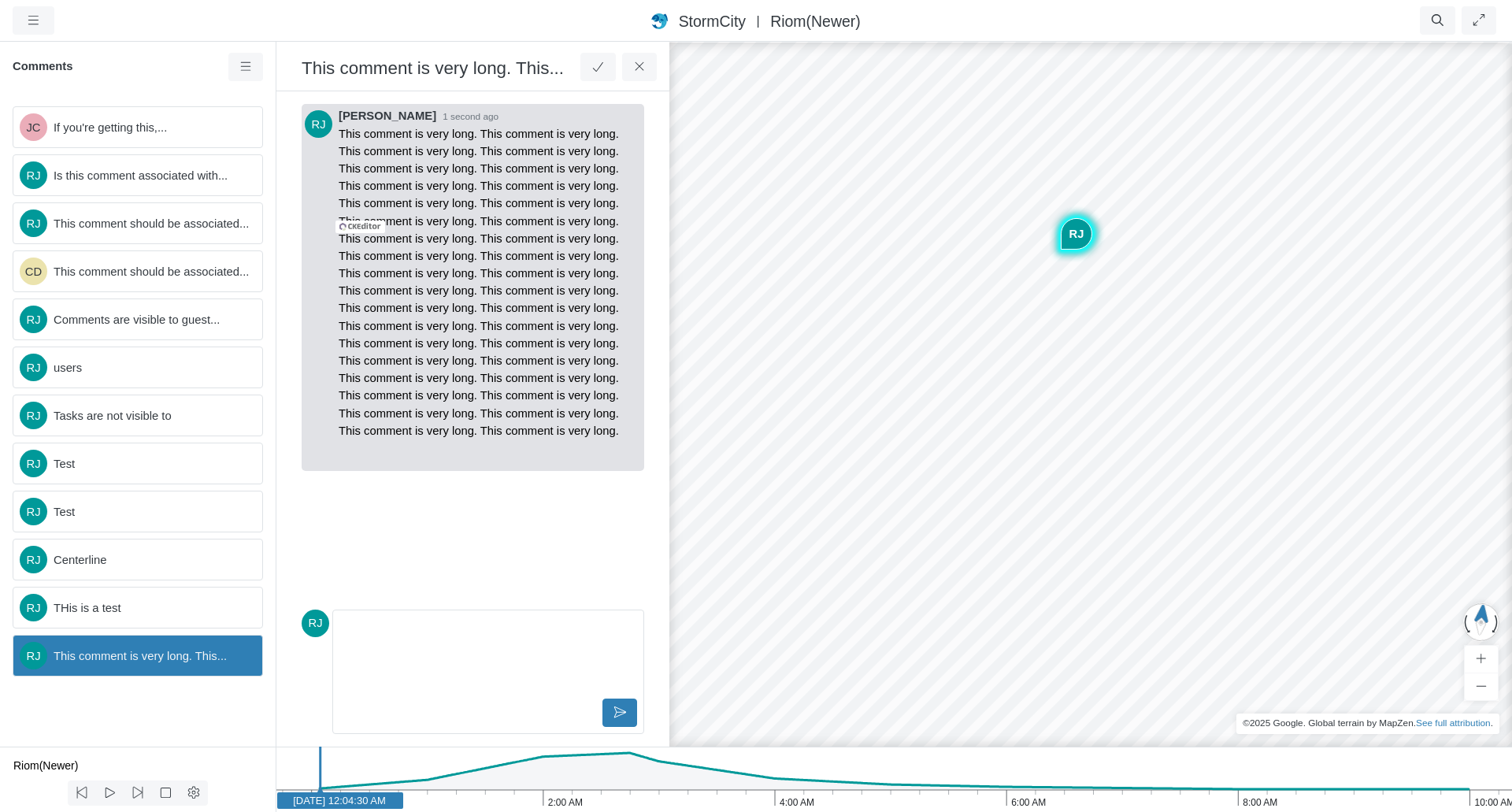
click at [533, 674] on div "Editor editing area: main" at bounding box center [488, 656] width 298 height 79
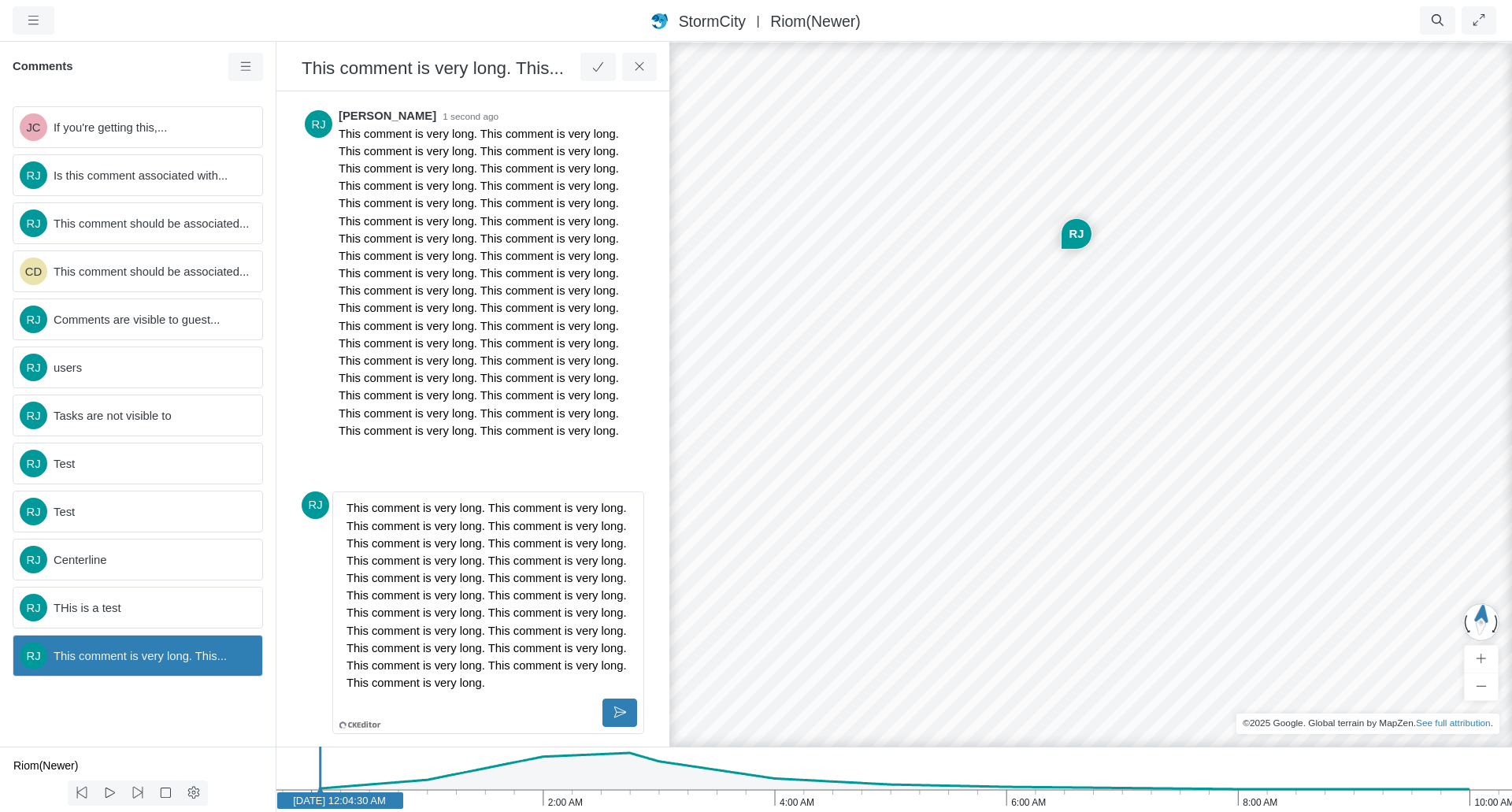
scroll to position [89, 0]
click at [617, 710] on icon at bounding box center [620, 712] width 15 height 11
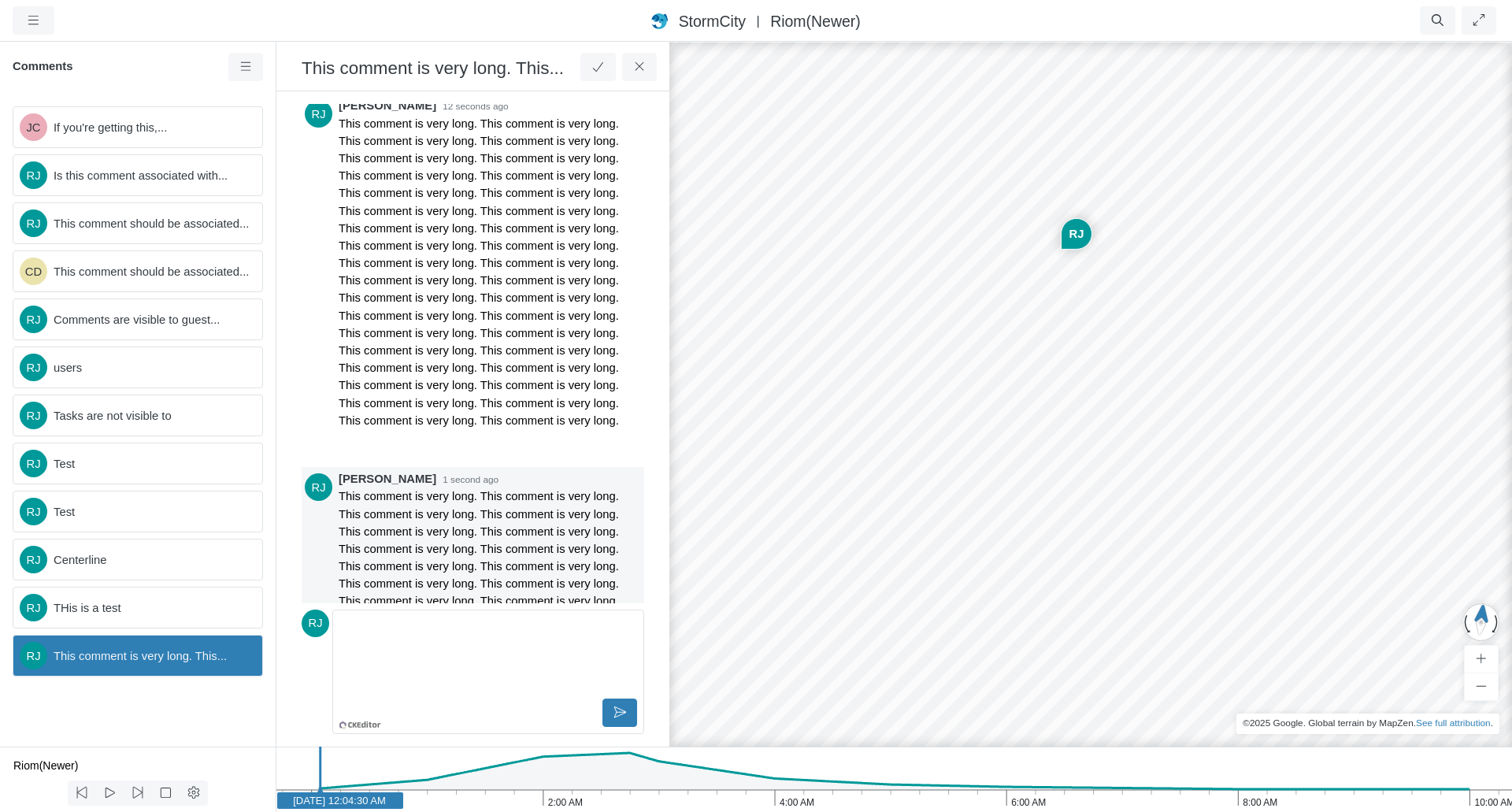
scroll to position [0, 0]
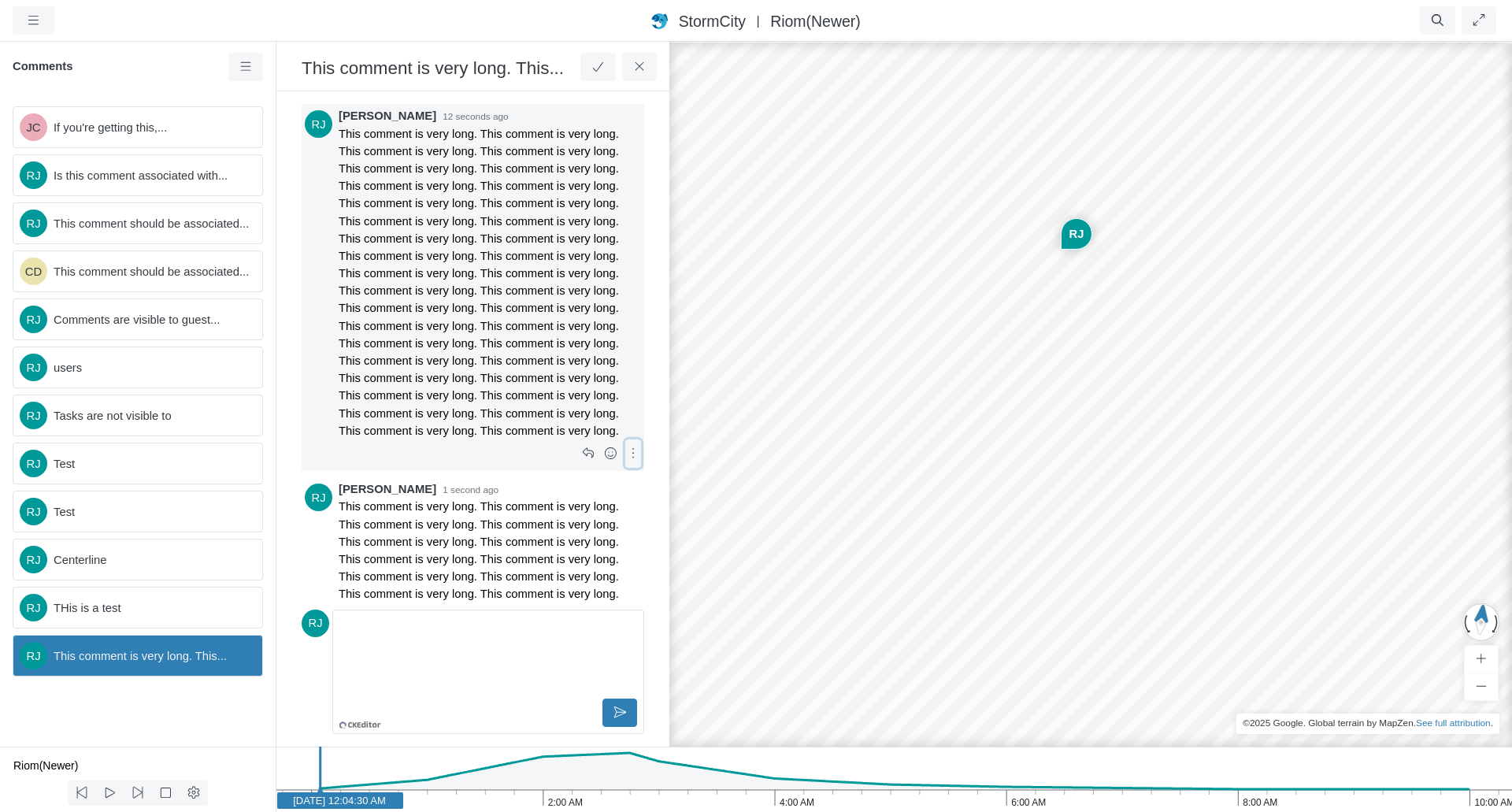
click at [626, 454] on icon at bounding box center [634, 453] width 15 height 11
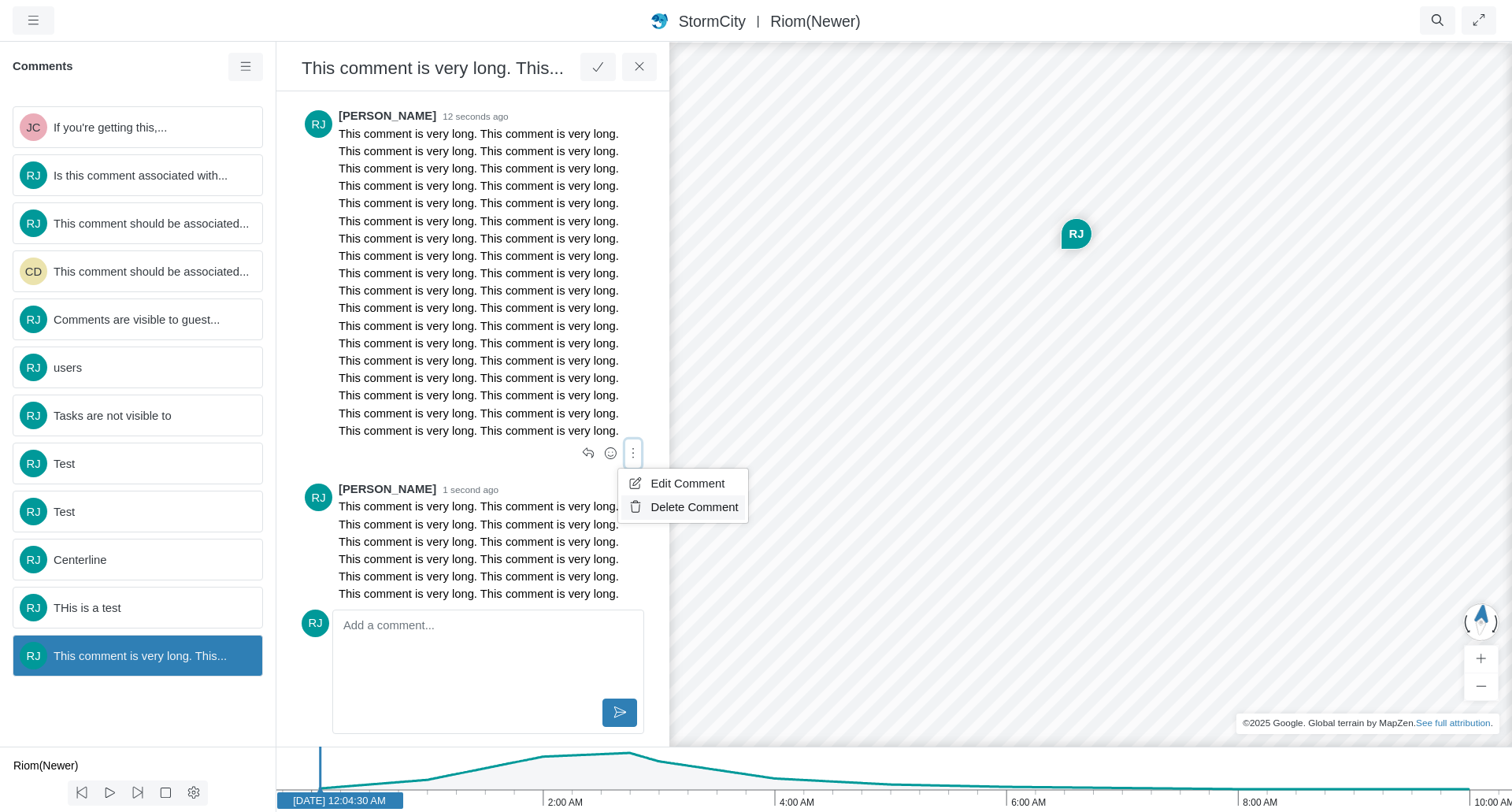
click at [667, 505] on span "Delete Comment" at bounding box center [694, 506] width 87 height 12
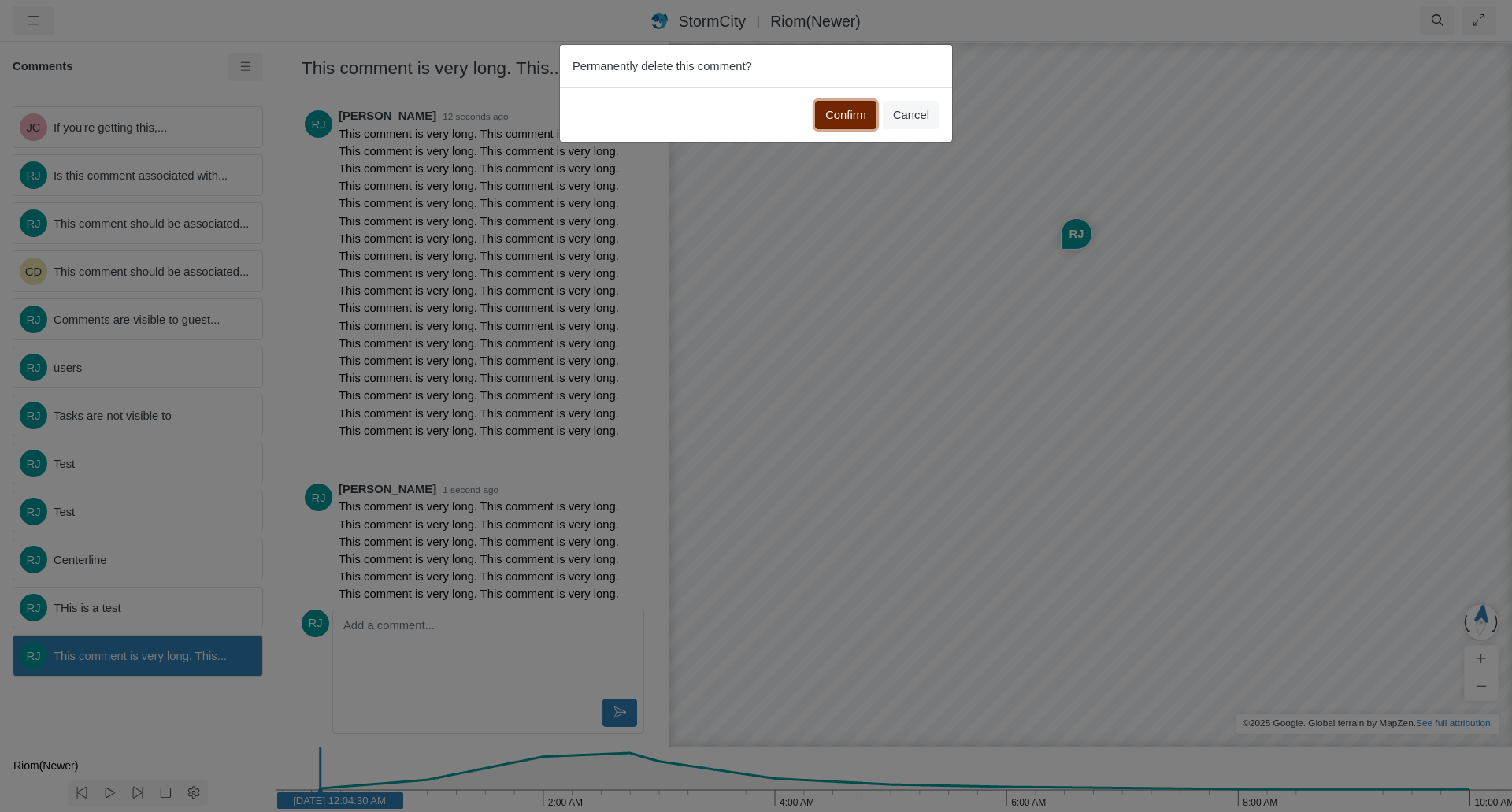
click at [858, 115] on button "Confirm" at bounding box center [846, 114] width 61 height 29
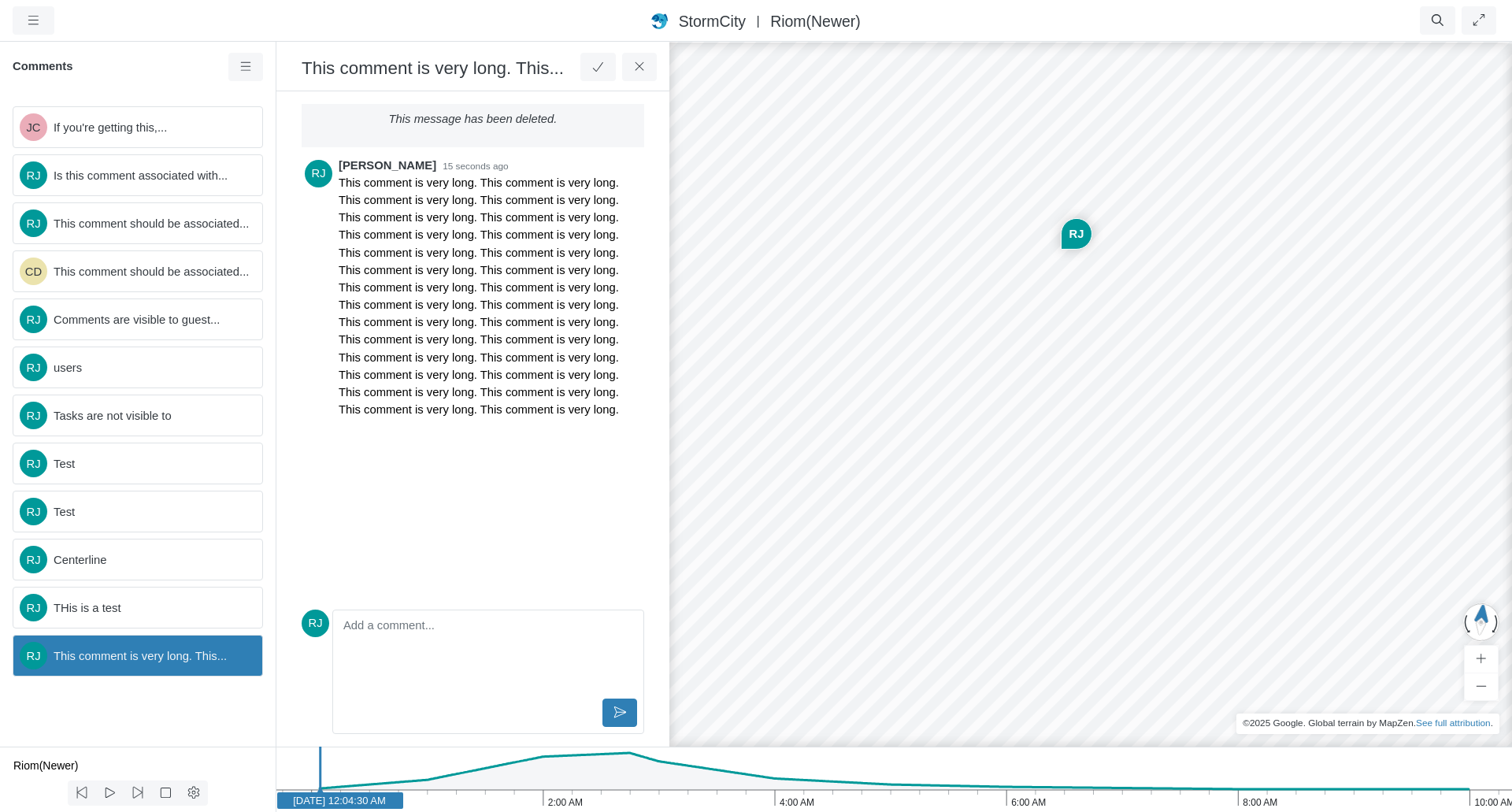
click at [594, 126] on div "This message has been deleted." at bounding box center [473, 125] width 343 height 43
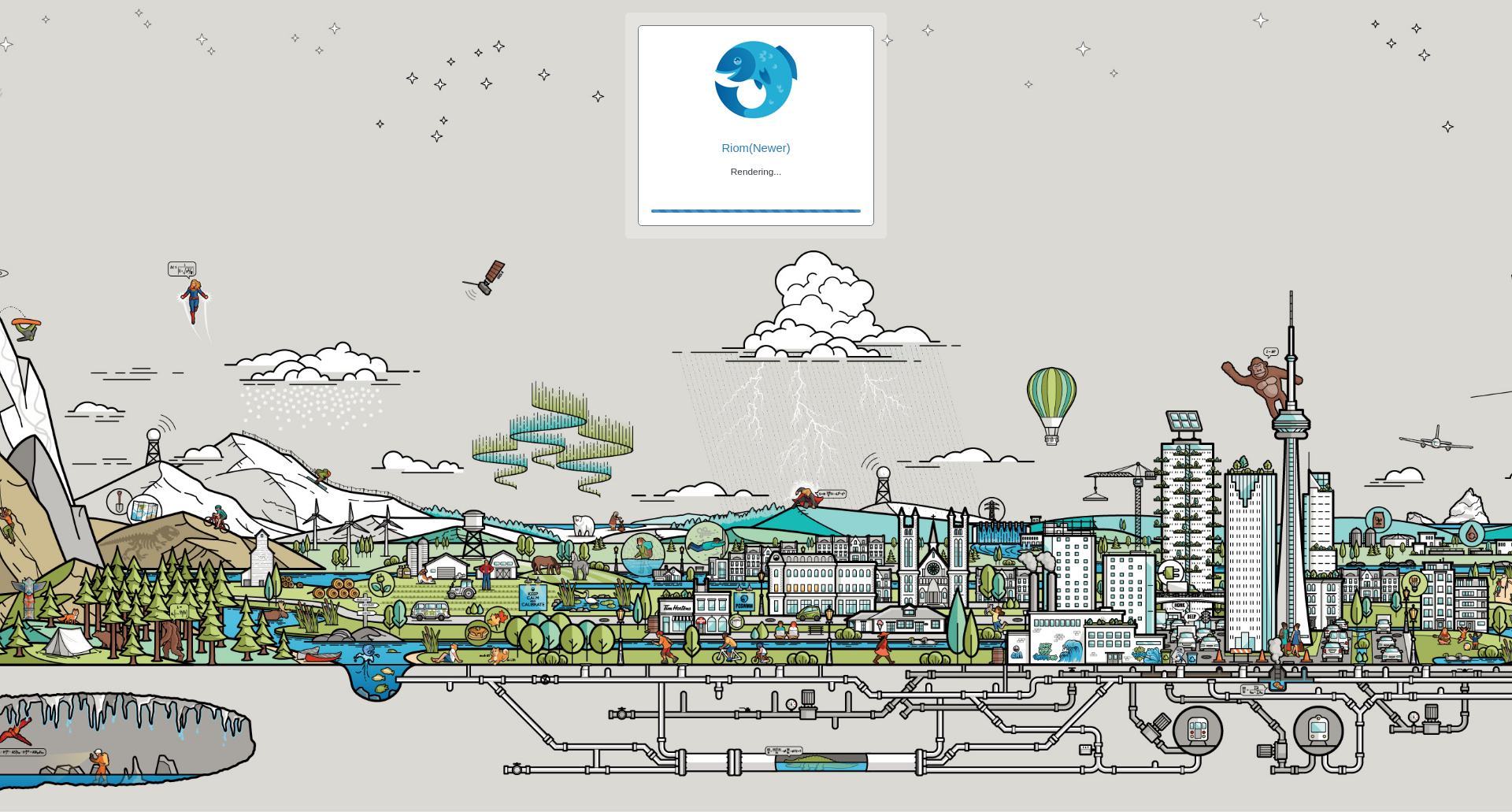
checkbox input "true"
checkbox input "false"
checkbox input "true"
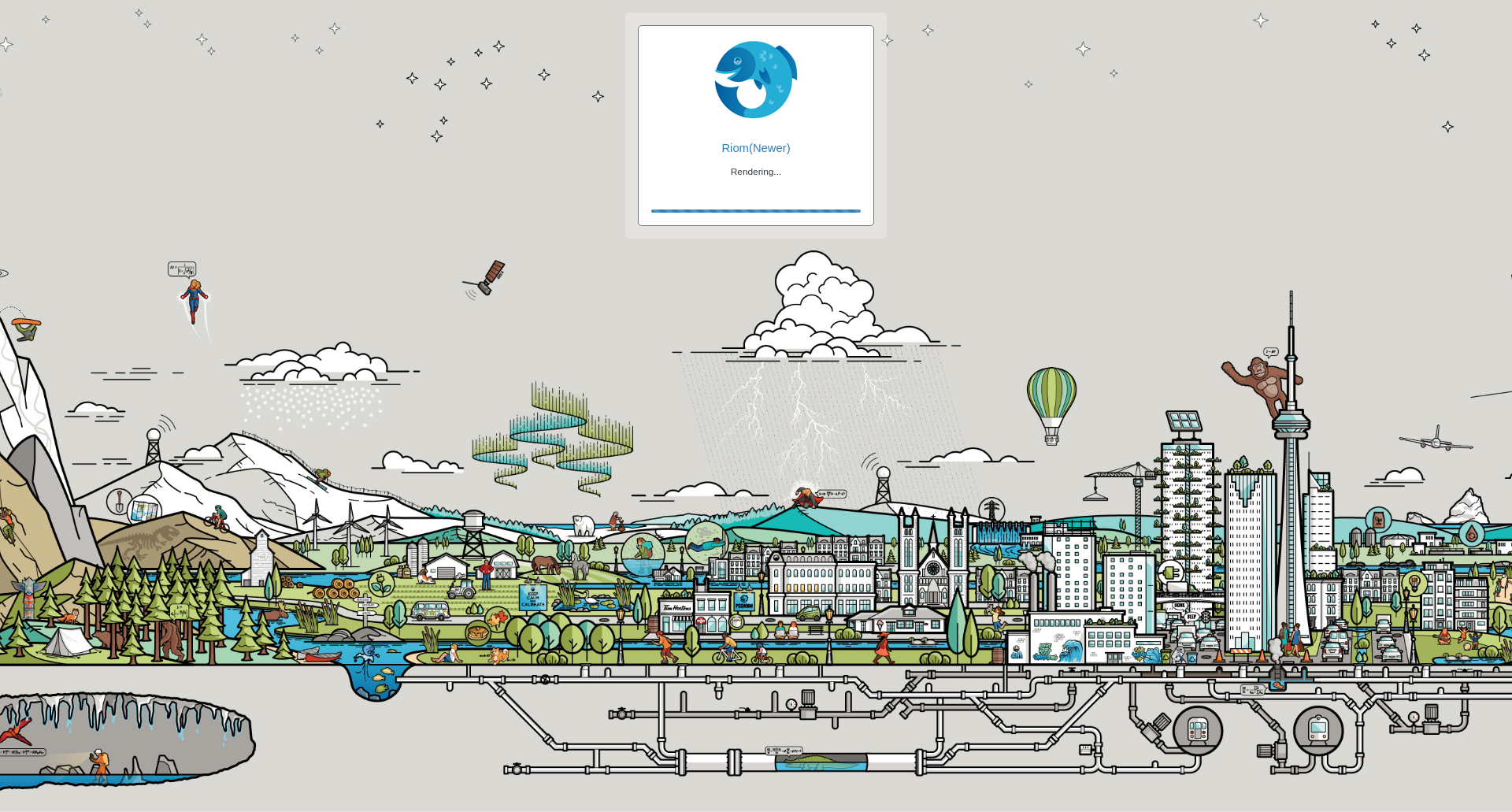
checkbox input "true"
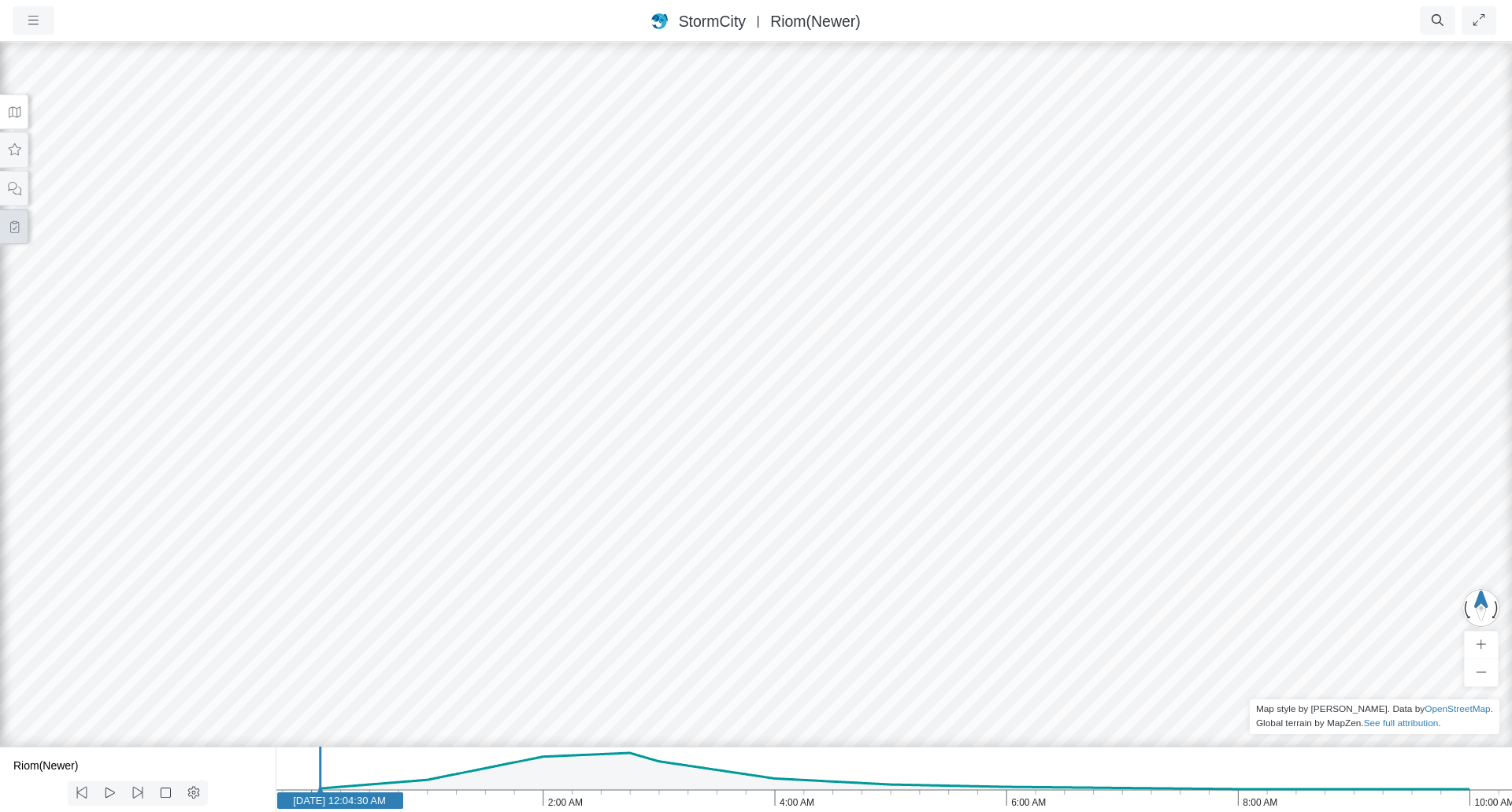
click at [12, 232] on button at bounding box center [14, 227] width 29 height 35
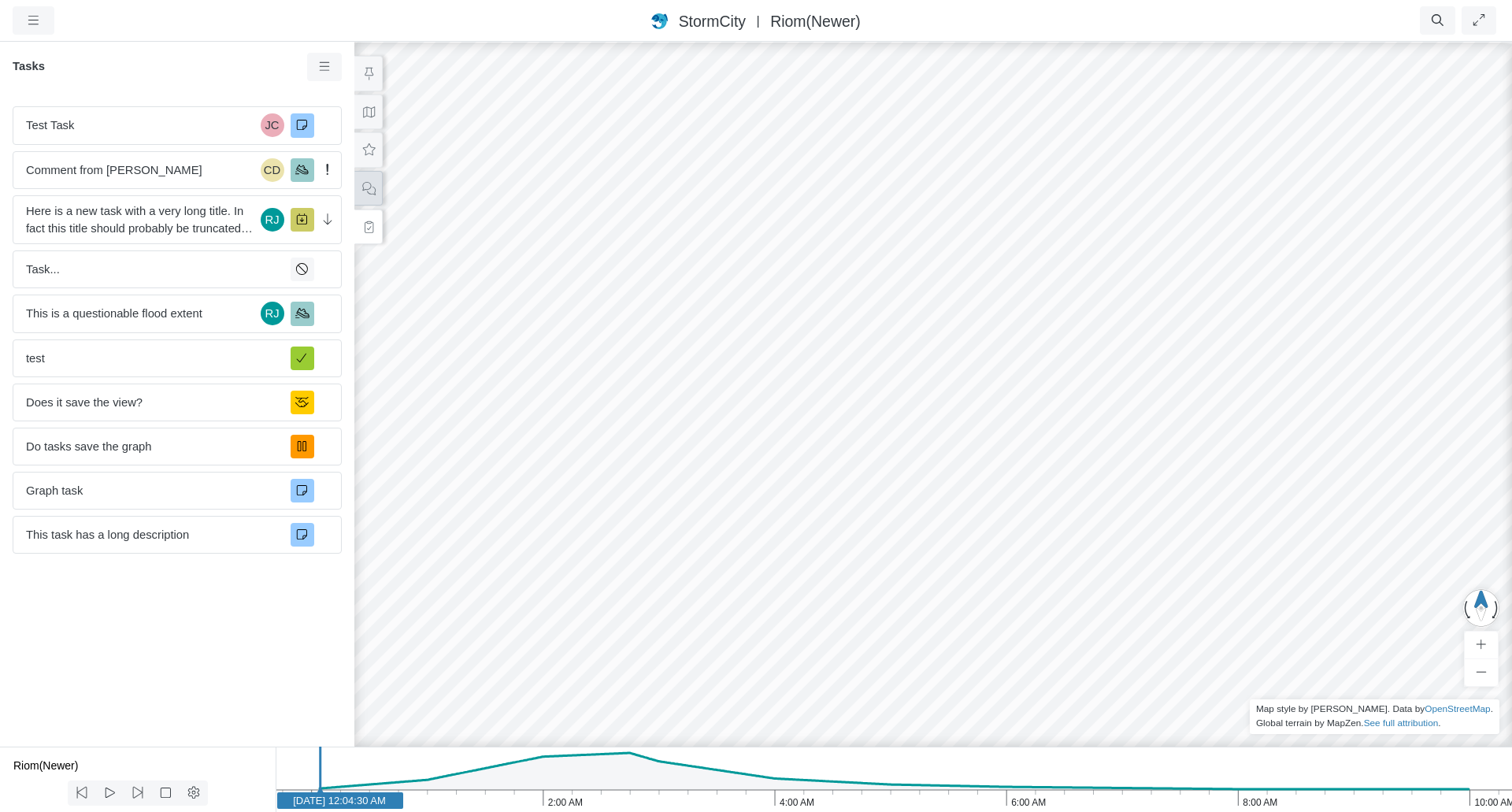
click at [377, 195] on button at bounding box center [368, 188] width 29 height 35
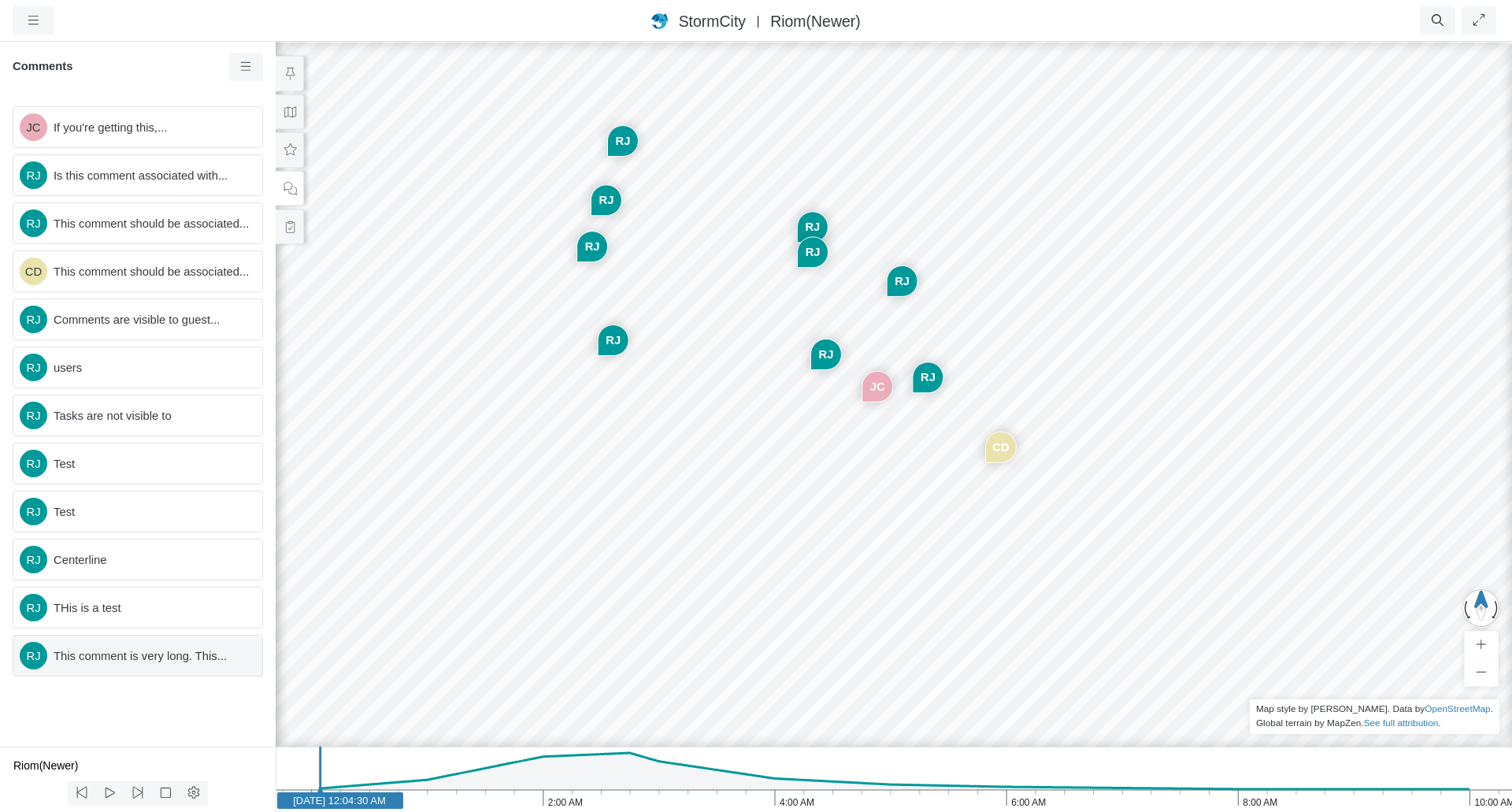
click at [170, 658] on span "This comment is very long. This..." at bounding box center [151, 656] width 196 height 17
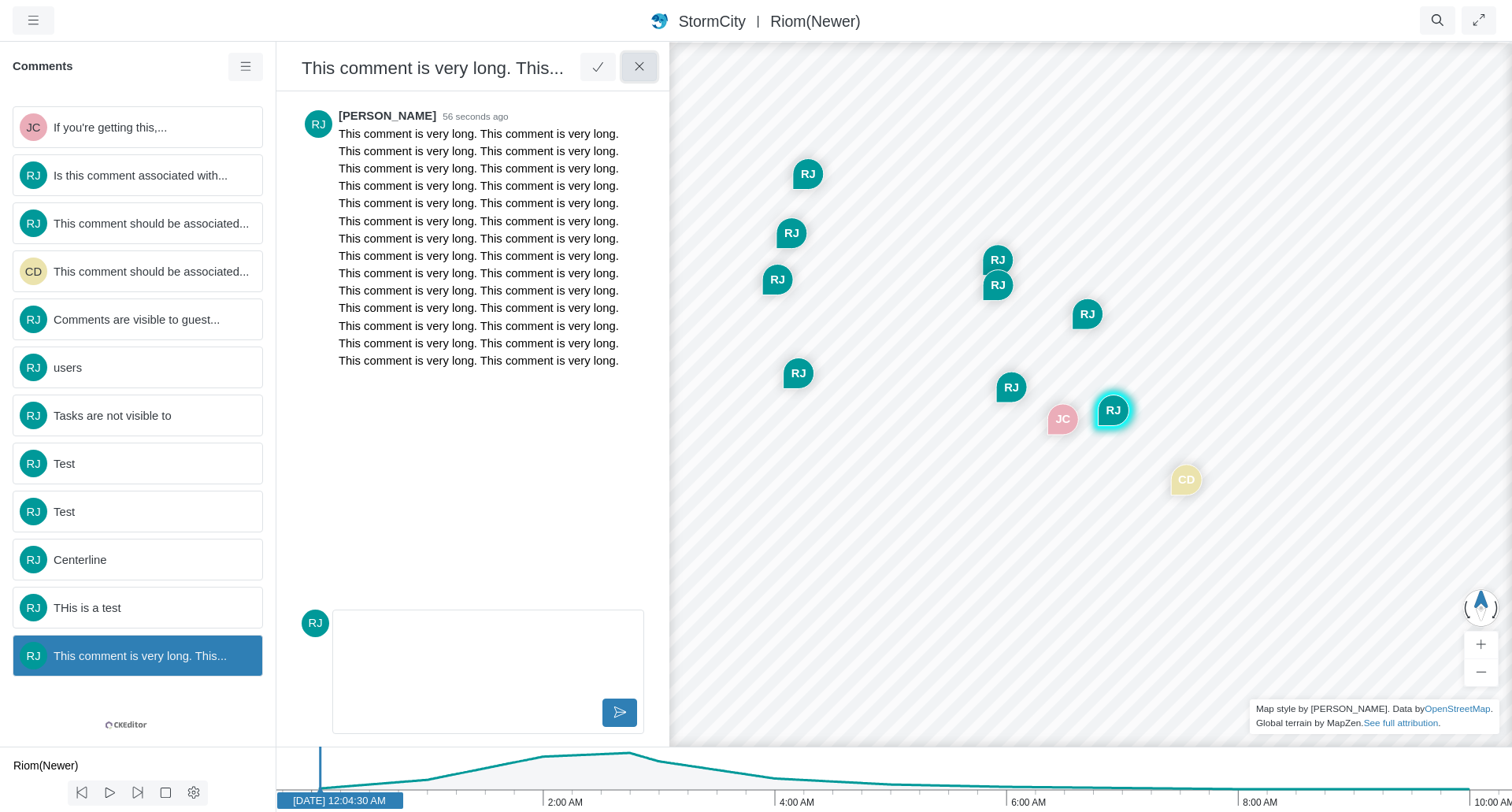
click at [646, 63] on icon at bounding box center [639, 66] width 15 height 11
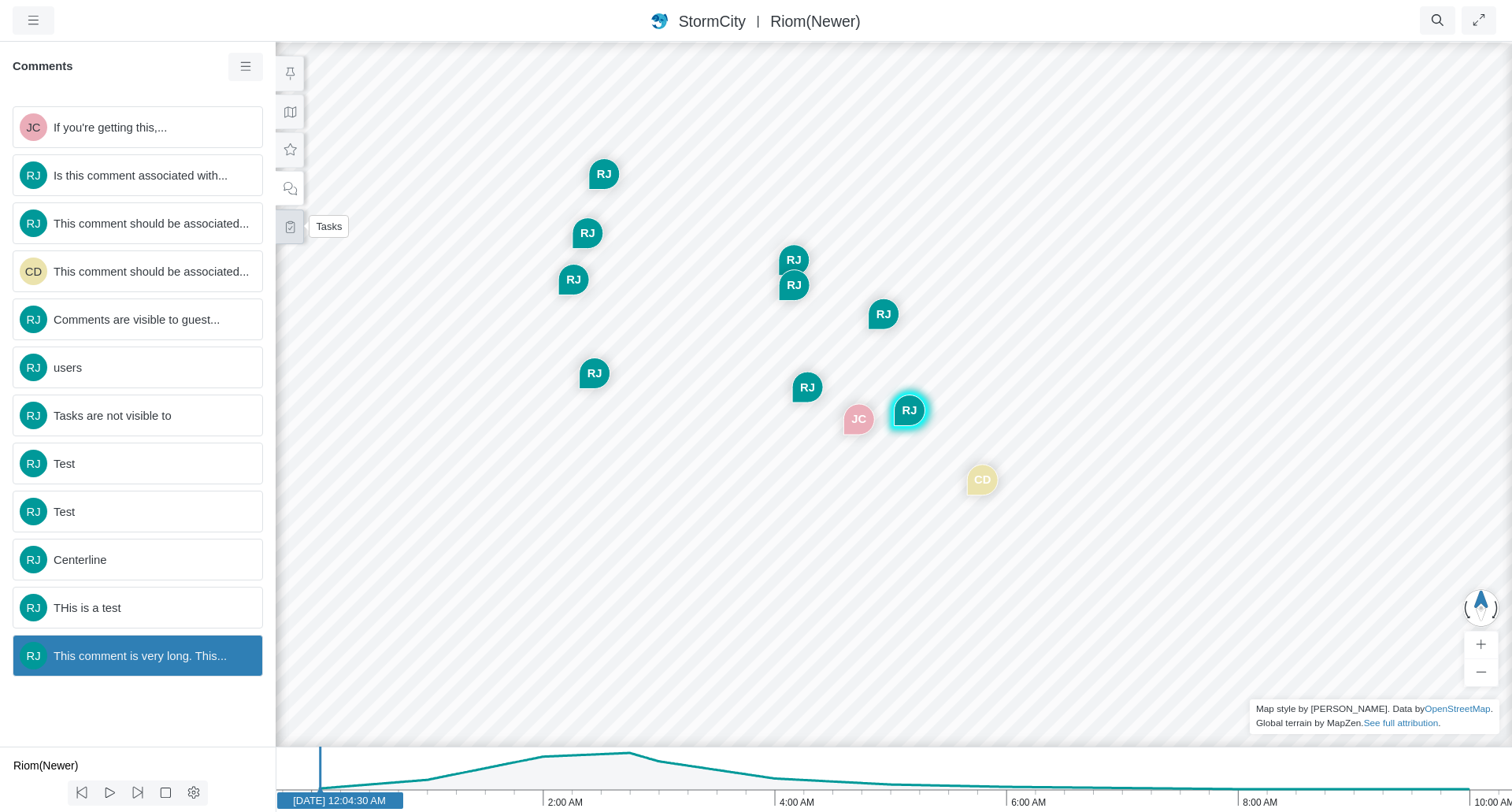
click at [288, 224] on icon at bounding box center [290, 227] width 15 height 11
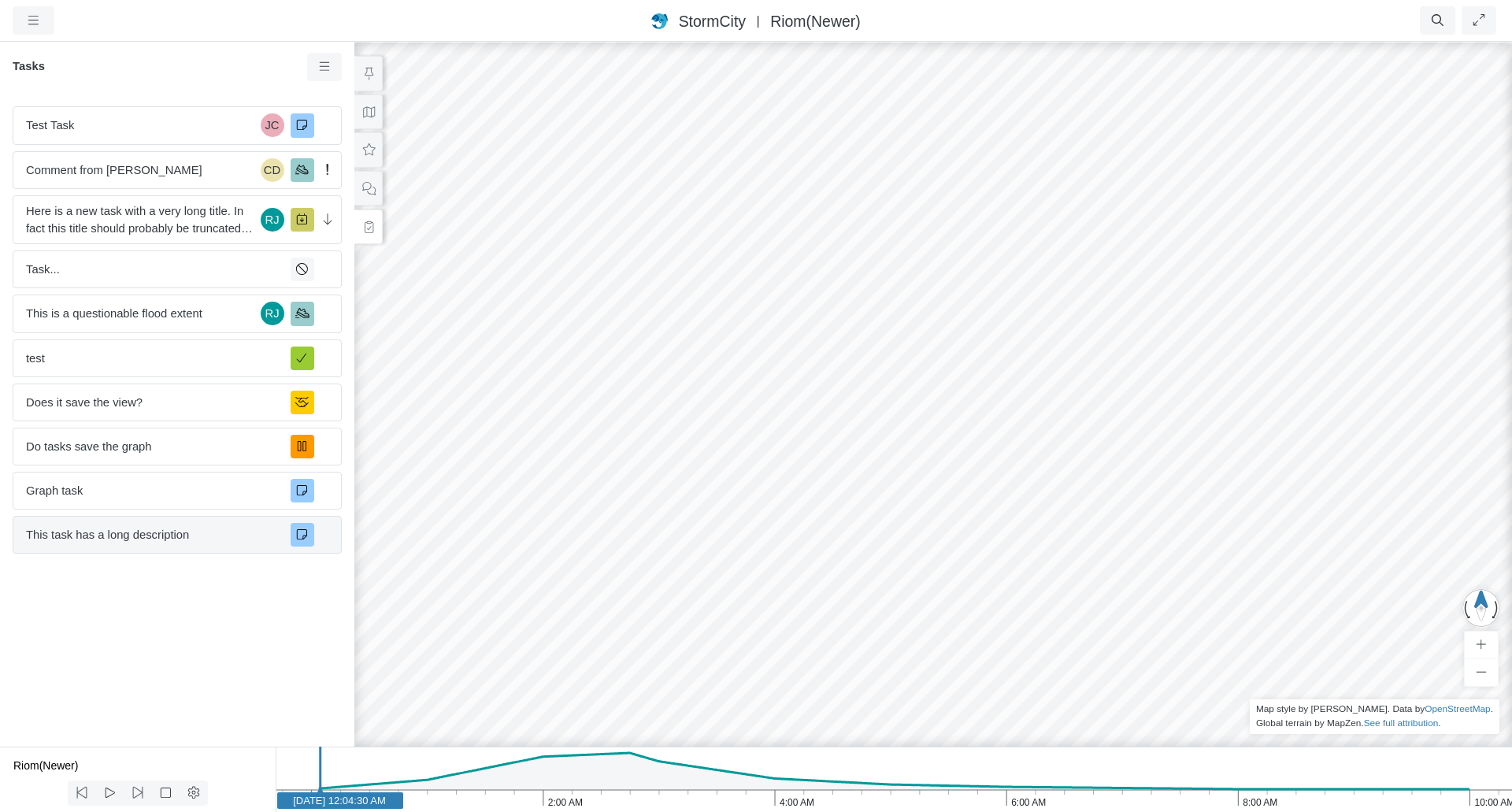
click at [155, 536] on span "This task has a long description" at bounding box center [152, 534] width 252 height 17
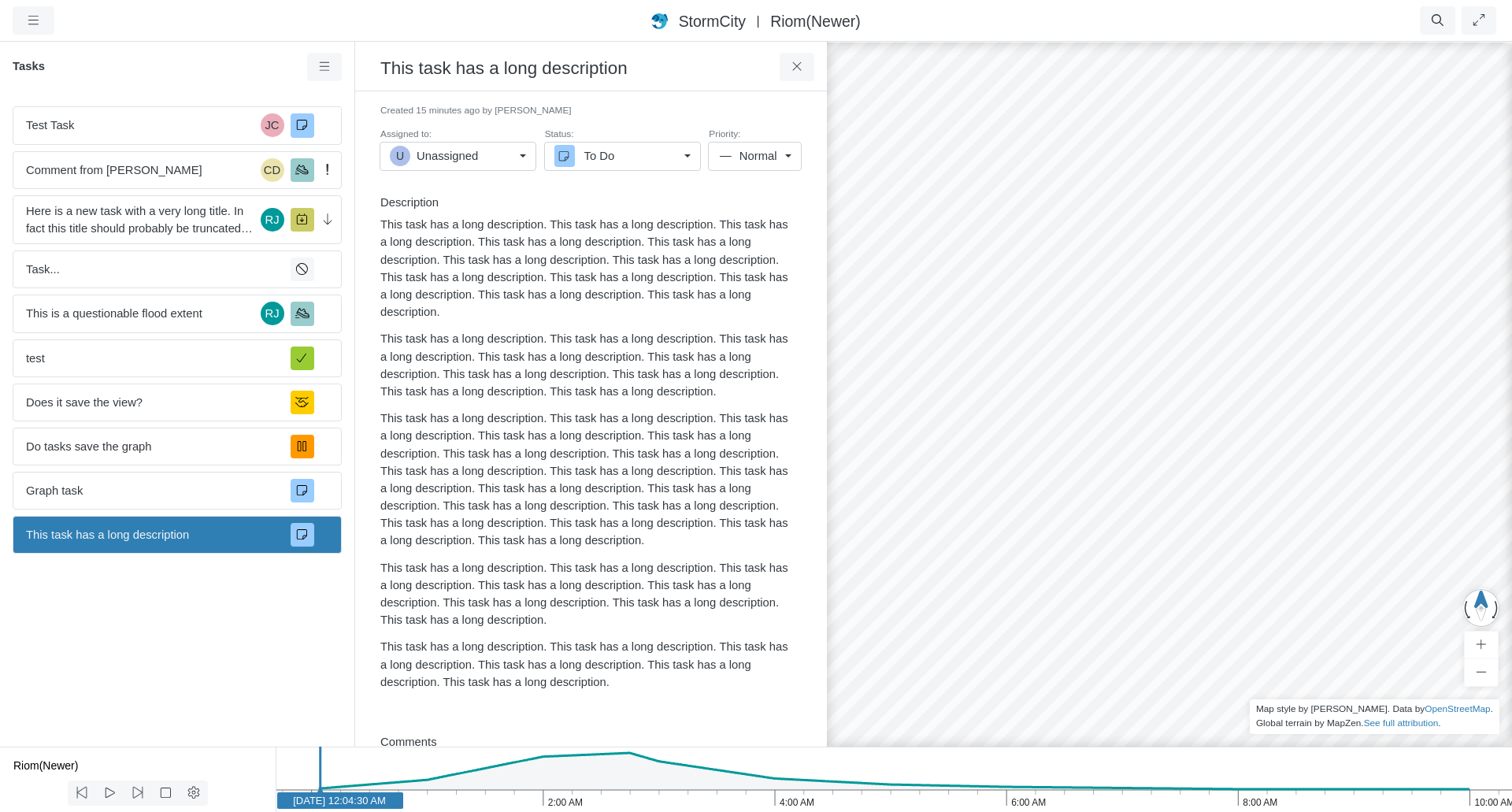
scroll to position [333, 0]
click at [164, 487] on span "Graph task" at bounding box center [152, 490] width 252 height 17
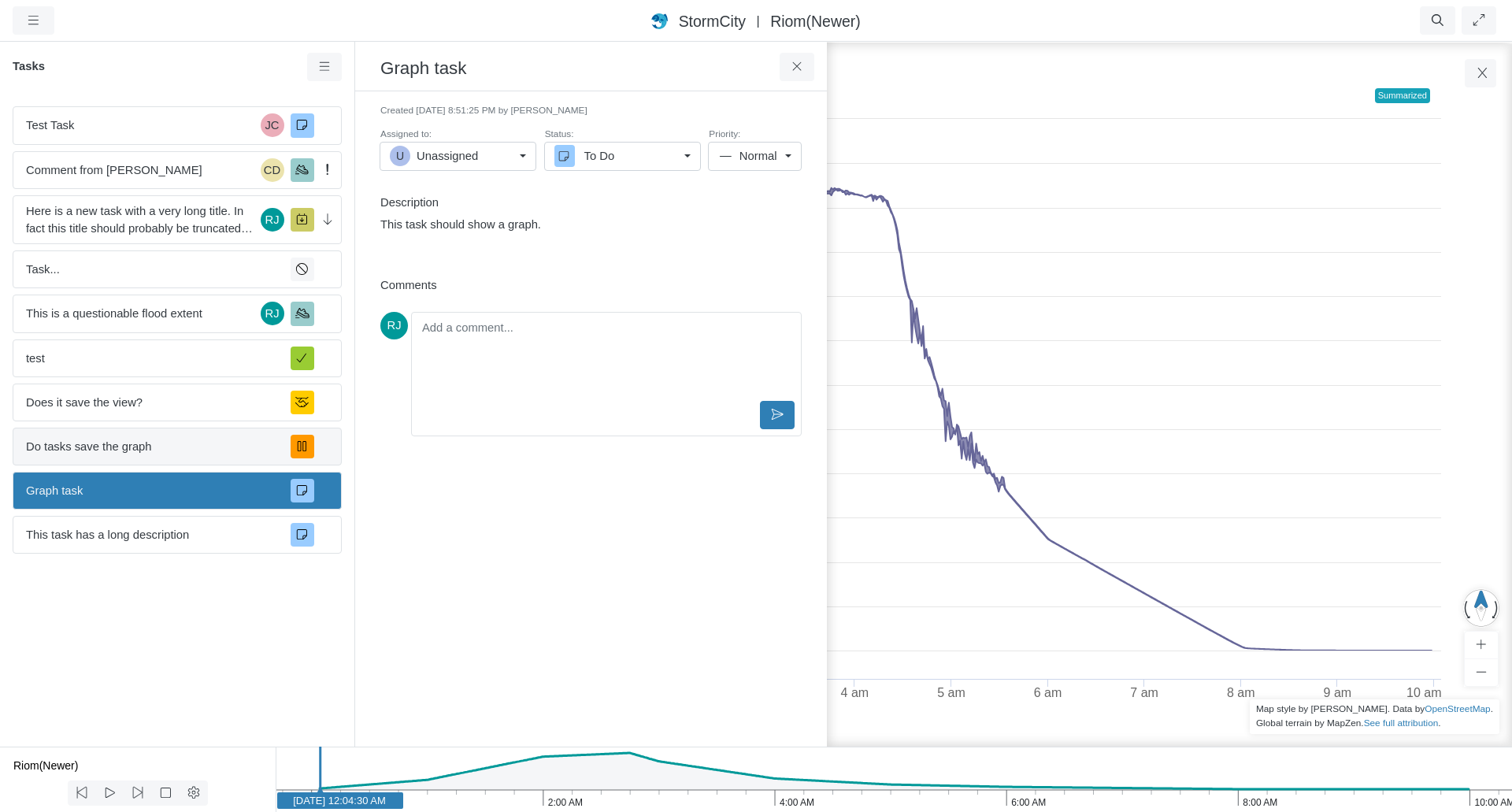
click at [168, 445] on span "Do tasks save the graph" at bounding box center [152, 446] width 252 height 17
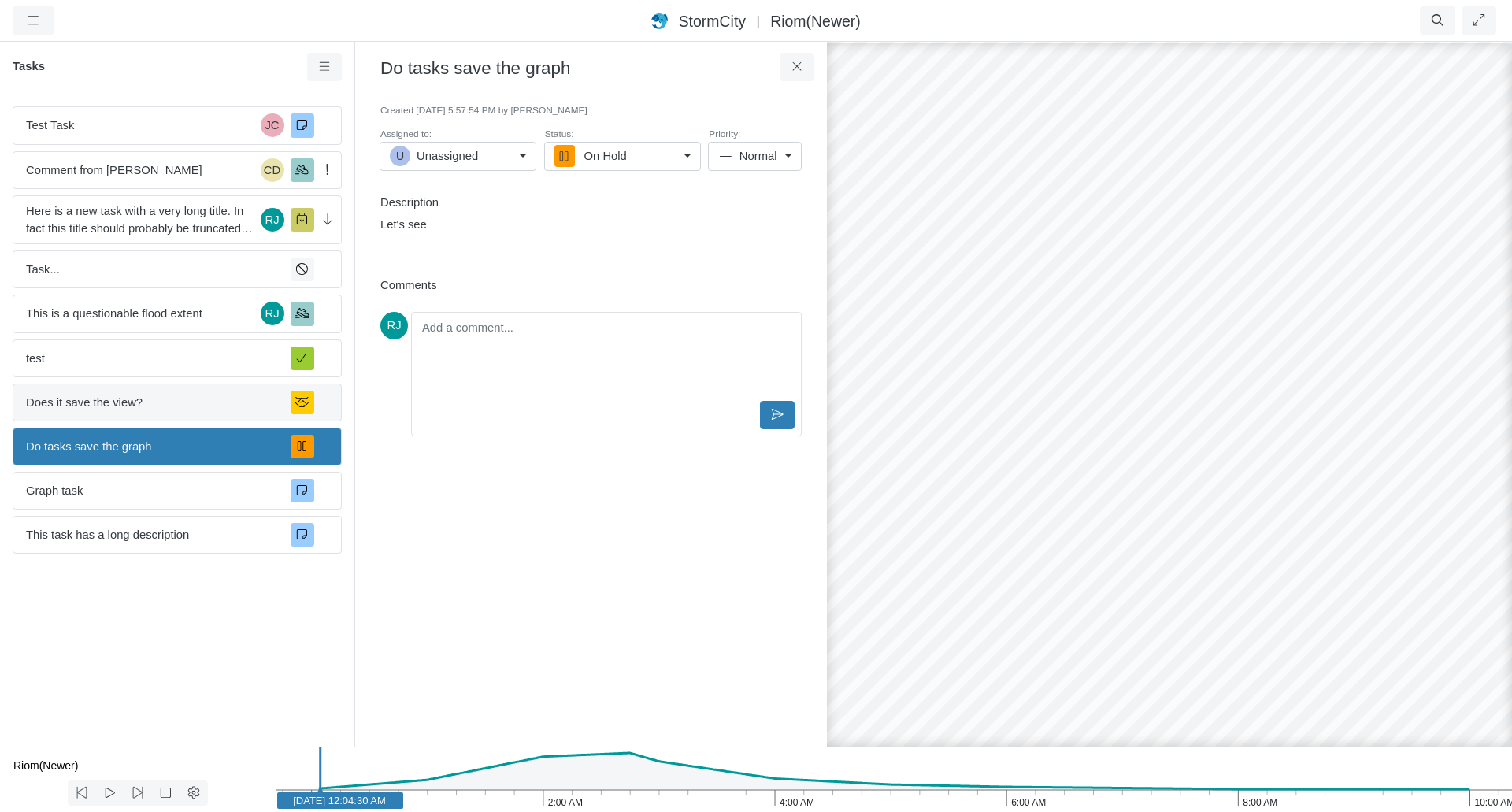
click at [167, 405] on span "Does it save the view?" at bounding box center [152, 402] width 252 height 17
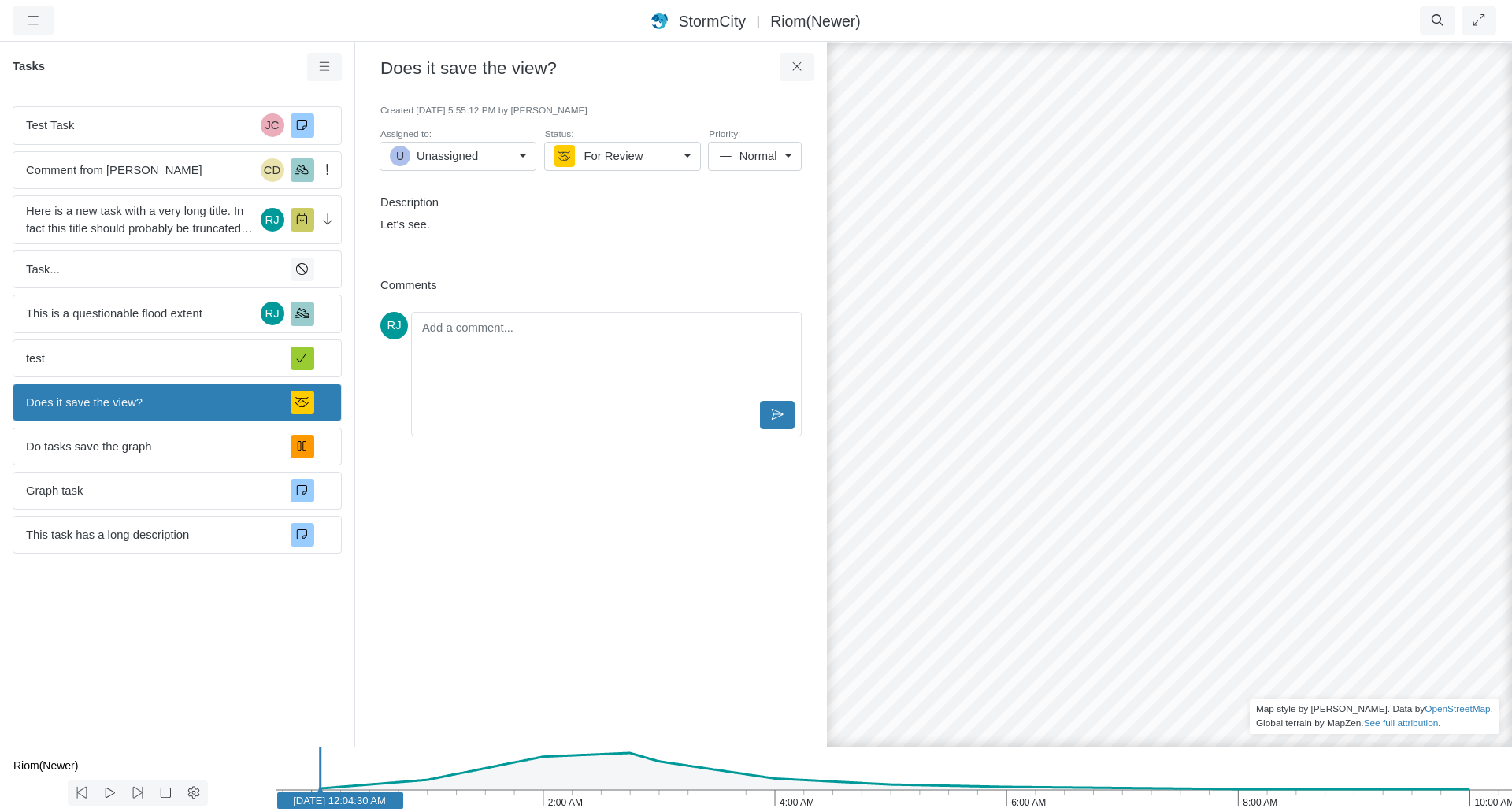
click at [1123, 21] on div "StormCity USA East | Riom(Newer)" at bounding box center [756, 21] width 882 height 23
click at [172, 216] on span "Here is a new task with a very long title. In fact this title should probably b…" at bounding box center [140, 219] width 228 height 34
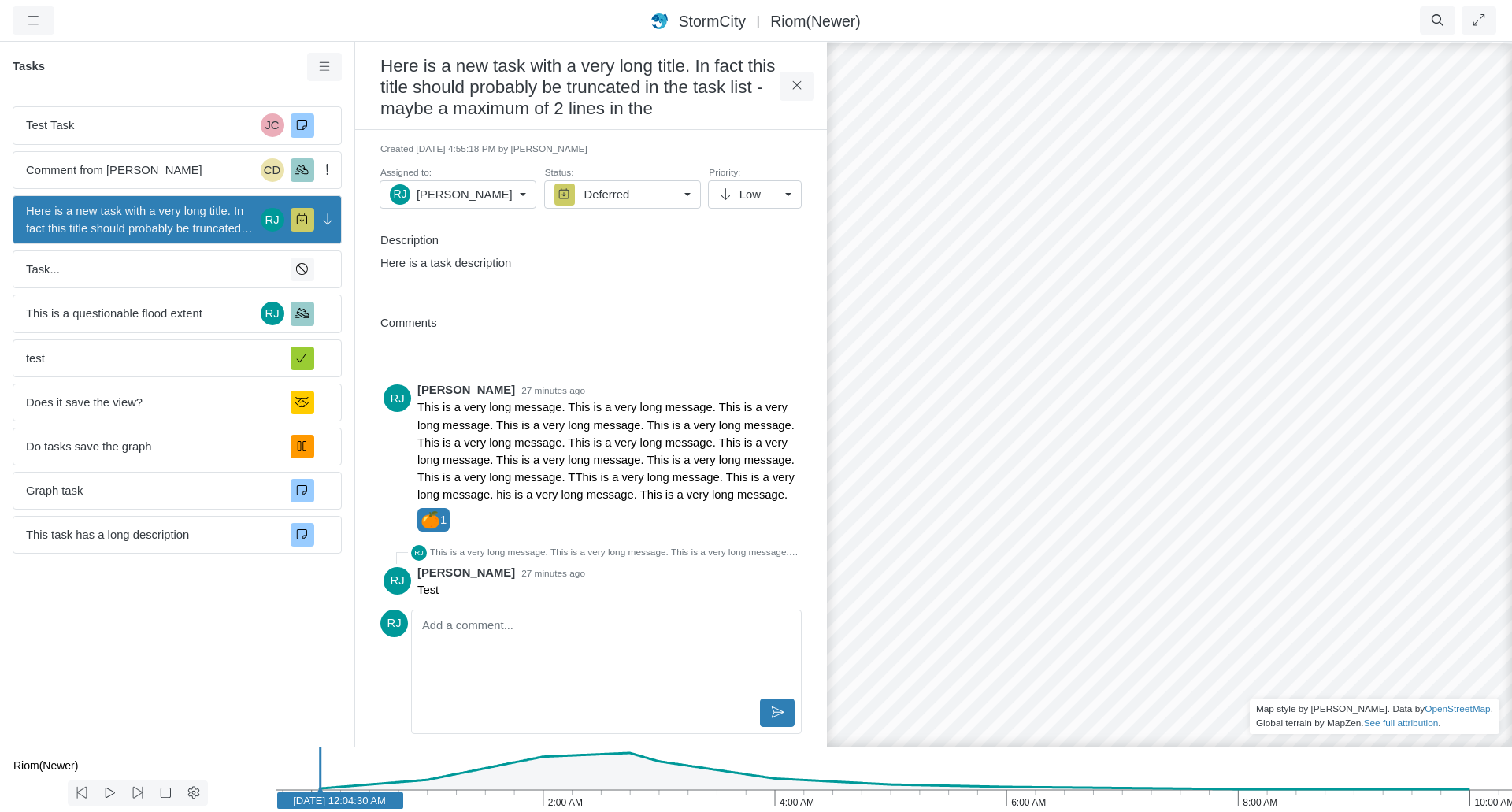
scroll to position [95, 0]
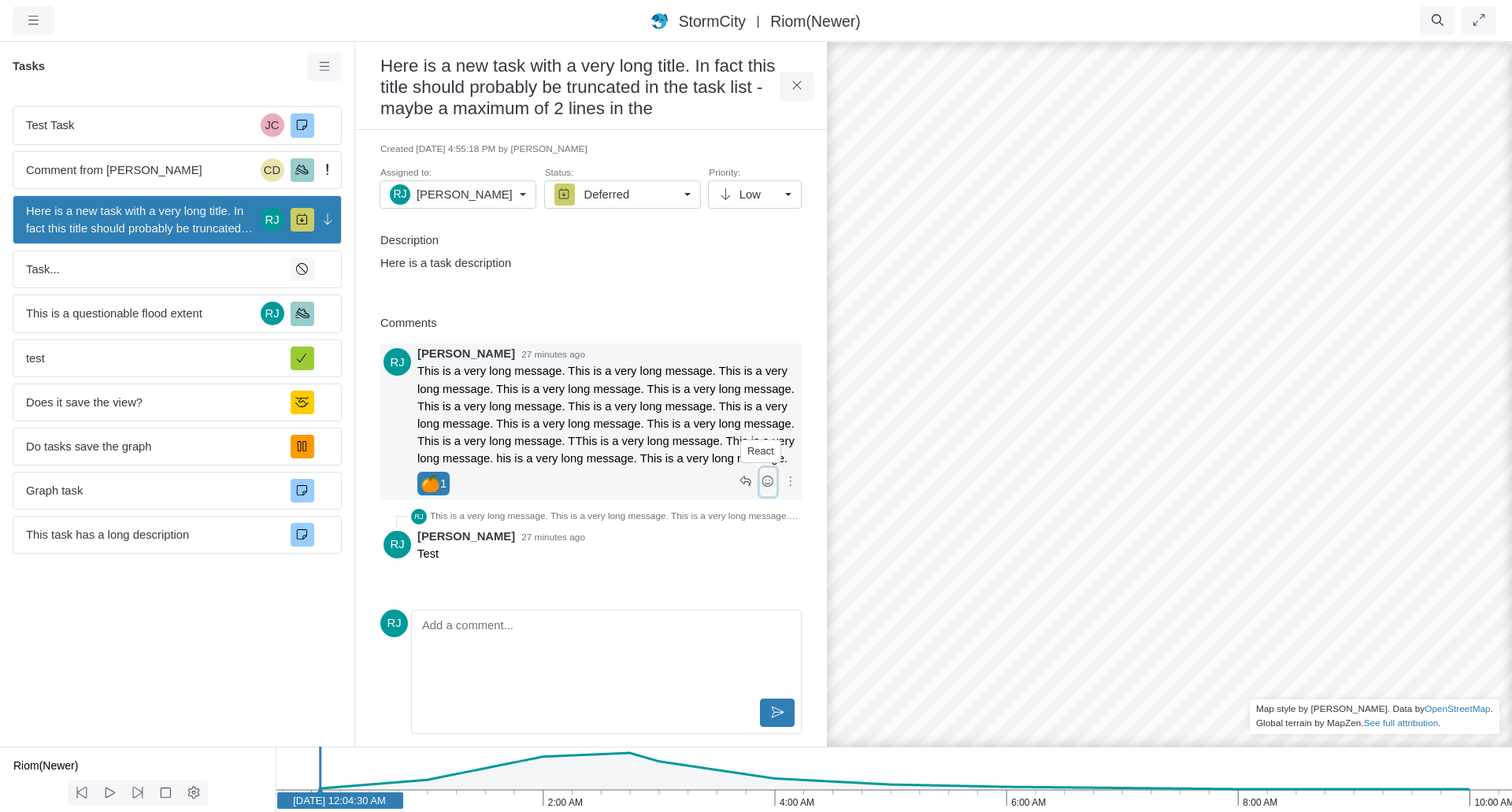
click at [760, 486] on icon at bounding box center [768, 482] width 15 height 11
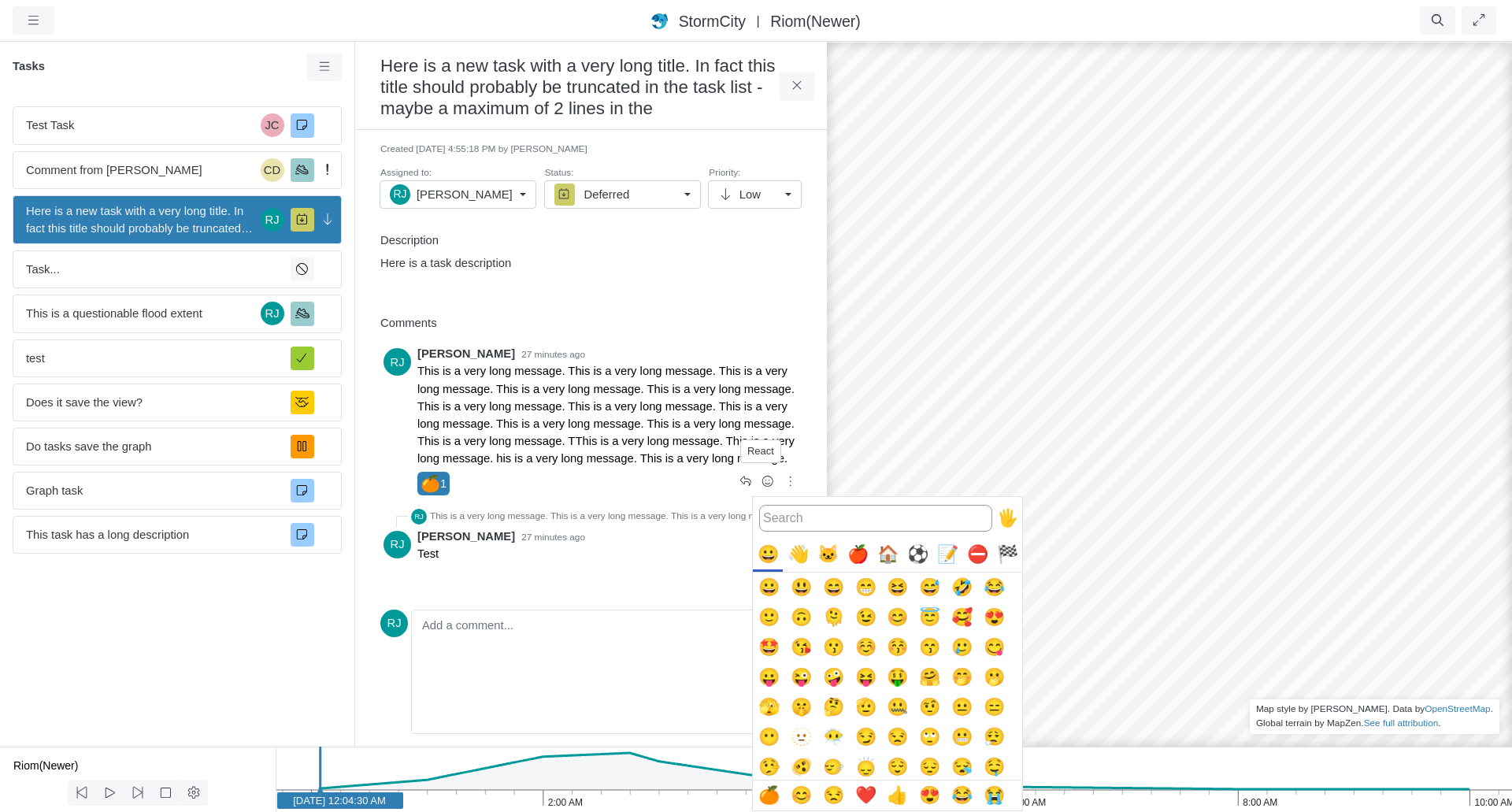
click at [887, 558] on div "🏠️" at bounding box center [887, 554] width 30 height 30
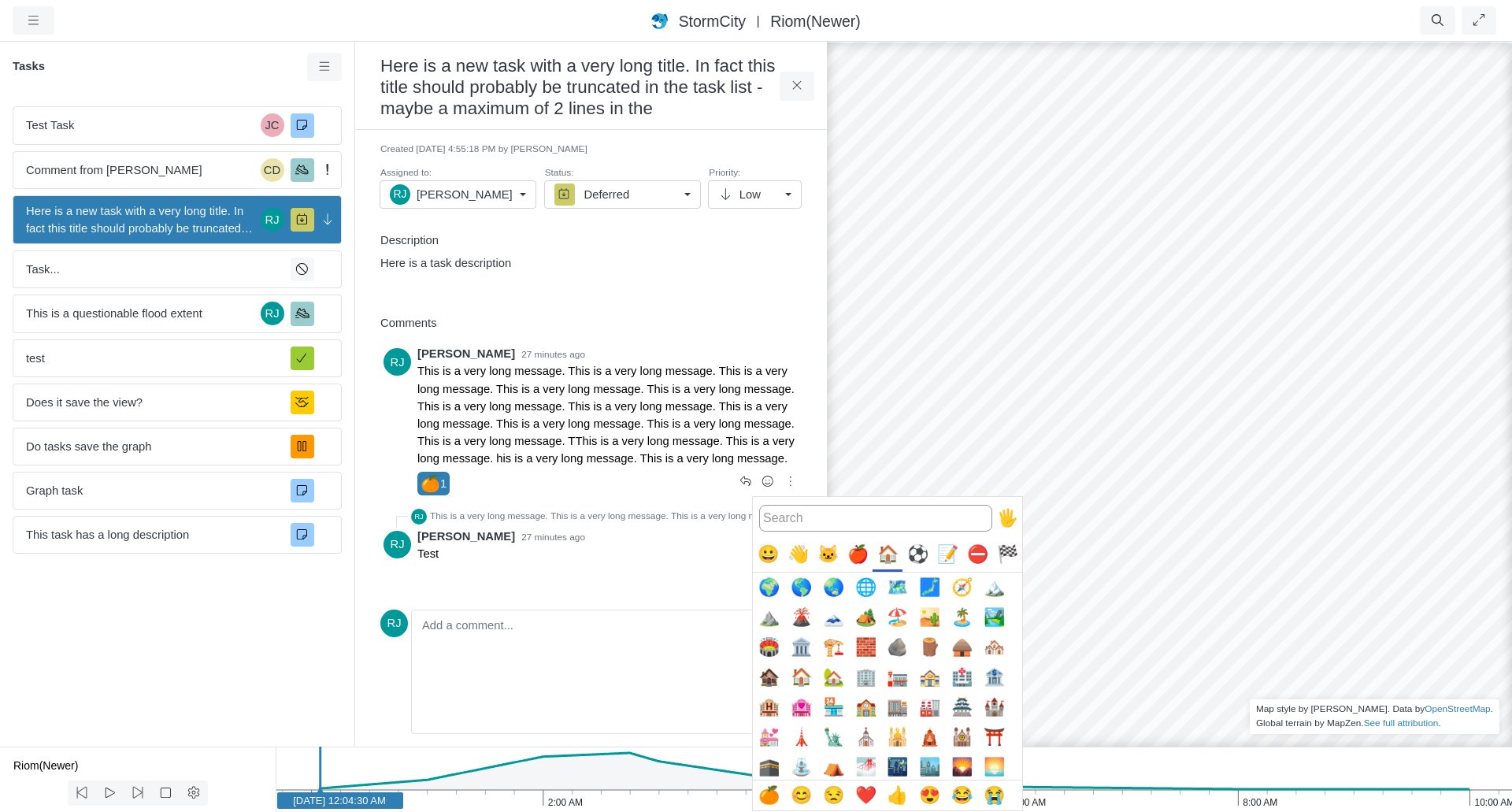
click at [854, 559] on div "🍎" at bounding box center [857, 554] width 30 height 30
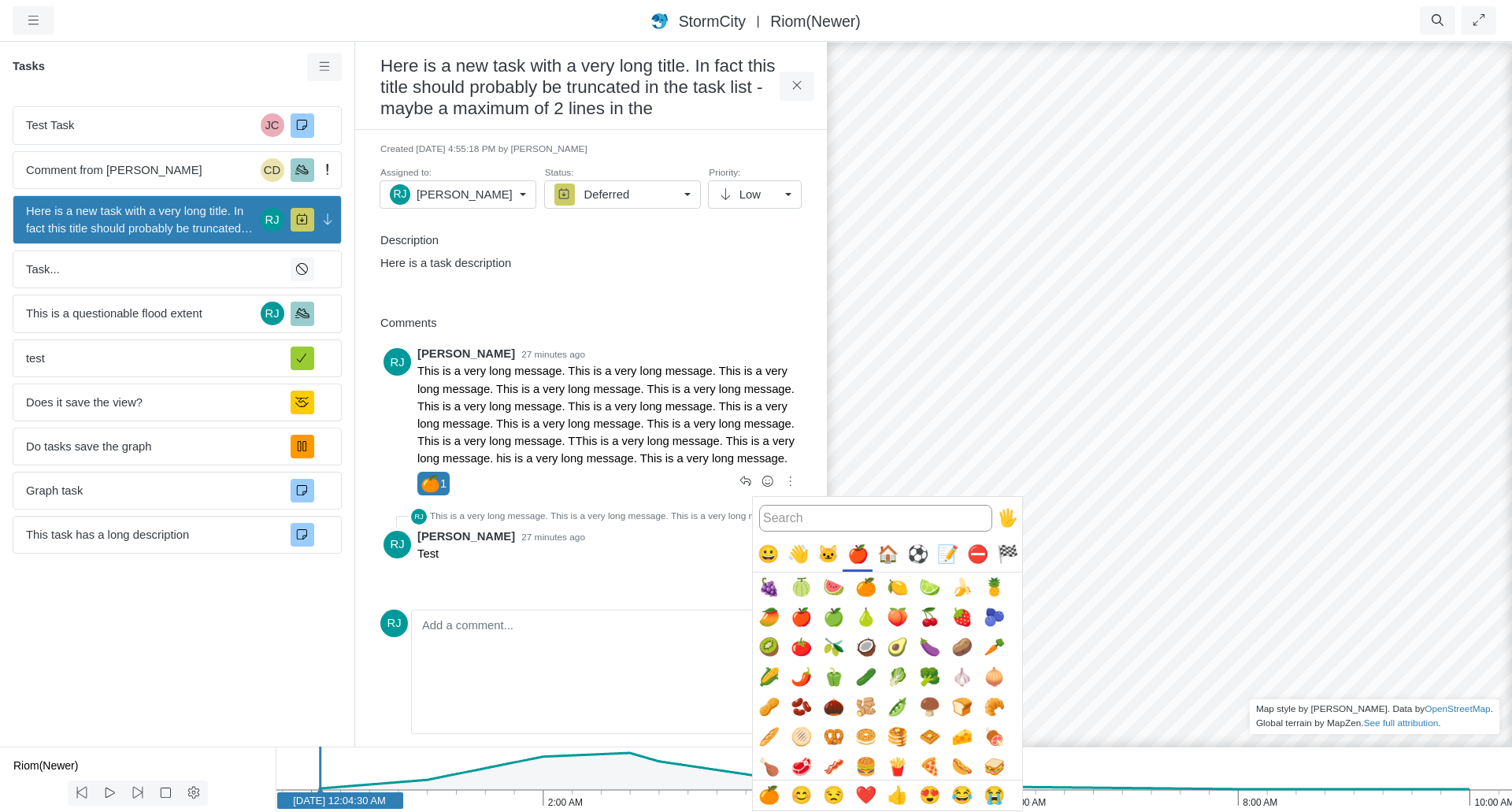
click at [929, 621] on button "🍒" at bounding box center [930, 617] width 30 height 30
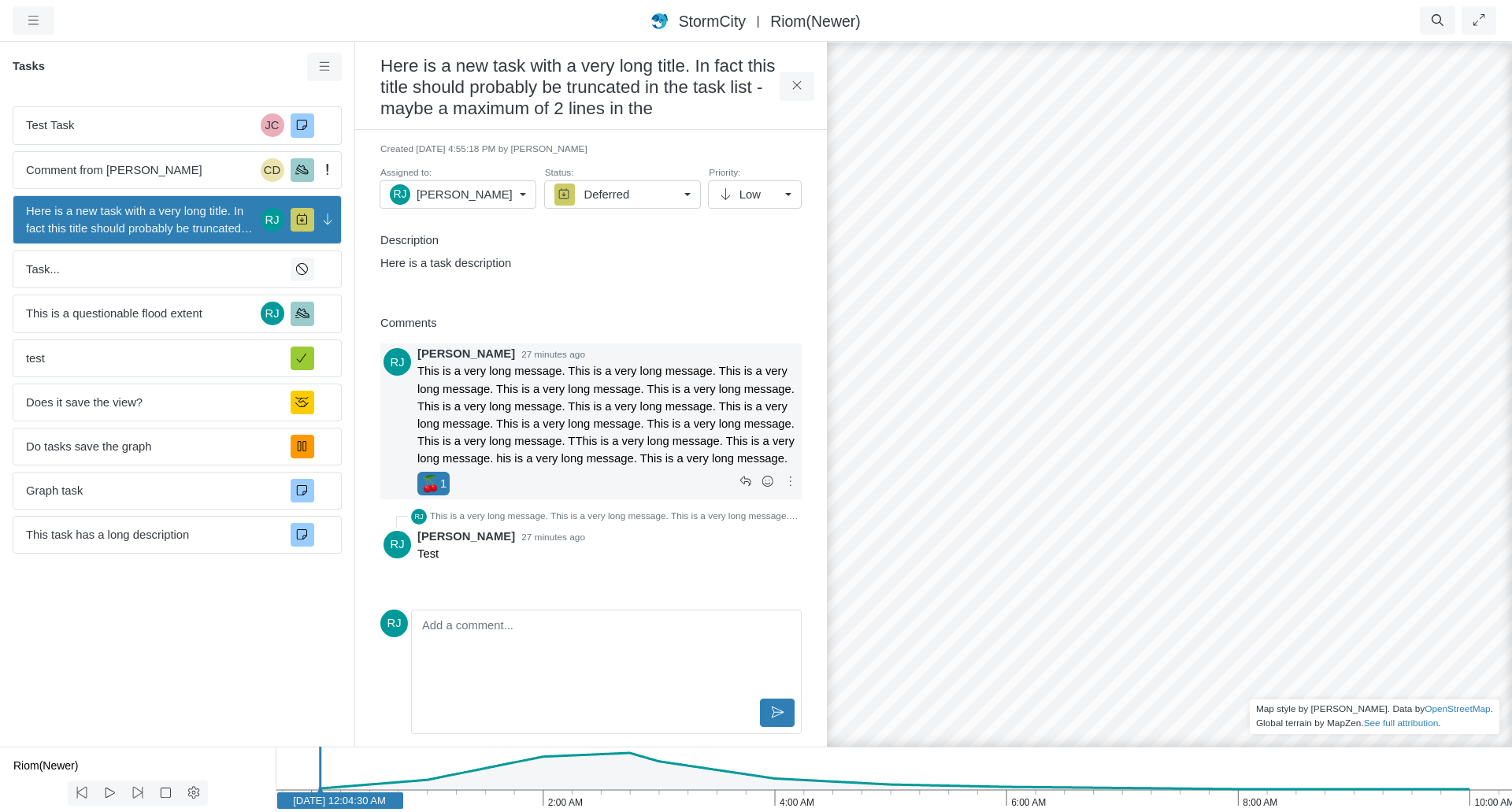
click at [496, 483] on div "🍒 1" at bounding box center [577, 483] width 321 height 25
click at [587, 423] on p "This is a very long message. This is a very long message. This is a very long m…" at bounding box center [608, 415] width 381 height 105
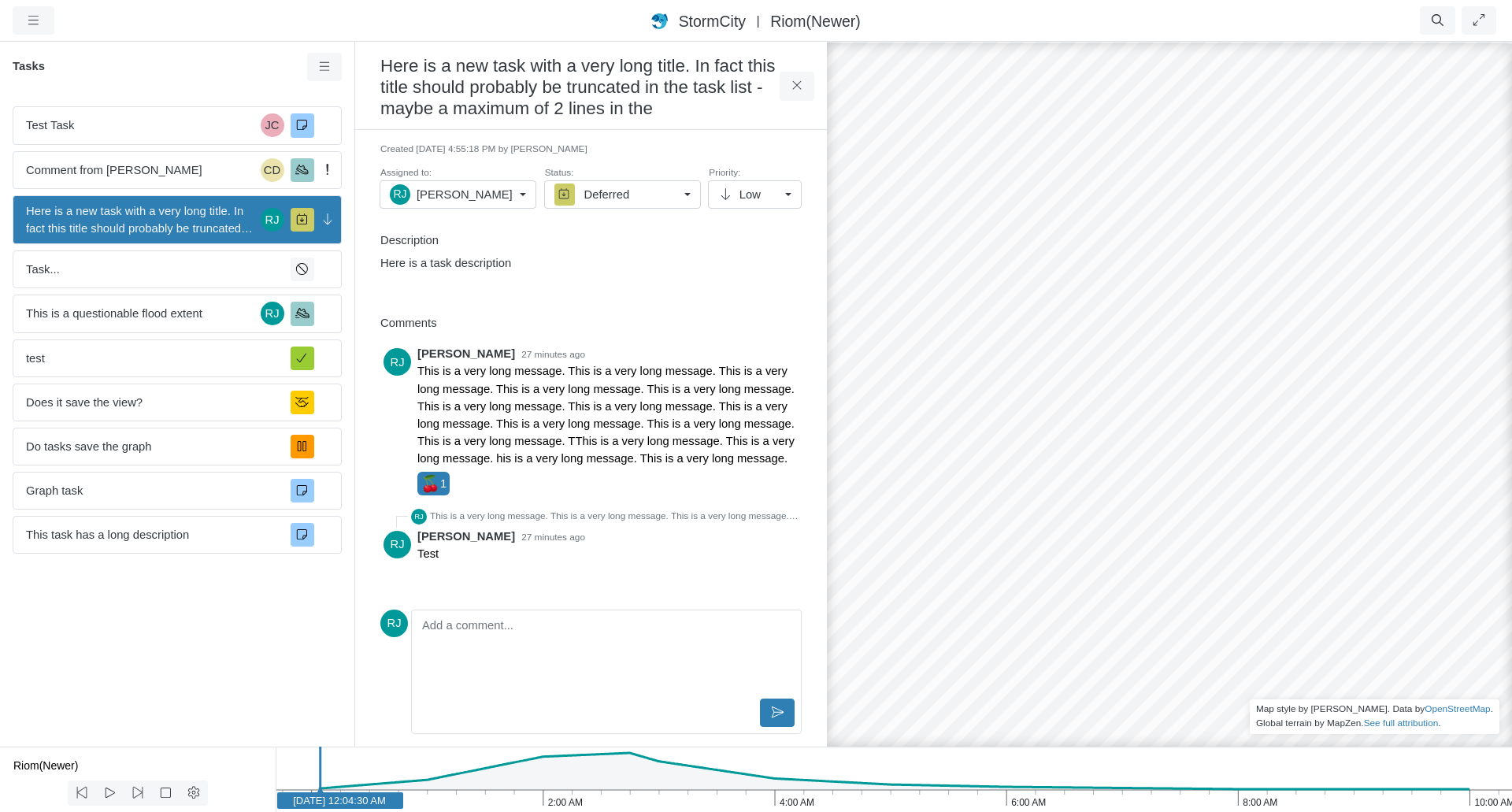
click at [560, 312] on div "Comments" at bounding box center [591, 326] width 446 height 33
click at [167, 265] on span "Task..." at bounding box center [152, 269] width 252 height 17
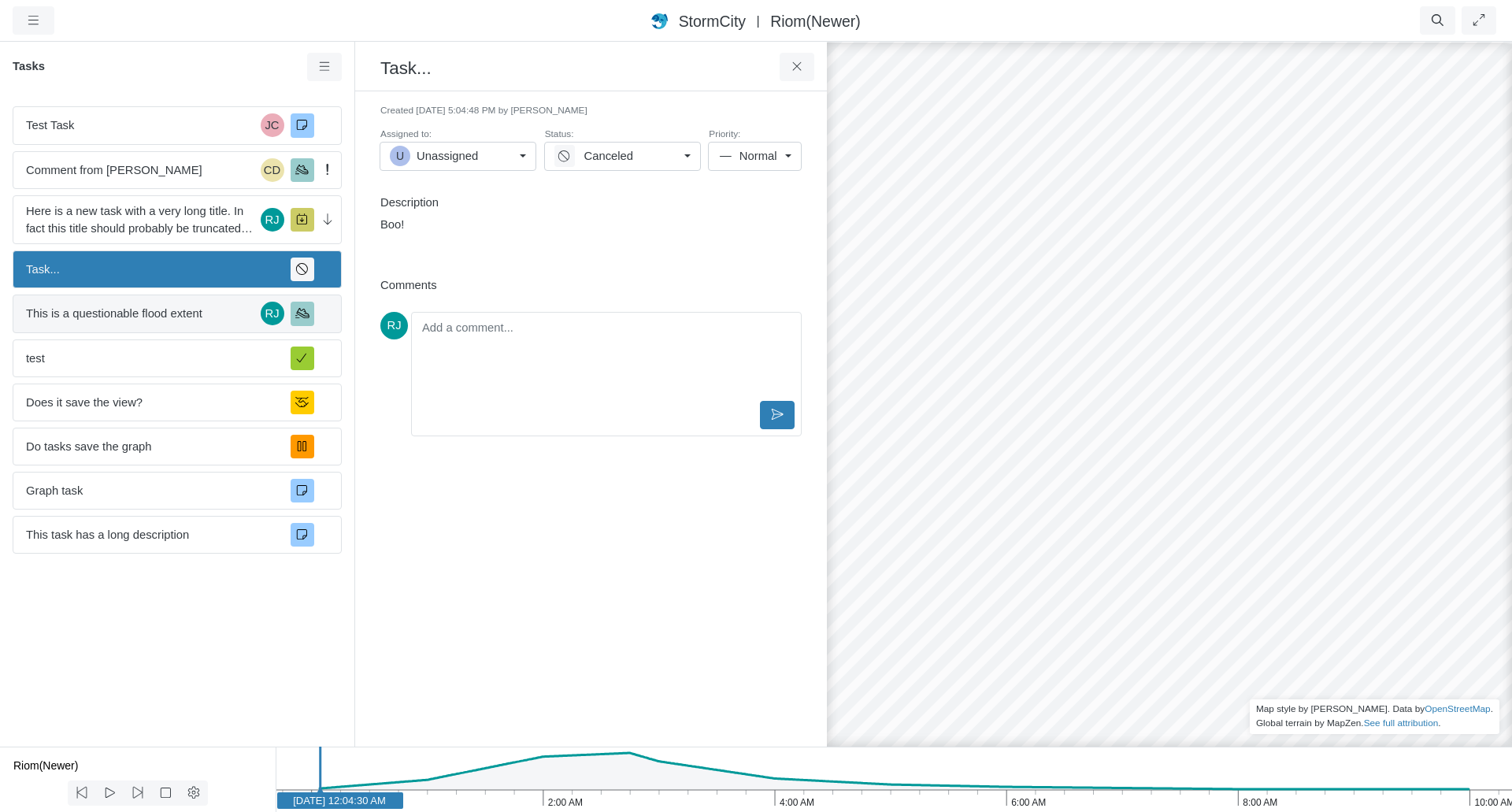
click at [146, 321] on span "This is a questionable flood extent" at bounding box center [140, 313] width 228 height 17
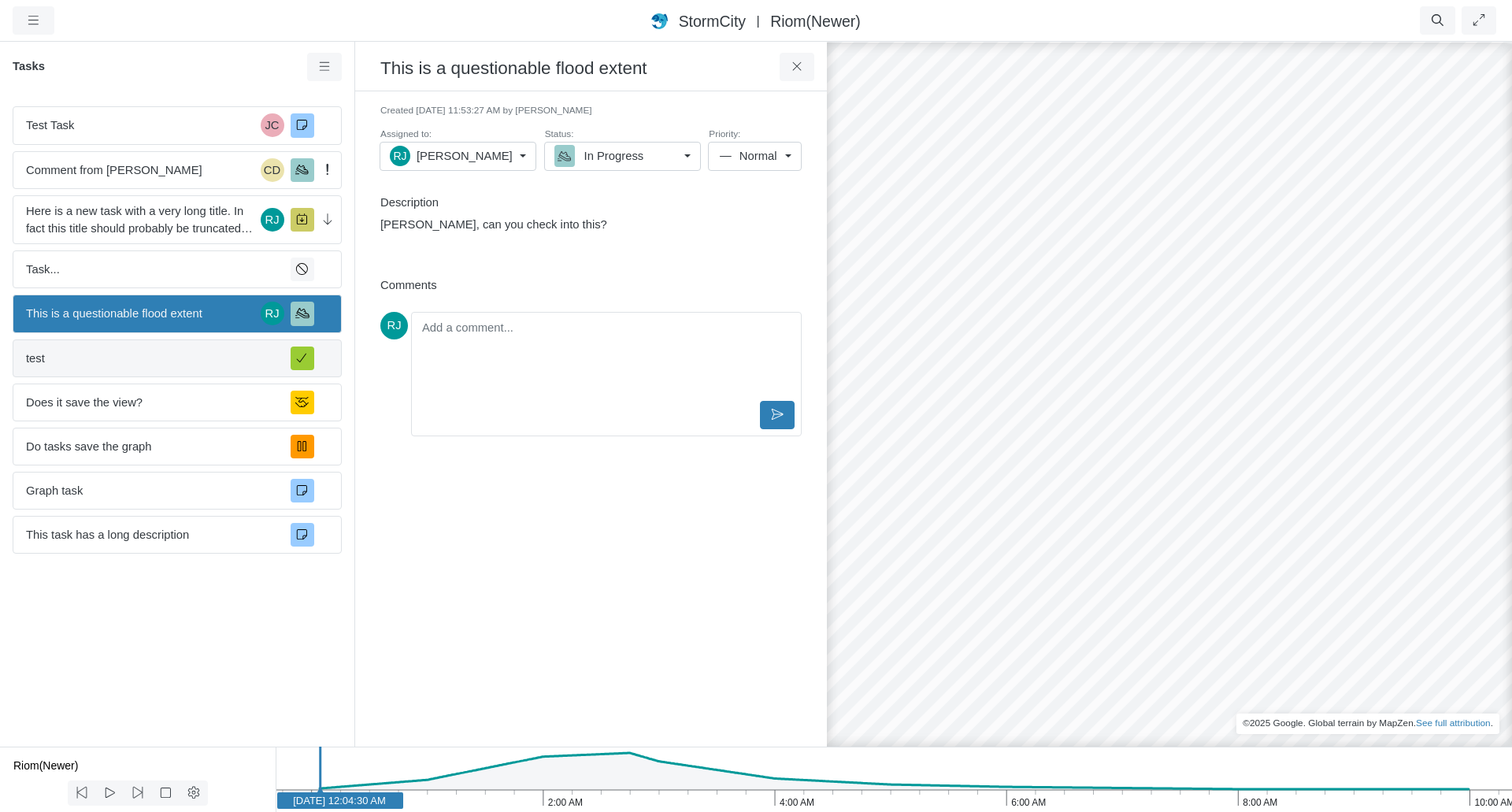
click at [138, 357] on span "test" at bounding box center [152, 358] width 252 height 17
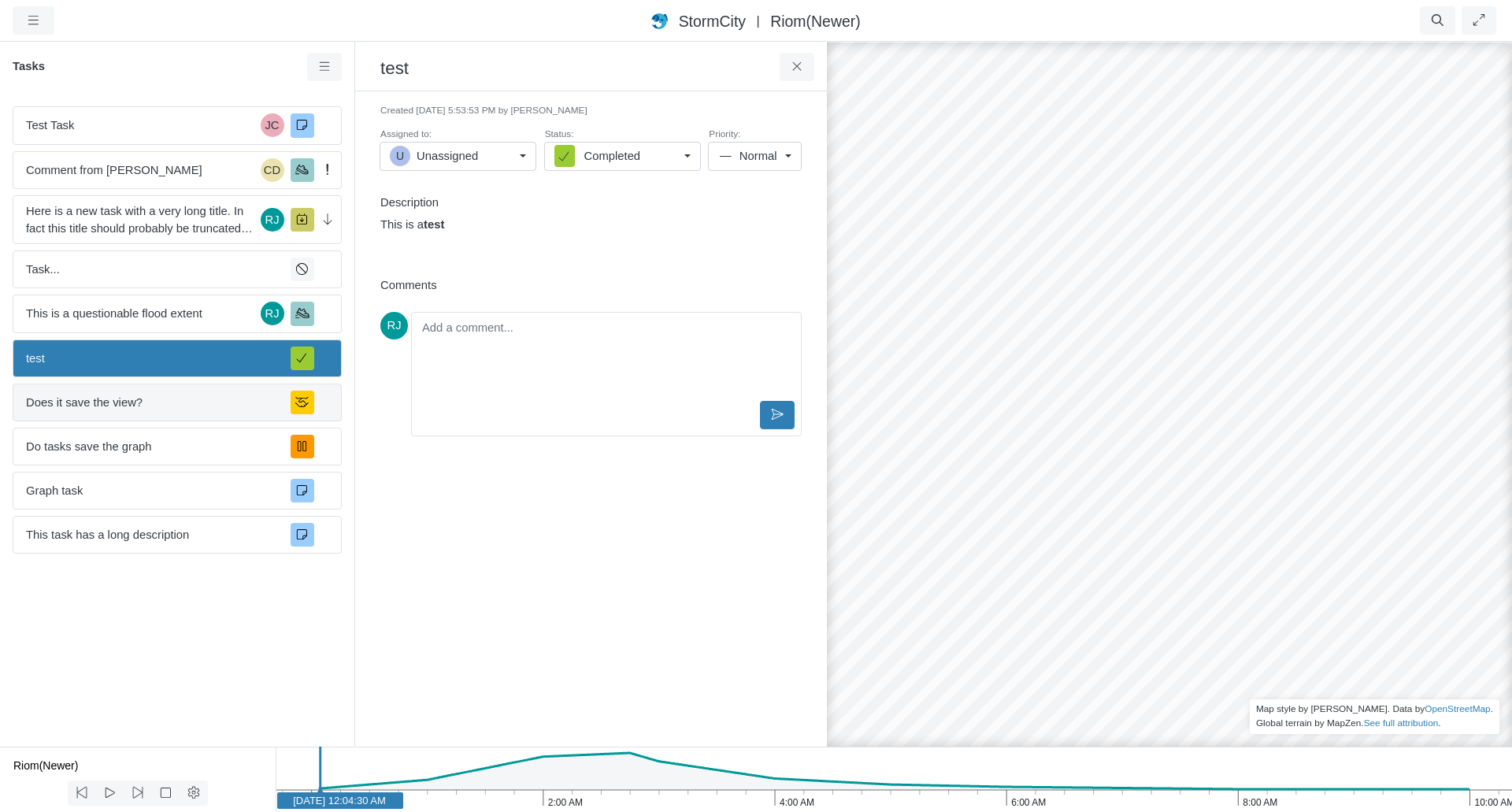
click at [127, 406] on span "Does it save the view?" at bounding box center [152, 402] width 252 height 17
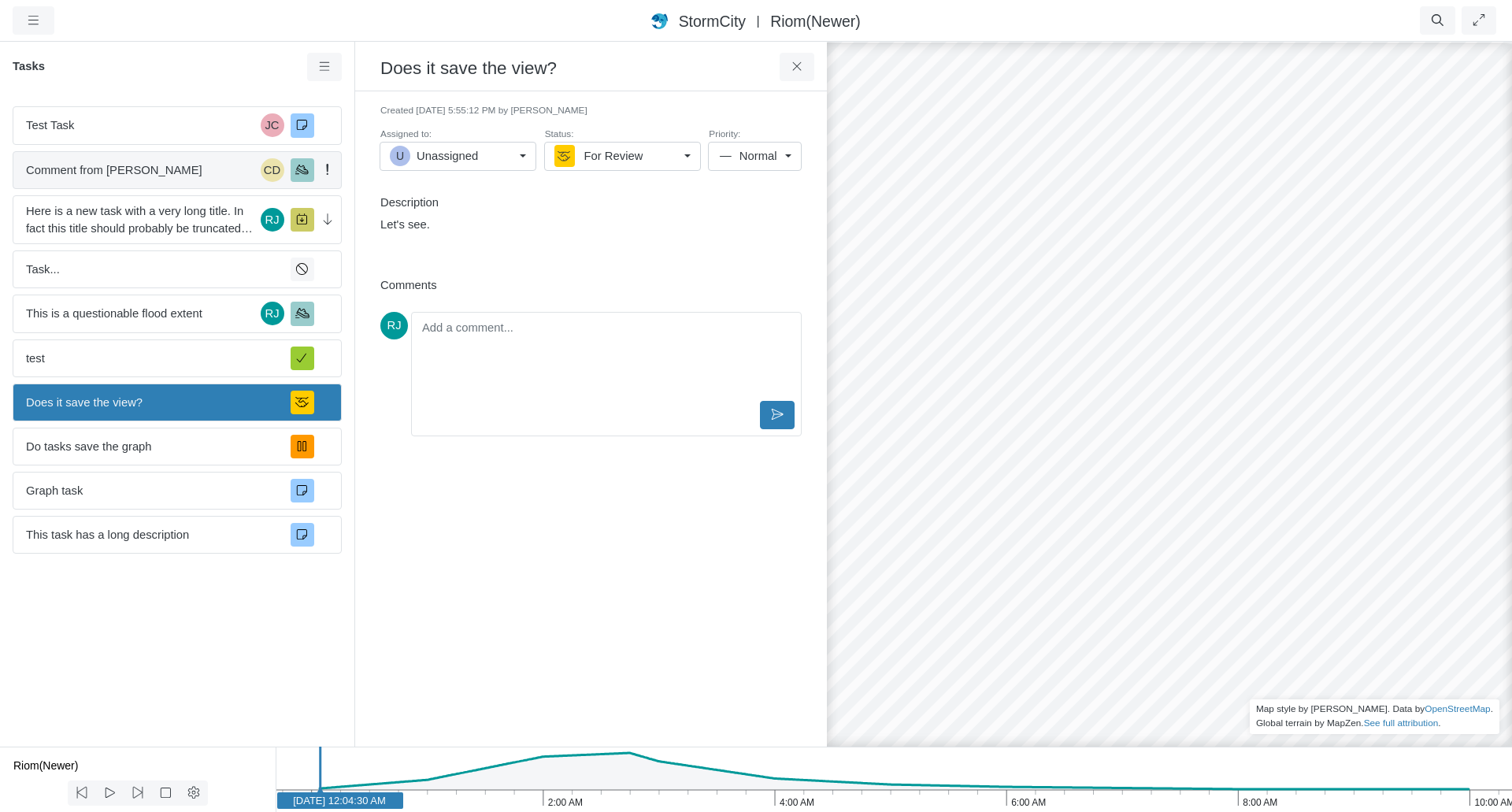
click at [146, 165] on span "Comment from Jesse Cluthe" at bounding box center [140, 169] width 228 height 17
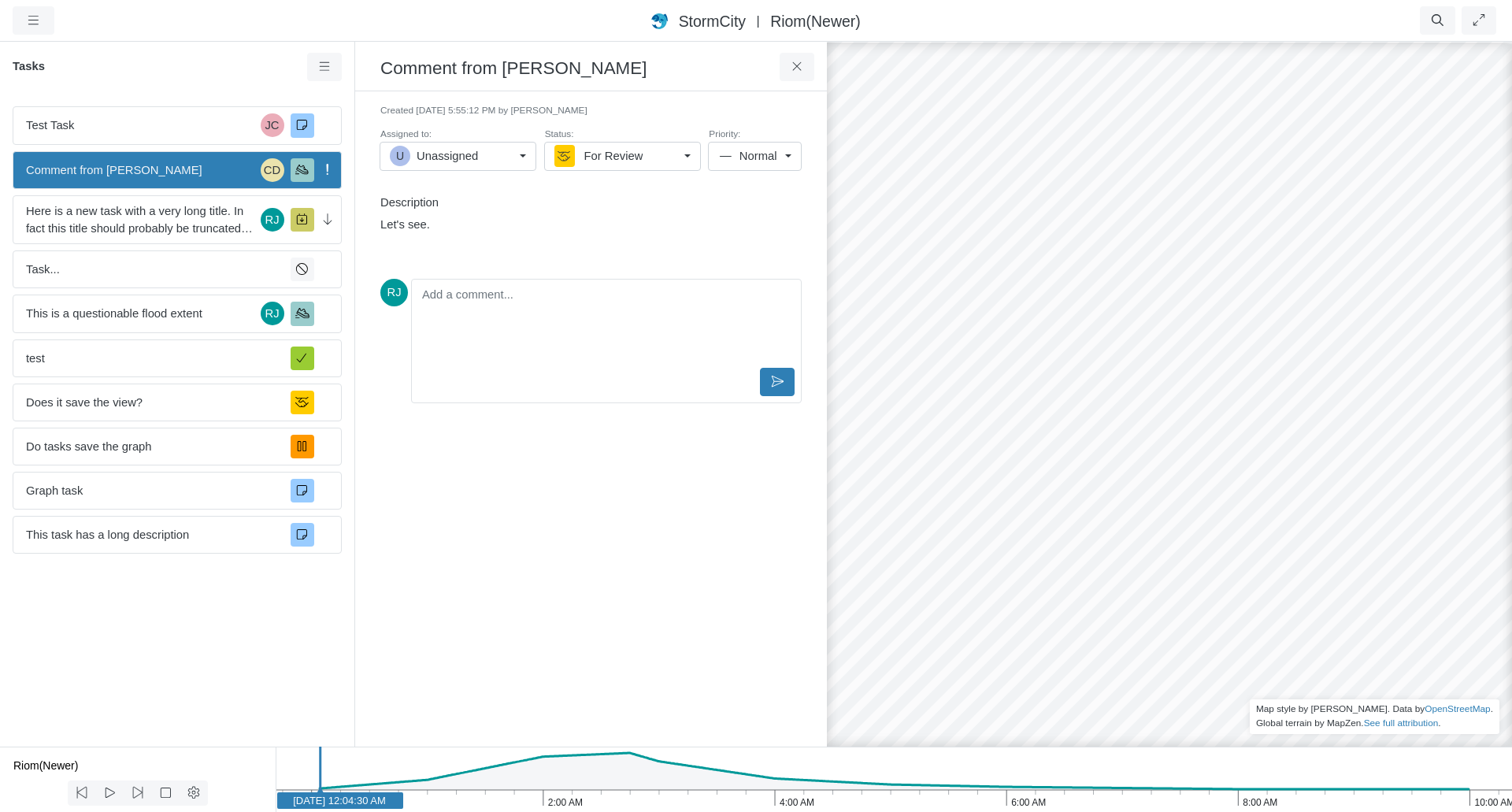
scroll to position [0, 0]
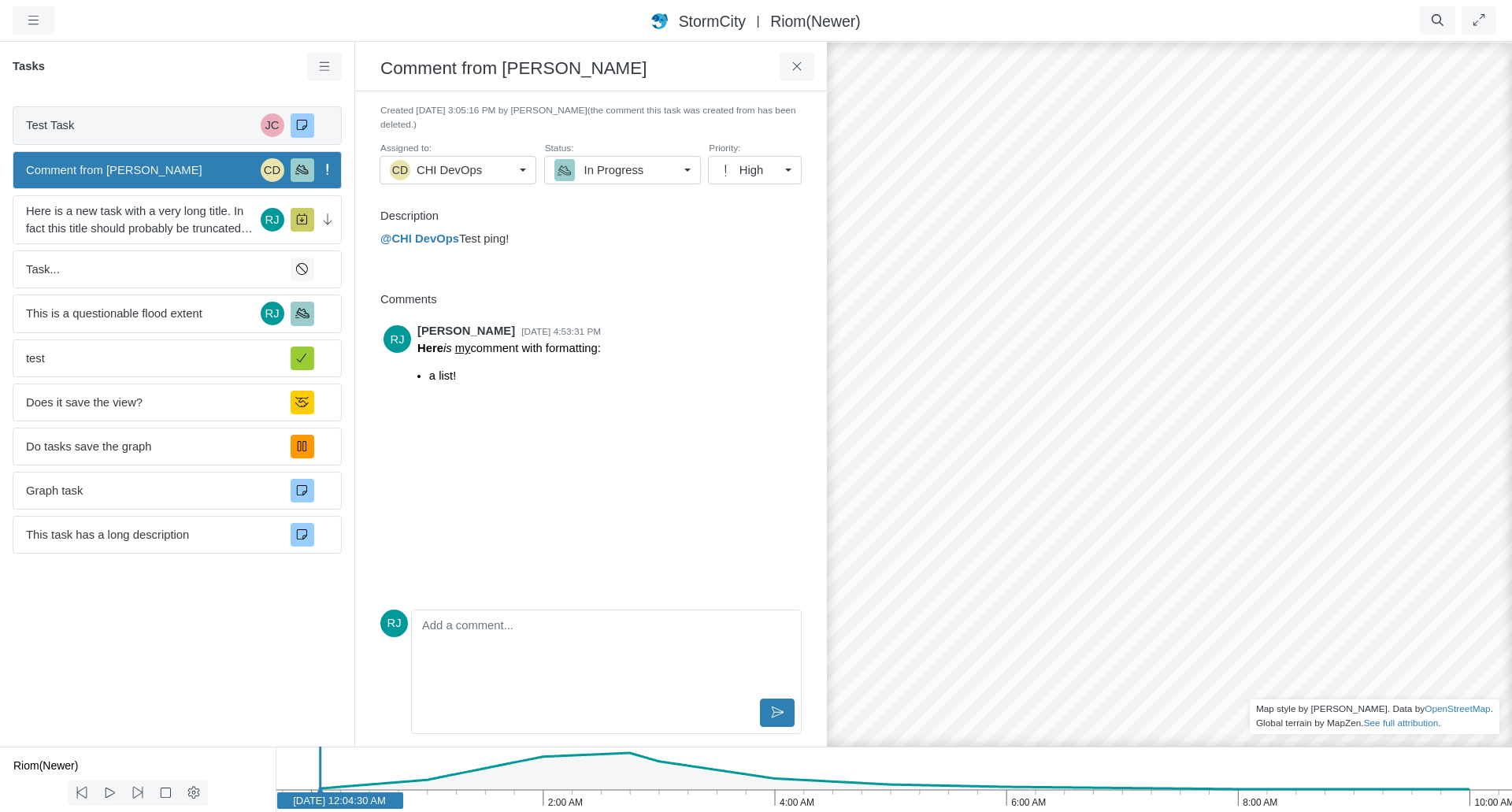
click at [155, 137] on div "Test Task JC" at bounding box center [177, 125] width 330 height 38
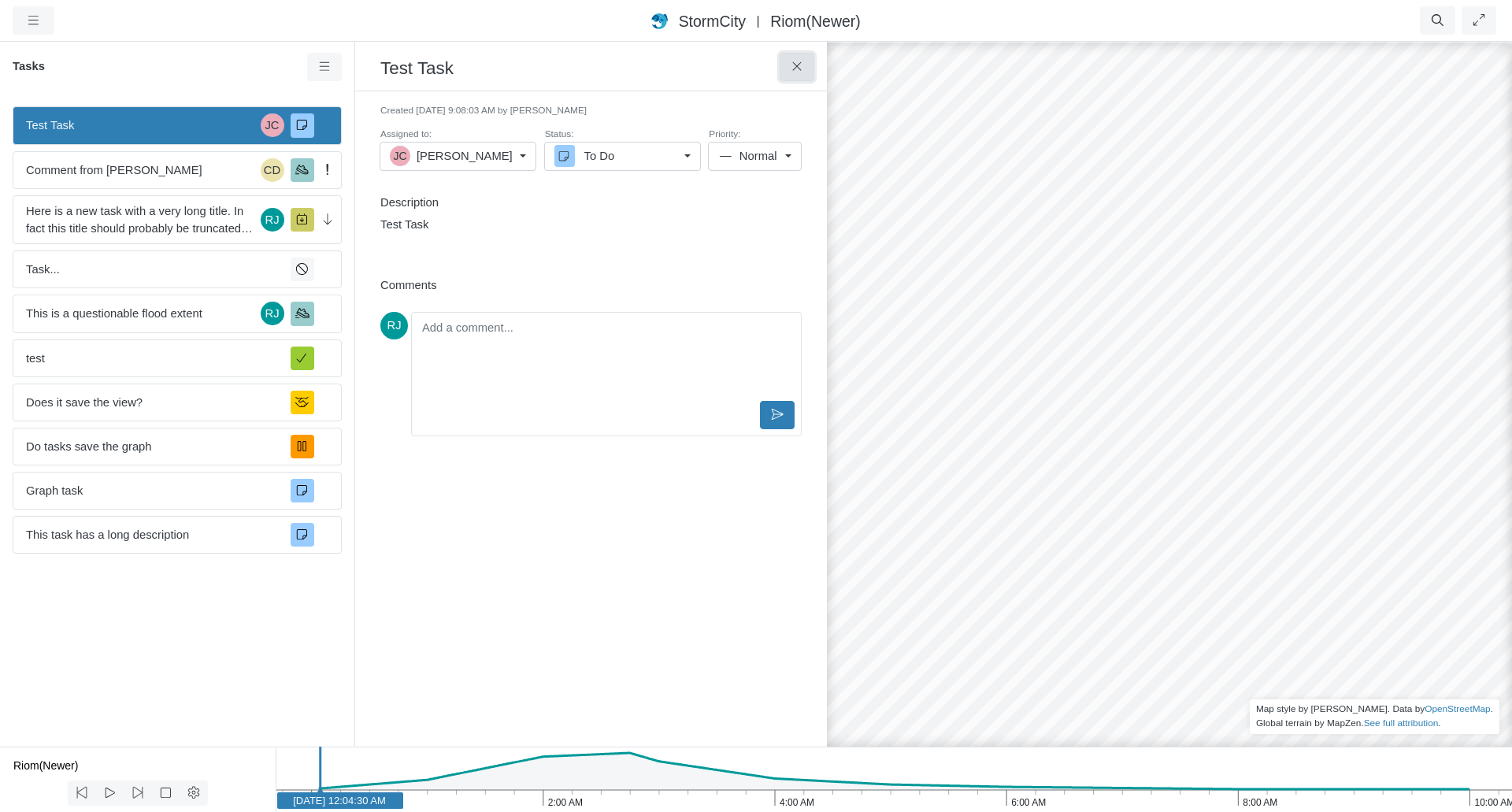
click at [794, 65] on icon at bounding box center [796, 66] width 9 height 9
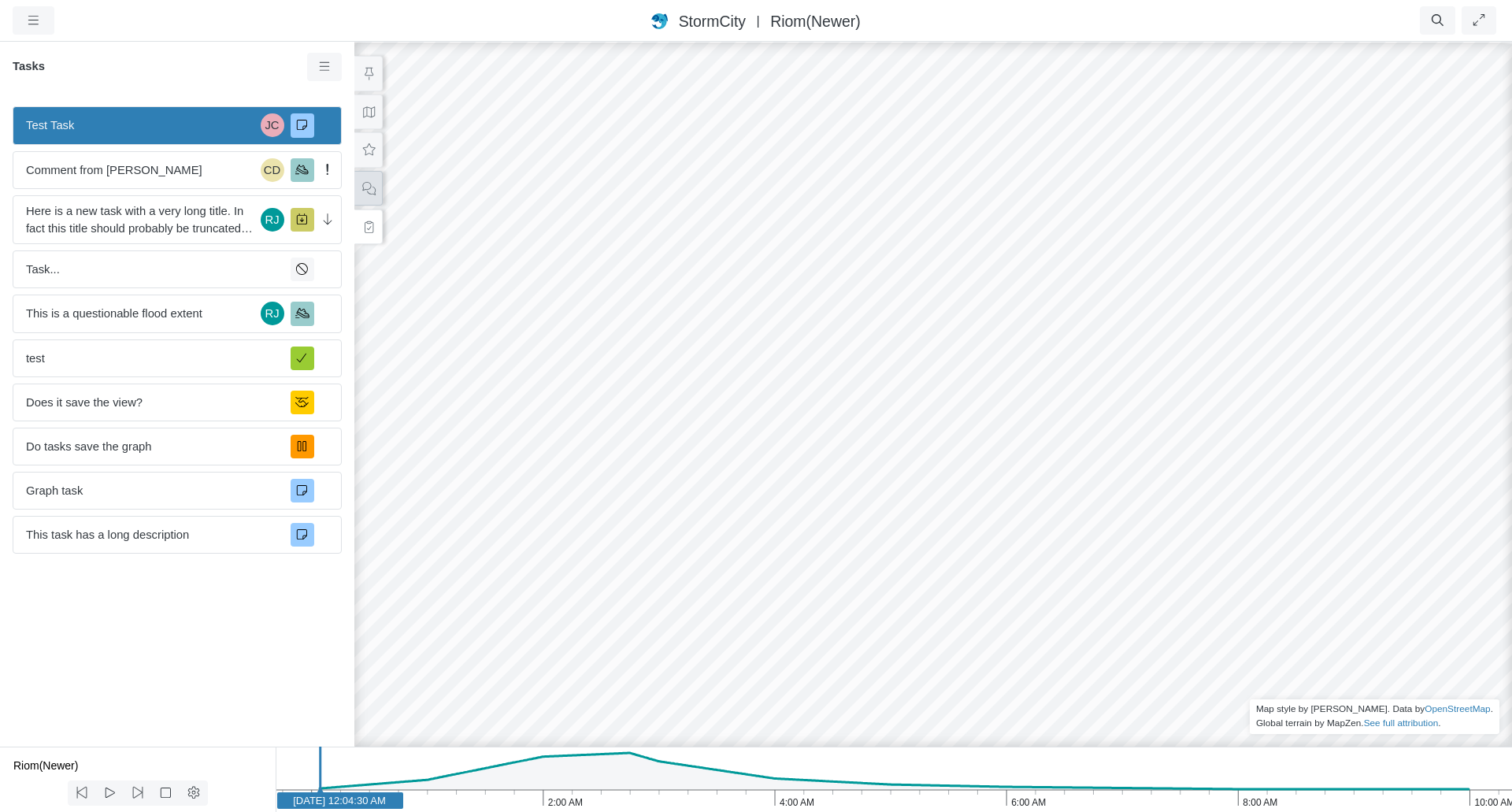
click at [368, 195] on button at bounding box center [368, 188] width 29 height 35
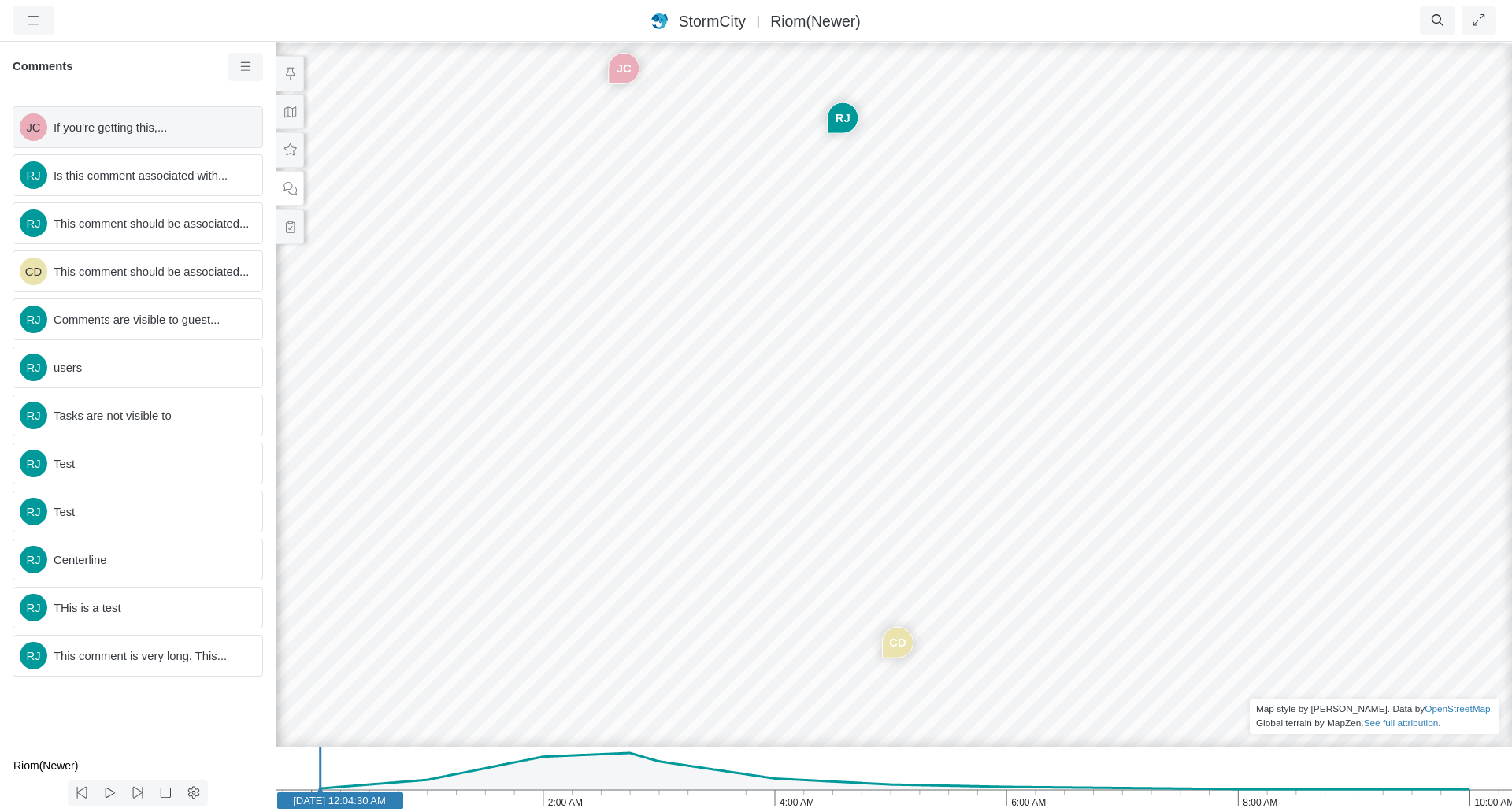
click at [168, 123] on span "If you're getting this,..." at bounding box center [151, 127] width 196 height 17
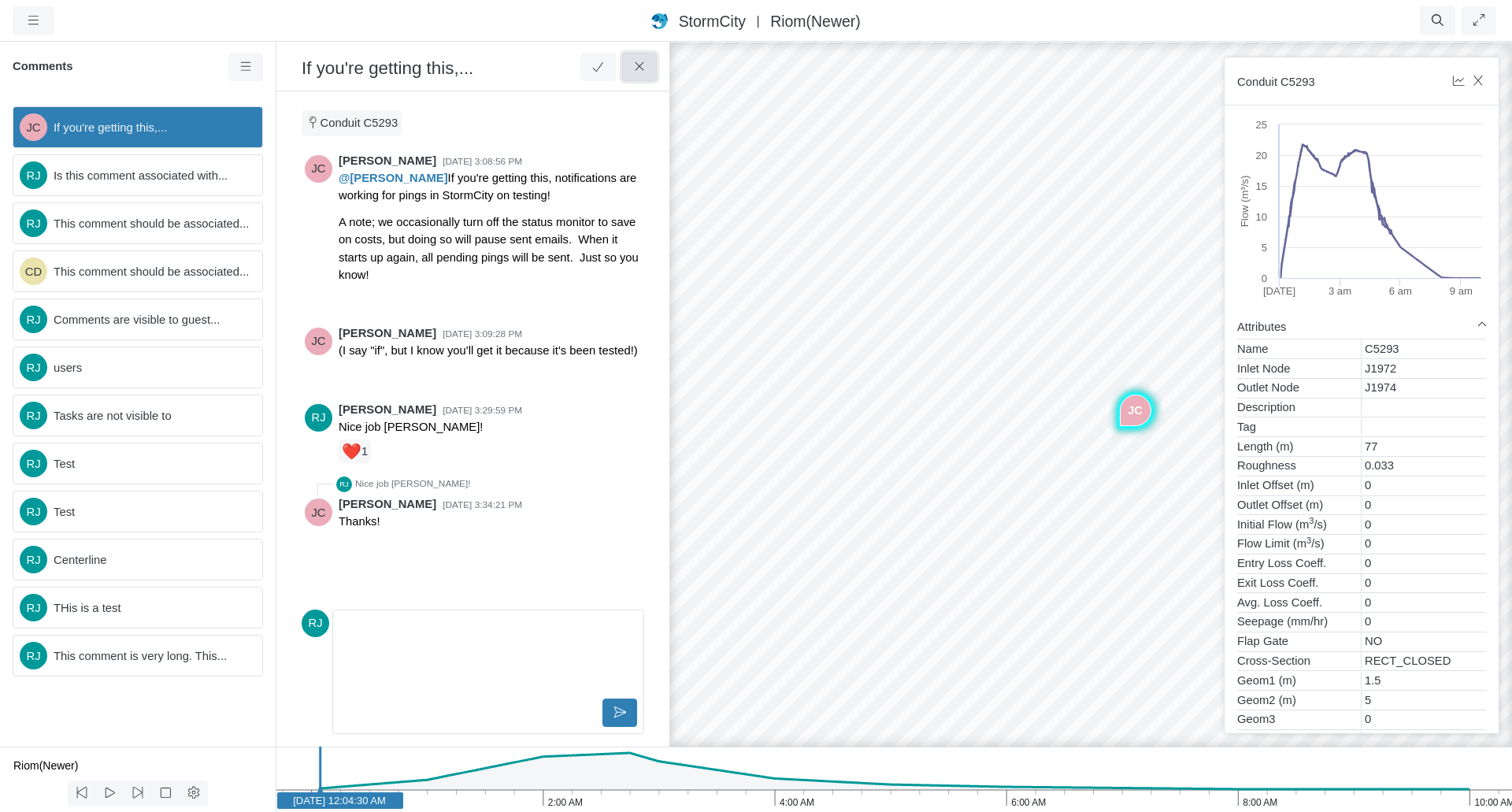
click at [639, 64] on icon at bounding box center [639, 66] width 15 height 11
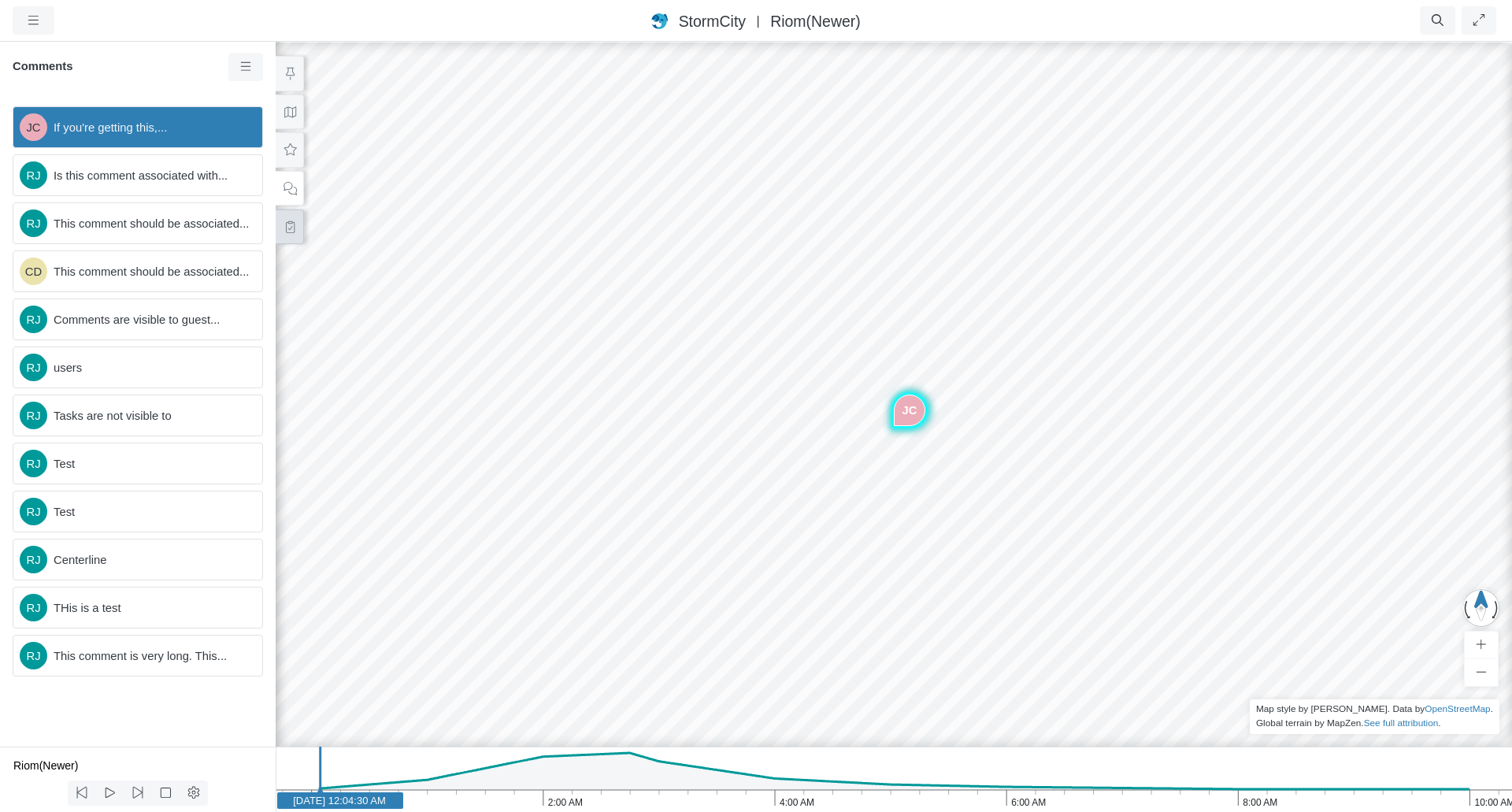
click at [296, 222] on icon at bounding box center [290, 227] width 15 height 11
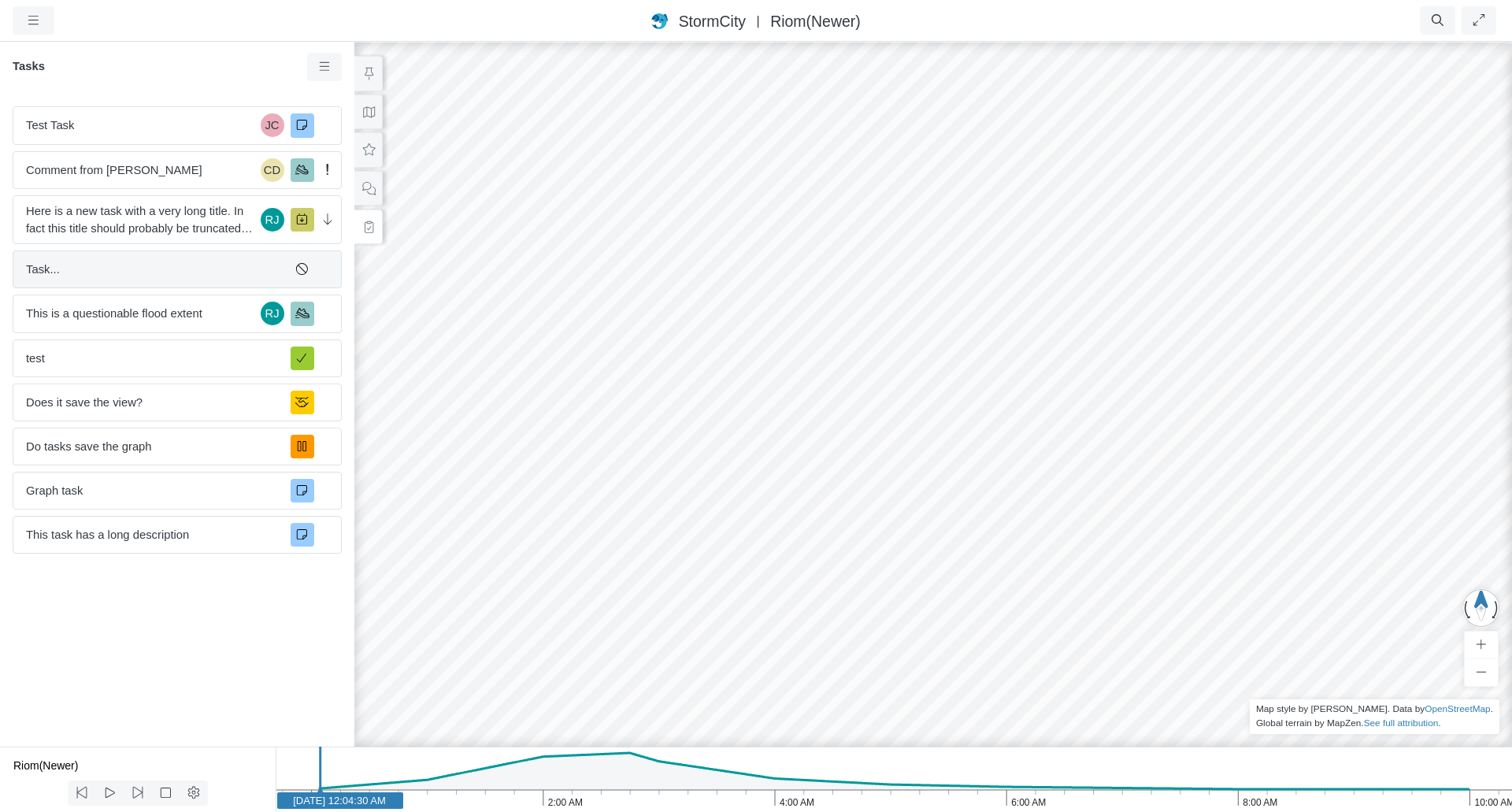
click at [141, 262] on span "Task..." at bounding box center [152, 269] width 252 height 17
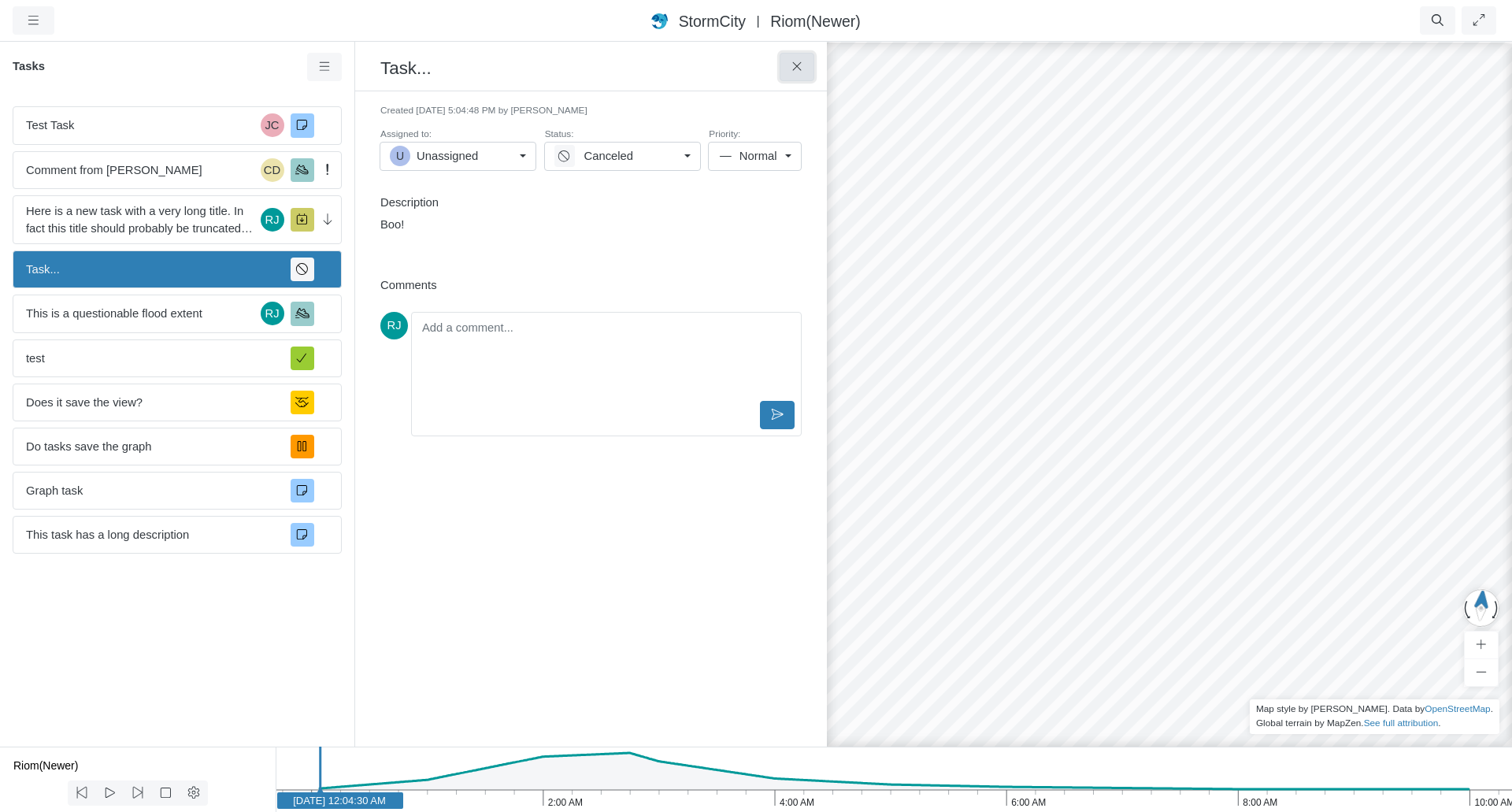
click at [805, 70] on button at bounding box center [796, 67] width 35 height 29
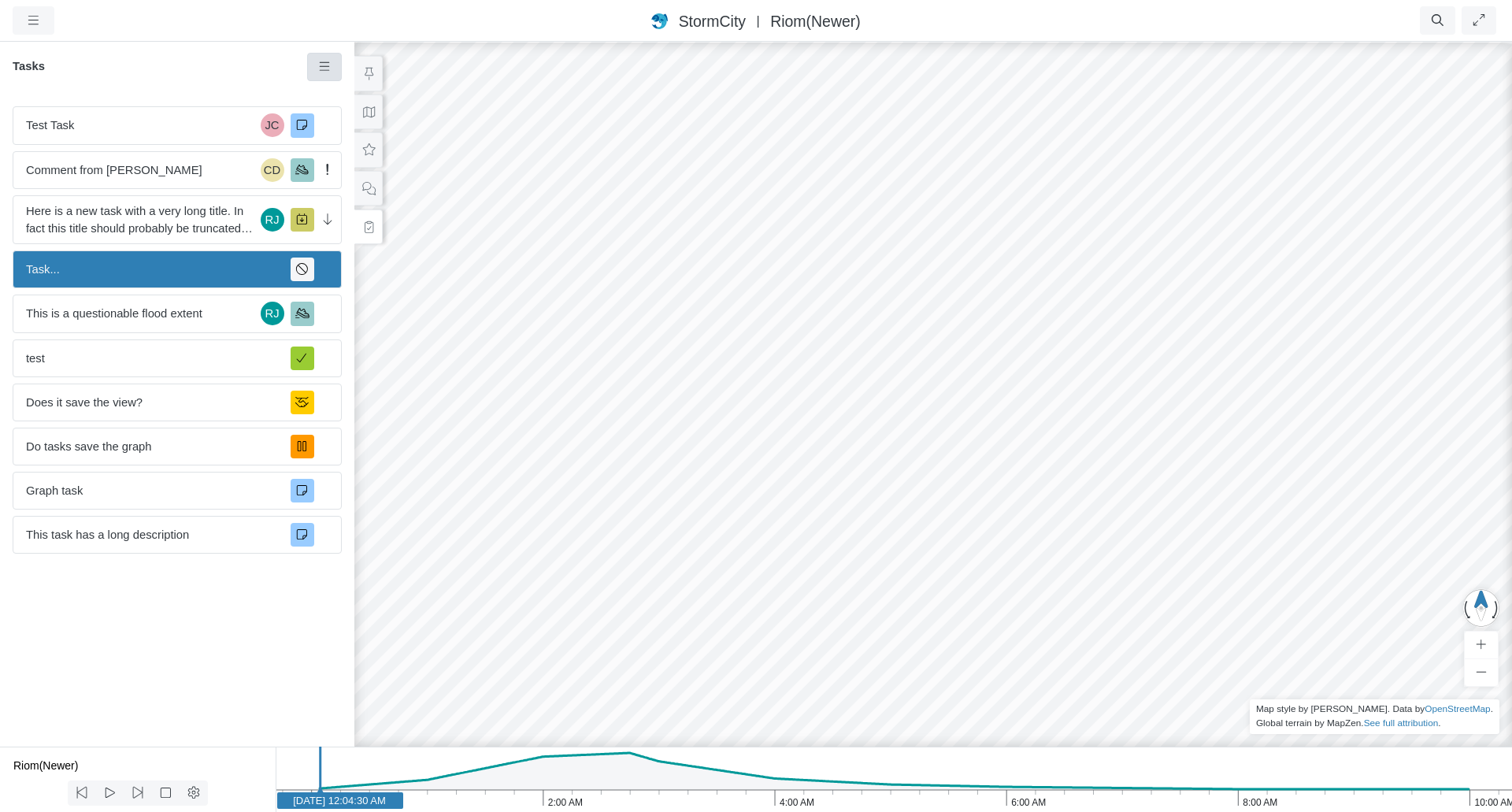
click at [326, 68] on icon at bounding box center [324, 66] width 11 height 9
click at [228, 269] on span "Task..." at bounding box center [152, 269] width 252 height 17
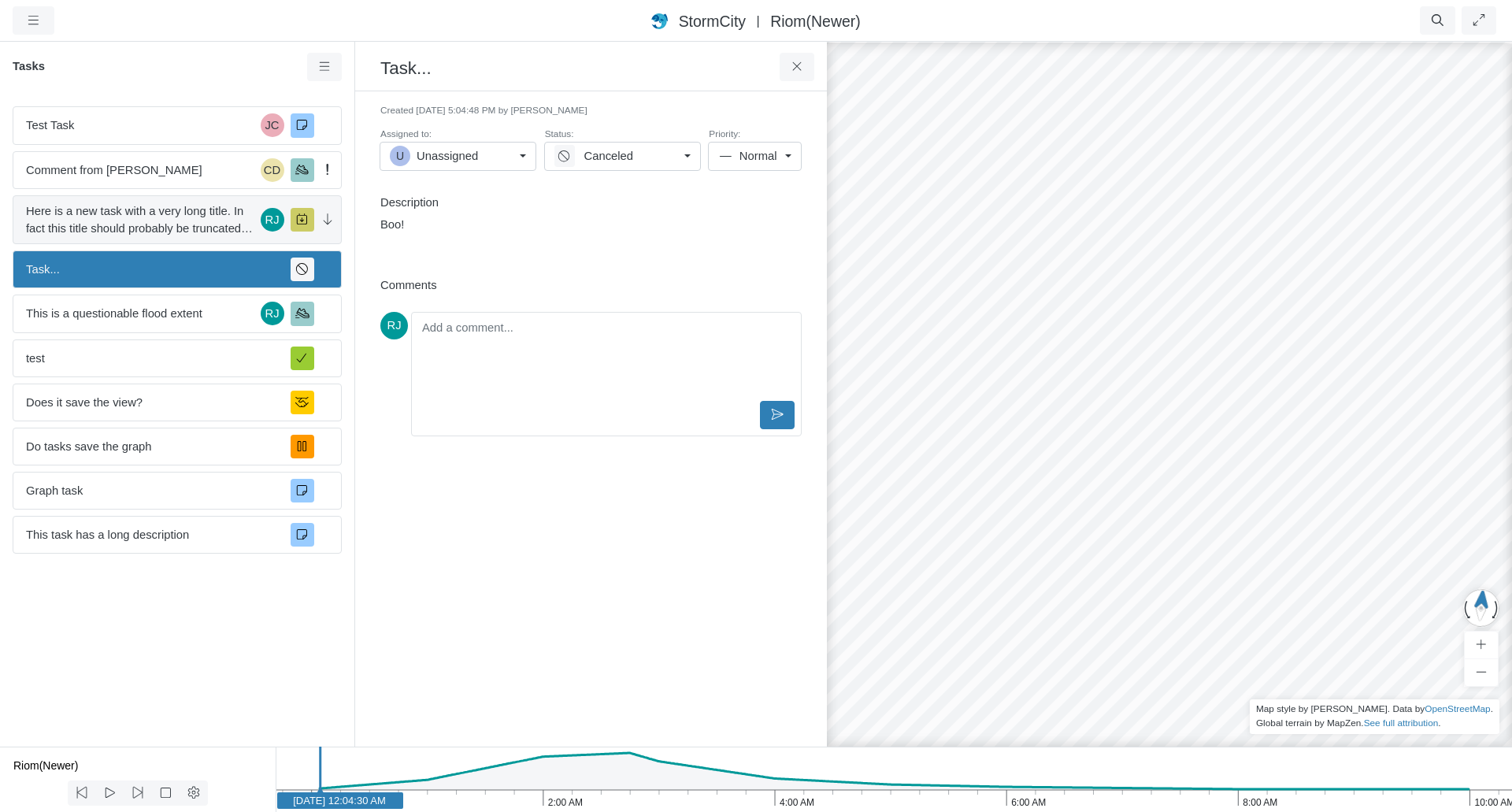
click at [193, 237] on span "Here is a new task with a very long title. In fact this title should probably b…" at bounding box center [140, 219] width 228 height 34
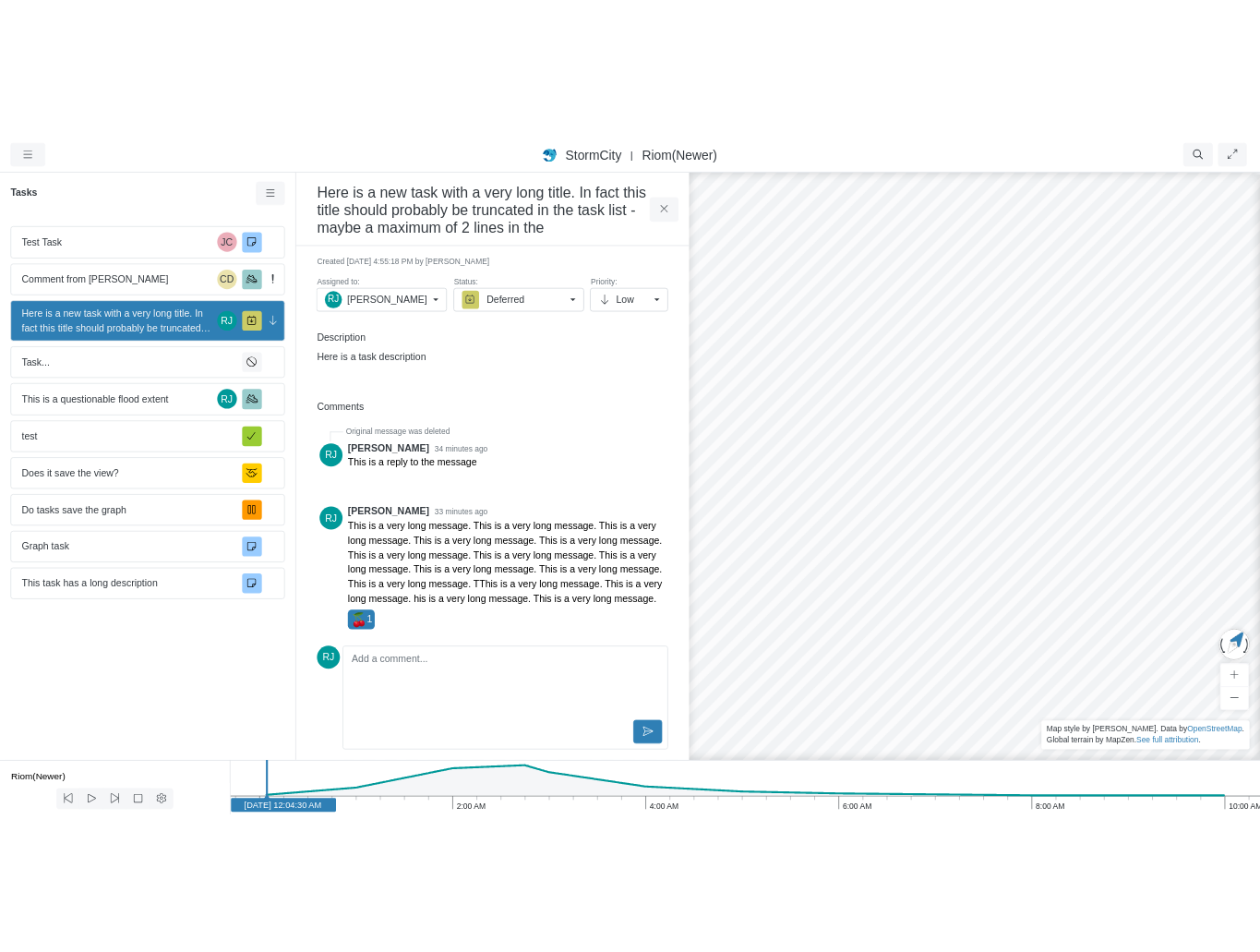
scroll to position [111, 0]
